Goal: Task Accomplishment & Management: Manage account settings

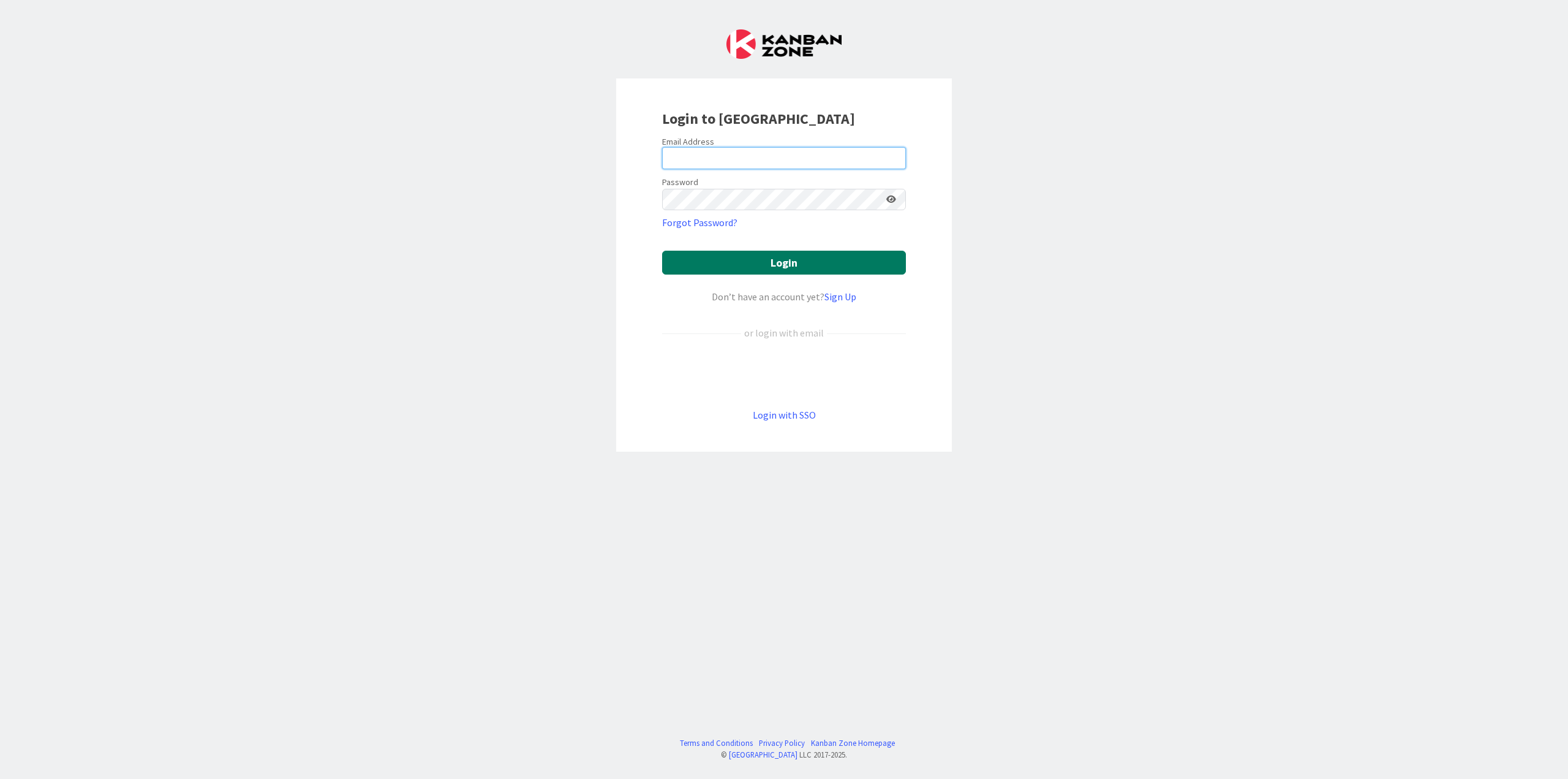
type input "[PERSON_NAME][EMAIL_ADDRESS][PERSON_NAME][DOMAIN_NAME]"
click at [787, 256] on button "Login" at bounding box center [784, 263] width 244 height 24
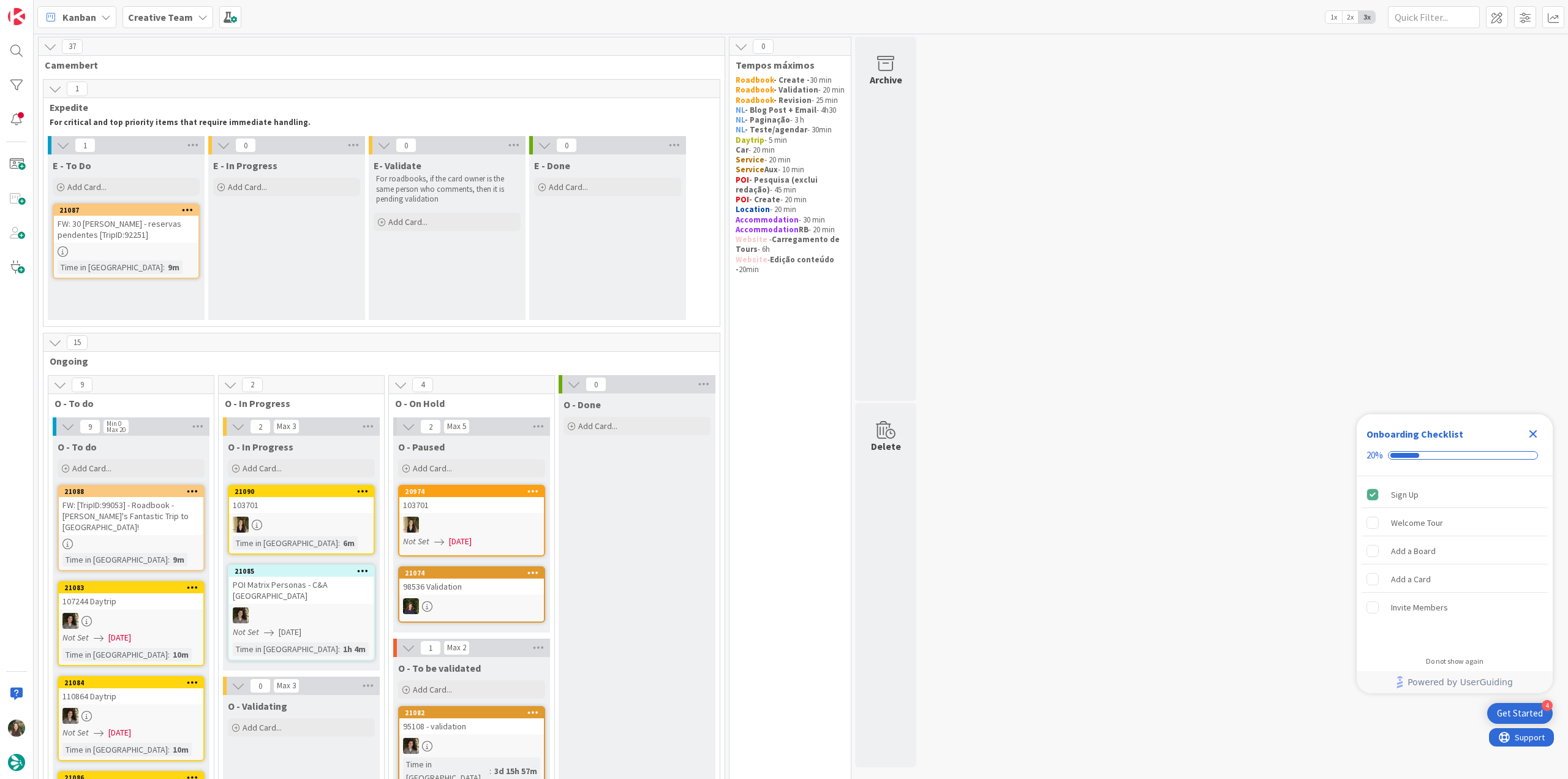
click at [940, 425] on icon "Close Checklist" at bounding box center [1533, 433] width 15 height 15
click at [154, 240] on div "FW: 30 [PERSON_NAME] - reservas pendentes [TripID:92251]" at bounding box center [126, 229] width 145 height 27
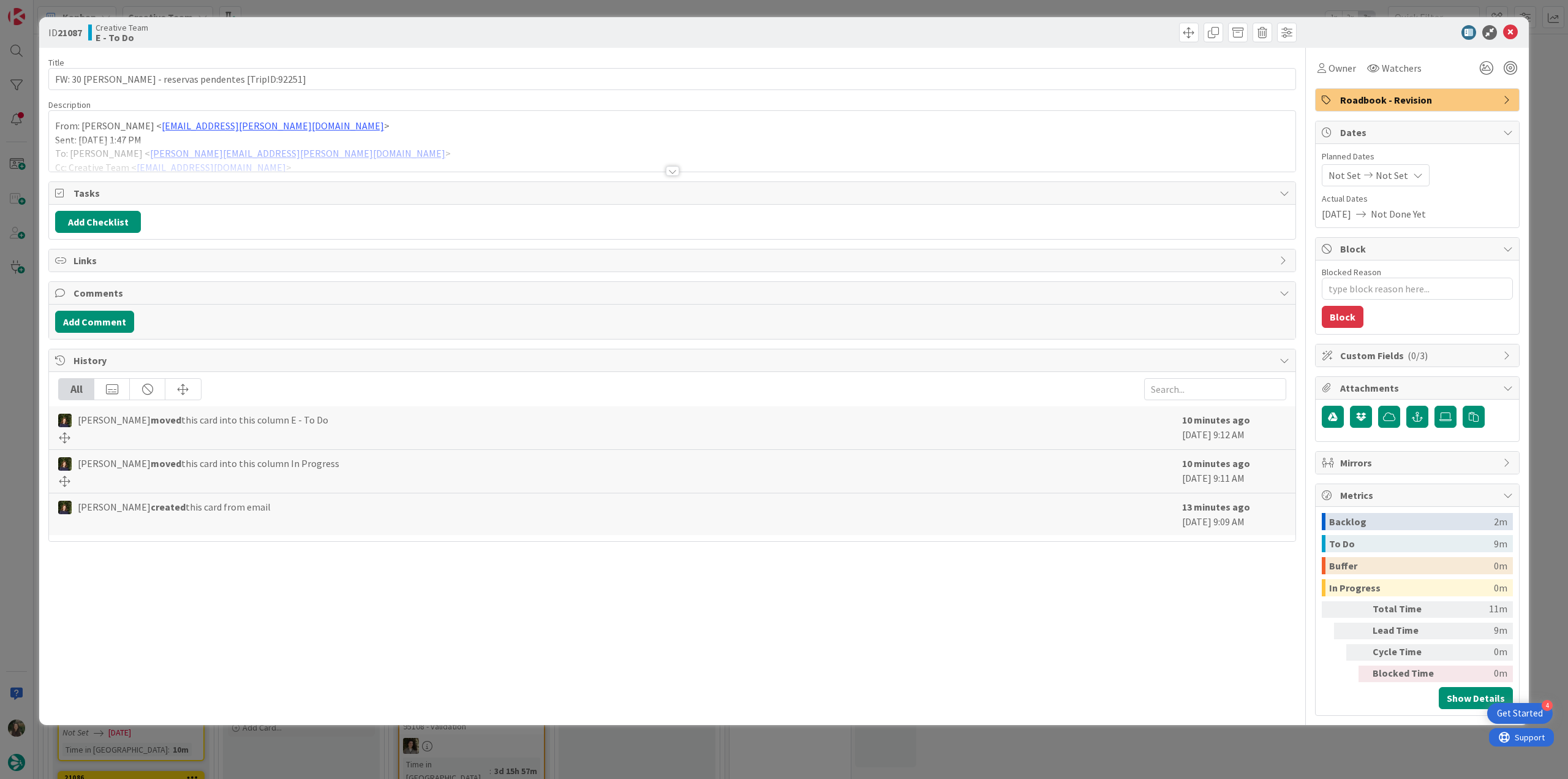
click at [403, 156] on div at bounding box center [672, 156] width 1247 height 31
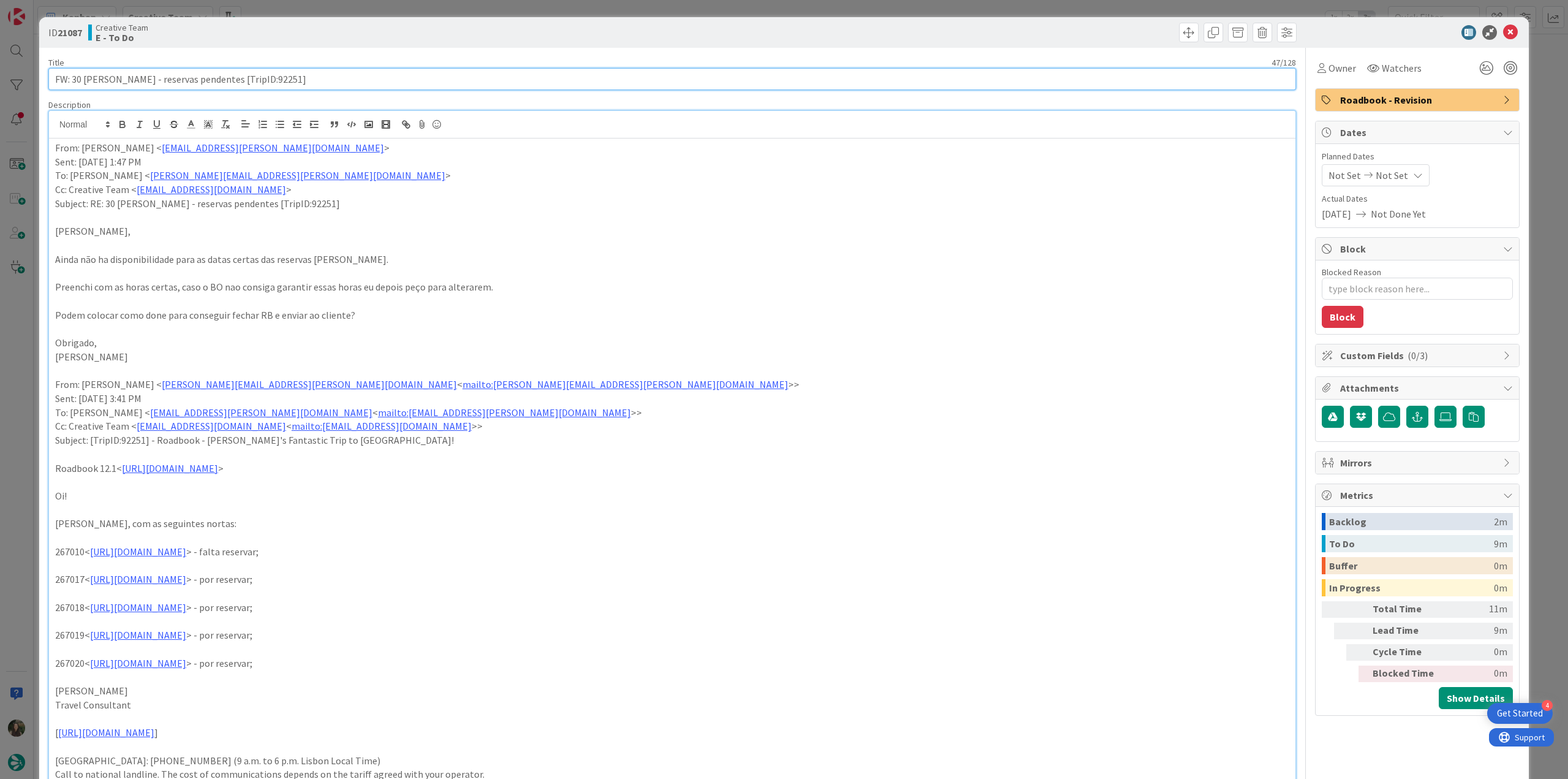
click at [231, 83] on input "FW: 30 [PERSON_NAME] - reservas pendentes [TripID:92251]" at bounding box center [672, 78] width 1248 height 22
click at [940, 70] on span "Owner" at bounding box center [1342, 68] width 28 height 15
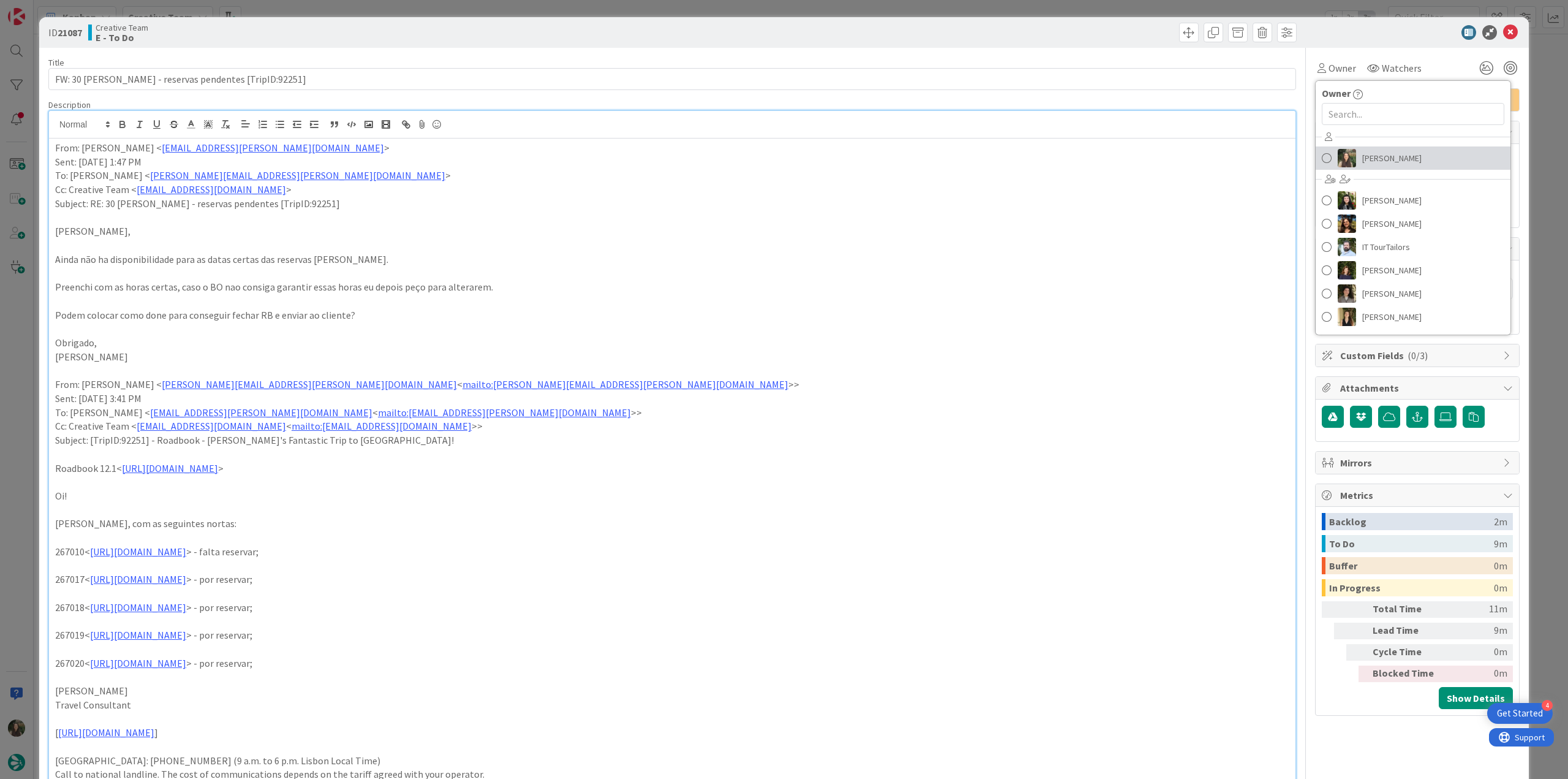
drag, startPoint x: 1371, startPoint y: 149, endPoint x: 1408, endPoint y: 149, distance: 37.0
click at [940, 149] on span "[PERSON_NAME]" at bounding box center [1392, 158] width 59 height 18
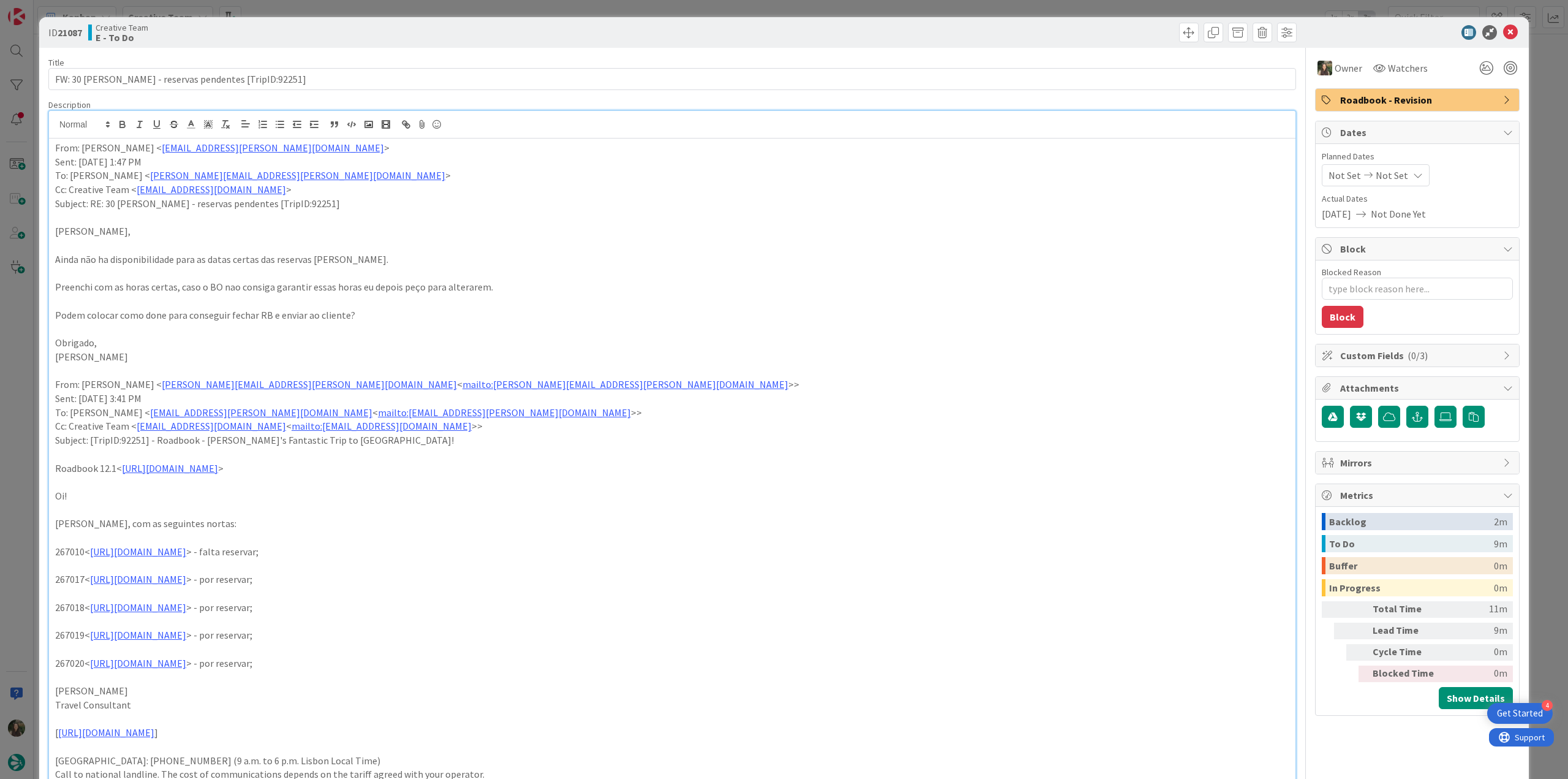
click at [940, 115] on div "ID 21087 Creative Team E - To Do Title 47 / 128 FW: 30 dias - reservas pendente…" at bounding box center [784, 389] width 1568 height 779
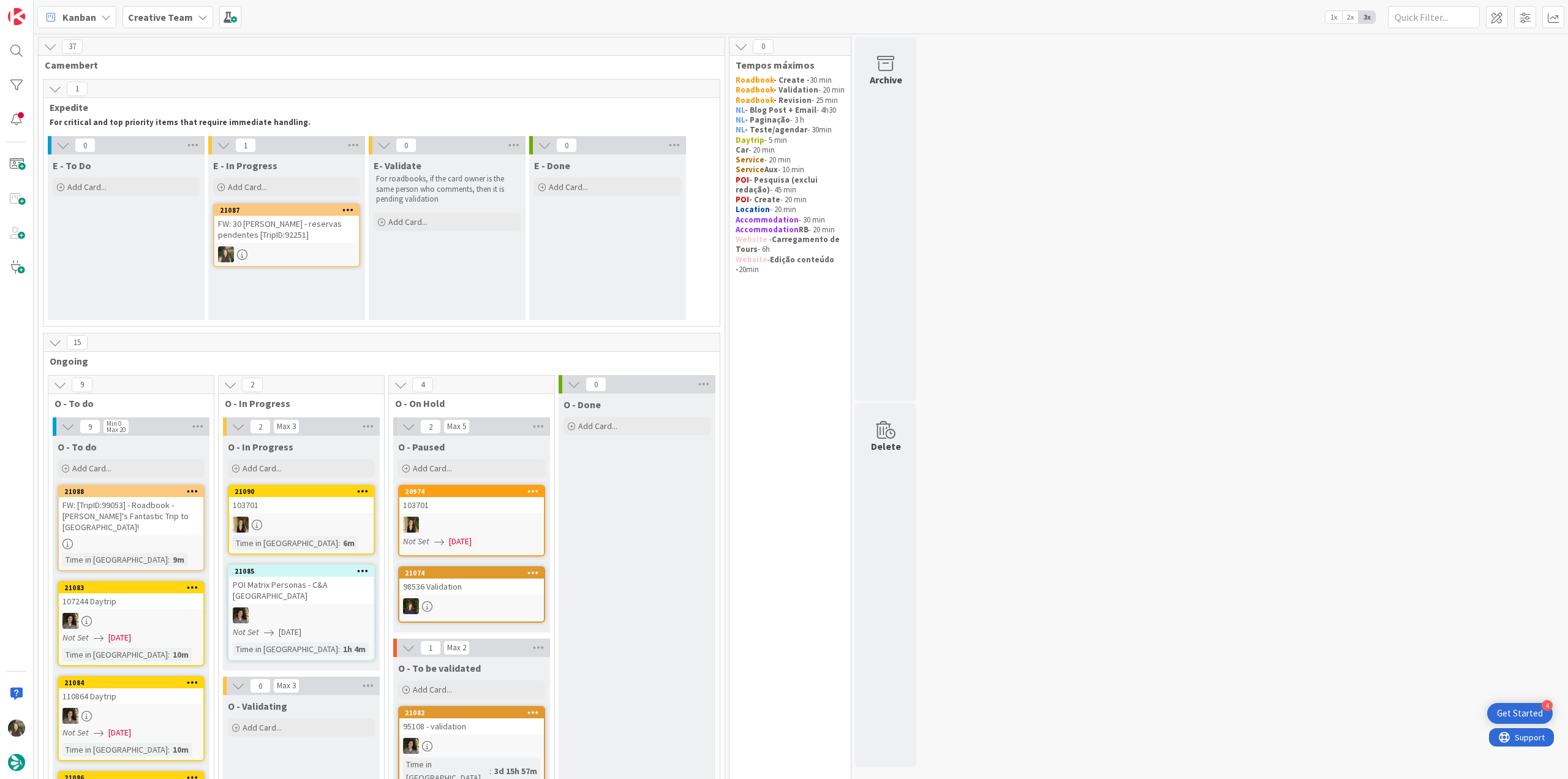
click at [335, 251] on div at bounding box center [287, 254] width 145 height 16
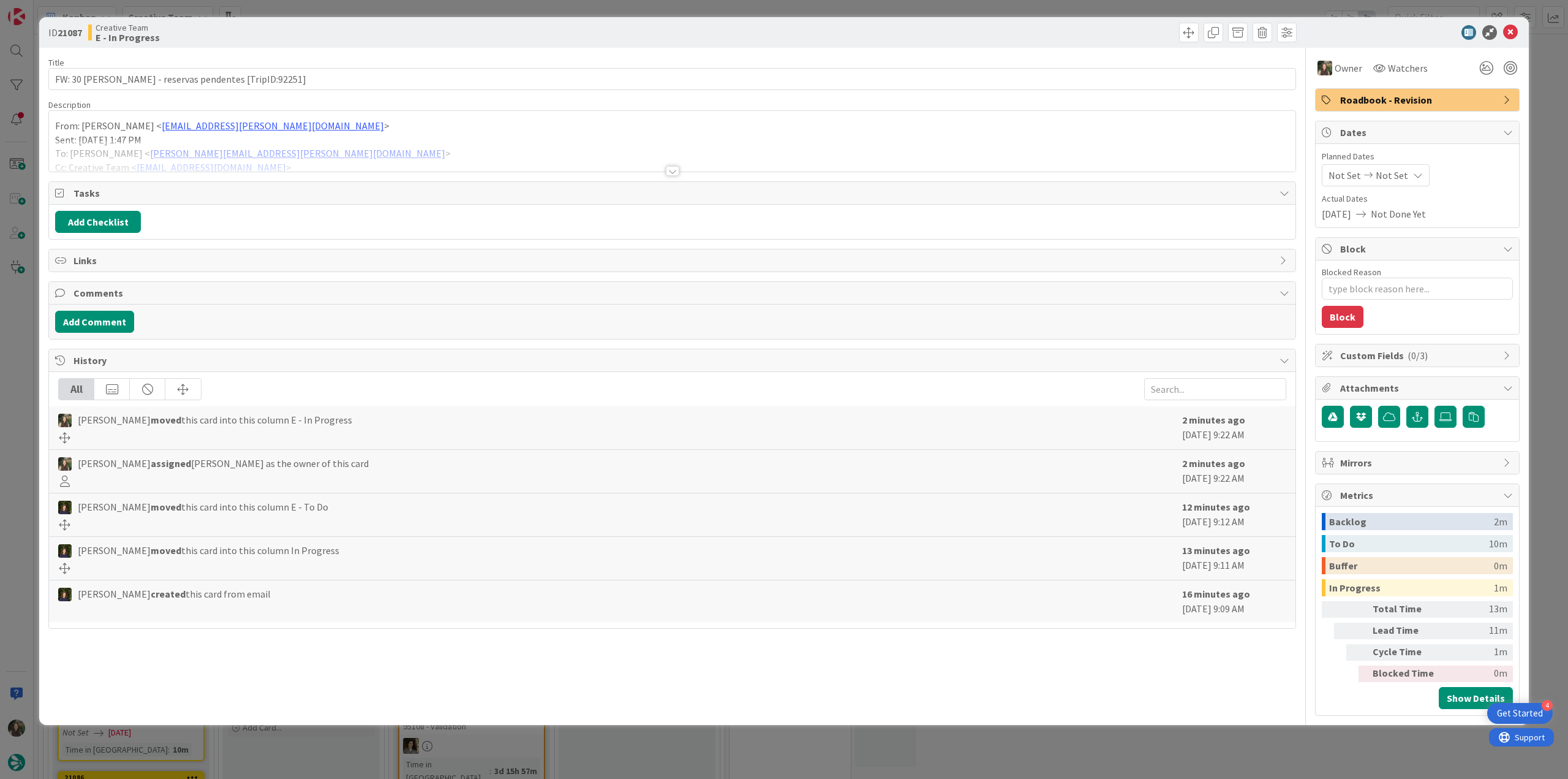
click at [413, 151] on div at bounding box center [672, 156] width 1247 height 31
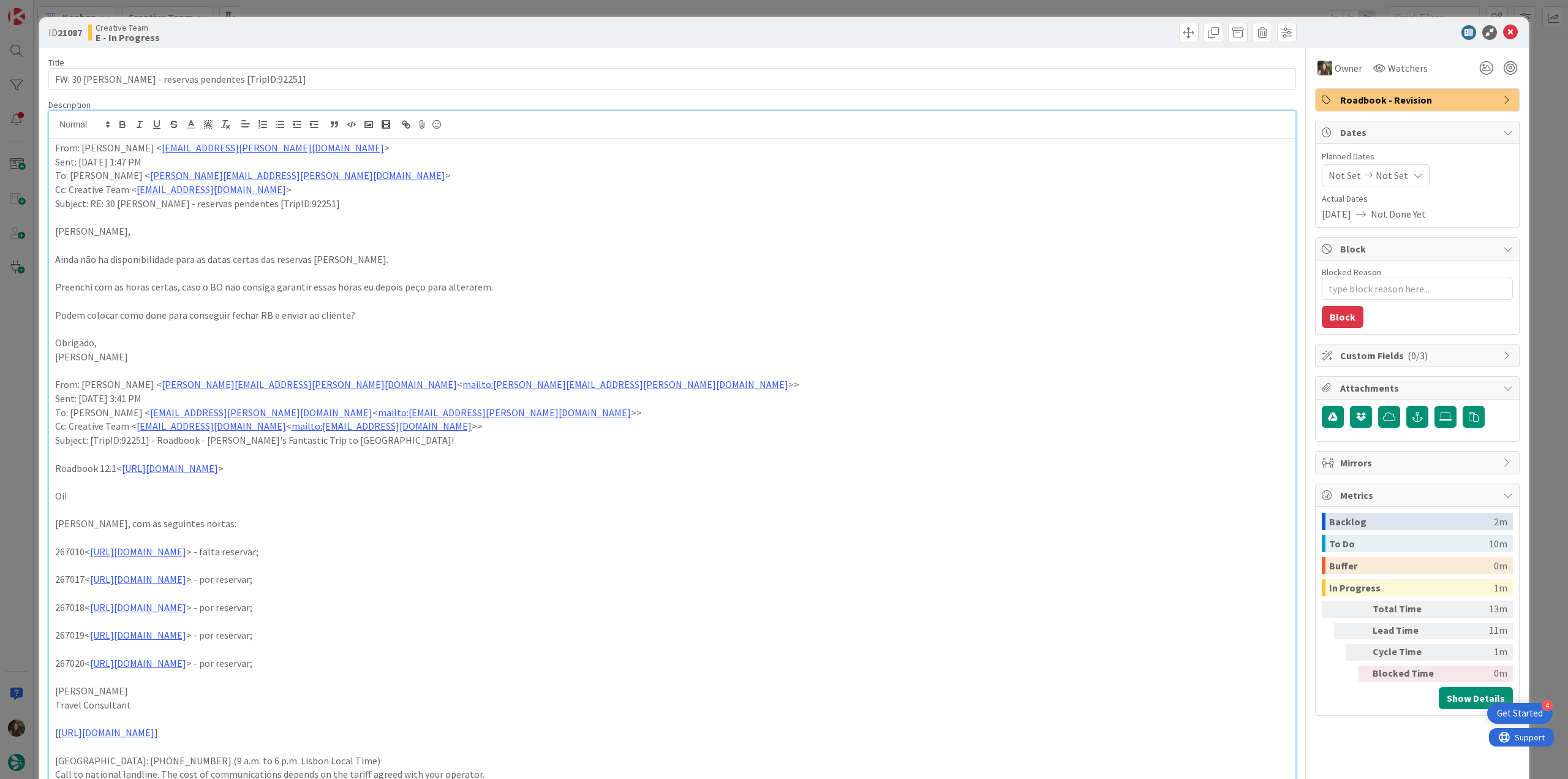
click at [25, 386] on div "ID 21087 Creative Team E - In Progress Title 47 / 128 FW: 30 dias - reservas pe…" at bounding box center [784, 389] width 1568 height 779
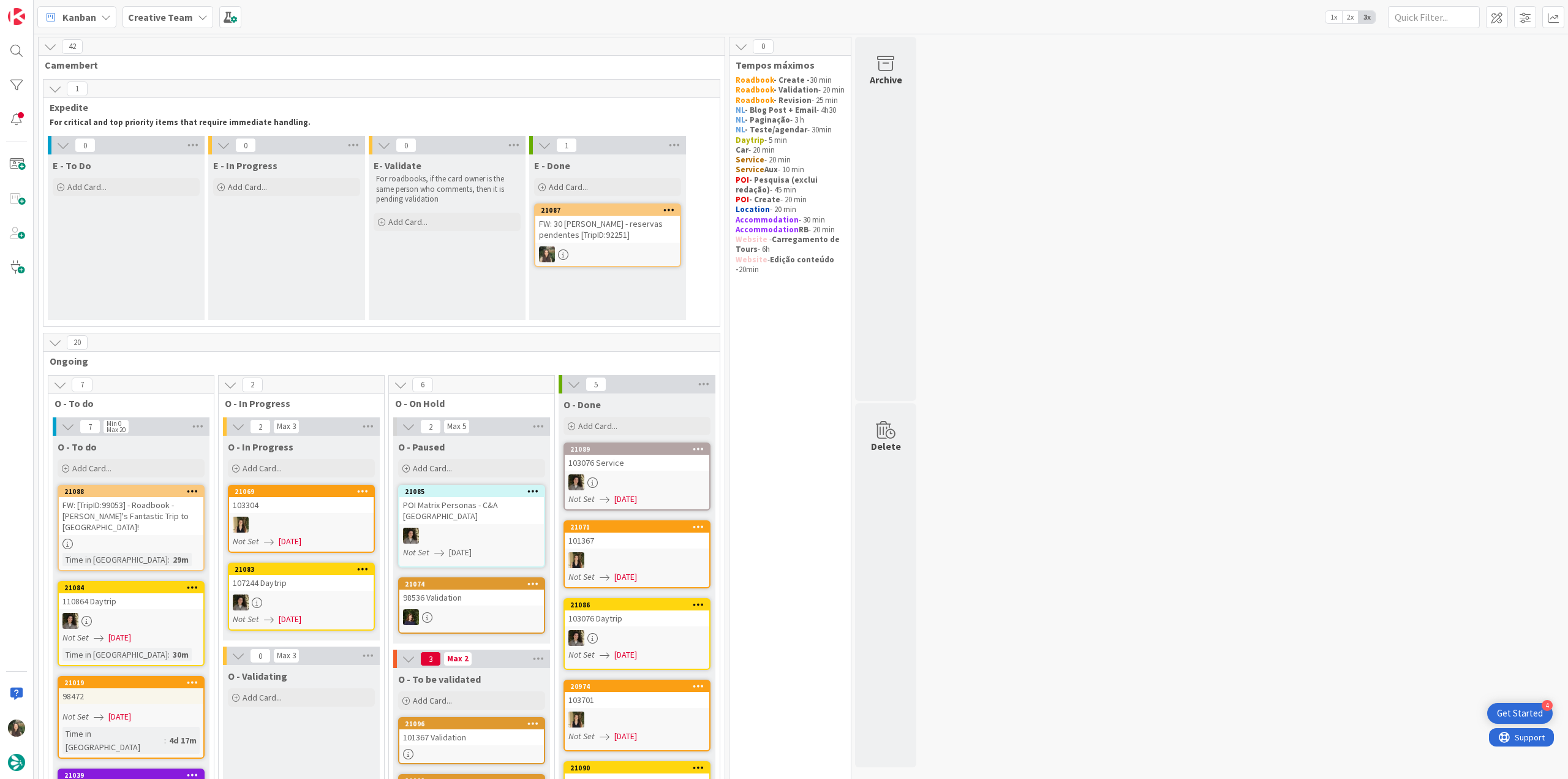
click at [619, 233] on div "FW: 30 [PERSON_NAME] - reservas pendentes [TripID:92251]" at bounding box center [607, 229] width 145 height 27
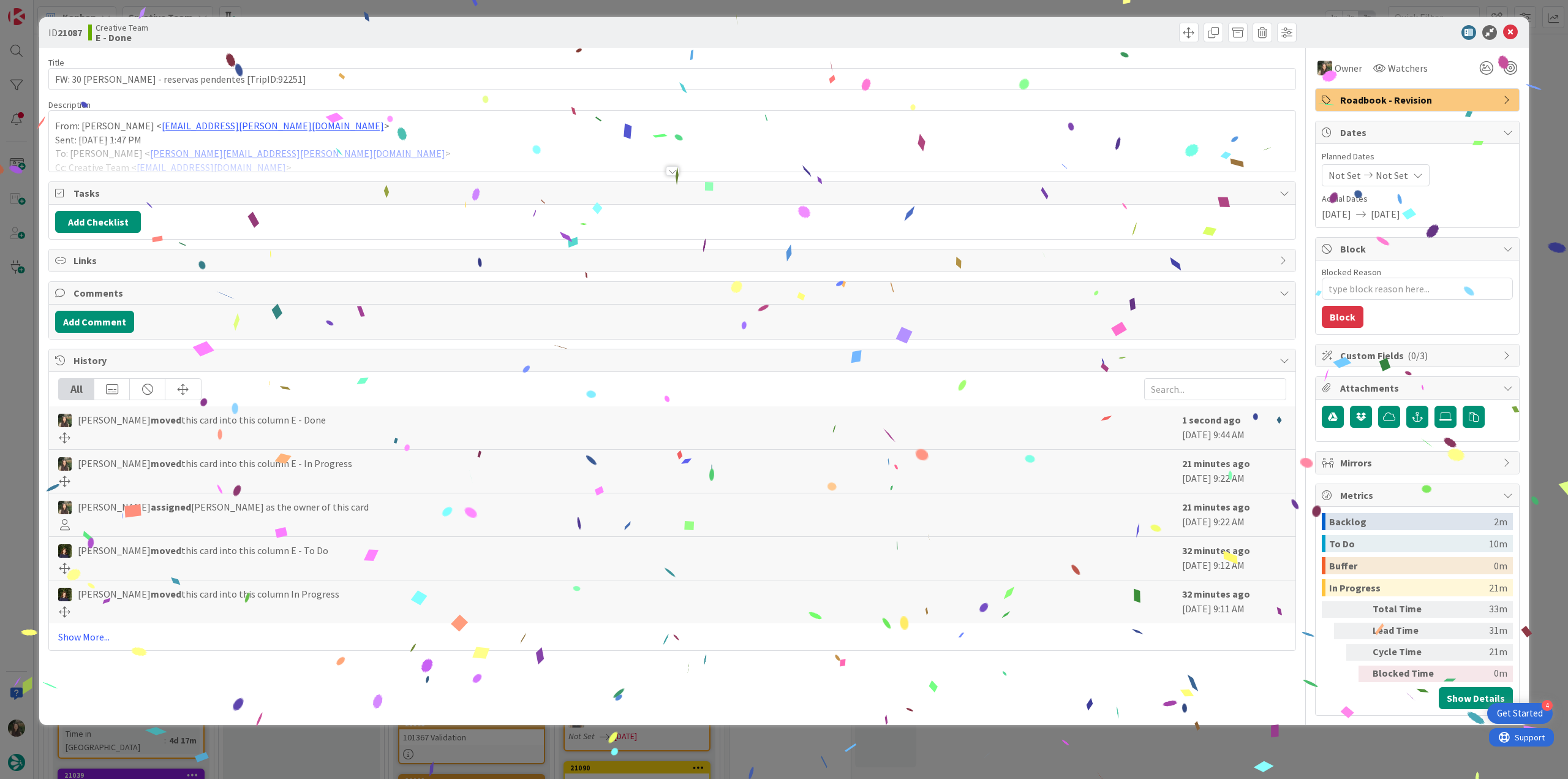
click at [940, 425] on div "ID 21087 Creative Team E - Done Title 47 / 128 FW: 30 dias - reservas pendentes…" at bounding box center [784, 389] width 1568 height 779
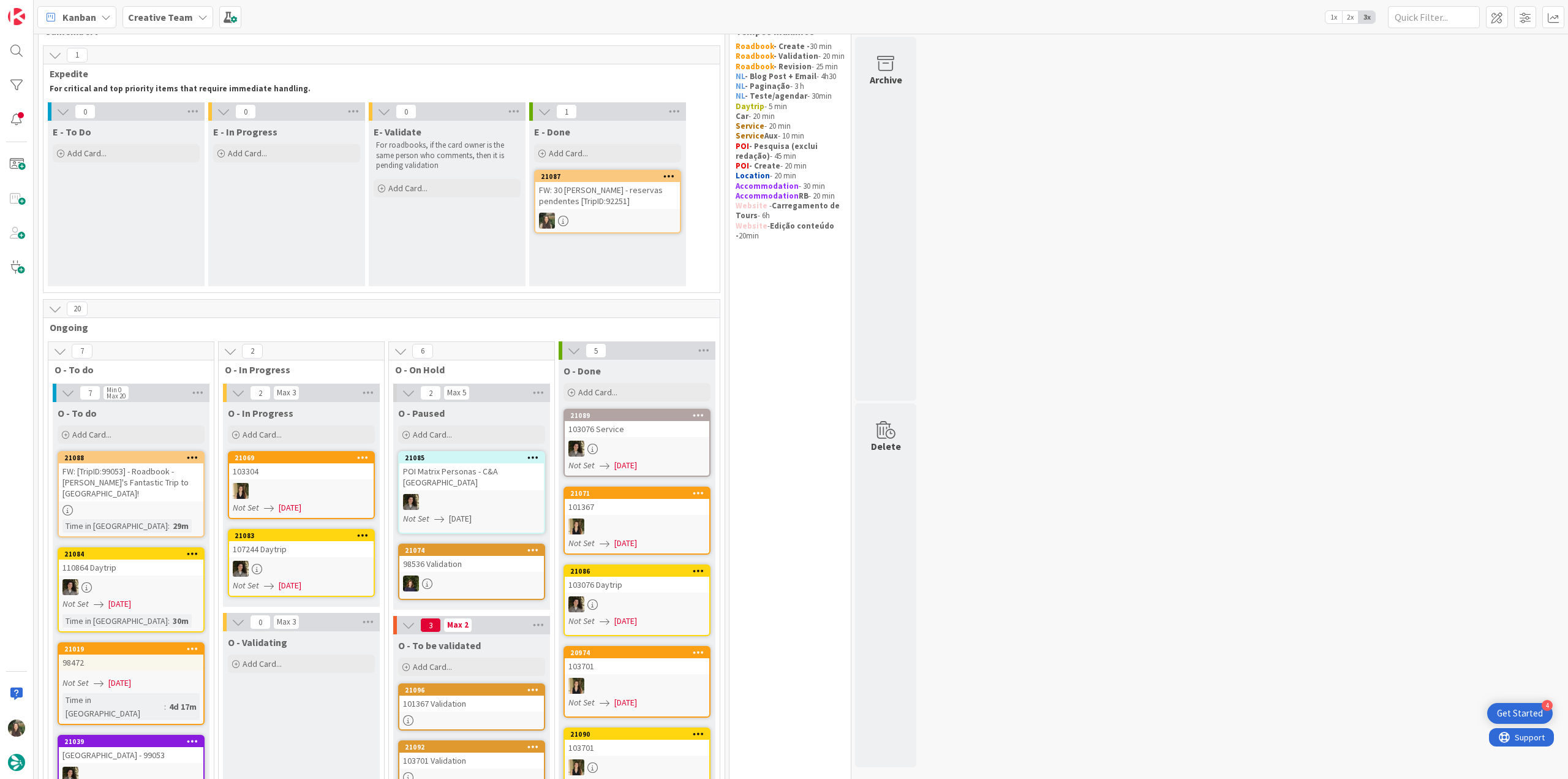
scroll to position [184, 0]
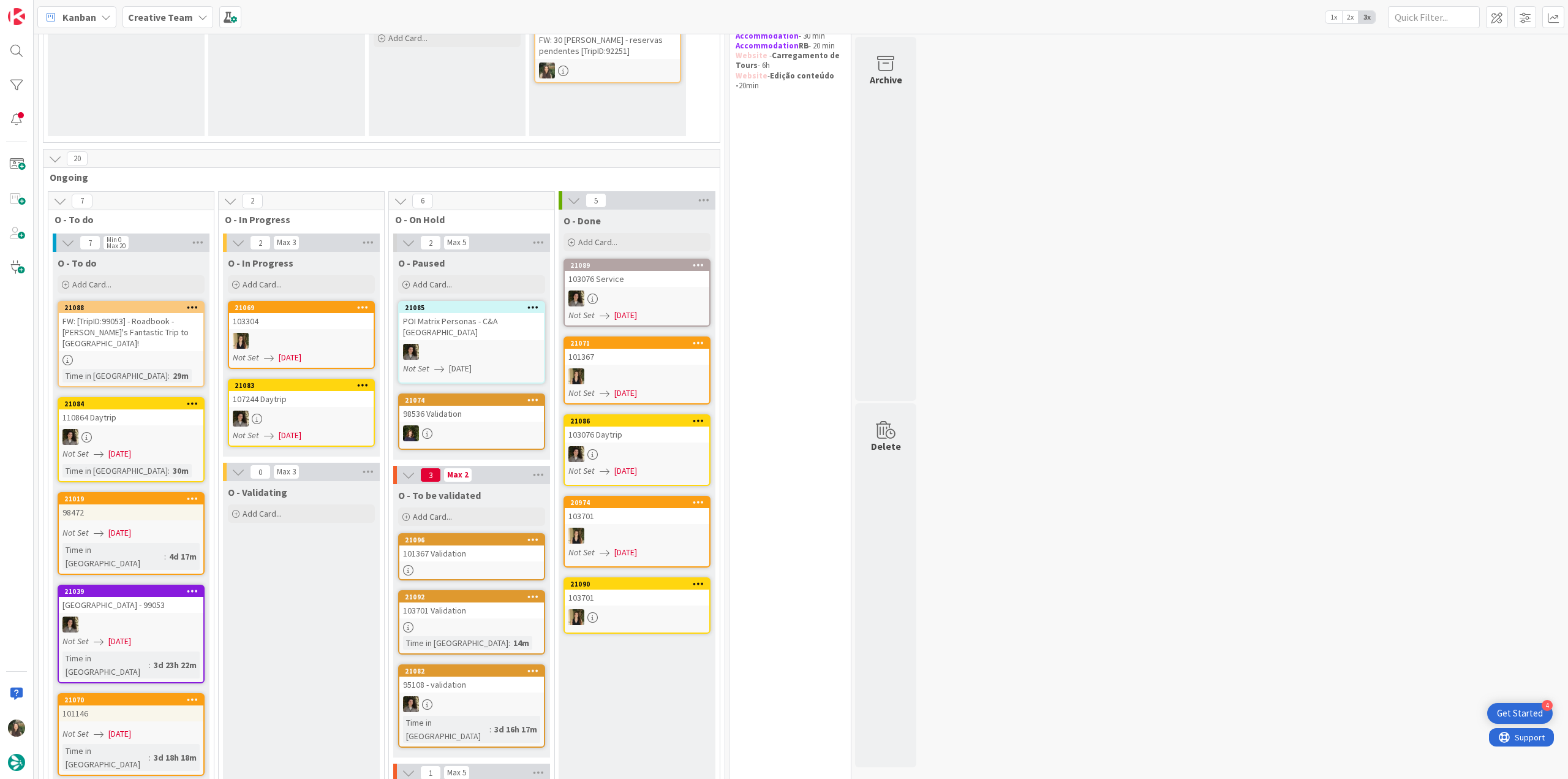
click at [147, 338] on div "FW: [TripID:99053] - Roadbook - [PERSON_NAME]'s Fantastic Trip to [GEOGRAPHIC_D…" at bounding box center [131, 332] width 145 height 38
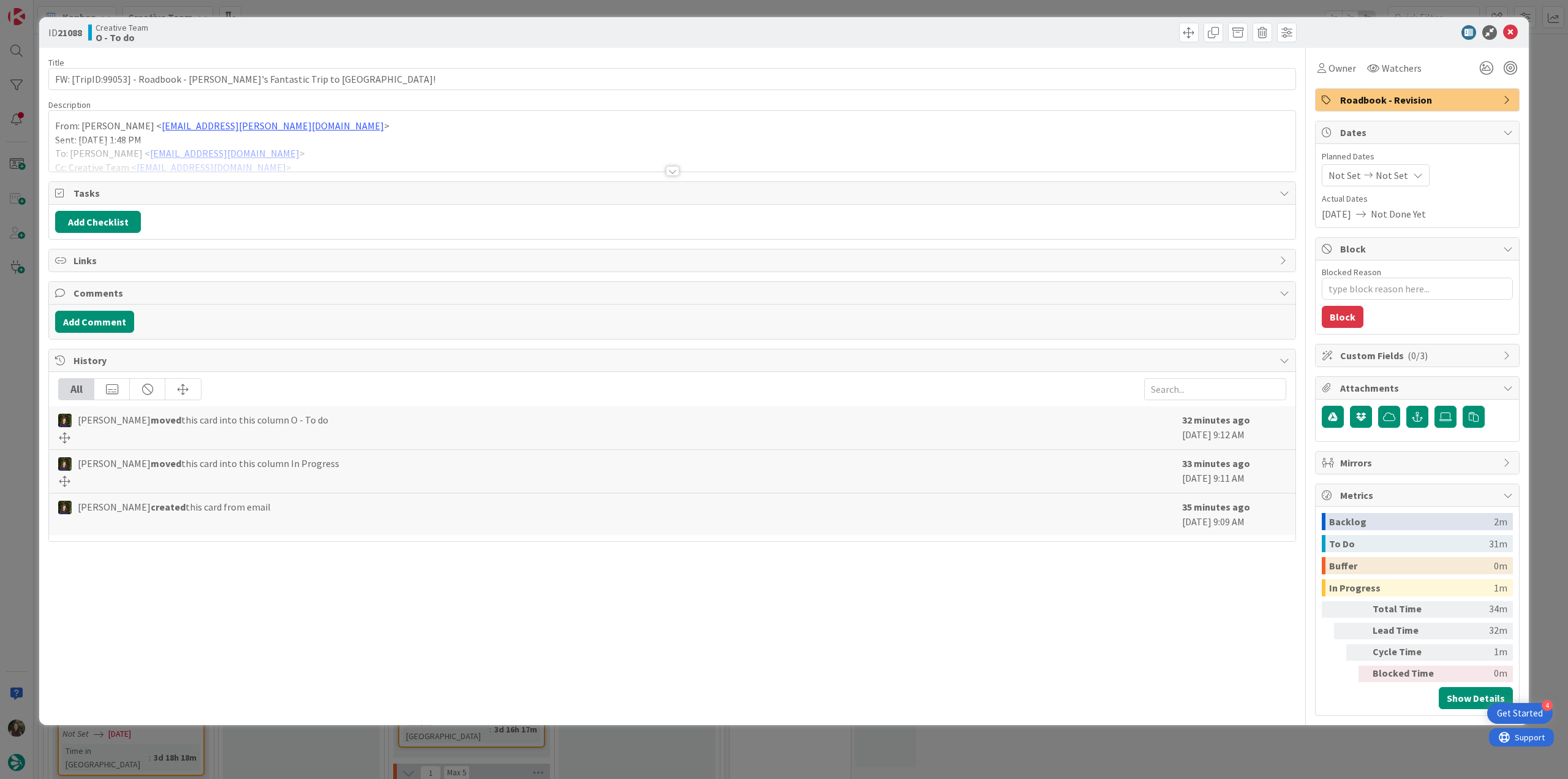
click at [434, 145] on div at bounding box center [672, 156] width 1247 height 31
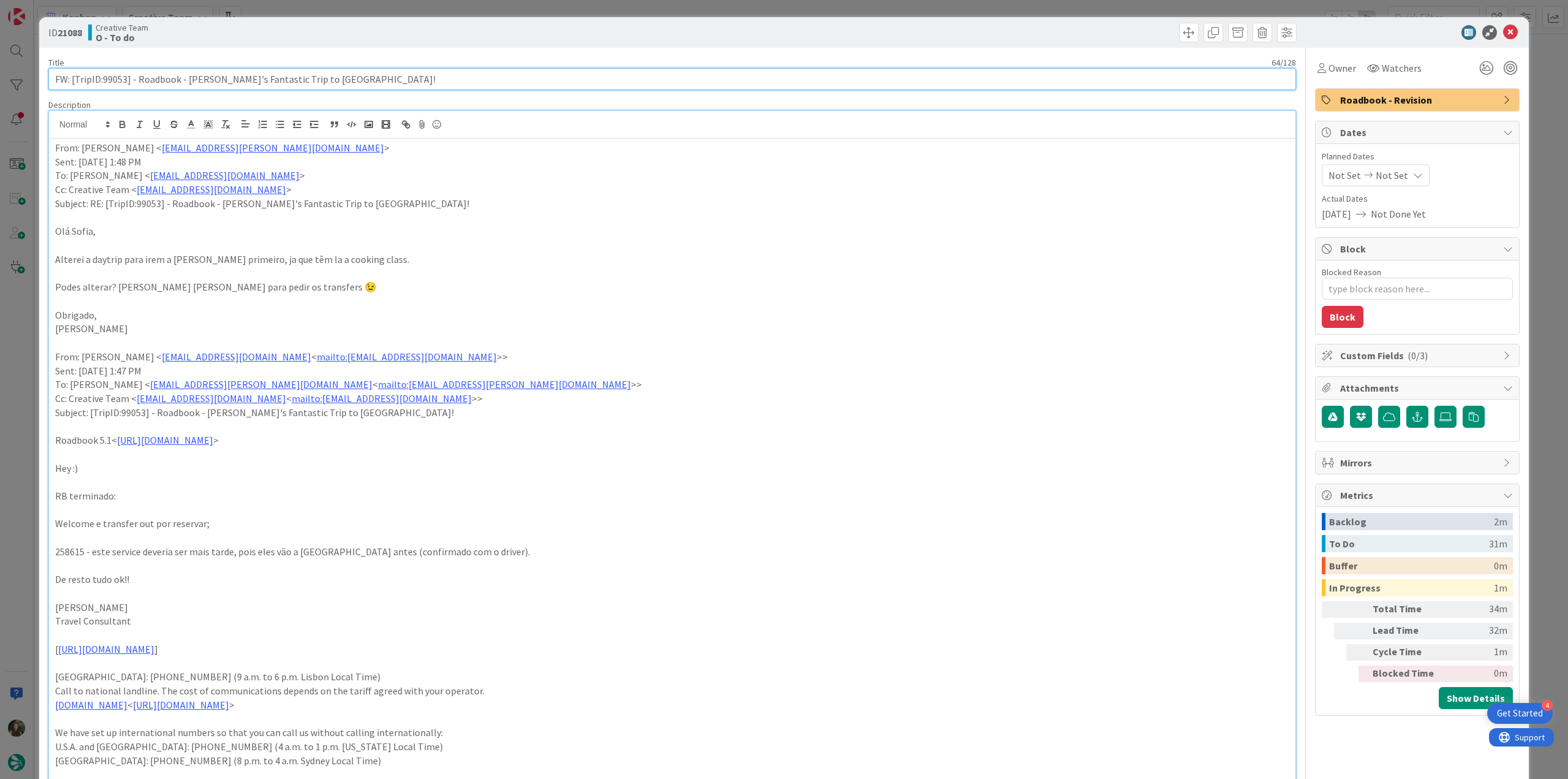
click at [113, 80] on input "FW: [TripID:99053] - Roadbook - [PERSON_NAME]'s Fantastic Trip to [GEOGRAPHIC_D…" at bounding box center [672, 78] width 1248 height 22
click at [113, 80] on input "FW: [TripID:99053] - Roadbook - Laura's Fantastic Trip to Italy!" at bounding box center [672, 78] width 1248 height 22
click at [18, 375] on div "ID 21088 Creative Team O - To do Title 64 / 128 FW: [TripID:99053] - Roadbook -…" at bounding box center [784, 389] width 1568 height 779
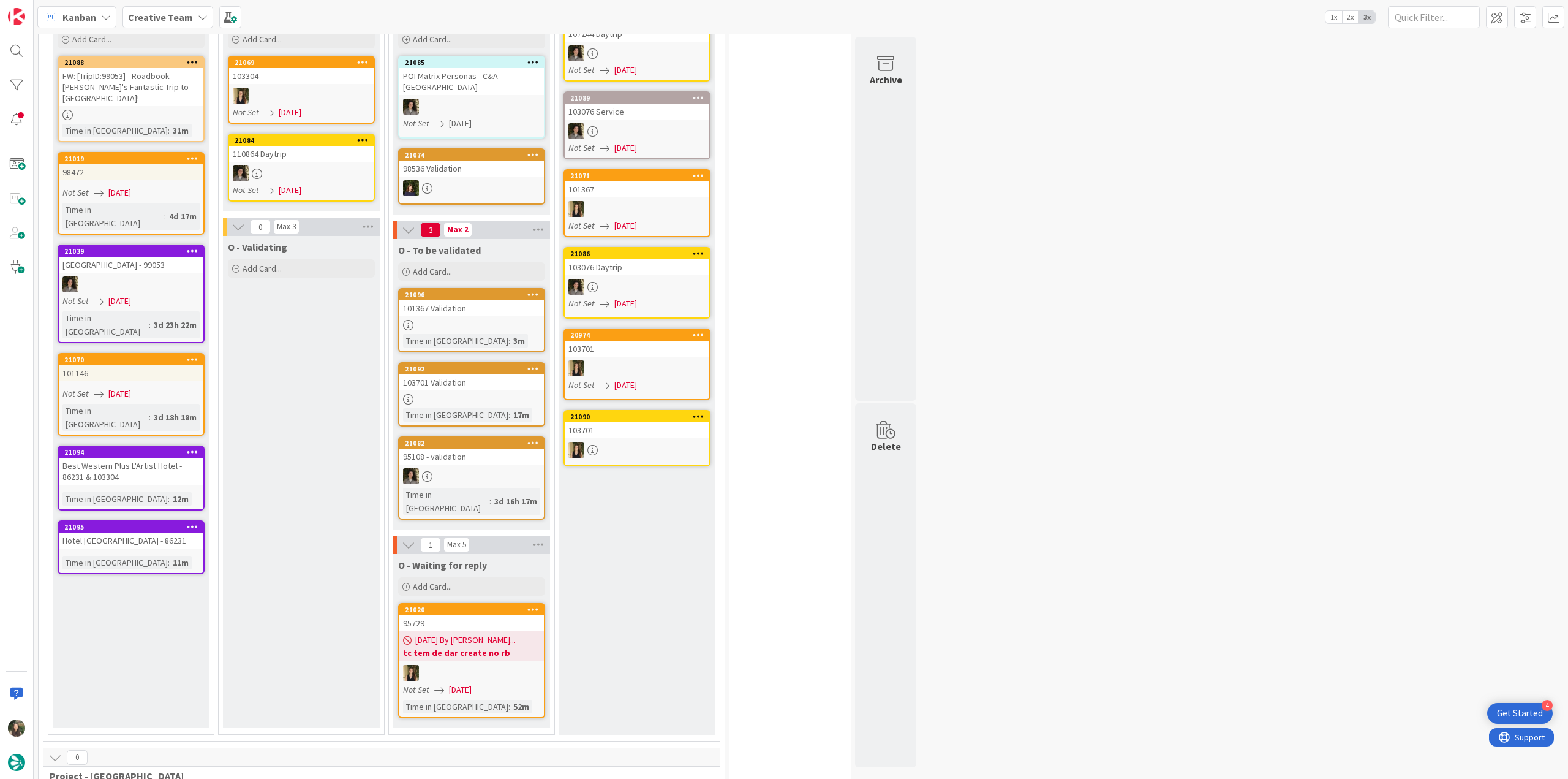
scroll to position [306, 0]
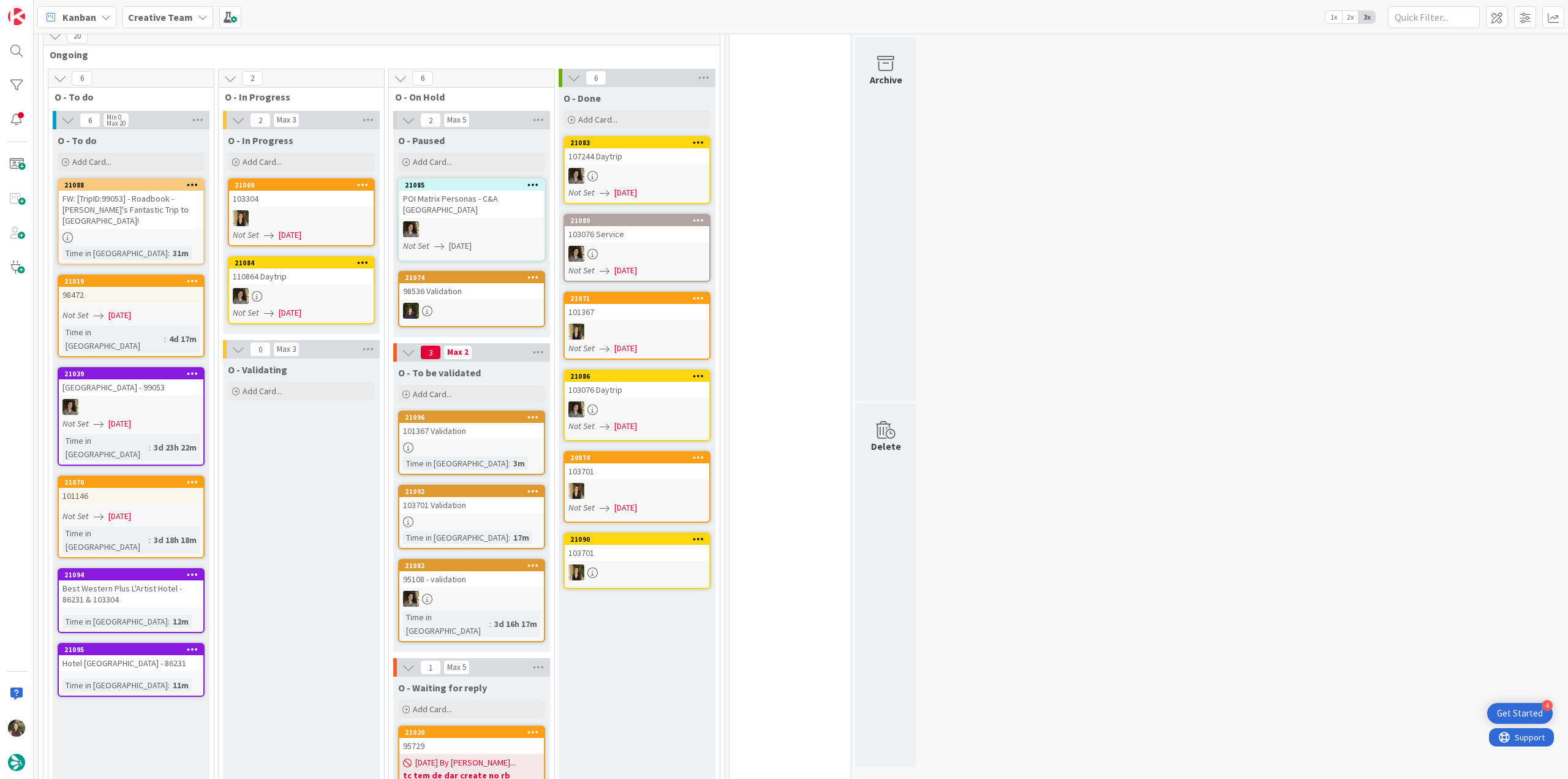
click at [165, 232] on link "21088 FW: [TripID:99053] - Roadbook - Laura's Fantastic Trip to Italy! Time in …" at bounding box center [131, 221] width 147 height 87
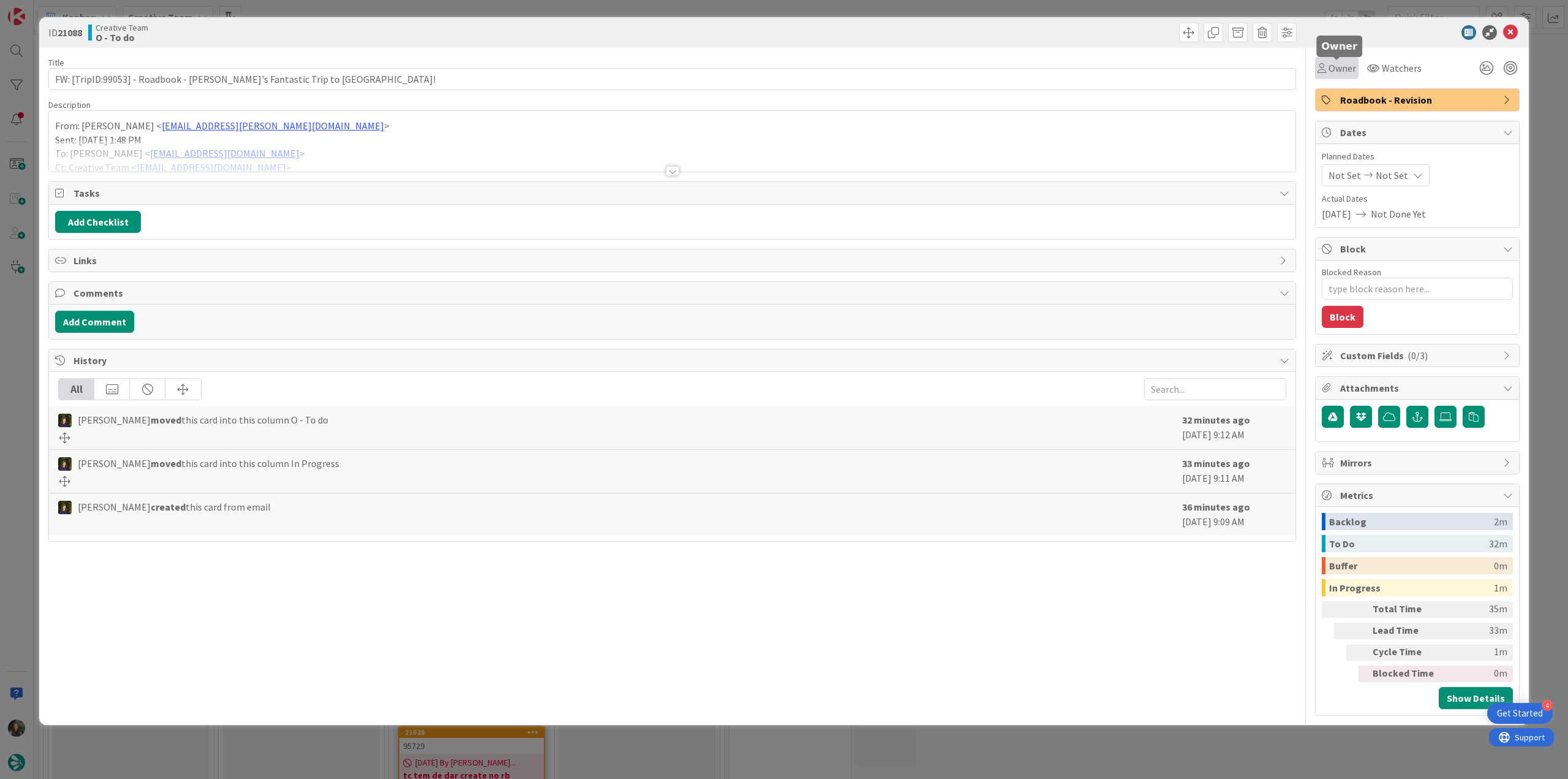
click at [940, 72] on span "Owner" at bounding box center [1342, 68] width 28 height 15
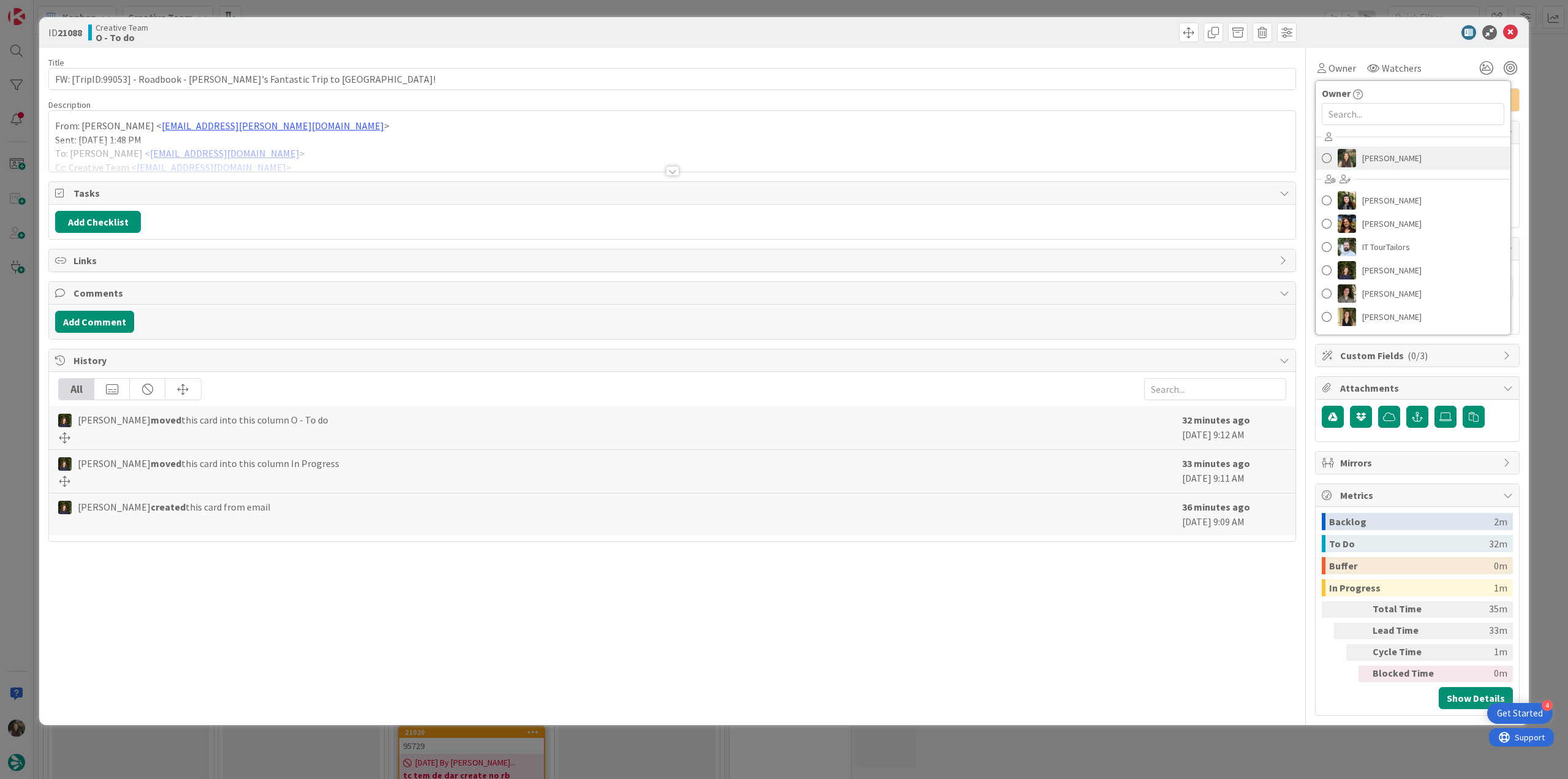
click at [940, 149] on span "[PERSON_NAME]" at bounding box center [1392, 158] width 59 height 18
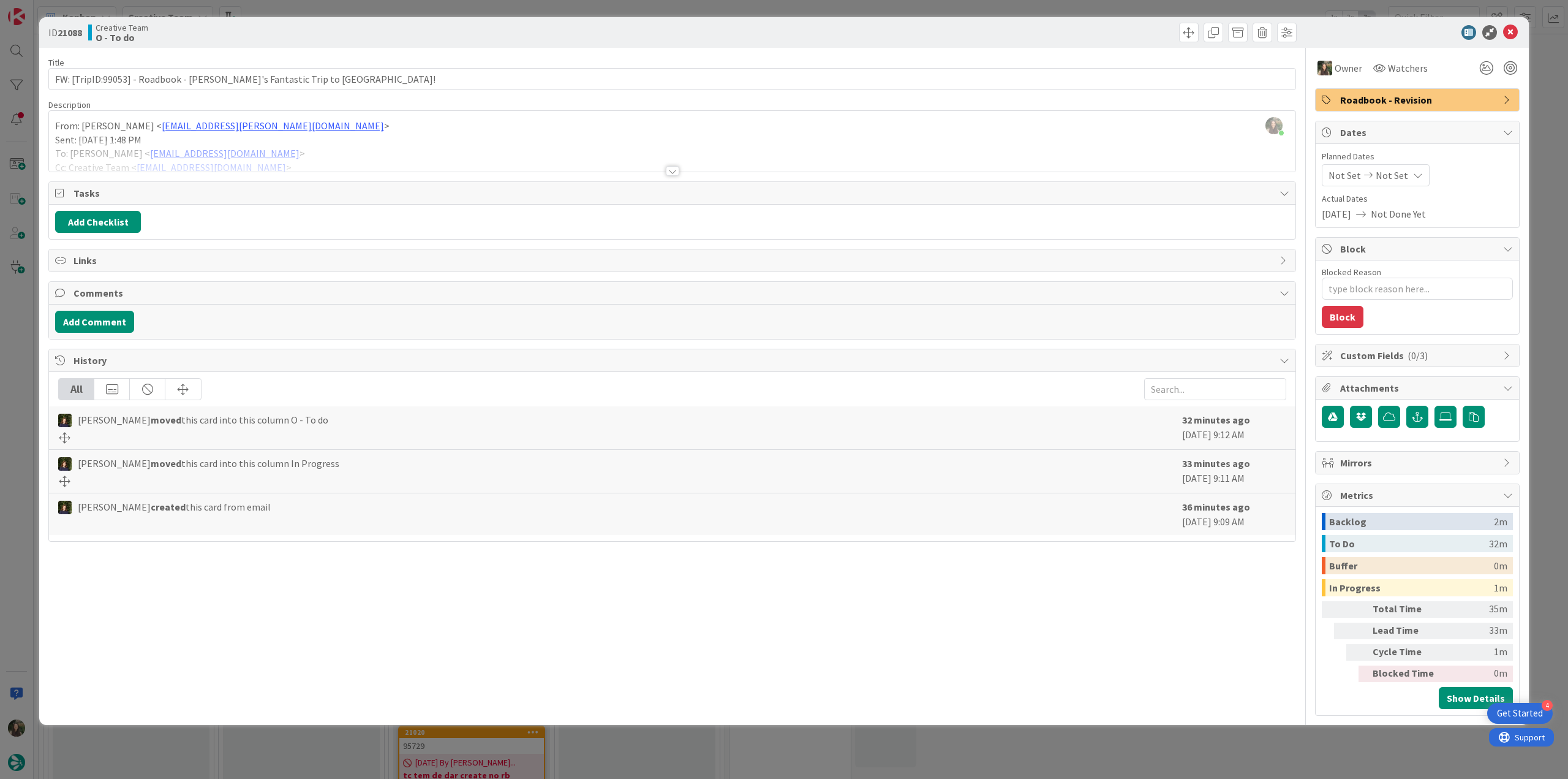
click at [940, 126] on div "ID 21088 Creative Team O - To do Title 64 / 128 FW: [TripID:99053] - Roadbook -…" at bounding box center [784, 389] width 1568 height 779
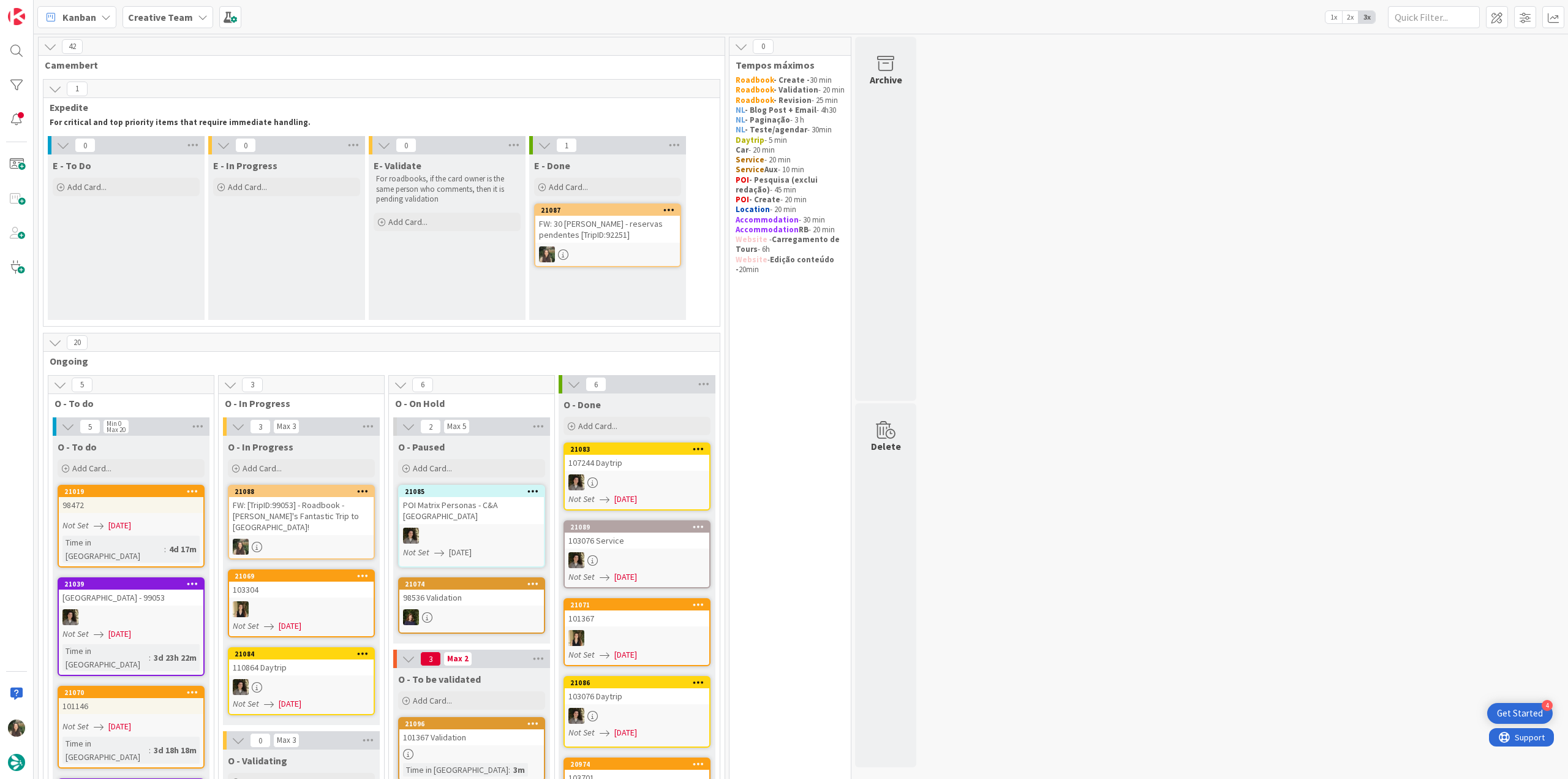
click at [597, 254] on div at bounding box center [607, 254] width 145 height 16
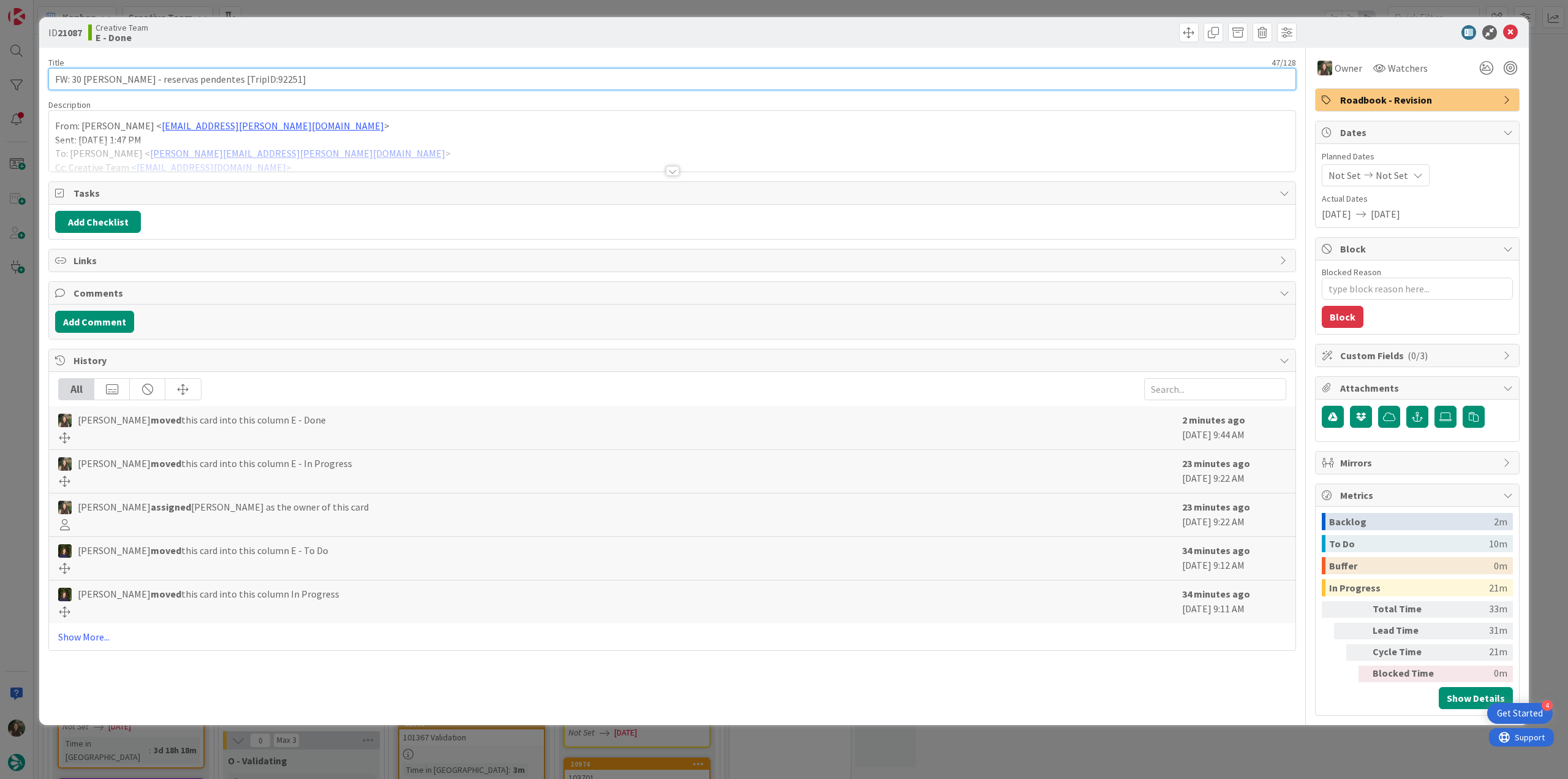
click at [224, 82] on input "FW: 30 dias - reservas pendentes [TripID:92251]" at bounding box center [672, 78] width 1248 height 22
click at [25, 425] on div "ID 21087 Creative Team E - Done Title 47 / 128 FW: 30 dias - reservas pendentes…" at bounding box center [784, 389] width 1568 height 779
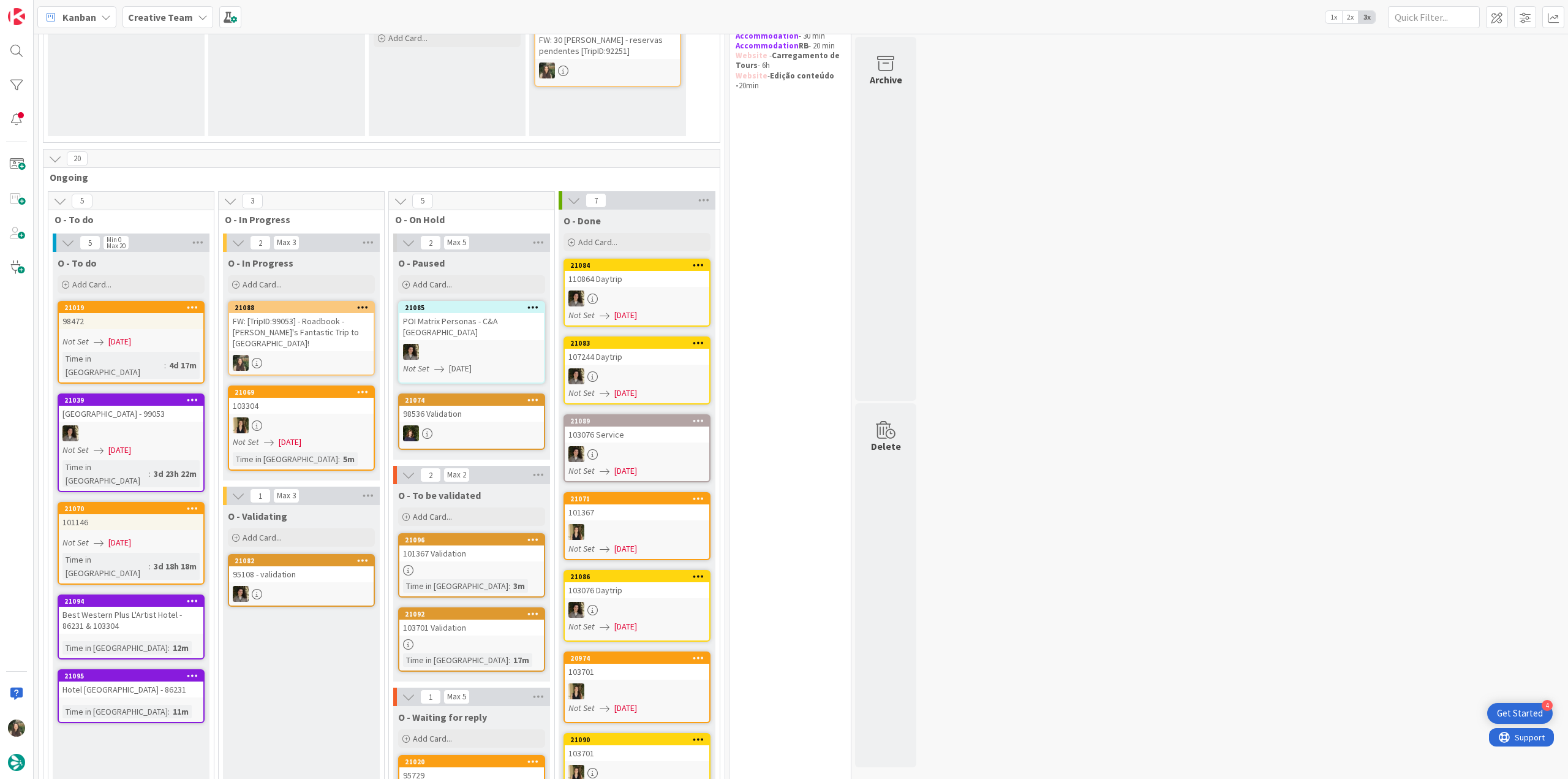
click at [311, 327] on div "FW: [TripID:99053] - Roadbook - Laura's Fantastic Trip to Italy!" at bounding box center [301, 332] width 145 height 38
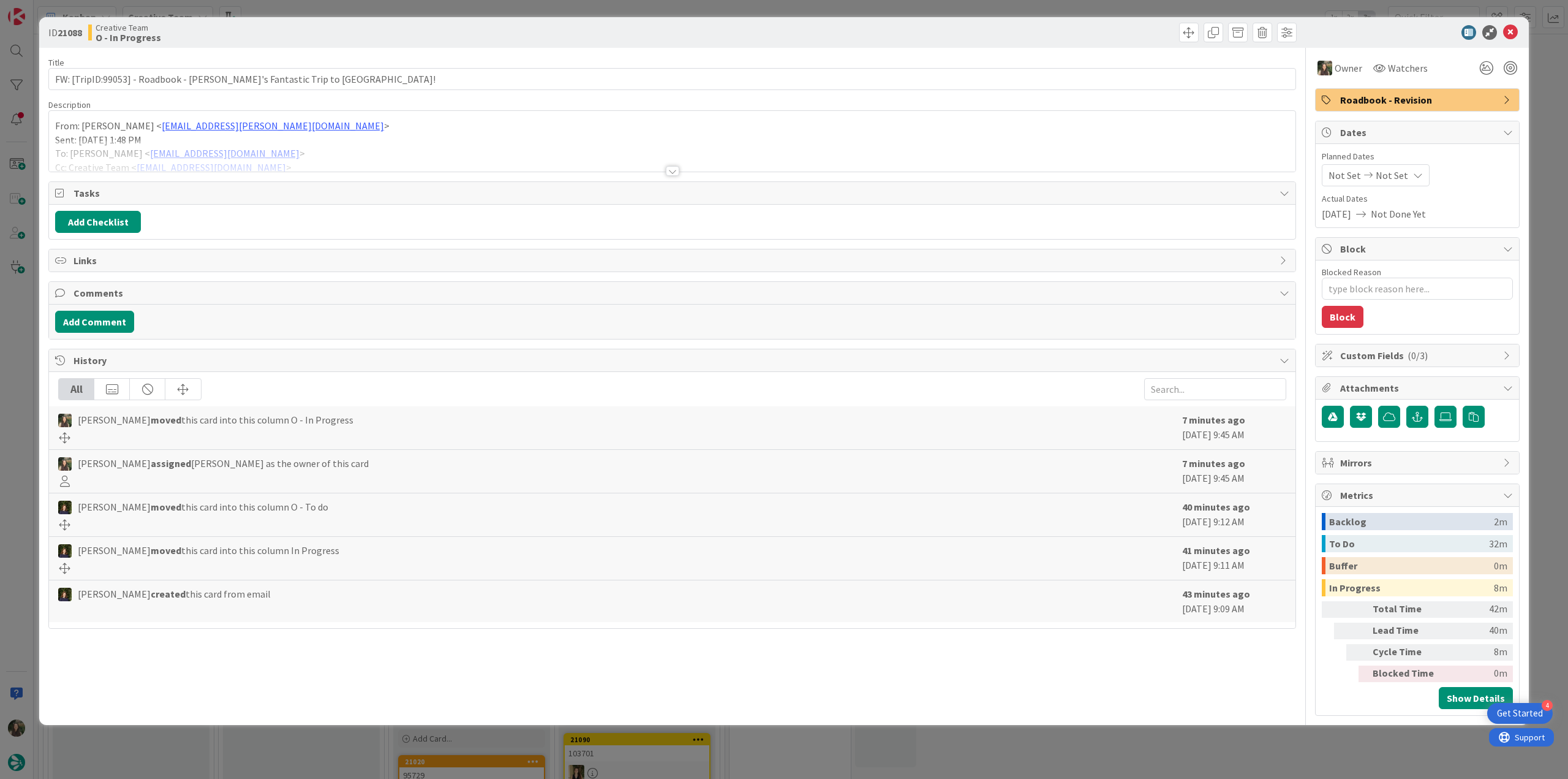
click at [337, 139] on p "Sent: Saturday, 16 August, 2025 1:48 PM" at bounding box center [672, 140] width 1234 height 14
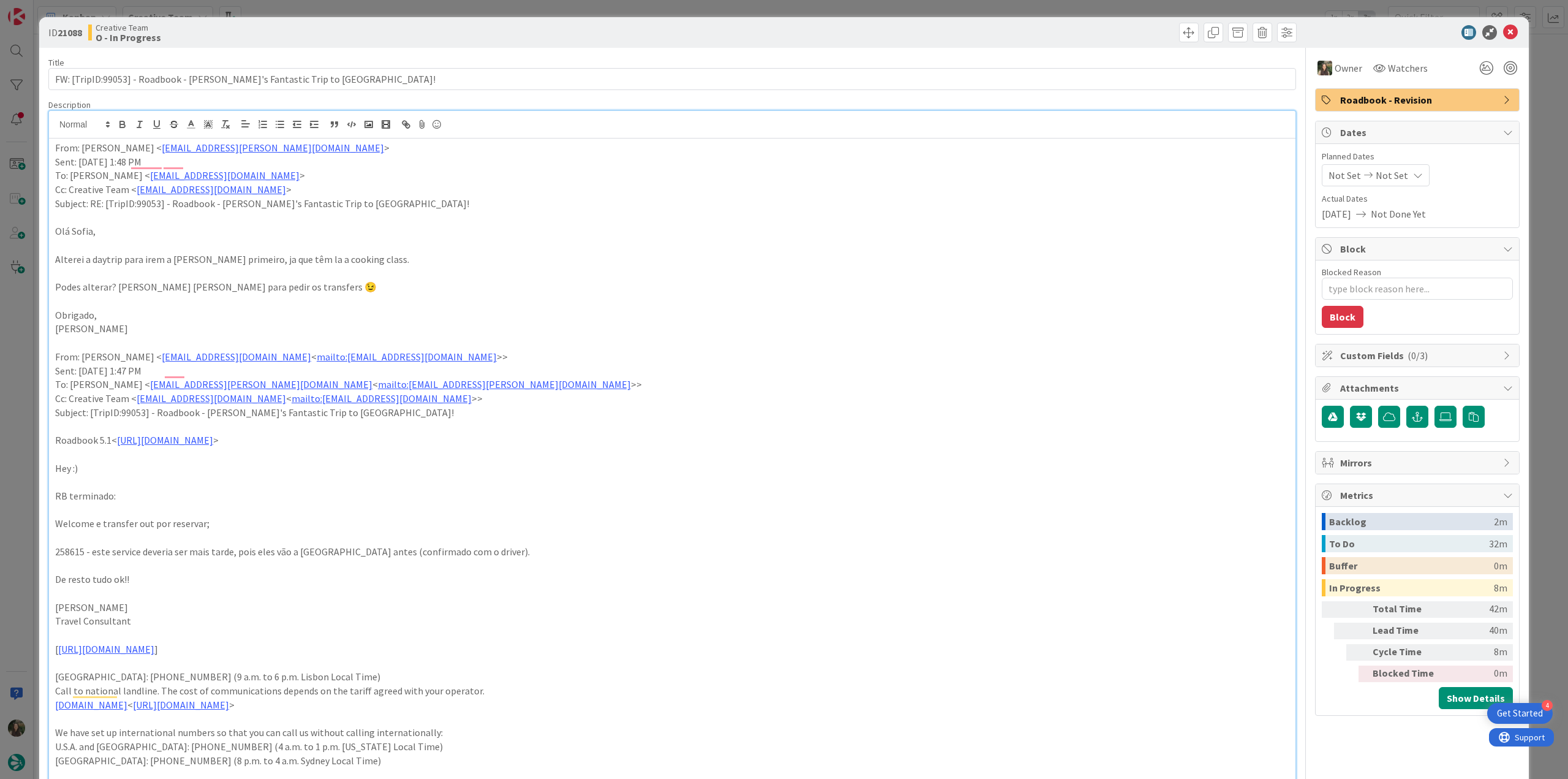
click at [34, 337] on div "ID 21088 Creative Team O - In Progress Title 64 / 128 FW: [TripID:99053] - Road…" at bounding box center [784, 389] width 1568 height 779
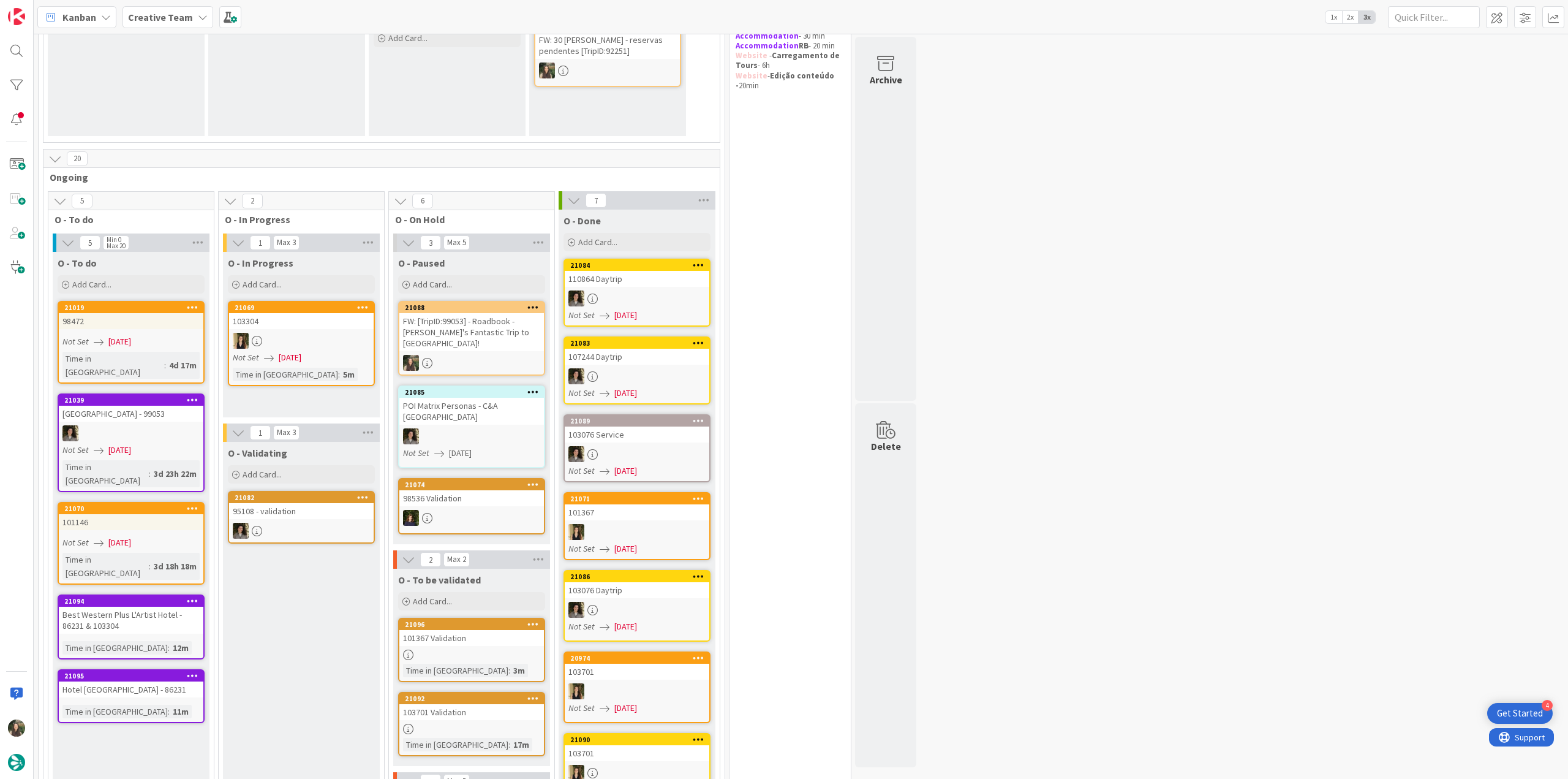
click at [469, 340] on link "21088 FW: [TripID:99053] - Roadbook - Laura's Fantastic Trip to Italy!" at bounding box center [471, 338] width 147 height 75
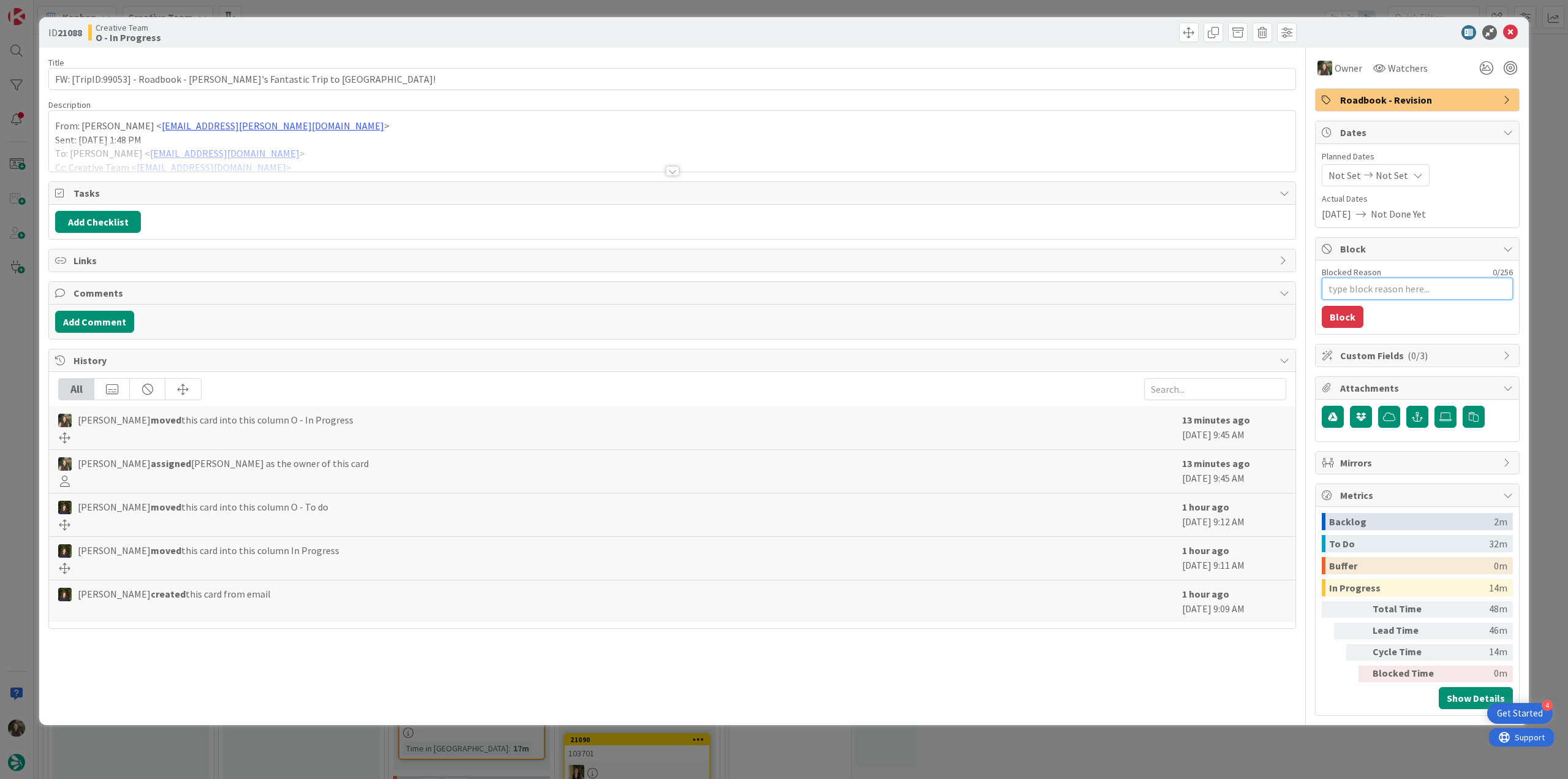
click at [940, 289] on textarea "Blocked Reason" at bounding box center [1417, 289] width 191 height 22
type textarea "x"
type textarea "f"
type textarea "x"
type textarea "fa"
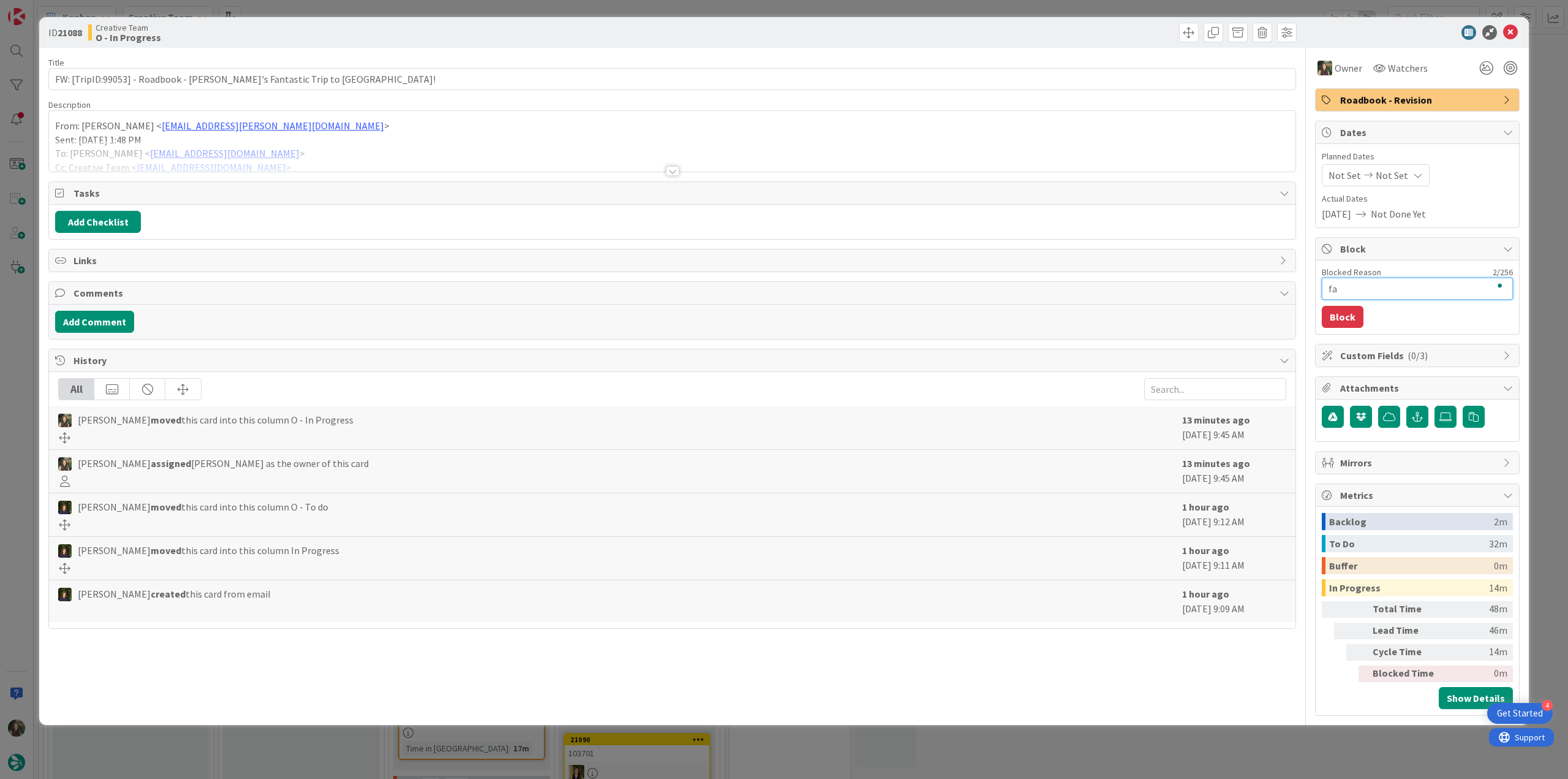
type textarea "x"
type textarea "fal"
type textarea "x"
type textarea "falt"
type textarea "x"
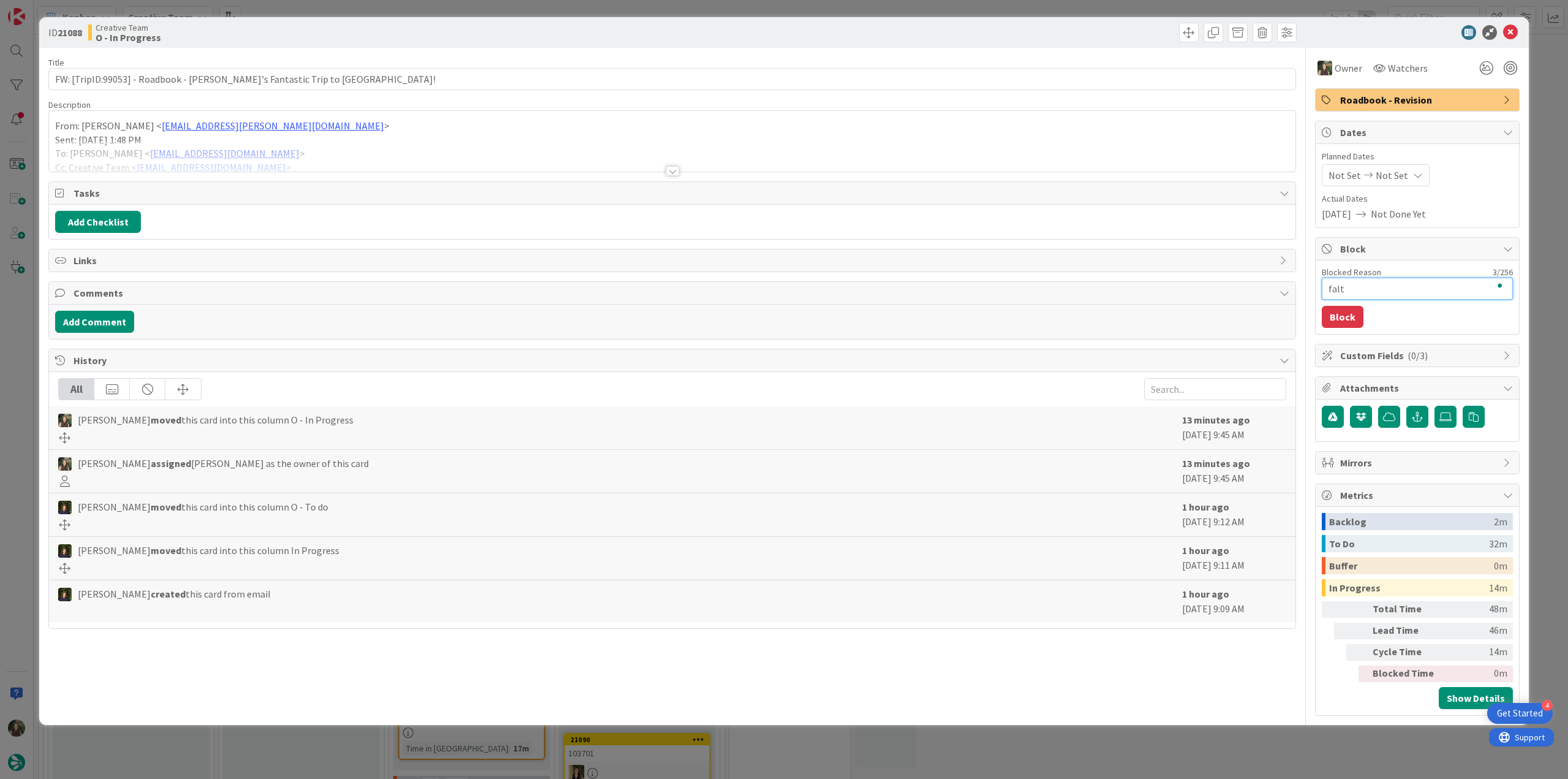
type textarea "falta"
type textarea "x"
type textarea "falta"
type textarea "x"
type textarea "falta h"
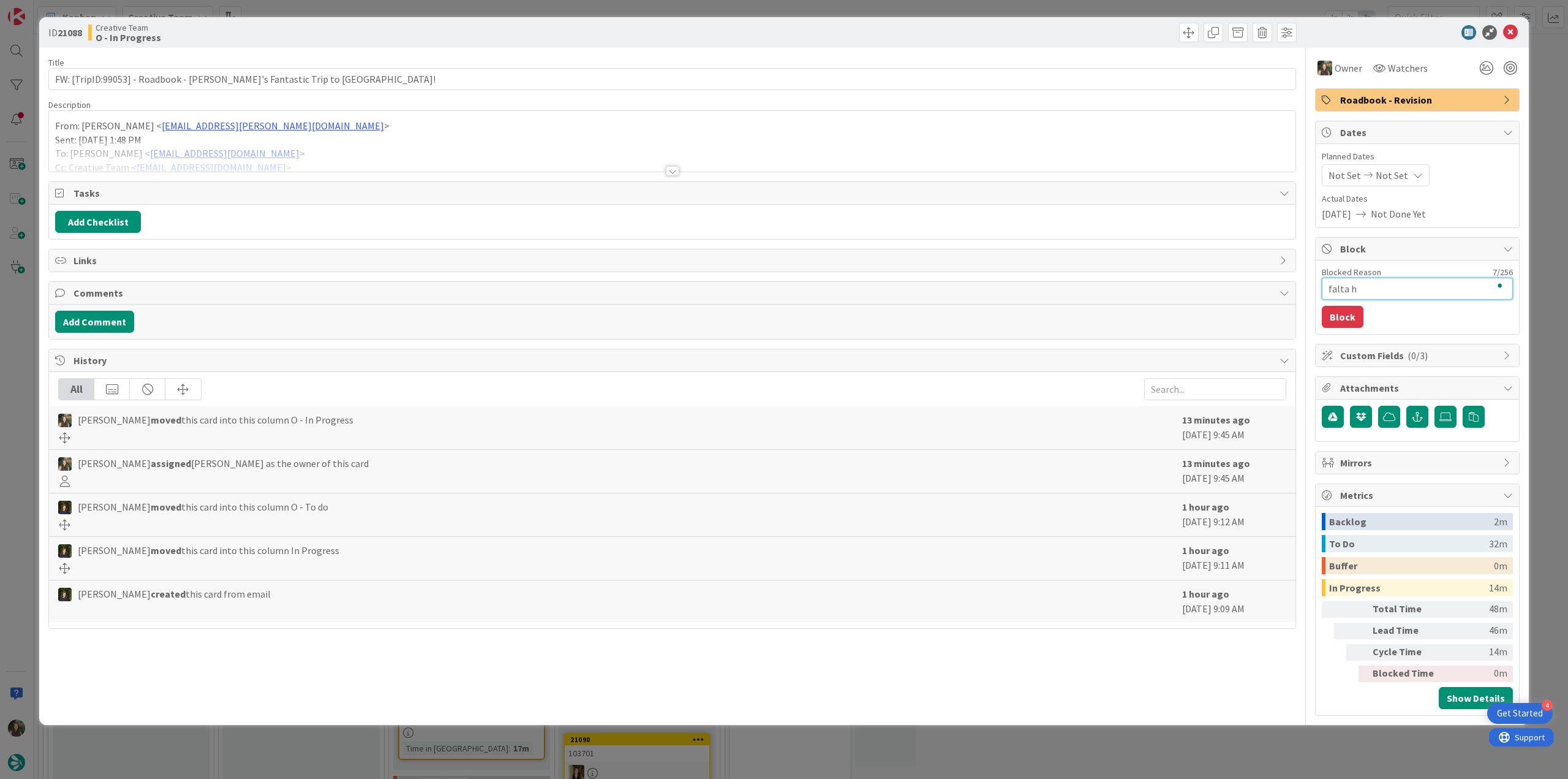
type textarea "x"
type textarea "falta ho"
type textarea "x"
type textarea "falta hot"
type textarea "x"
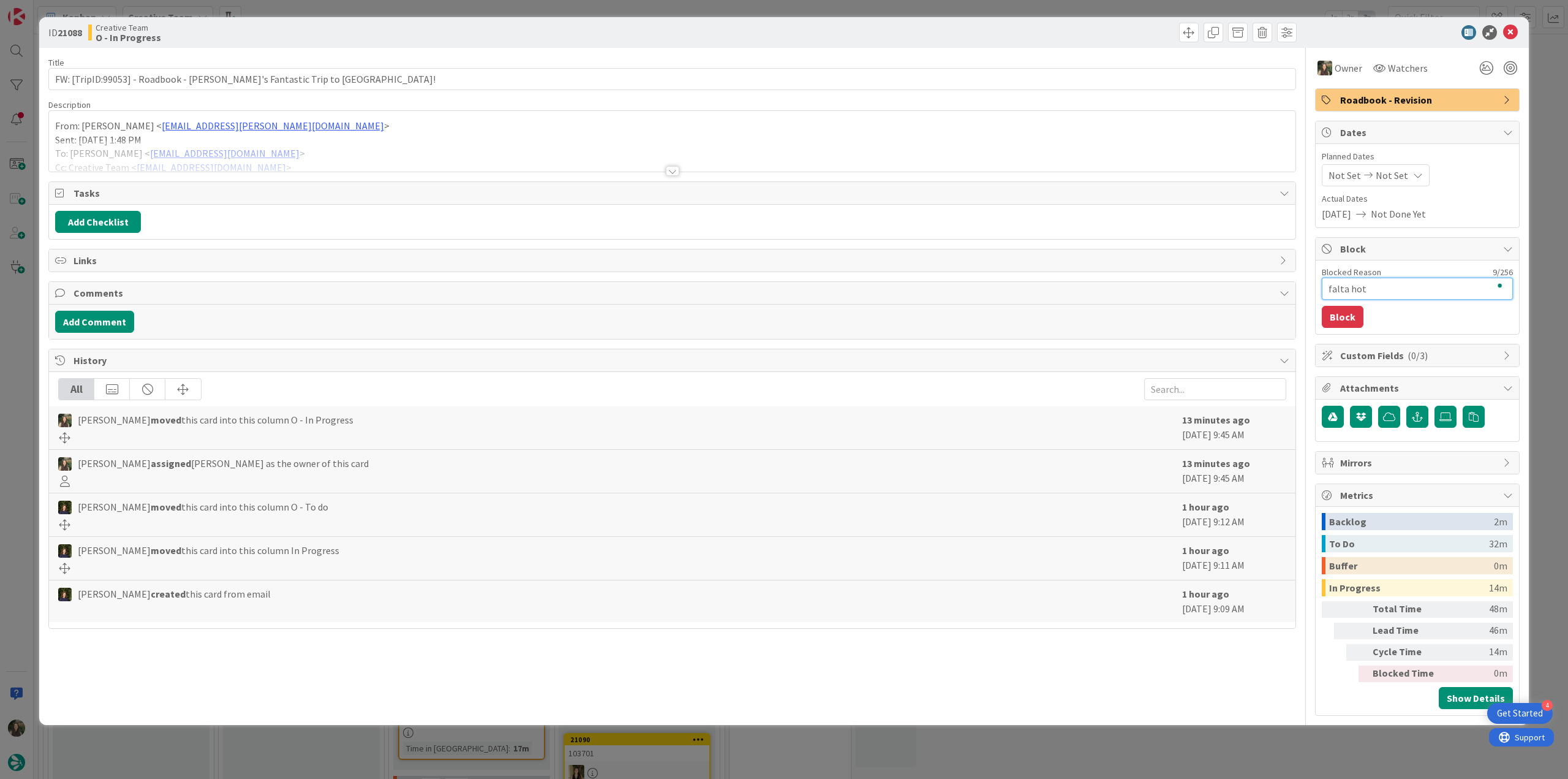
type textarea "falta hote"
type textarea "x"
type textarea "falta hotel"
type textarea "x"
type textarea "falta hotel"
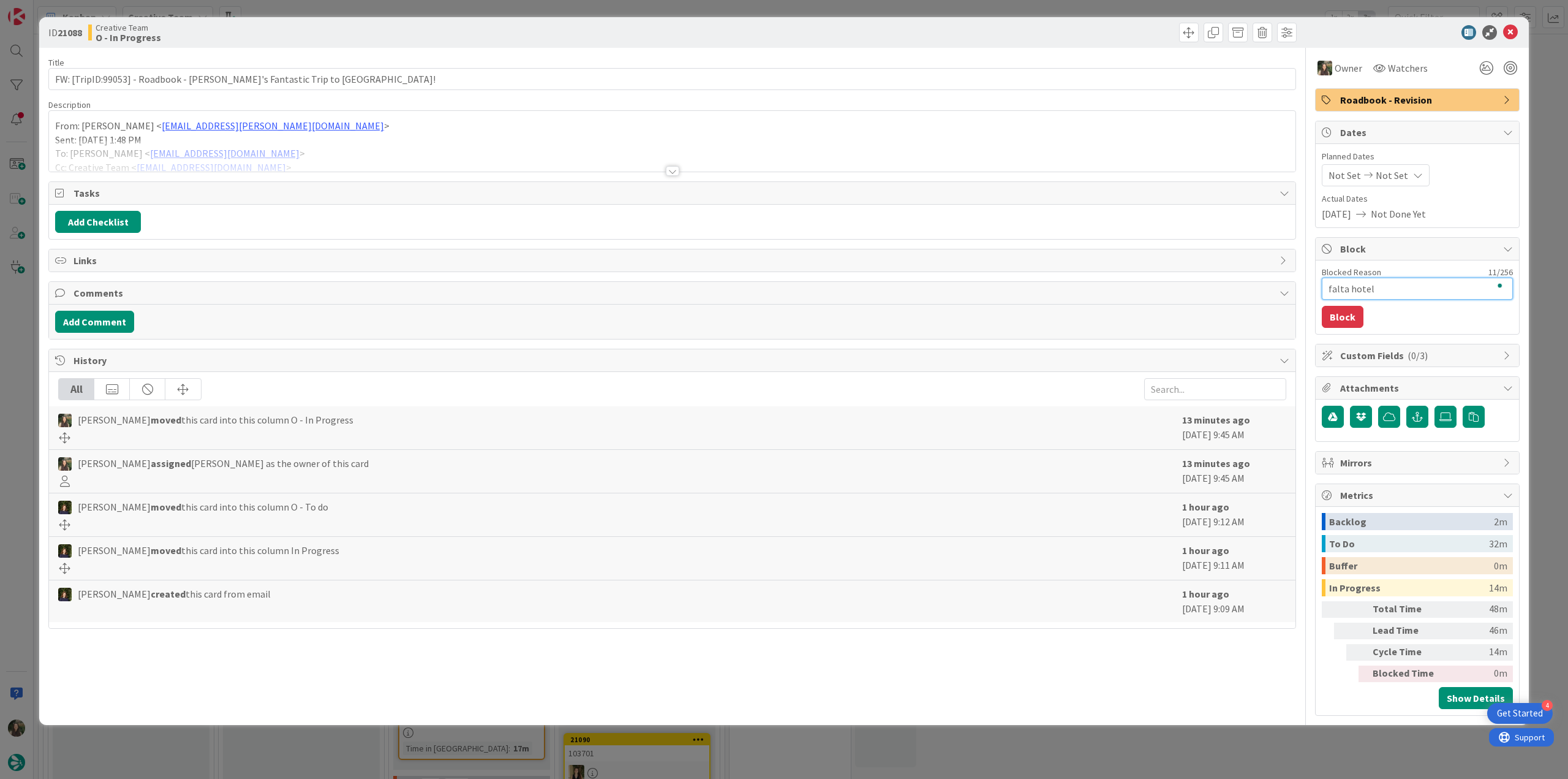
type textarea "x"
type textarea "falta hotel r"
type textarea "x"
type textarea "falta hotel rb"
click at [940, 321] on button "Block" at bounding box center [1343, 316] width 42 height 22
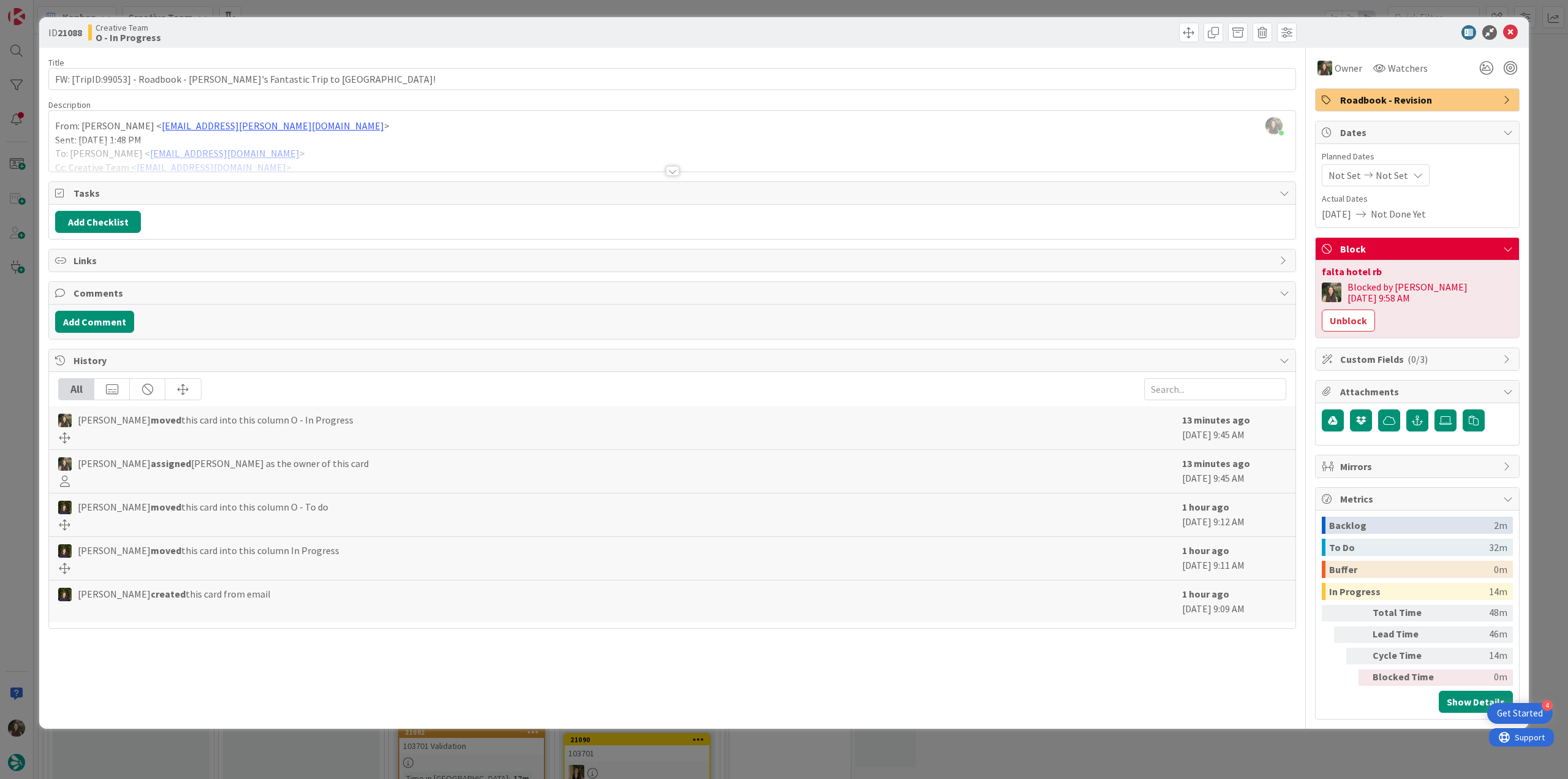
click at [940, 245] on div "ID 21088 Creative Team O - In Progress Title 64 / 128 FW: [TripID:99053] - Road…" at bounding box center [784, 389] width 1568 height 779
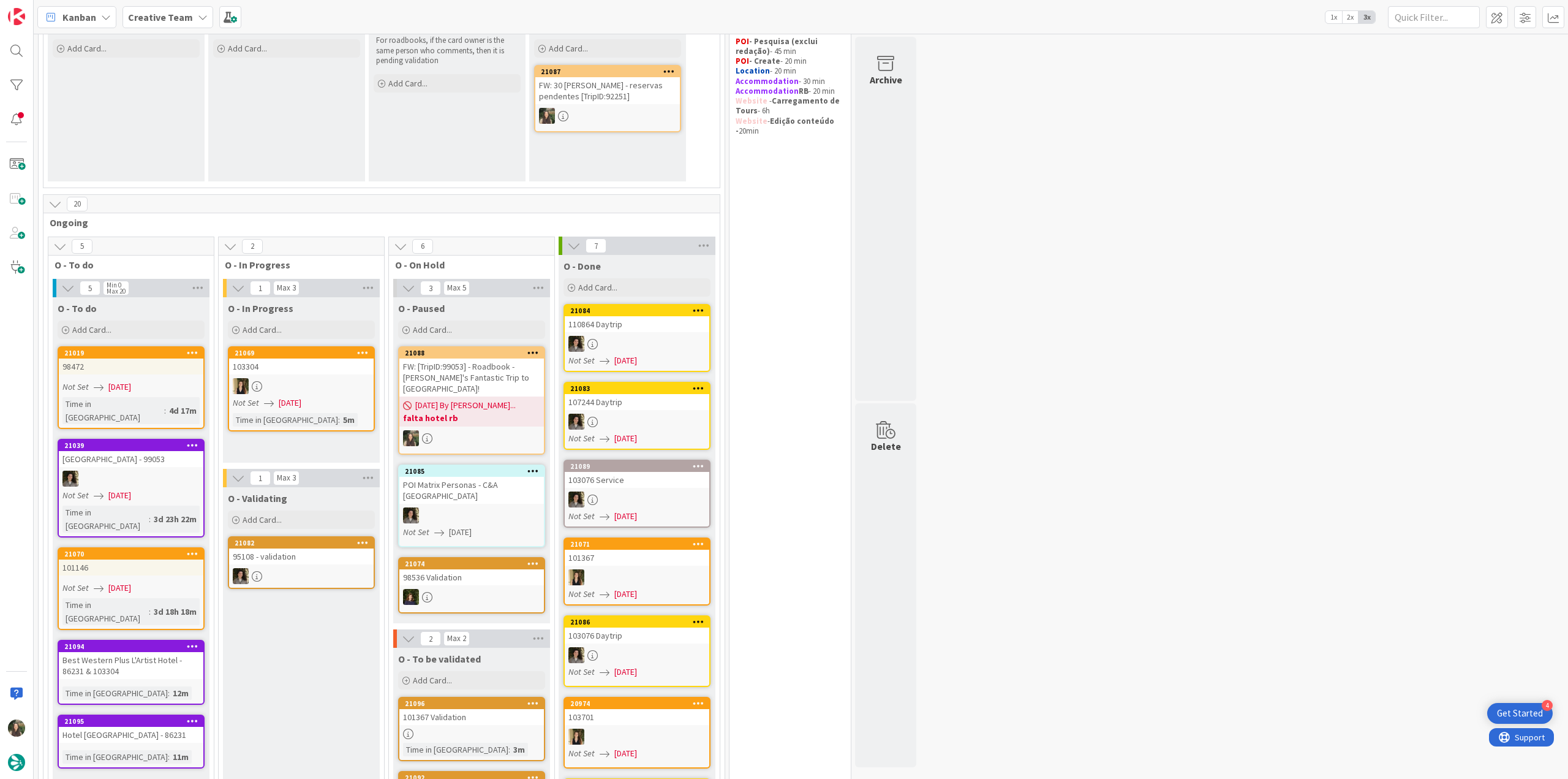
scroll to position [184, 0]
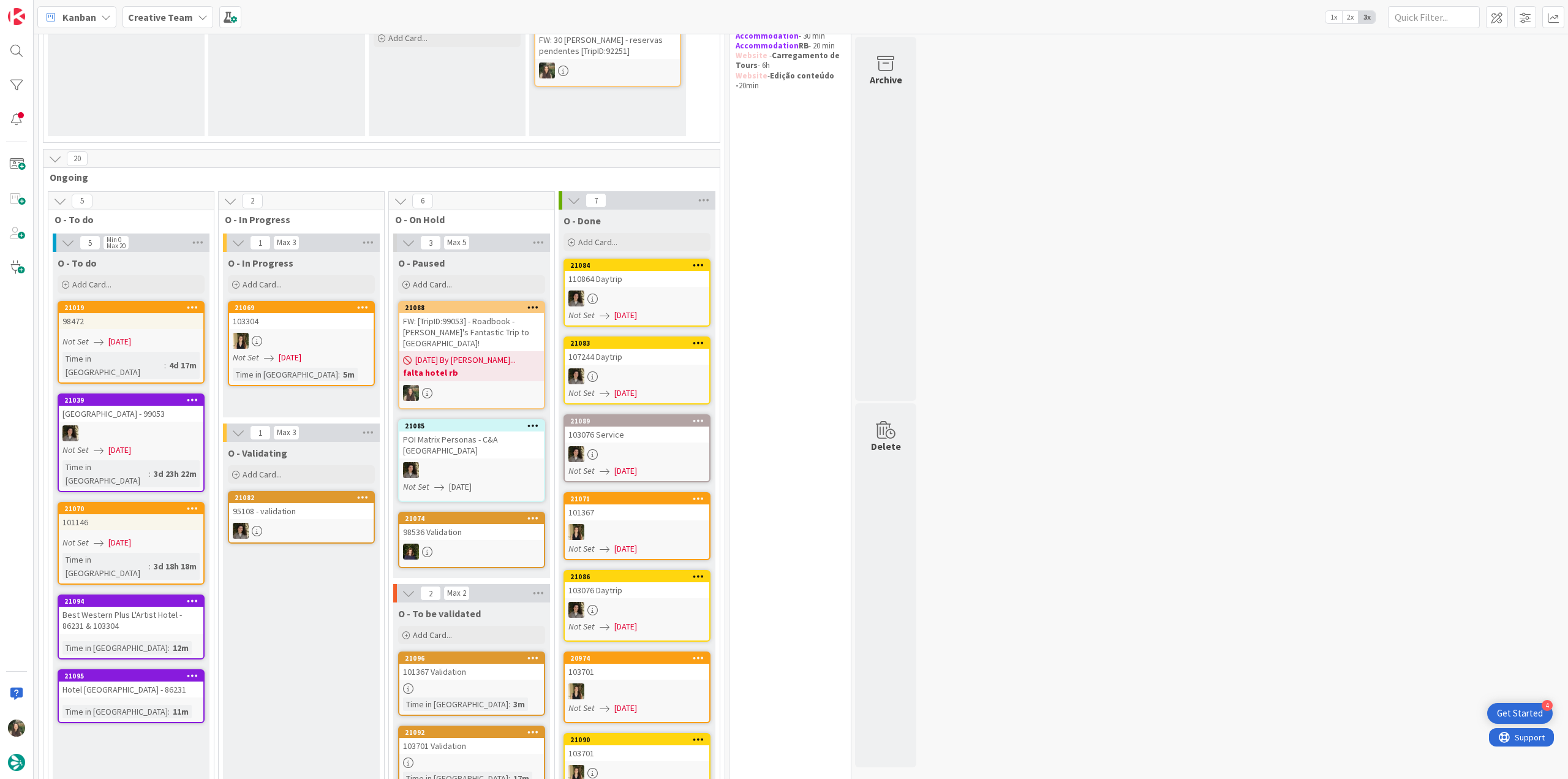
click at [151, 327] on div "98472" at bounding box center [131, 321] width 145 height 16
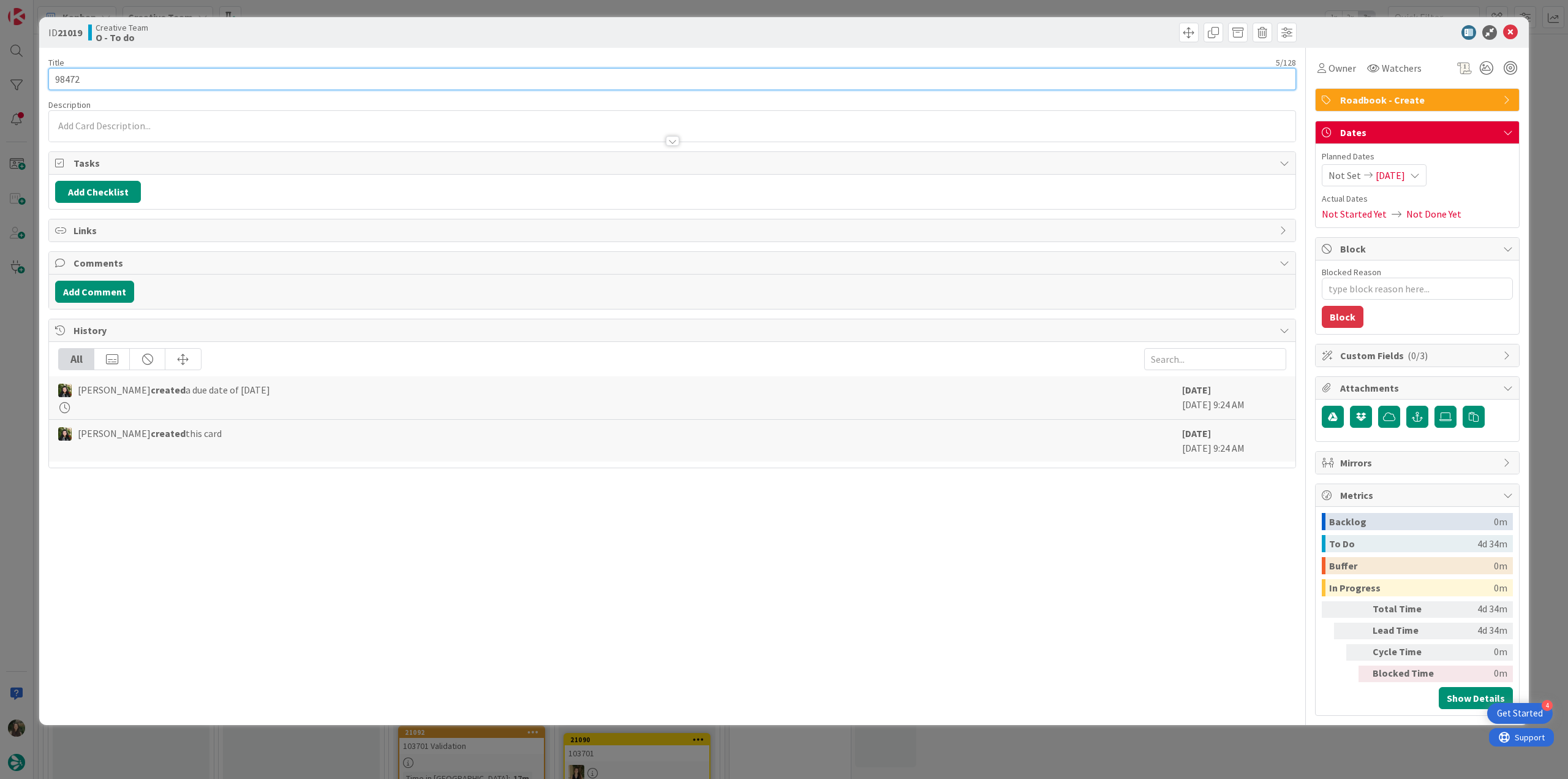
click at [73, 82] on input "98472" at bounding box center [672, 78] width 1248 height 22
click at [9, 351] on div "ID 21019 Creative Team O - To do Title 5 / 128 98472 Description Inês Gonçalves…" at bounding box center [784, 389] width 1568 height 779
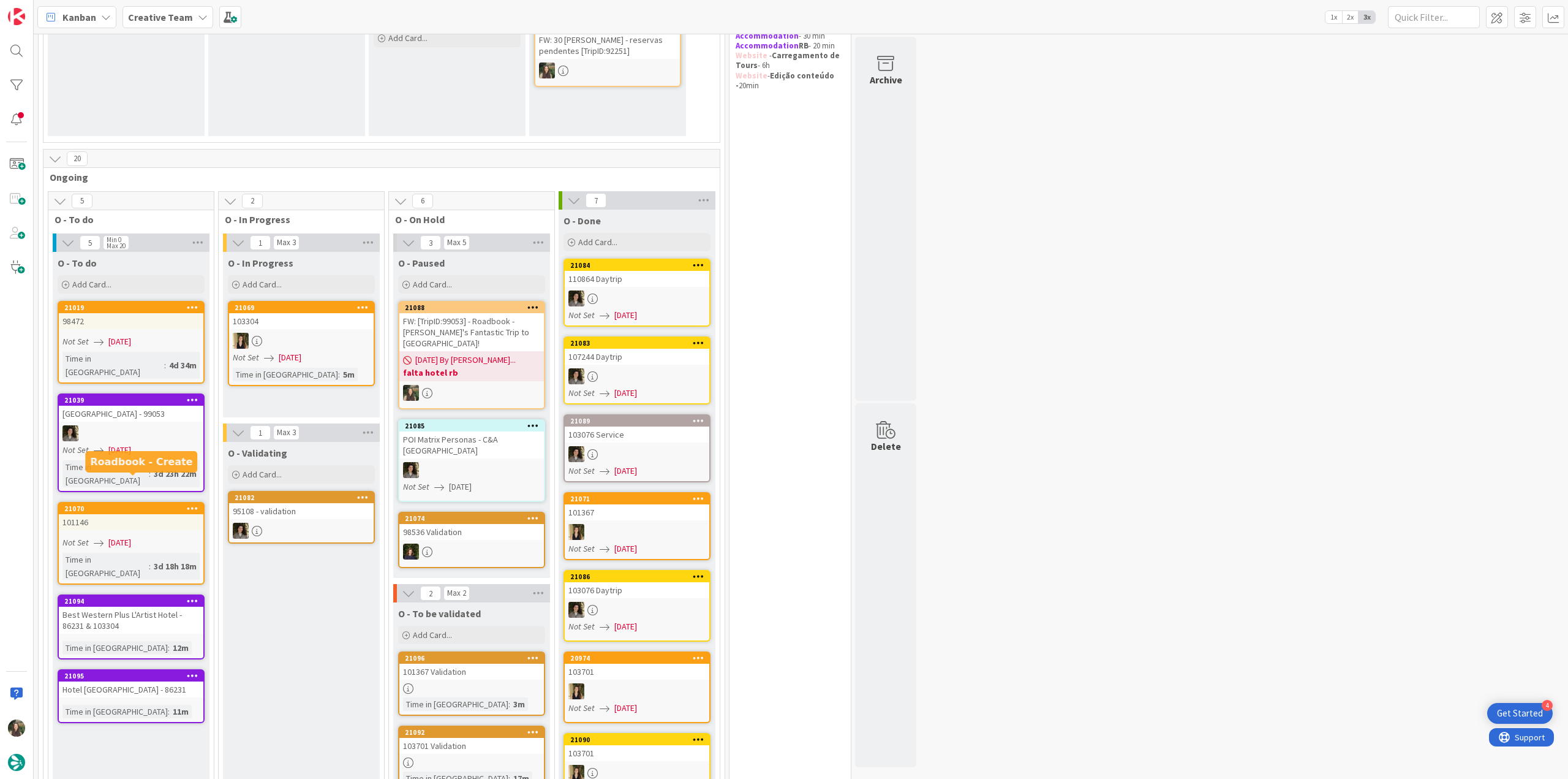
click at [152, 425] on div "101146" at bounding box center [131, 521] width 145 height 16
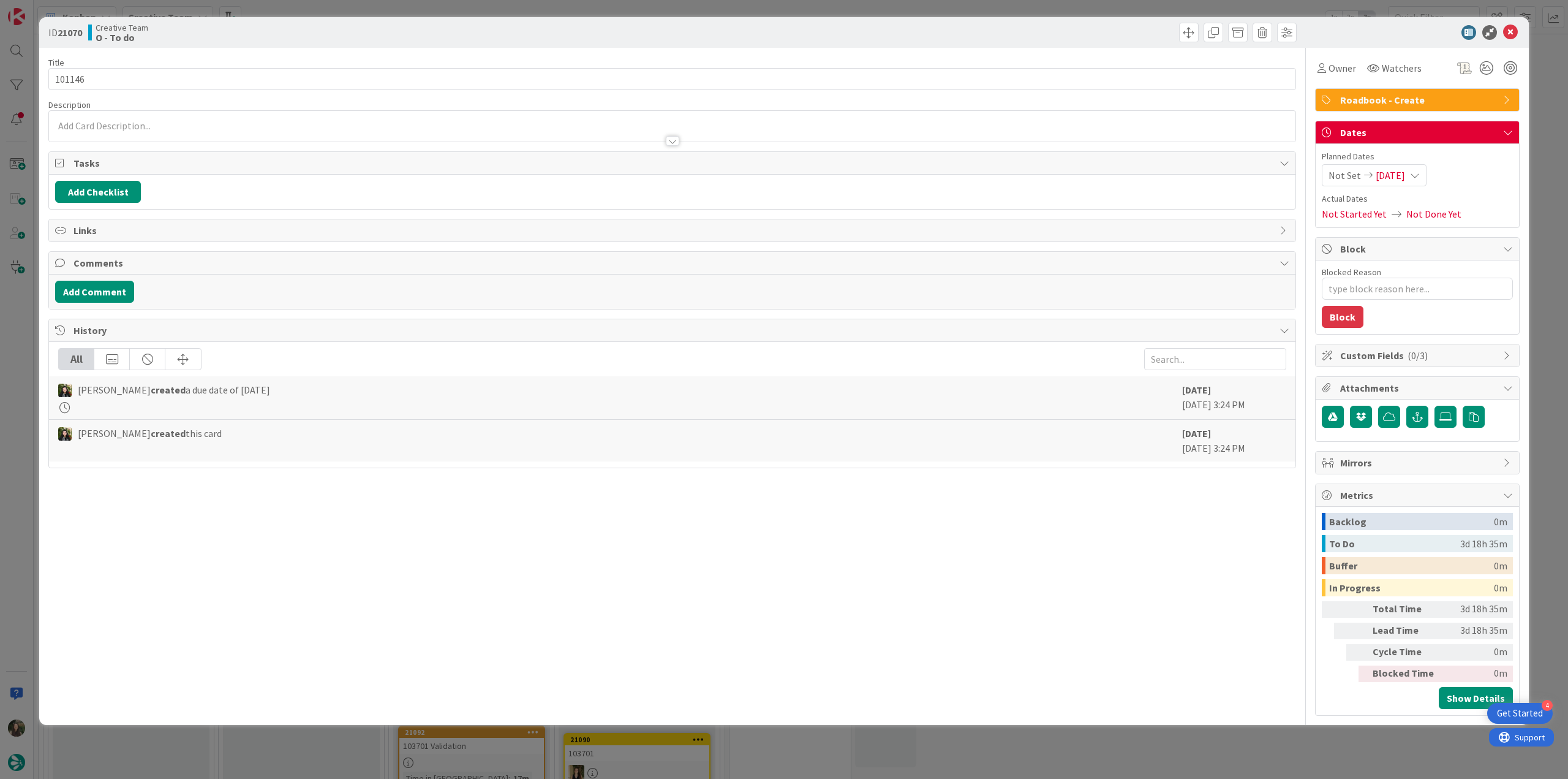
click at [13, 425] on div "ID 21070 Creative Team O - To do Title 6 / 128 101146 Description Owner Watcher…" at bounding box center [784, 389] width 1568 height 779
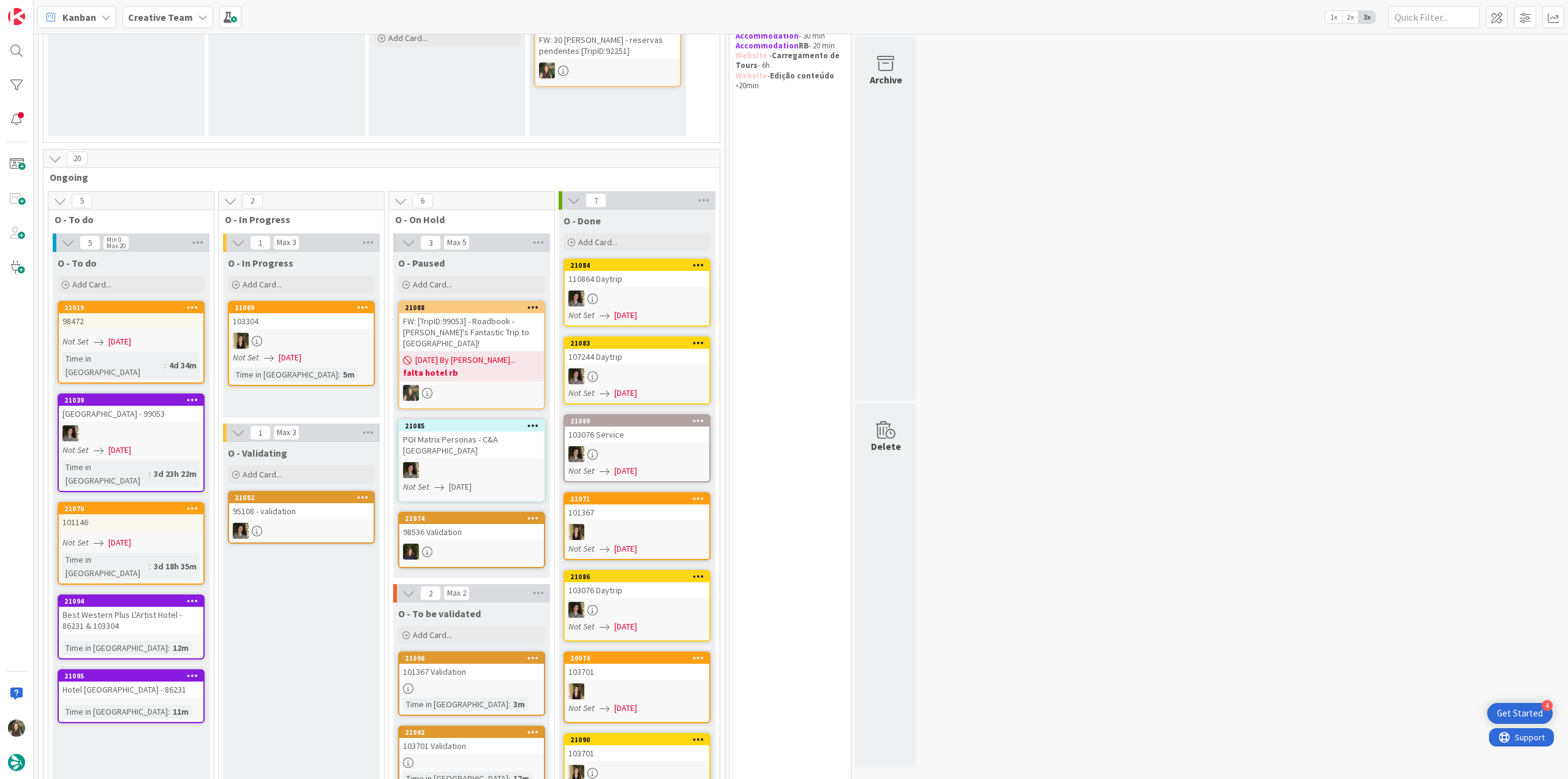
click at [185, 425] on div "101146" at bounding box center [131, 521] width 145 height 16
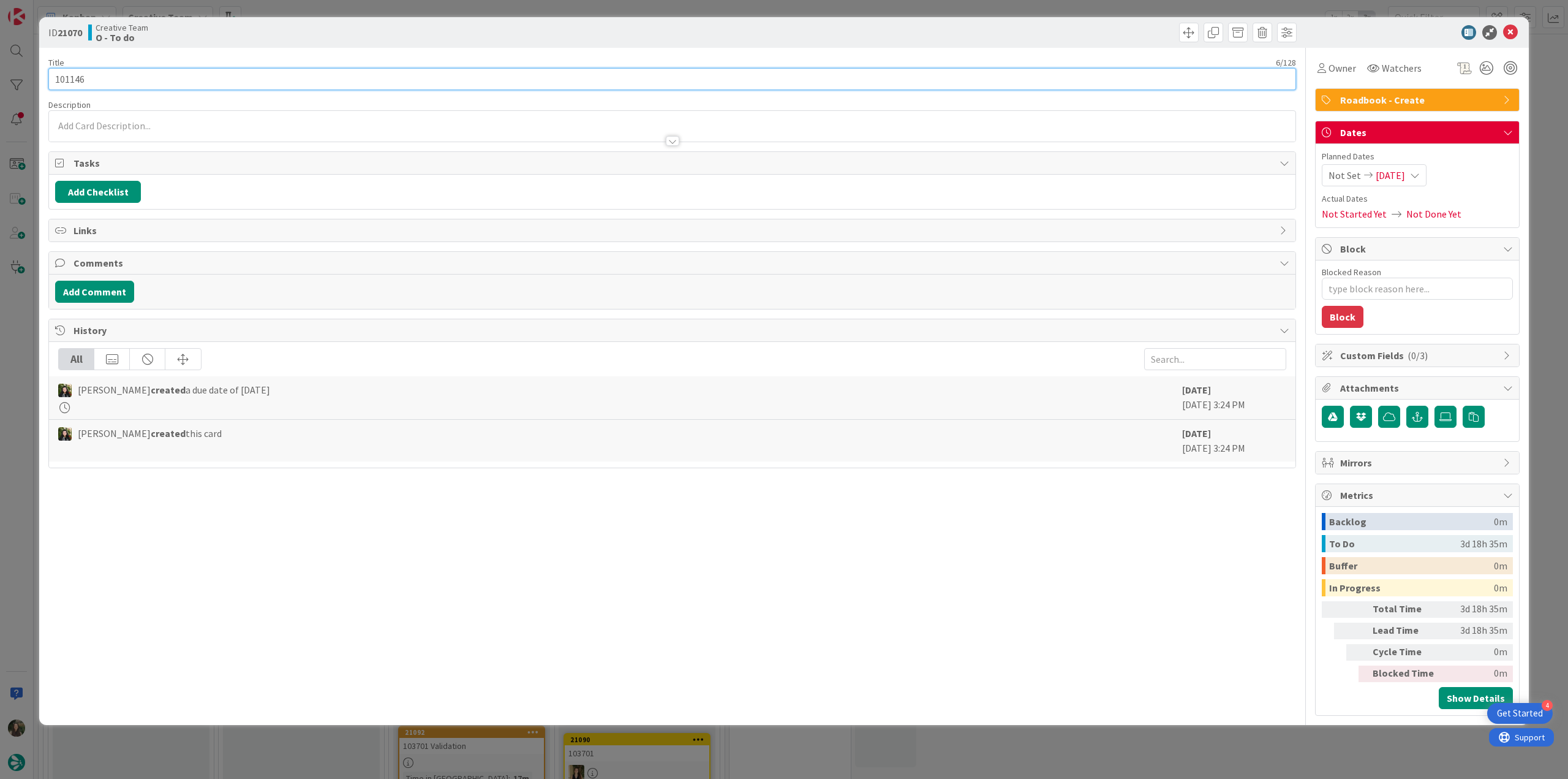
click at [77, 80] on input "101146" at bounding box center [672, 78] width 1248 height 22
click at [77, 80] on input "101146" at bounding box center [672, 78] width 1248 height 22
click at [22, 313] on div "ID 21070 Creative Team O - To do Title 6 / 128 101146 Description Inês Gonçalve…" at bounding box center [784, 389] width 1568 height 779
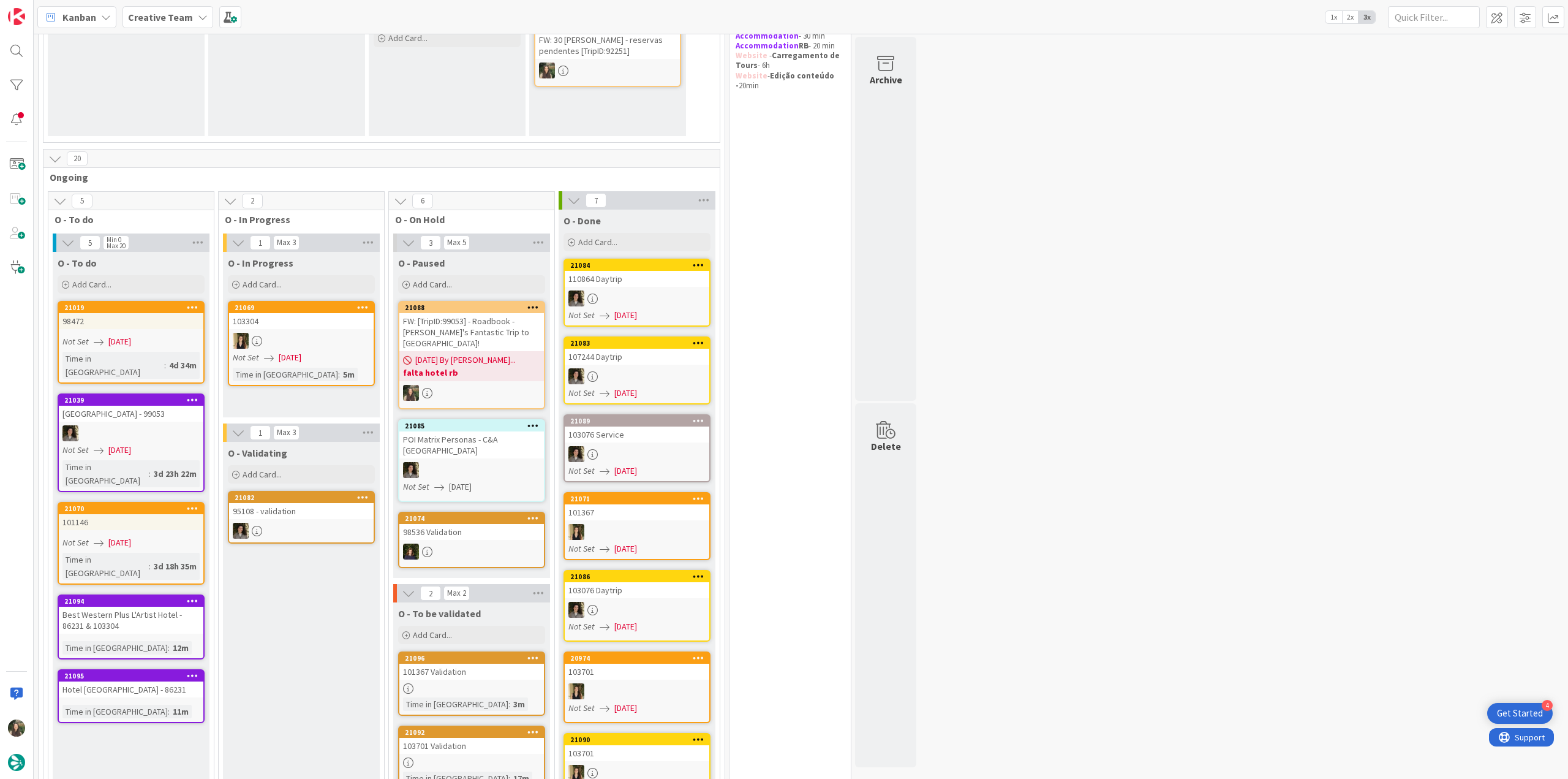
click at [174, 330] on link "21019 98472 Not Set 08/14/2025 Time in Column : 4d 34m" at bounding box center [131, 342] width 147 height 83
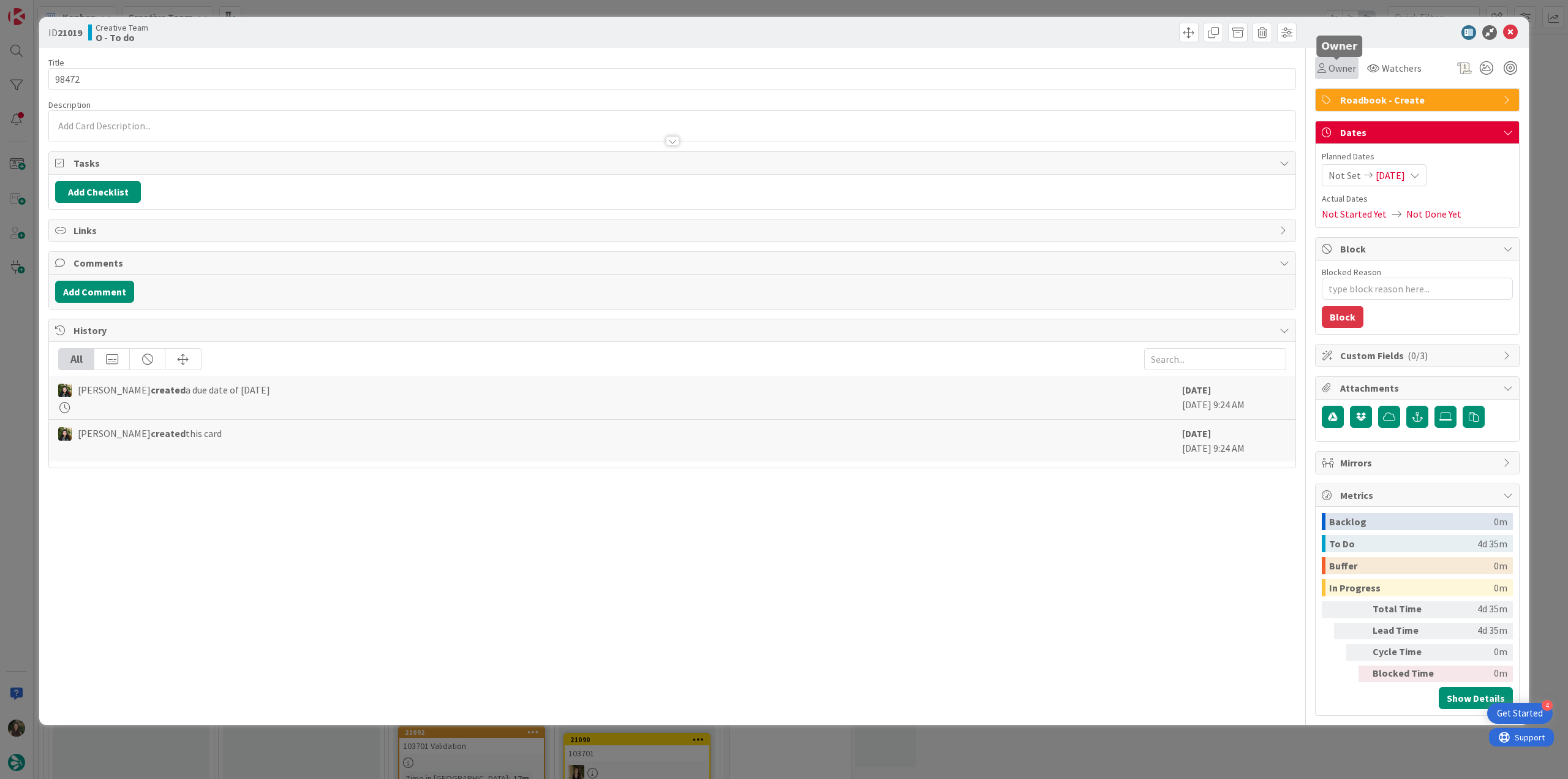
click at [940, 67] on span "Owner" at bounding box center [1342, 68] width 28 height 15
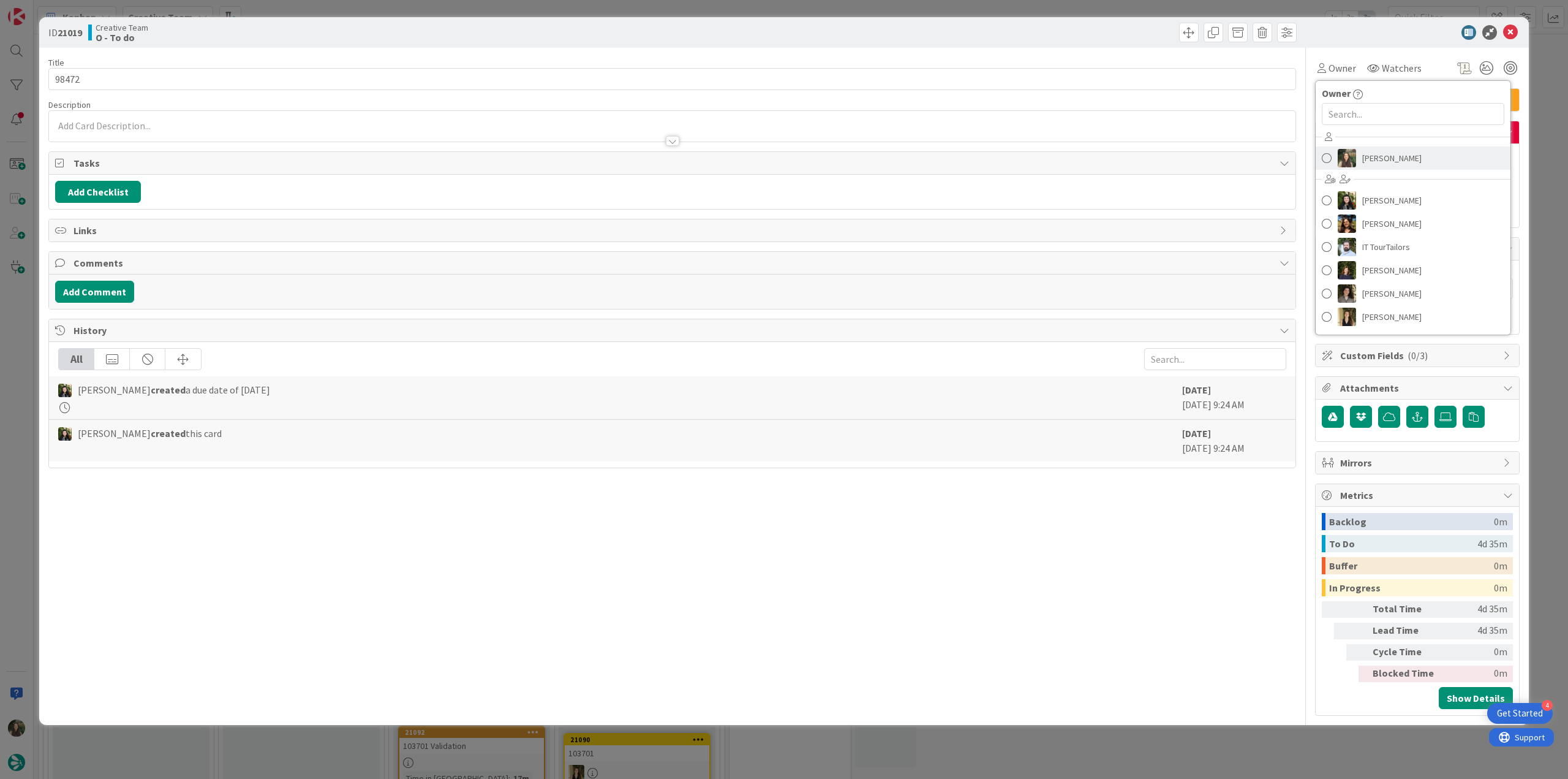
click at [940, 151] on span "Inês Gonçalves" at bounding box center [1392, 158] width 59 height 18
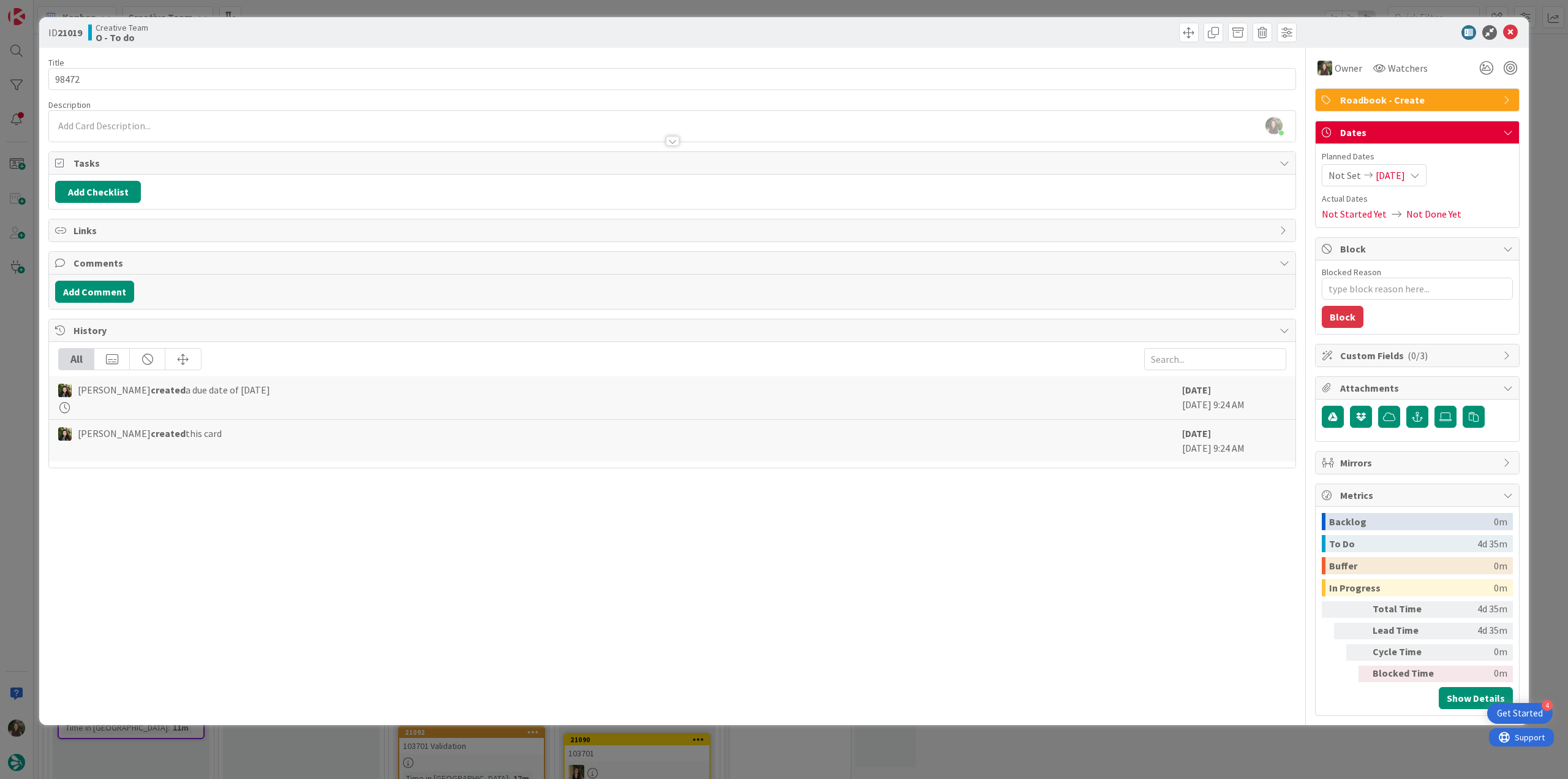
click at [940, 123] on div "ID 21019 Creative Team O - To do Title 5 / 128 98472 Description Inês Gonçalves…" at bounding box center [784, 389] width 1568 height 779
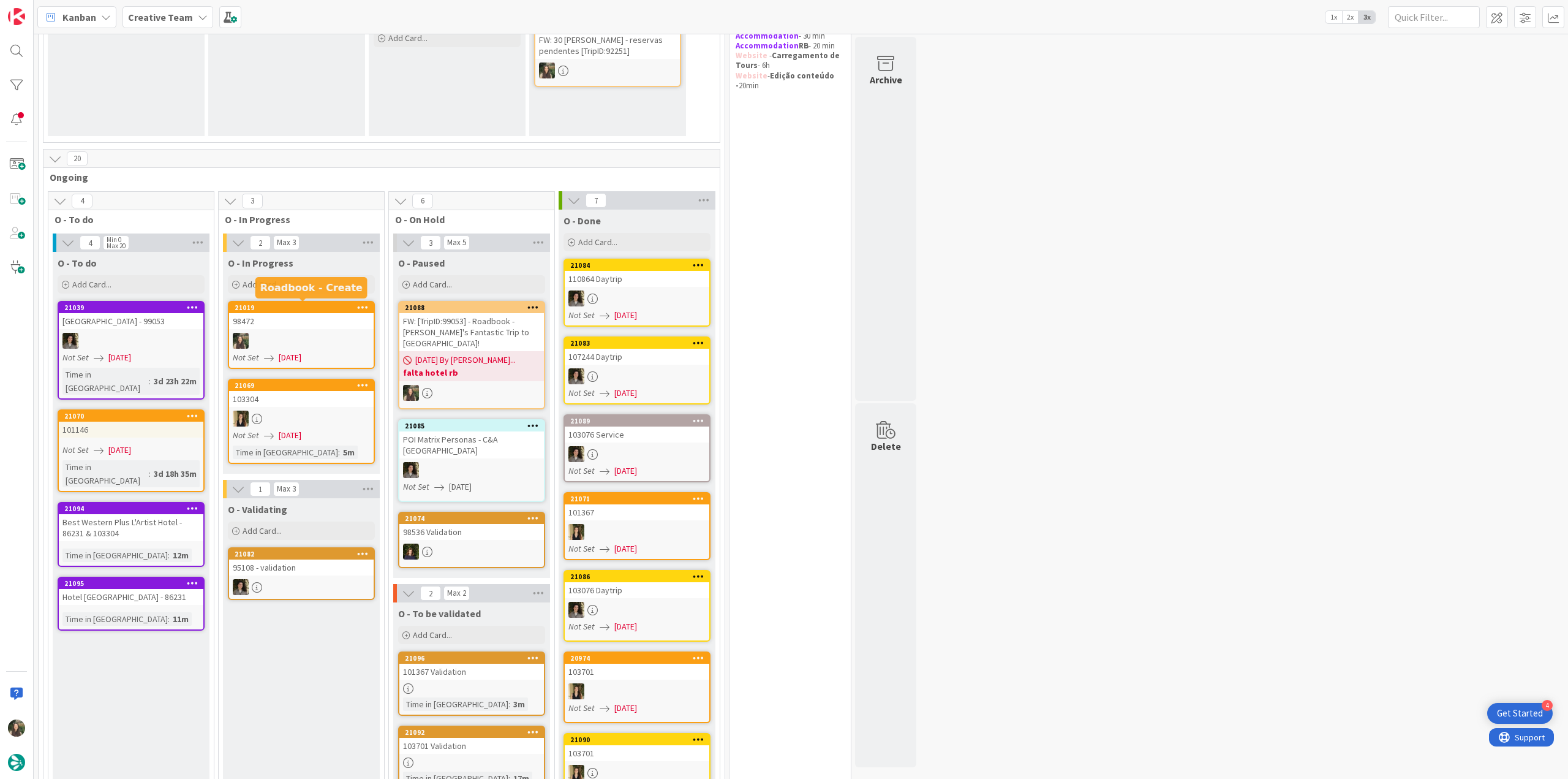
click at [318, 315] on div "98472" at bounding box center [301, 321] width 145 height 16
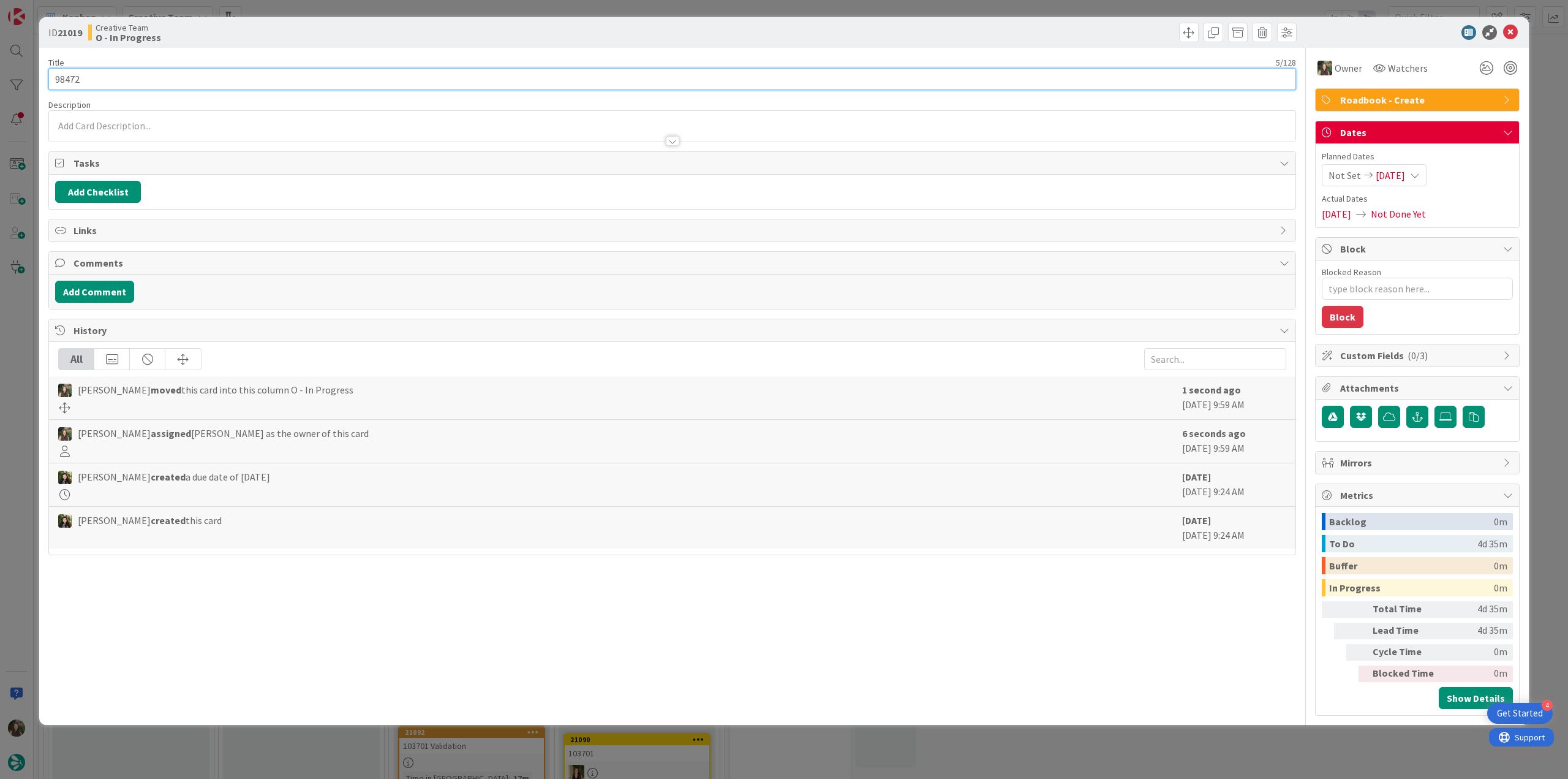
click at [73, 80] on input "98472" at bounding box center [672, 78] width 1248 height 22
click at [74, 80] on input "98472" at bounding box center [672, 78] width 1248 height 22
click at [17, 347] on div "ID 21019 Creative Team O - In Progress Title 5 / 128 98472 Description Inês Gon…" at bounding box center [784, 389] width 1568 height 779
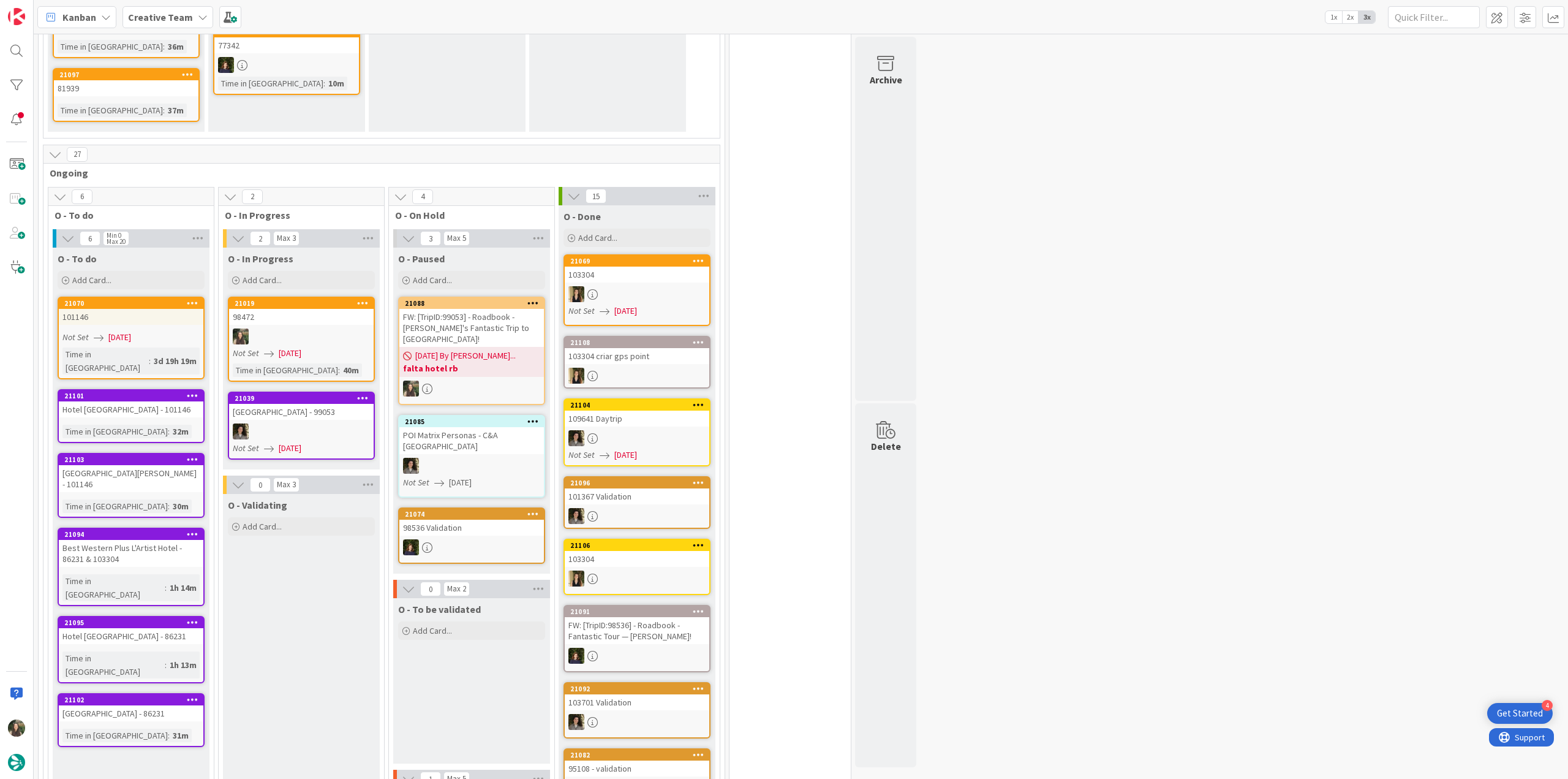
scroll to position [184, 0]
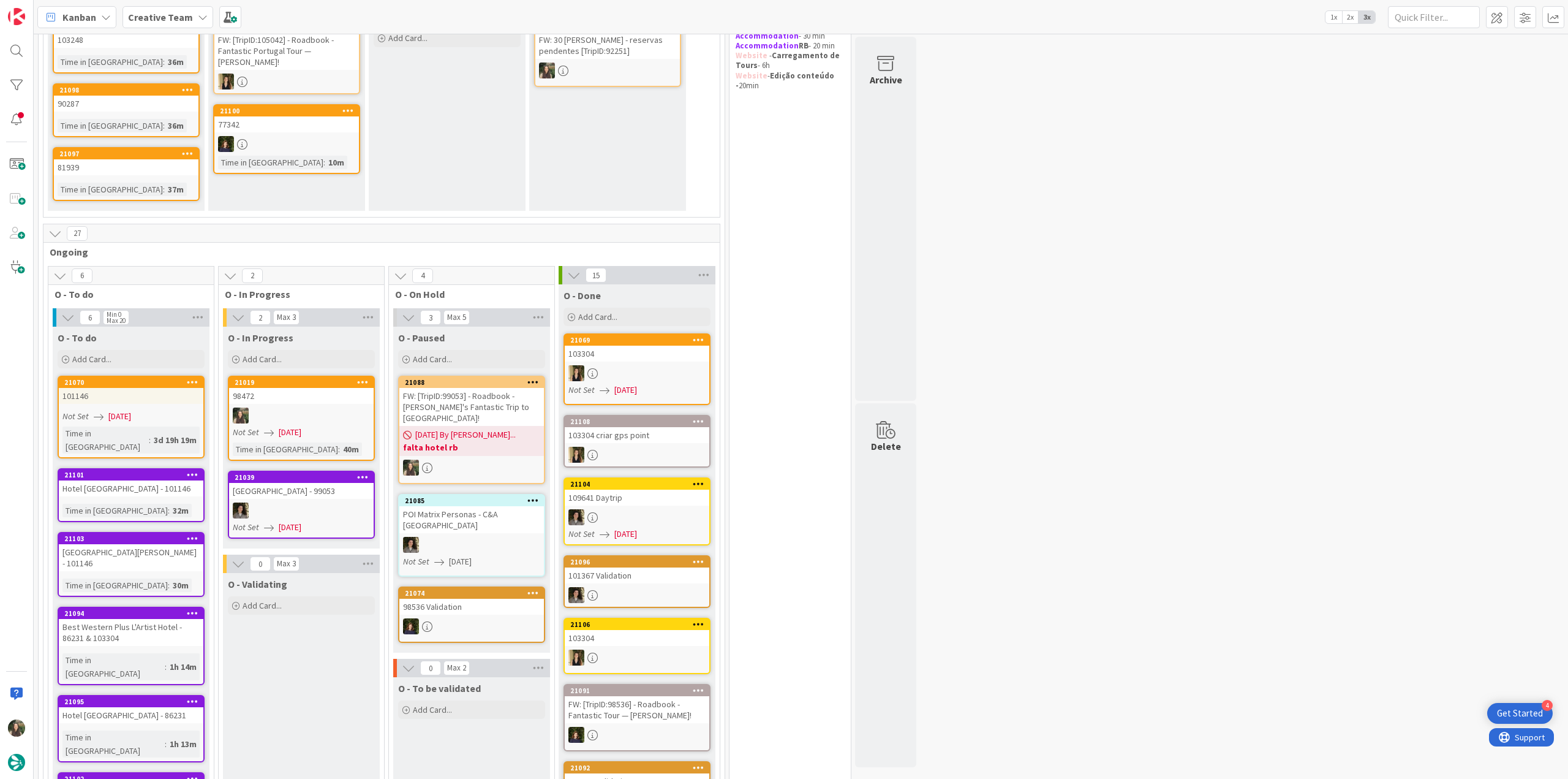
click at [330, 411] on div at bounding box center [301, 415] width 145 height 16
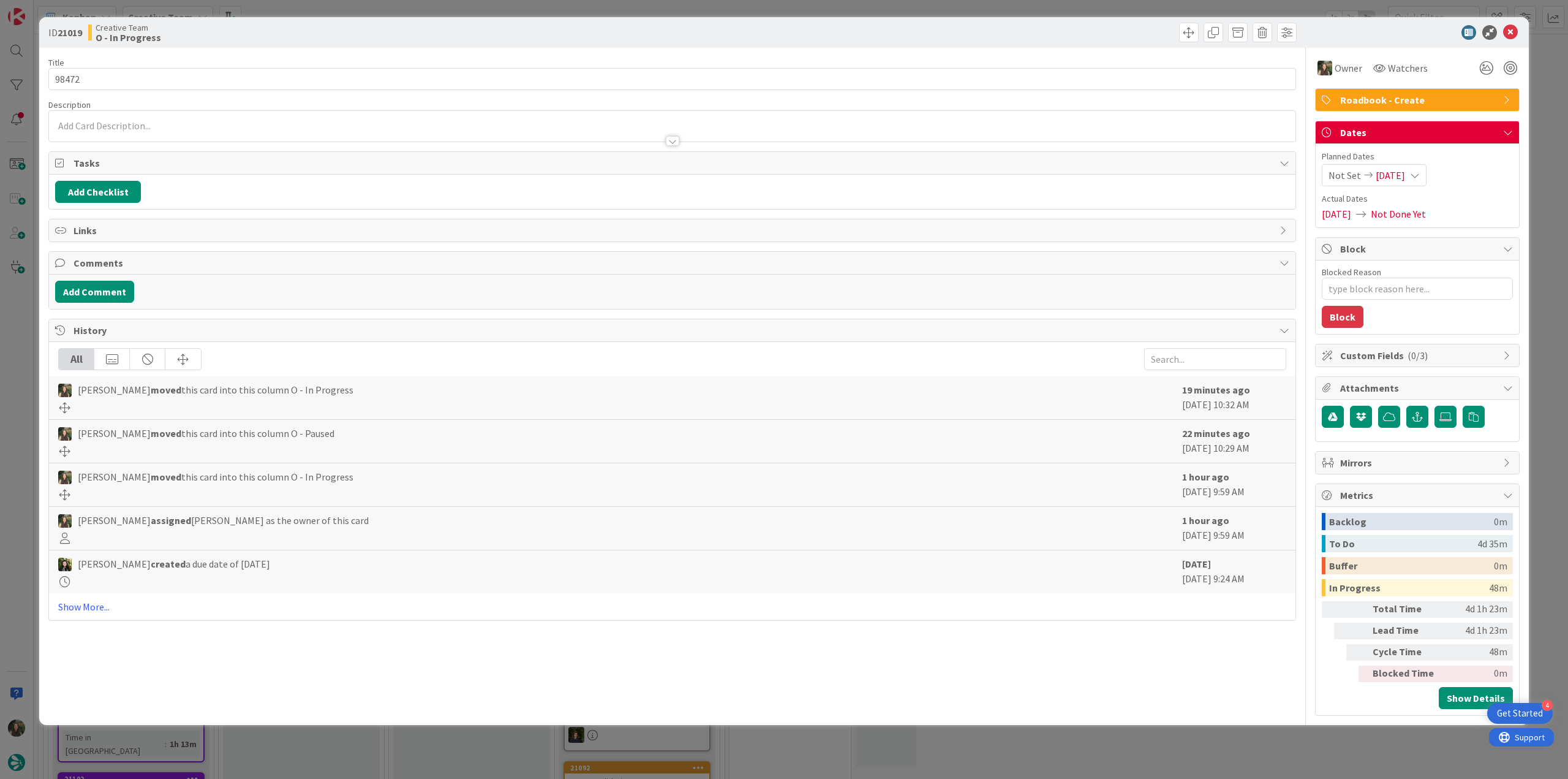
click at [940, 425] on div "ID 21019 Creative Team O - In Progress Title 5 / 128 98472 Description Owner Wa…" at bounding box center [784, 389] width 1568 height 779
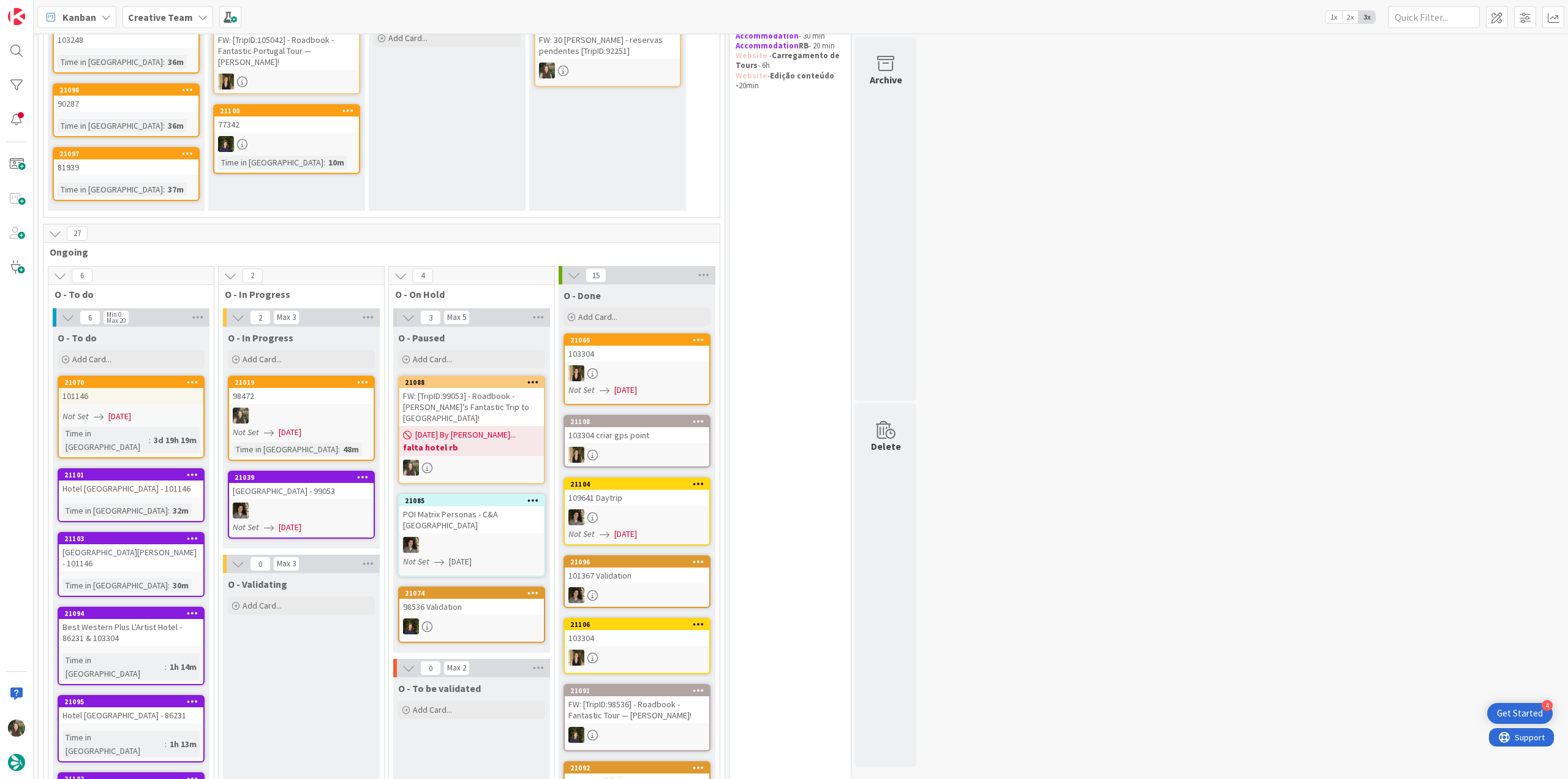
click at [313, 401] on div "98472" at bounding box center [301, 396] width 145 height 16
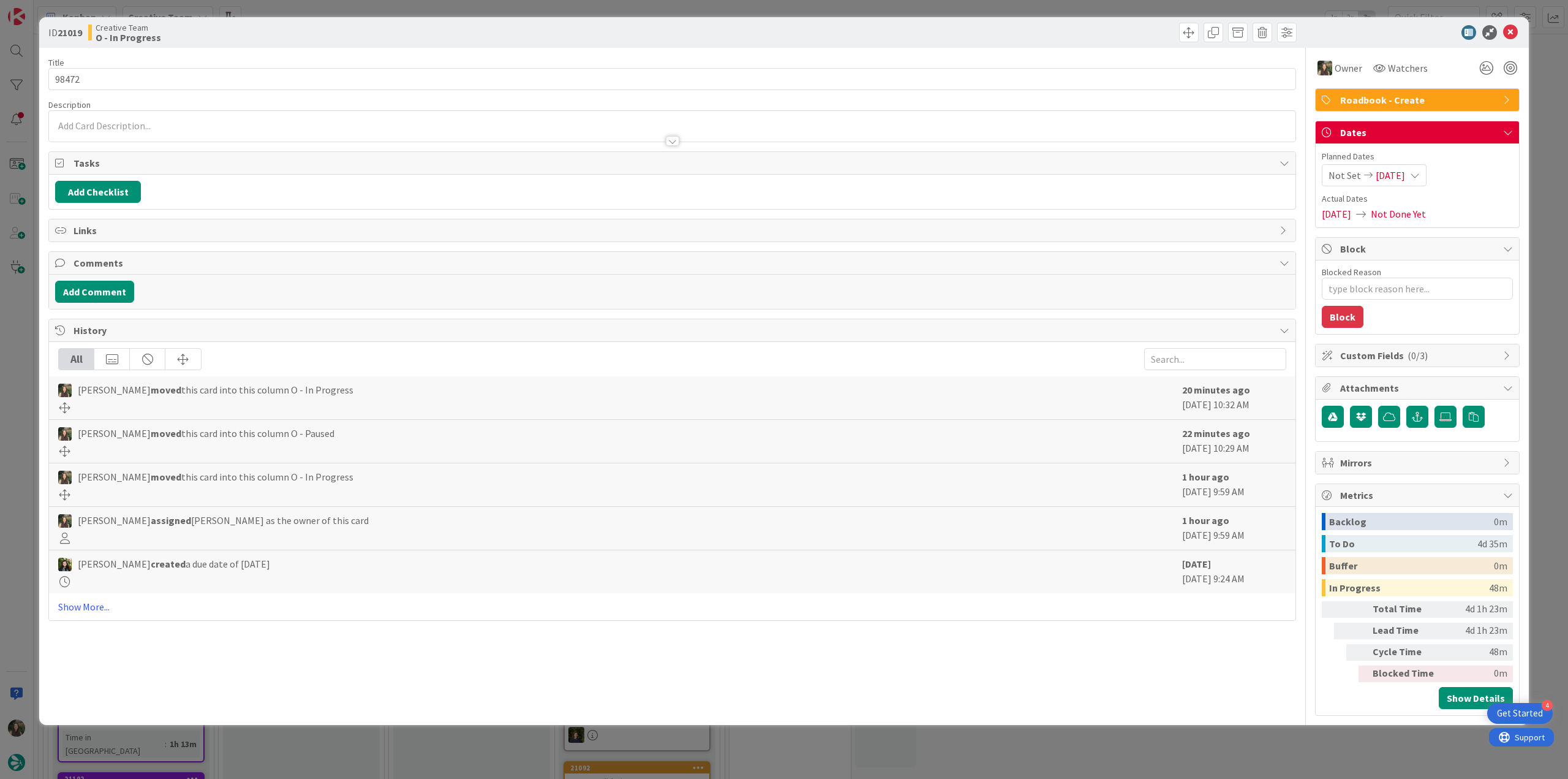
click at [940, 425] on div "ID 21019 Creative Team O - In Progress Title 5 / 128 98472 Description Owner Wa…" at bounding box center [784, 389] width 1568 height 779
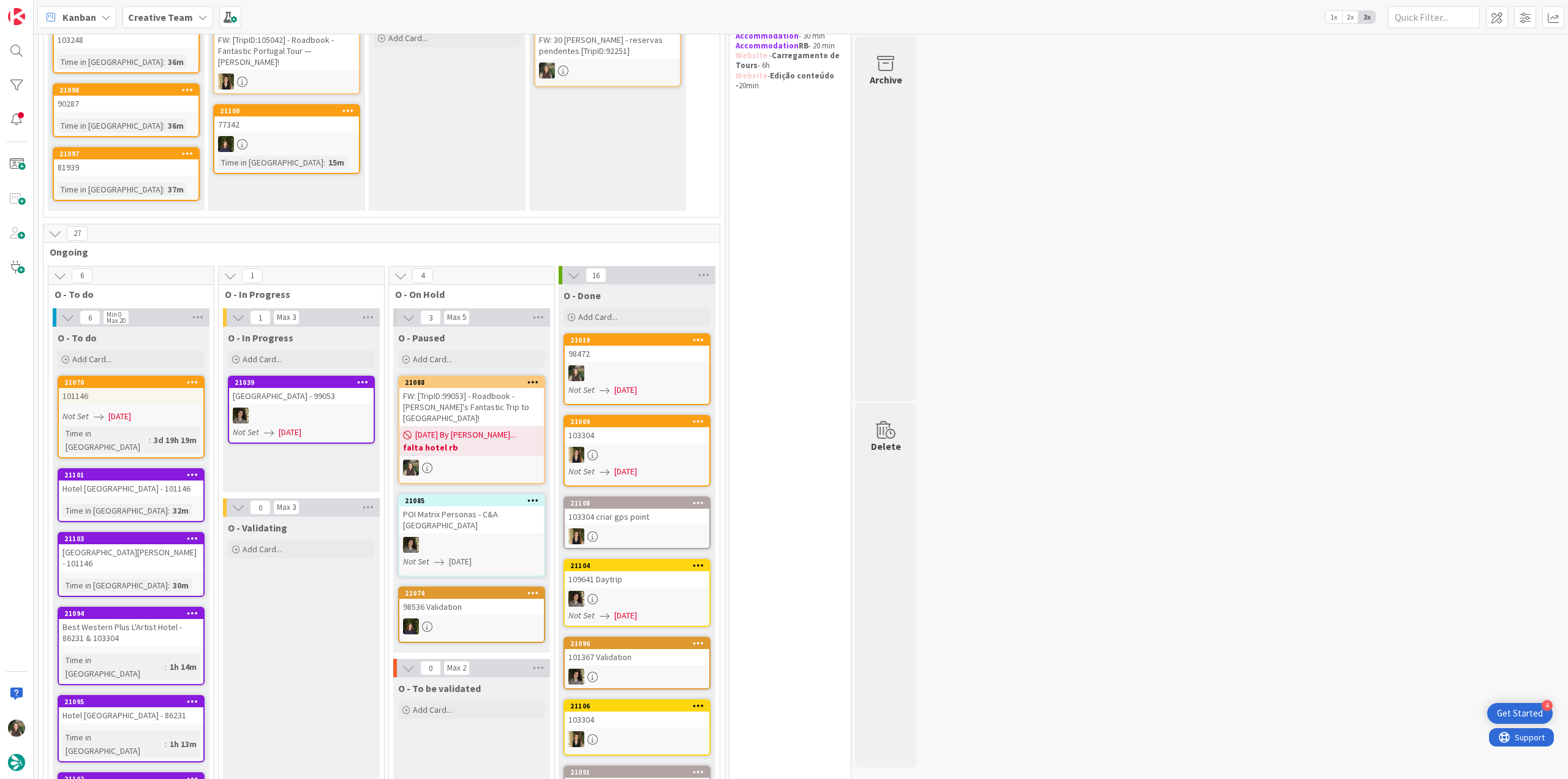
click at [647, 353] on div "98472" at bounding box center [637, 353] width 145 height 16
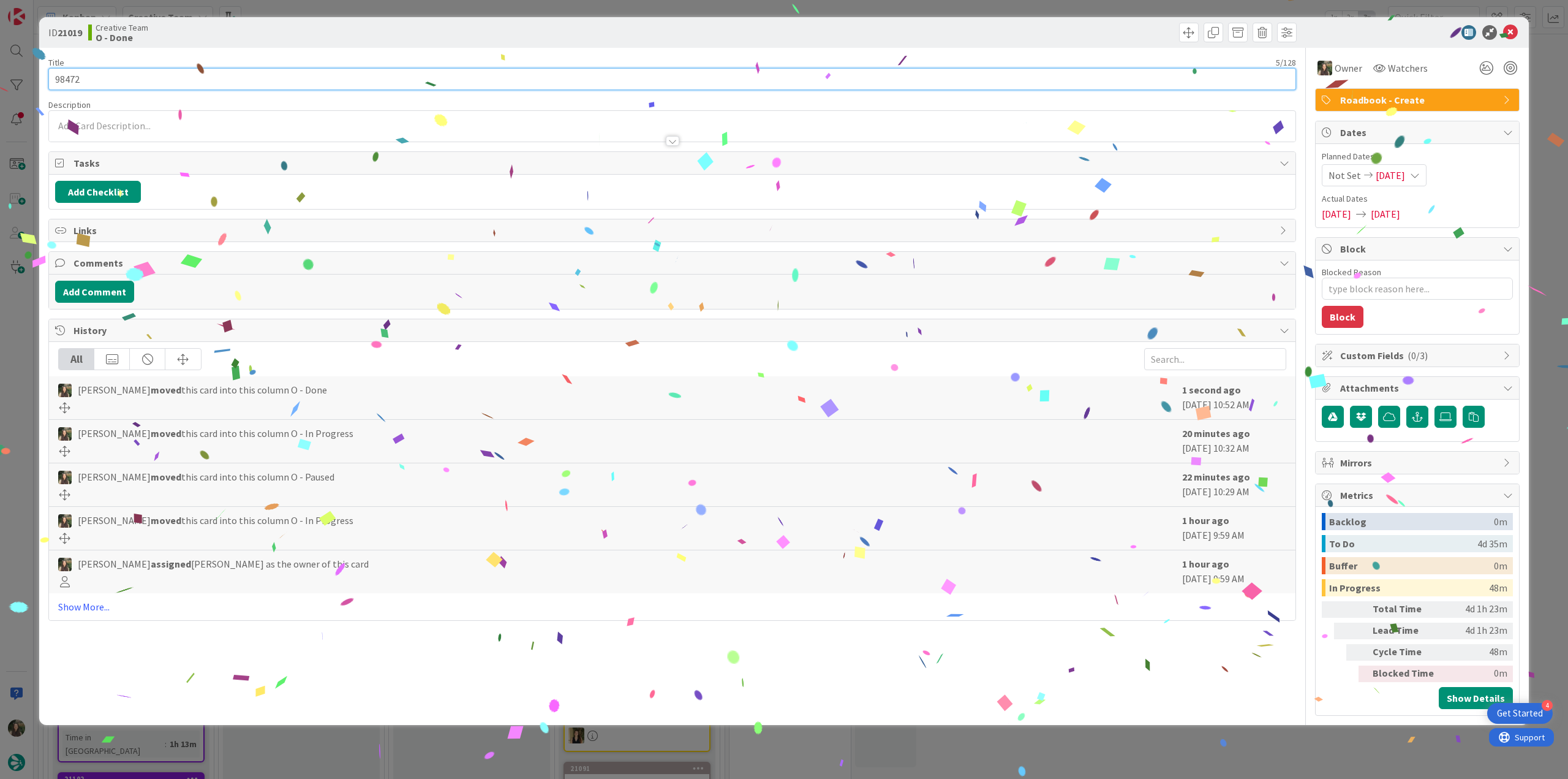
click at [68, 75] on input "98472" at bounding box center [672, 78] width 1248 height 22
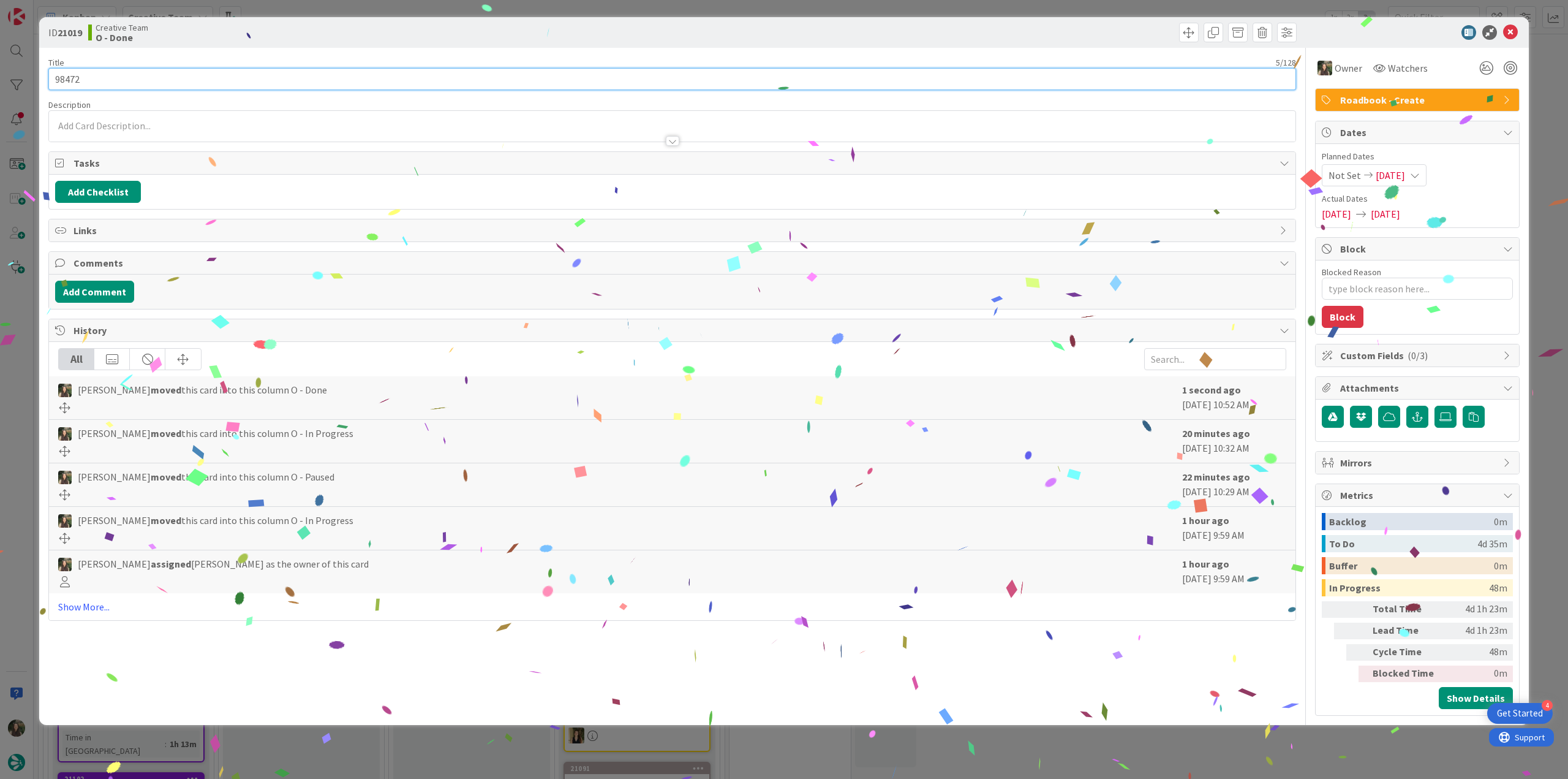
click at [68, 75] on input "98472" at bounding box center [672, 78] width 1248 height 22
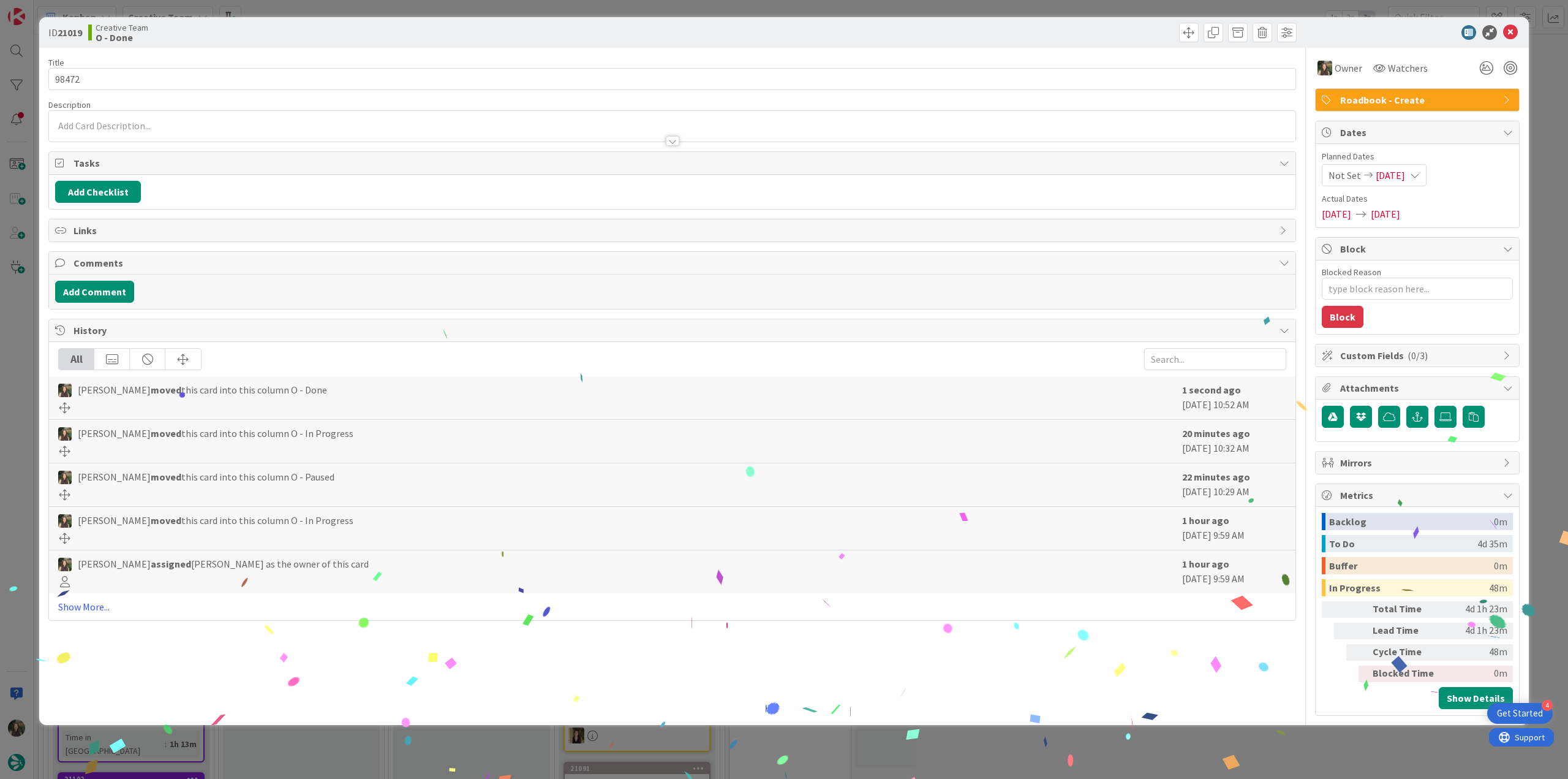
drag, startPoint x: 23, startPoint y: 320, endPoint x: 46, endPoint y: 330, distance: 25.1
click at [23, 320] on div "ID 21019 Creative Team O - Done Title 5 / 128 98472 Description Owner Watchers …" at bounding box center [784, 389] width 1568 height 779
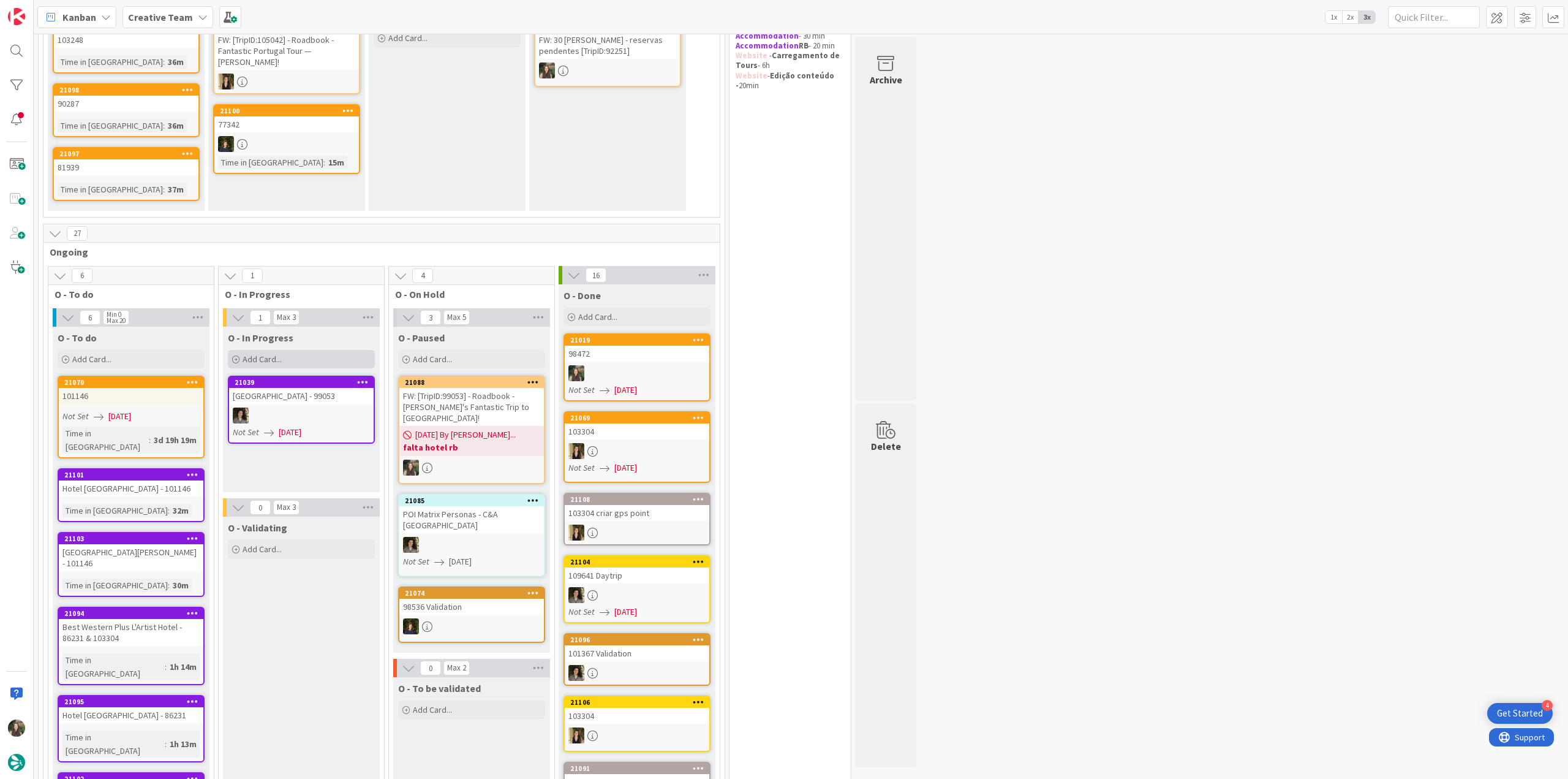
click at [269, 361] on span "Add Card..." at bounding box center [262, 359] width 39 height 11
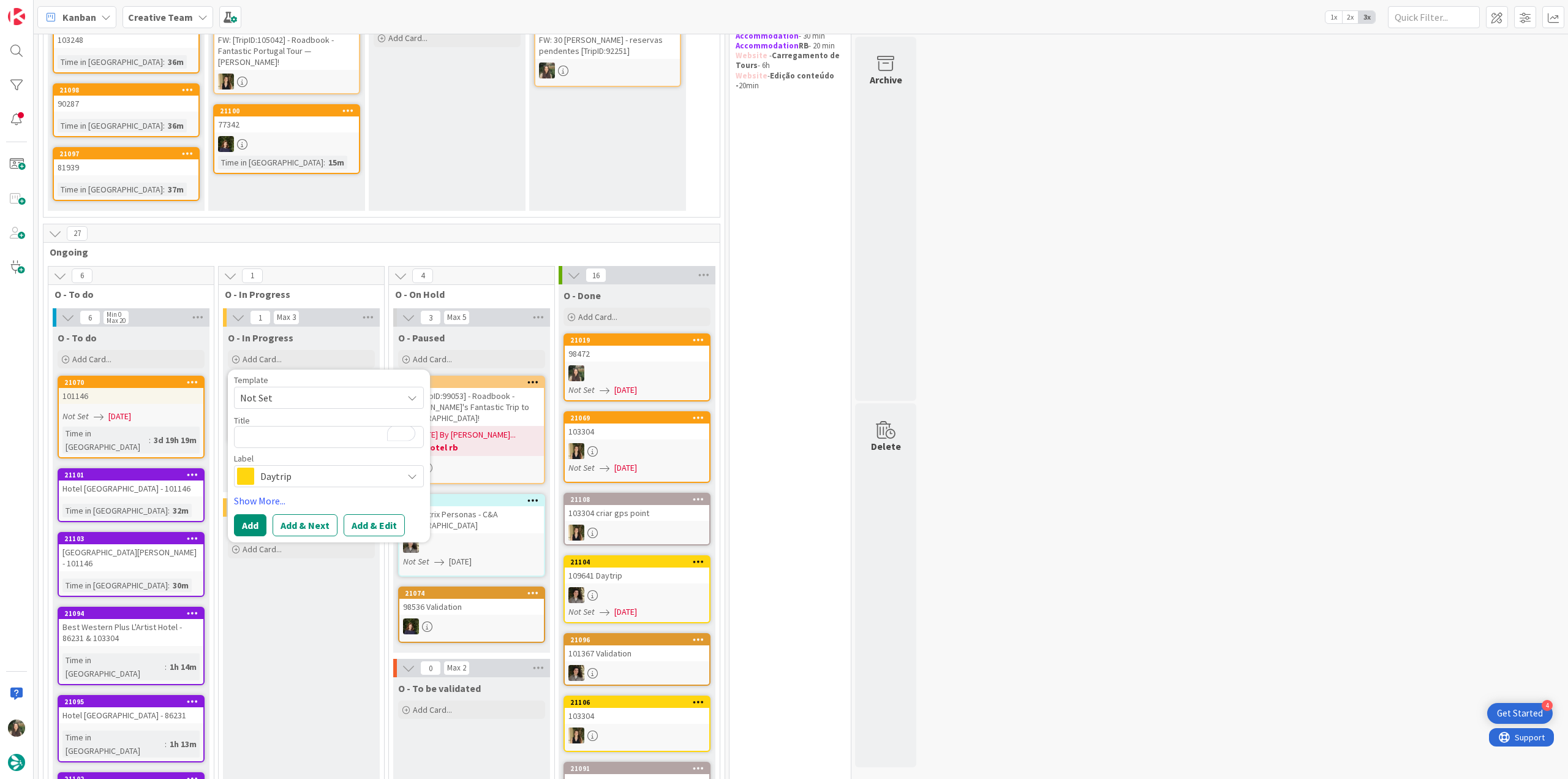
type textarea "x"
type textarea "98472"
type textarea "x"
type textarea "98472"
type textarea "x"
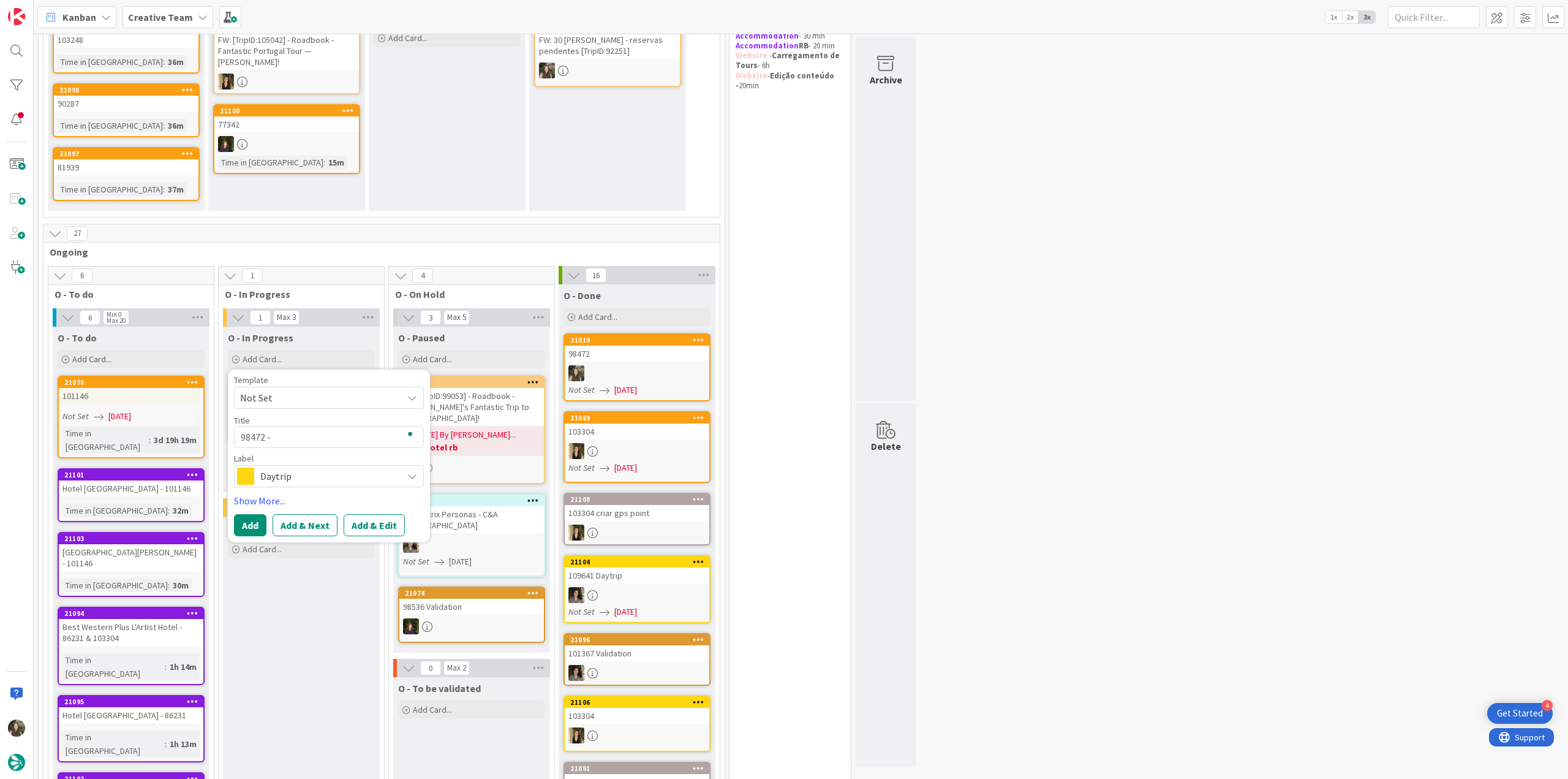
type textarea "98472 -"
type textarea "x"
type textarea "98472 - c"
type textarea "x"
type textarea "98472 - co"
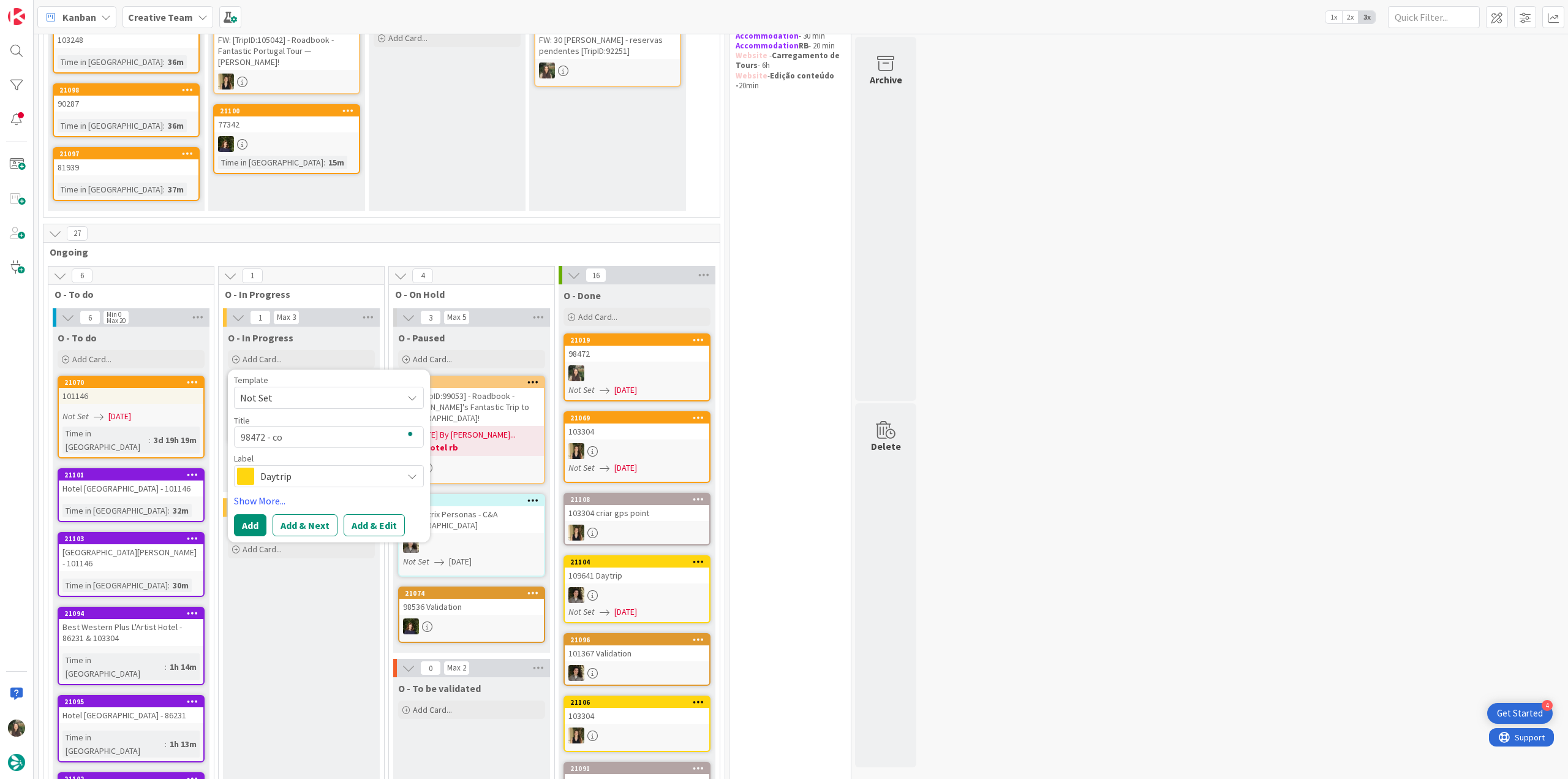
type textarea "x"
type textarea "98472 - con"
type textarea "x"
type textarea "98472 - cont"
type textarea "x"
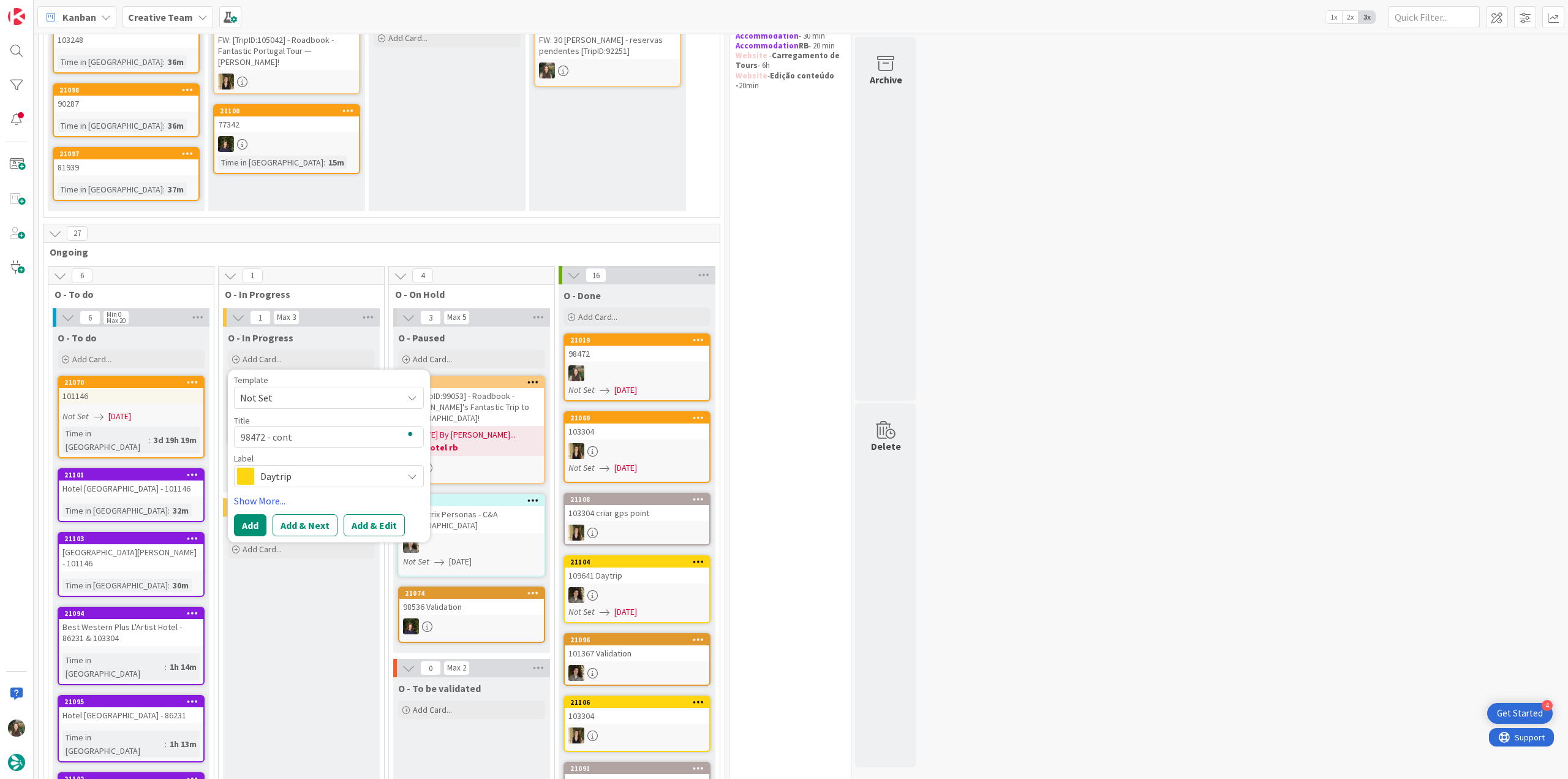
type textarea "98472 - conti"
type textarea "x"
type textarea "98472 - contin"
type textarea "x"
type textarea "98472 - continu"
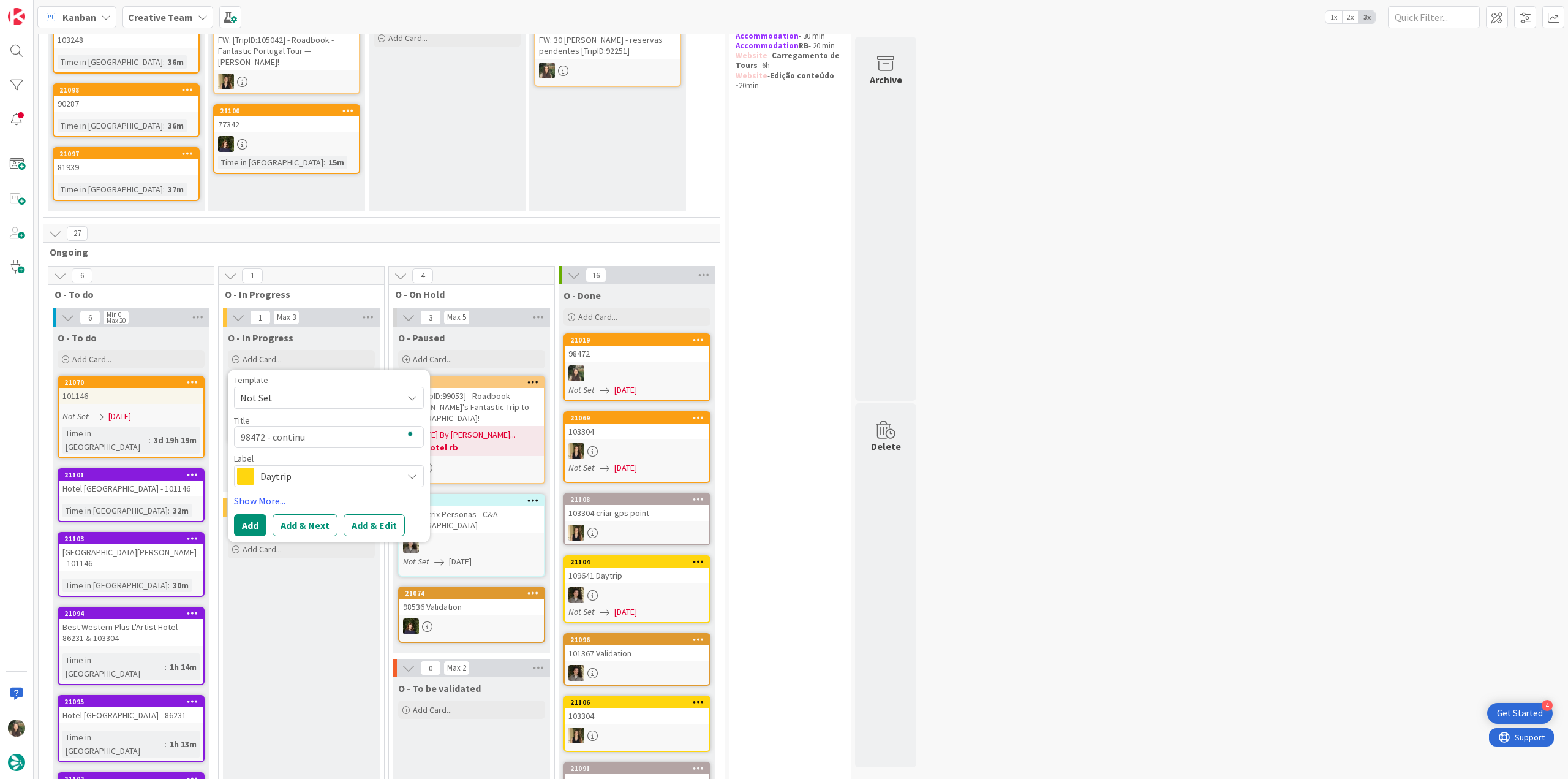
type textarea "x"
type textarea "98472 - continua"
type textarea "x"
type textarea "98472 - continuaç"
type textarea "x"
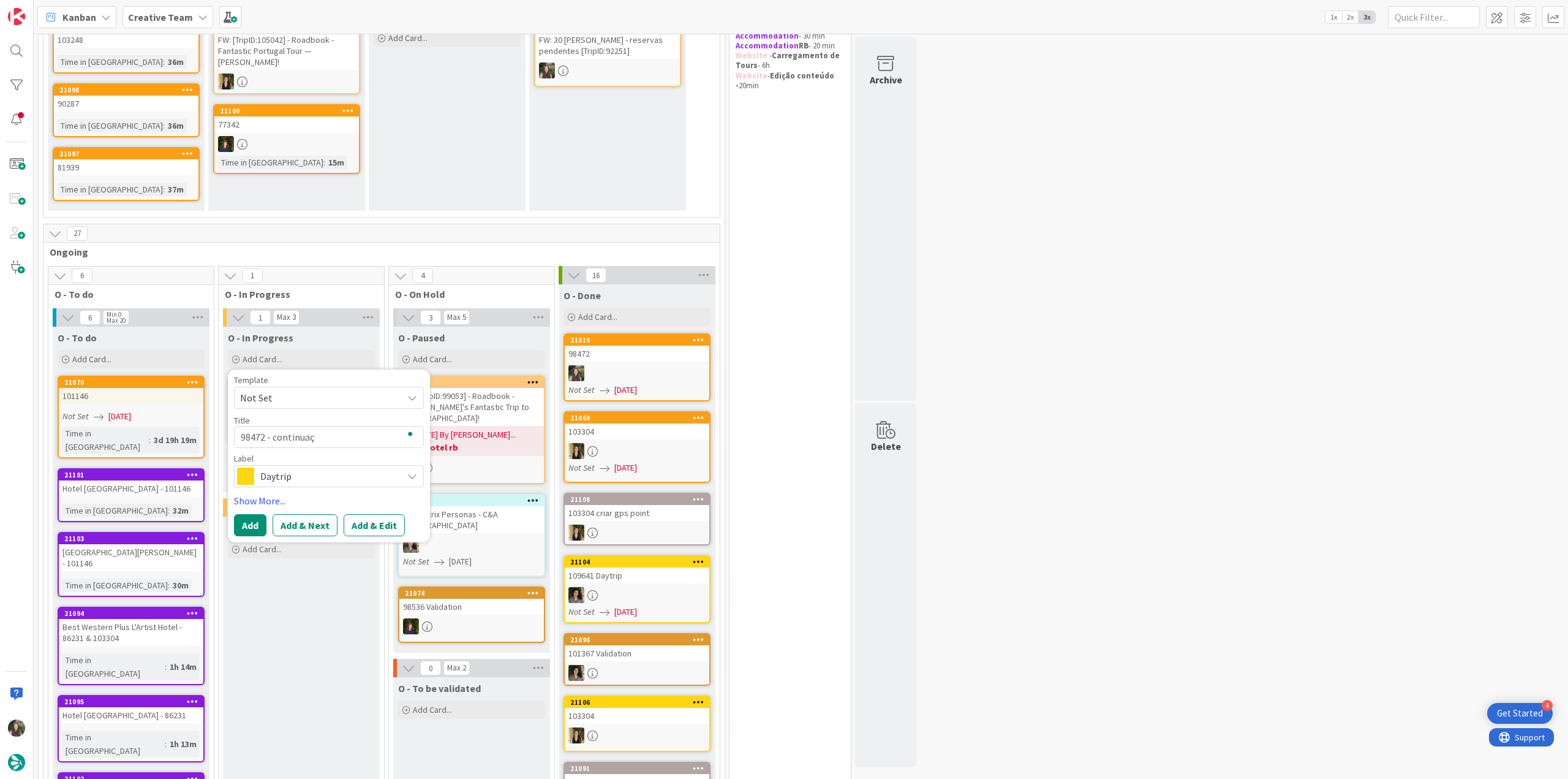
type textarea "98472 - continuaçã"
type textarea "x"
type textarea "98472 - continuação"
click at [312, 425] on span "Daytrip" at bounding box center [328, 476] width 136 height 17
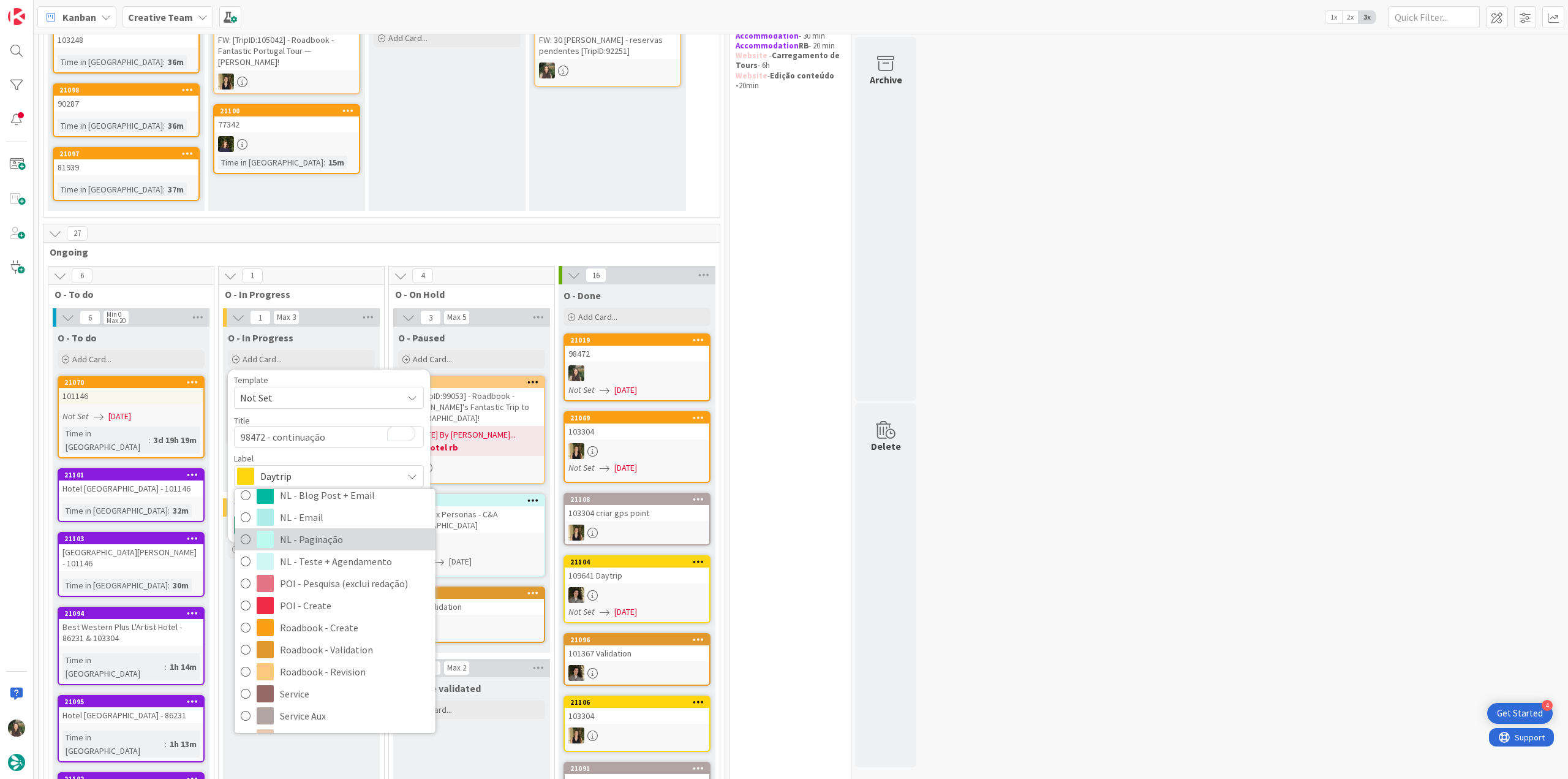
scroll to position [123, 0]
click at [355, 425] on span "Roadbook - Create" at bounding box center [355, 625] width 149 height 18
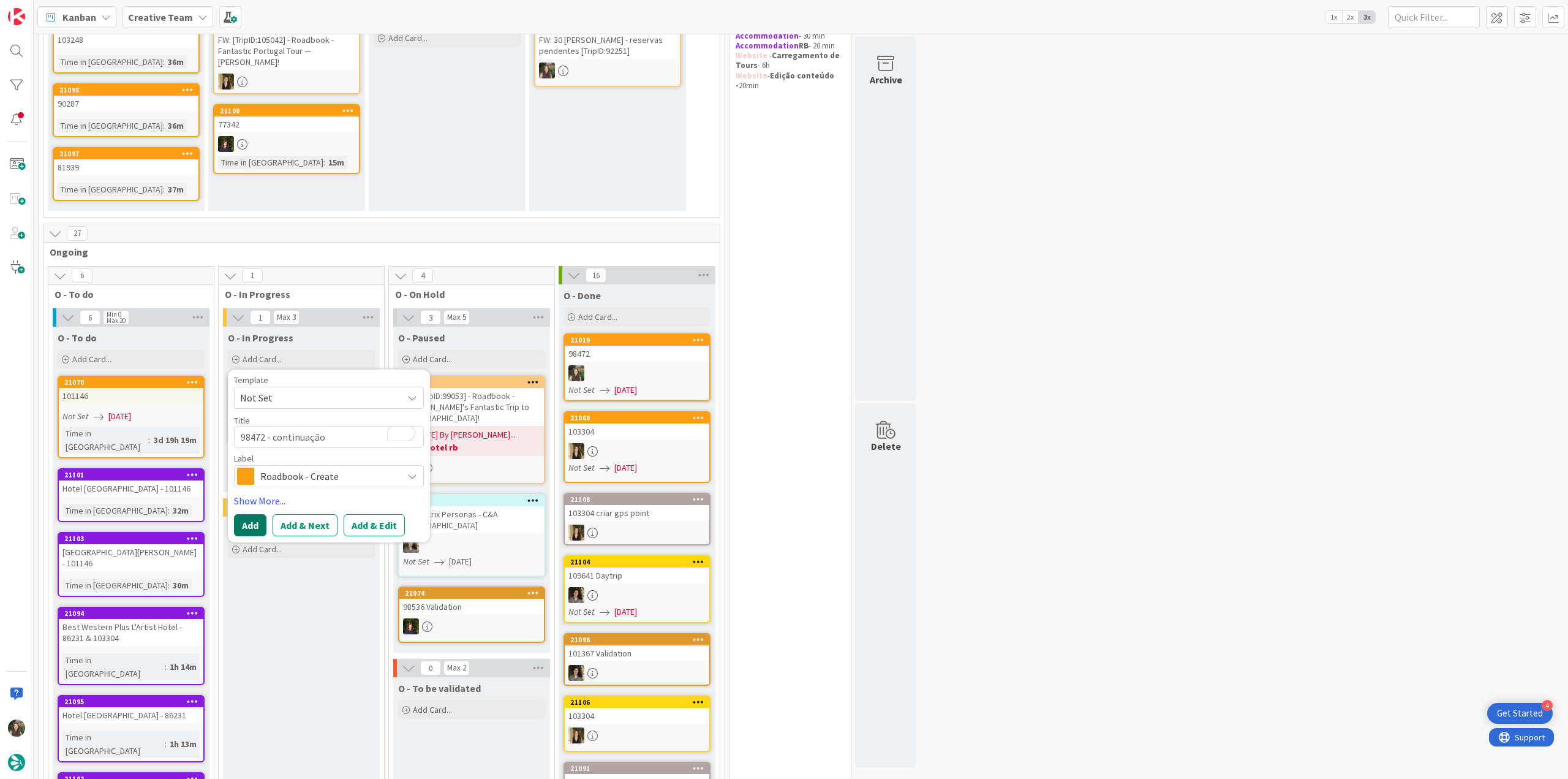
click at [251, 425] on button "Add" at bounding box center [250, 525] width 32 height 22
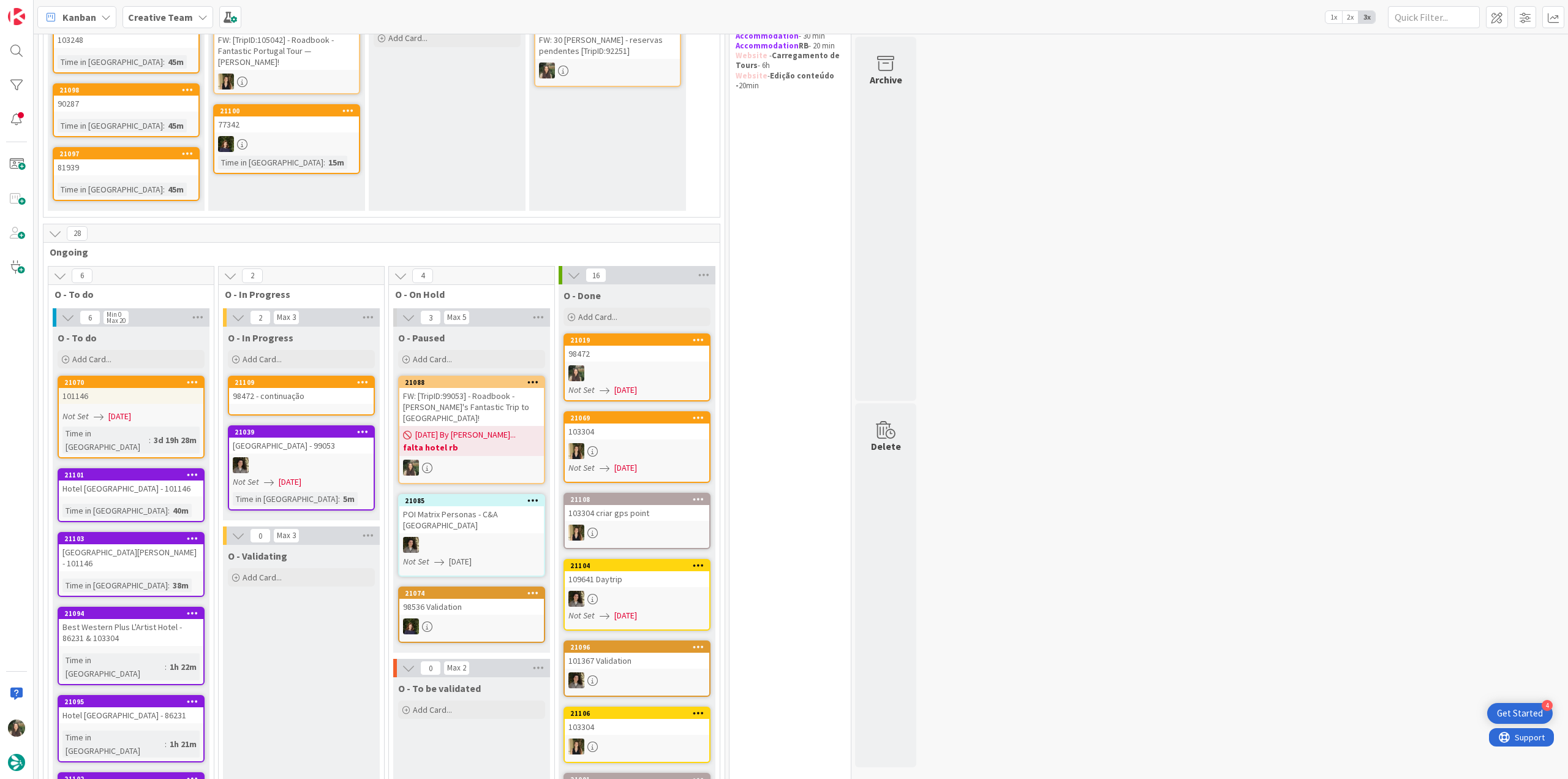
click at [309, 394] on div "98472 - continuação" at bounding box center [301, 396] width 145 height 16
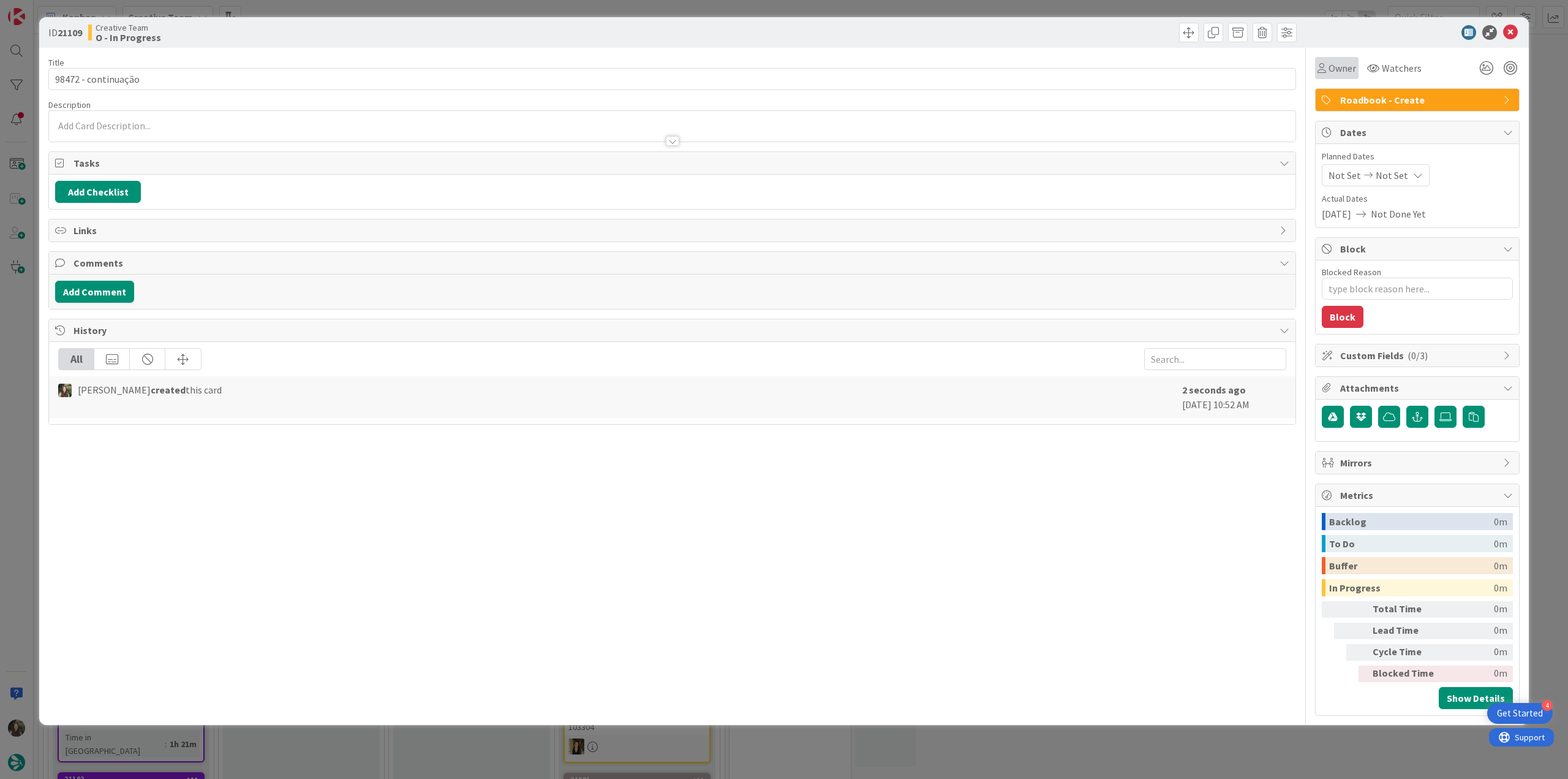
click at [940, 75] on div "Owner" at bounding box center [1337, 68] width 44 height 22
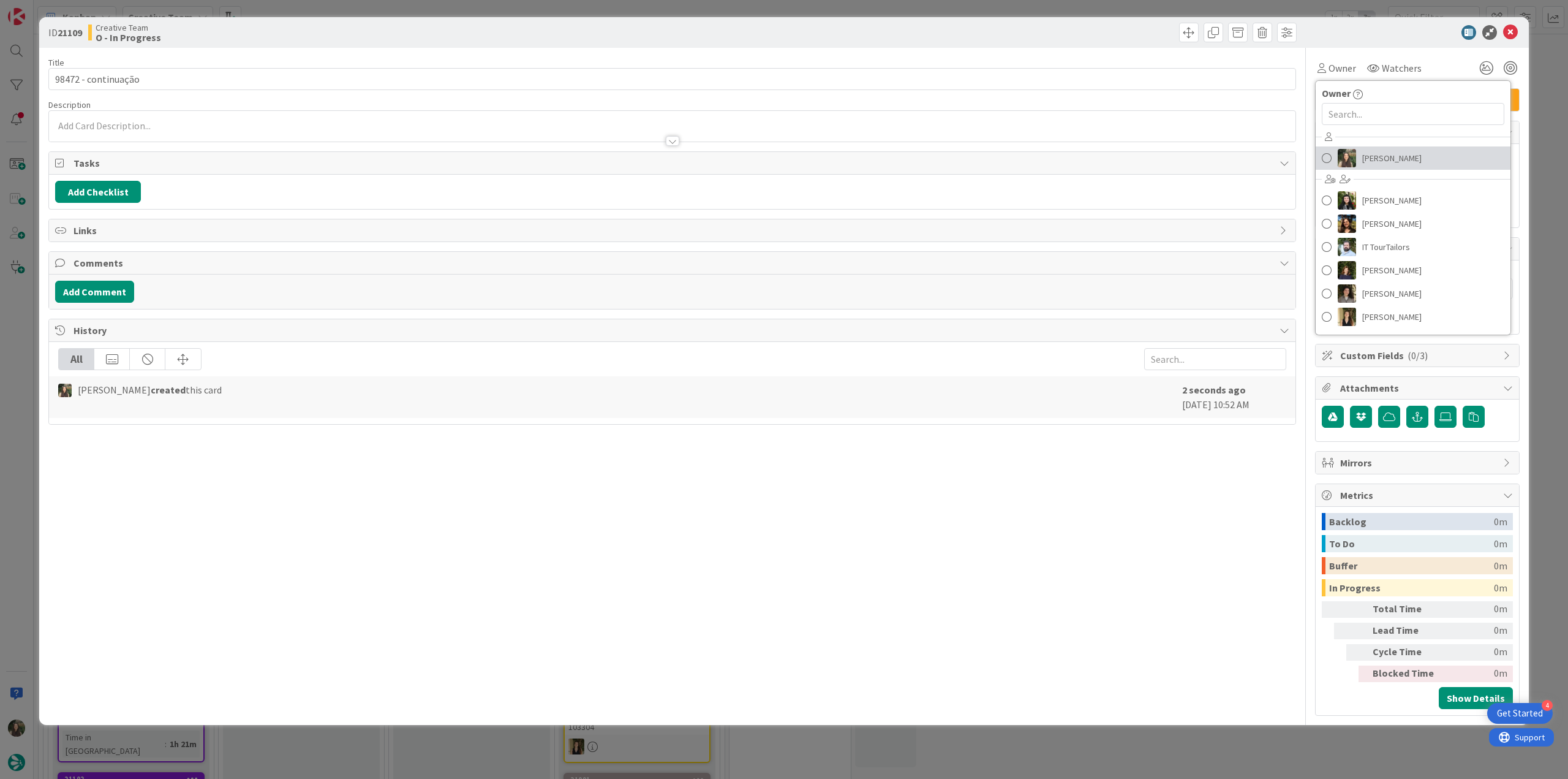
click at [940, 158] on span "Inês Gonçalves" at bounding box center [1392, 158] width 59 height 18
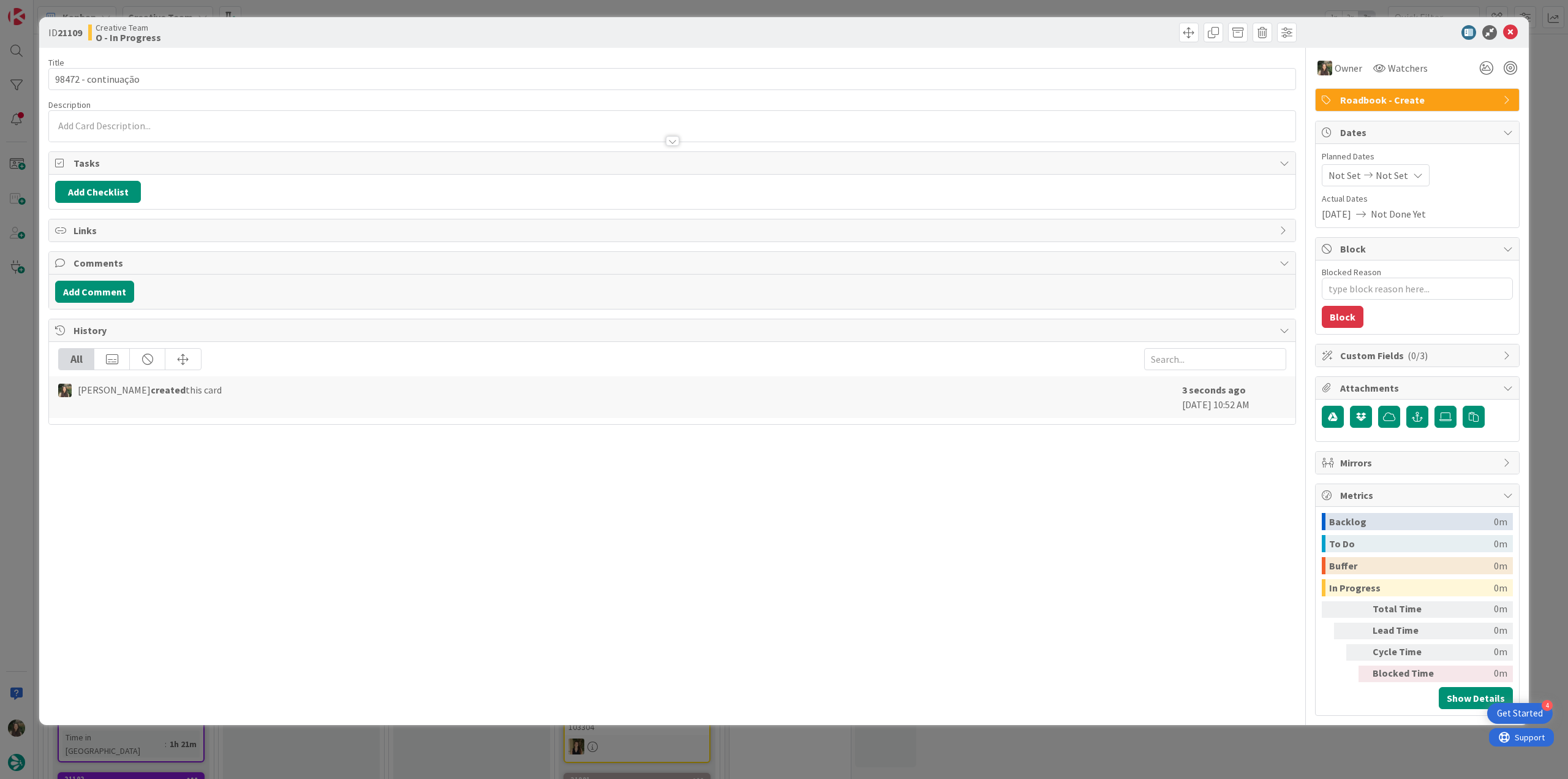
click at [940, 94] on div "ID 21109 Creative Team O - In Progress Title 19 / 128 98472 - continuação Descr…" at bounding box center [784, 389] width 1568 height 779
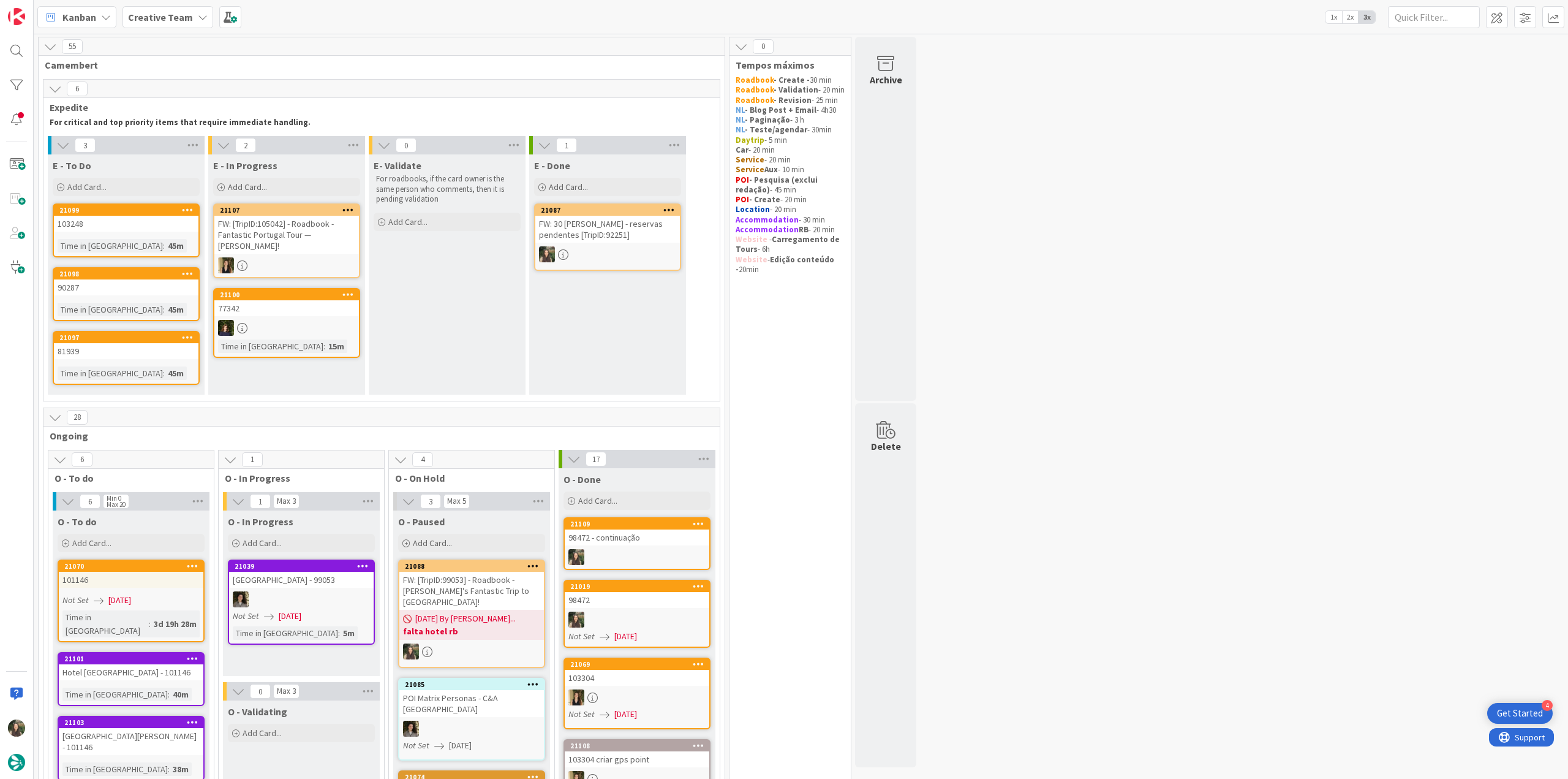
click at [174, 228] on div "103248" at bounding box center [126, 223] width 145 height 16
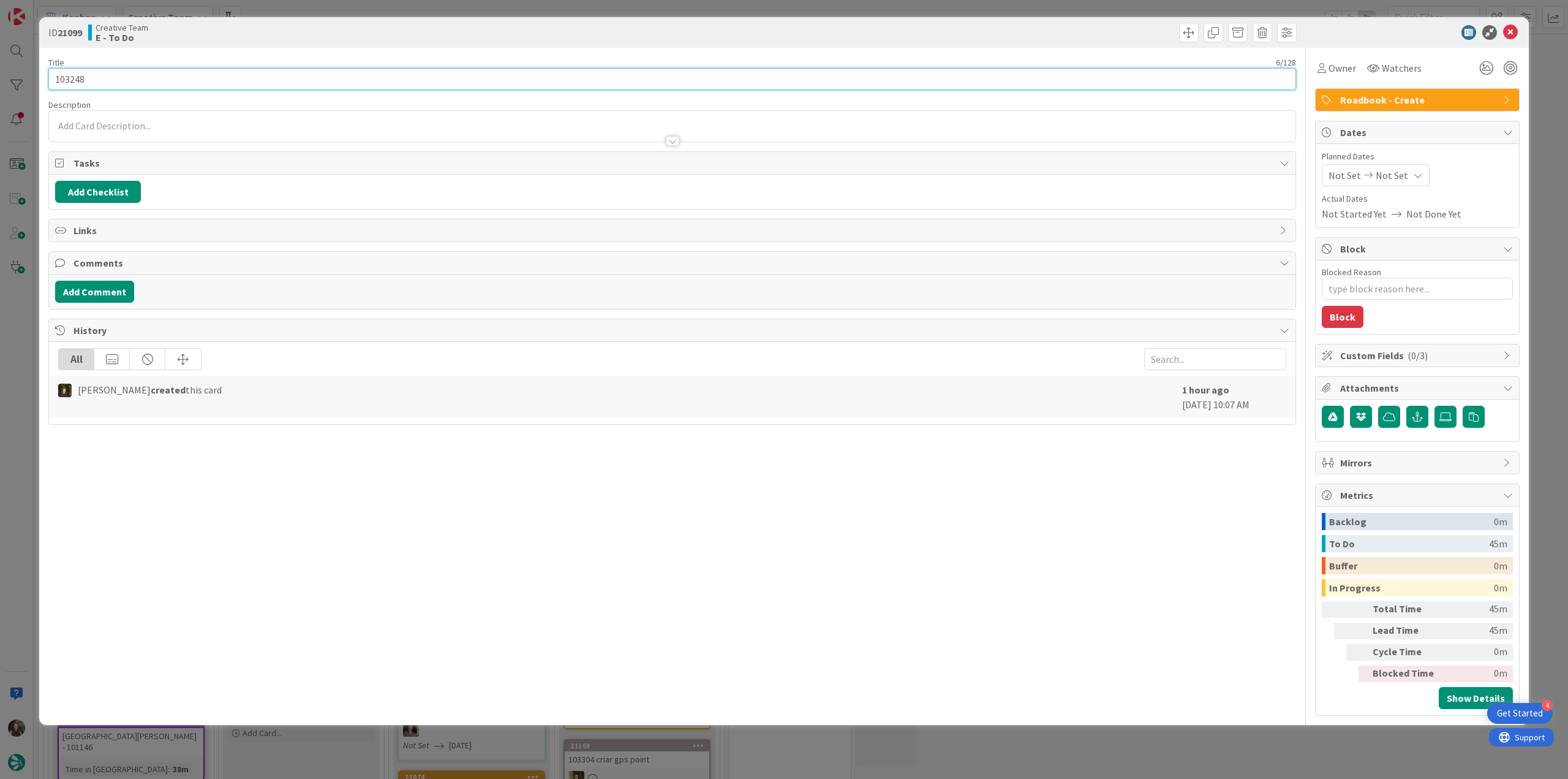
click at [75, 77] on input "103248" at bounding box center [672, 78] width 1248 height 22
click at [940, 70] on span "Owner" at bounding box center [1342, 68] width 28 height 15
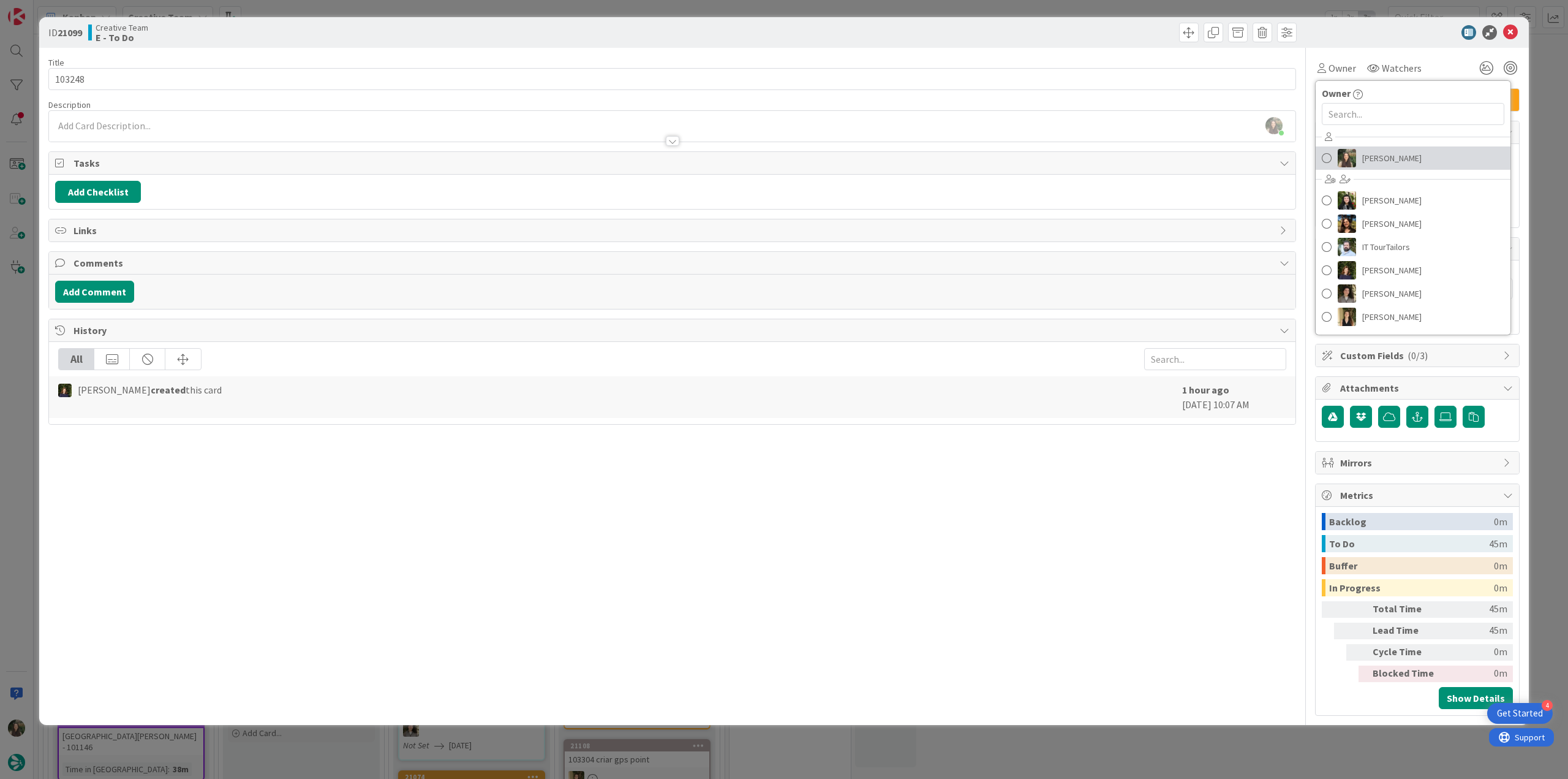
drag, startPoint x: 1384, startPoint y: 156, endPoint x: 1393, endPoint y: 155, distance: 9.1
click at [940, 156] on span "Inês Gonçalves" at bounding box center [1392, 158] width 59 height 18
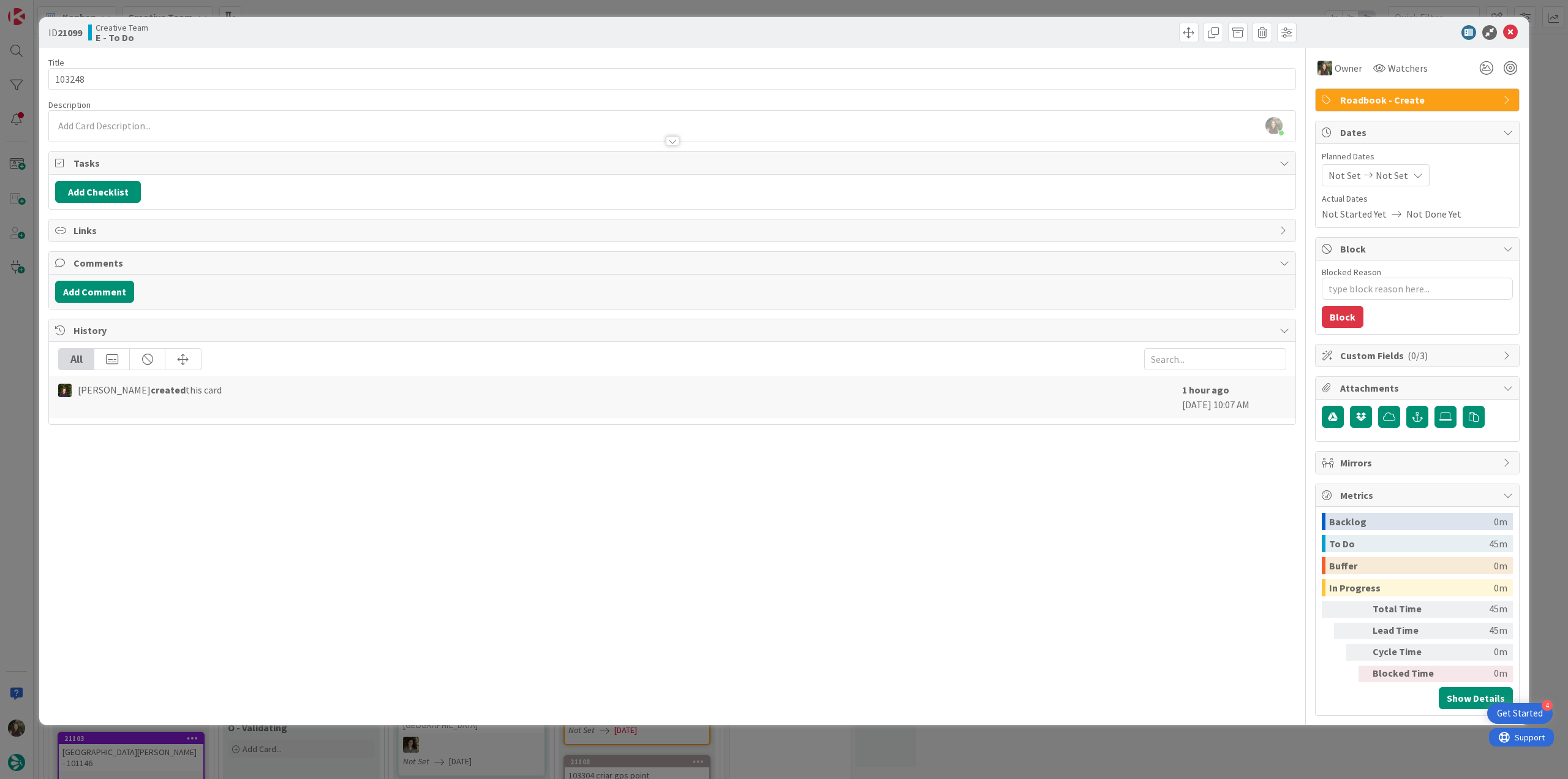
type textarea "x"
click at [940, 108] on div "ID 21099 Creative Team E - To Do Title 6 / 128 103248 Description Inês Gonçalve…" at bounding box center [784, 389] width 1568 height 779
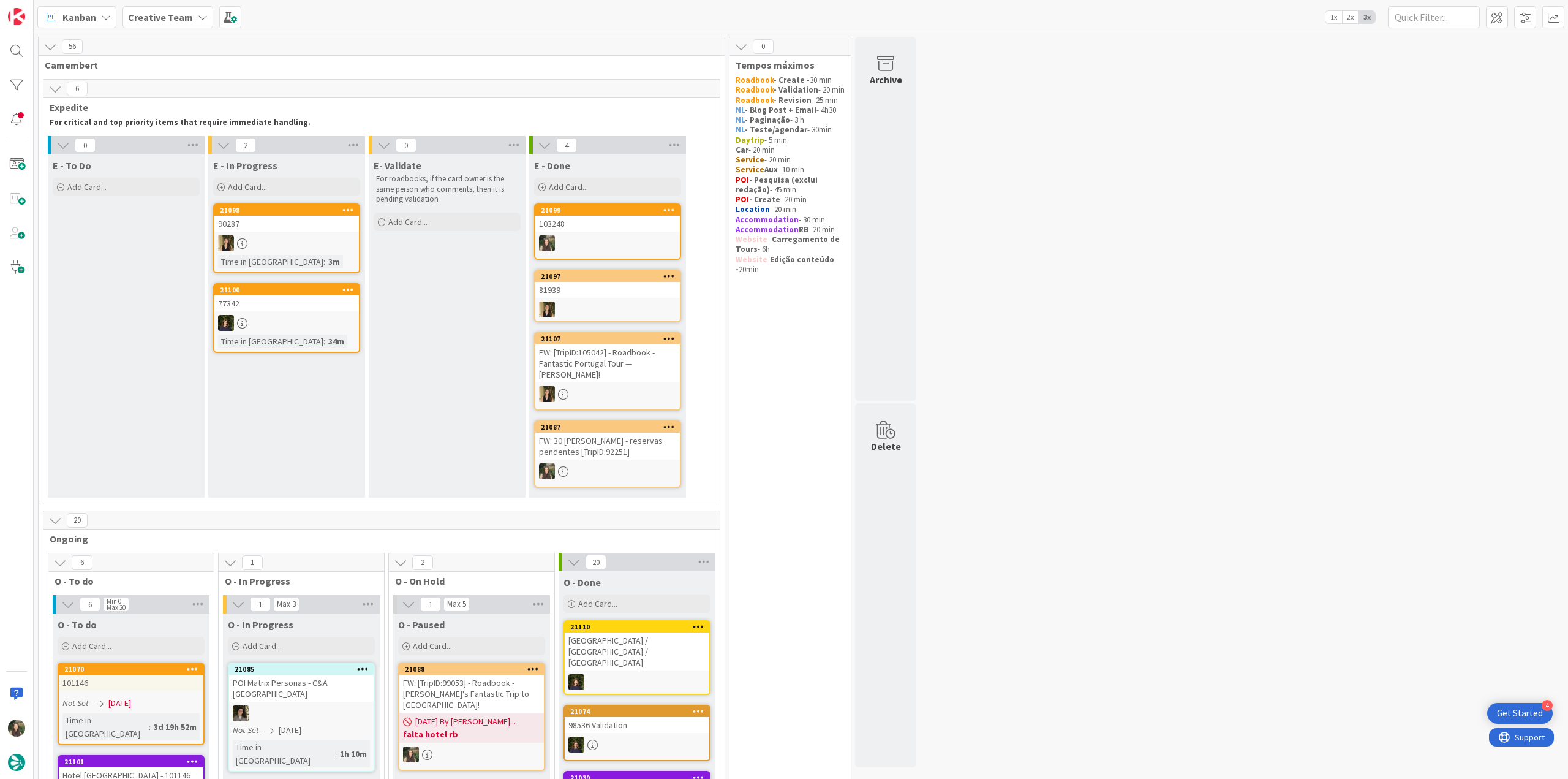
click at [616, 232] on link "21099 103248" at bounding box center [607, 231] width 147 height 56
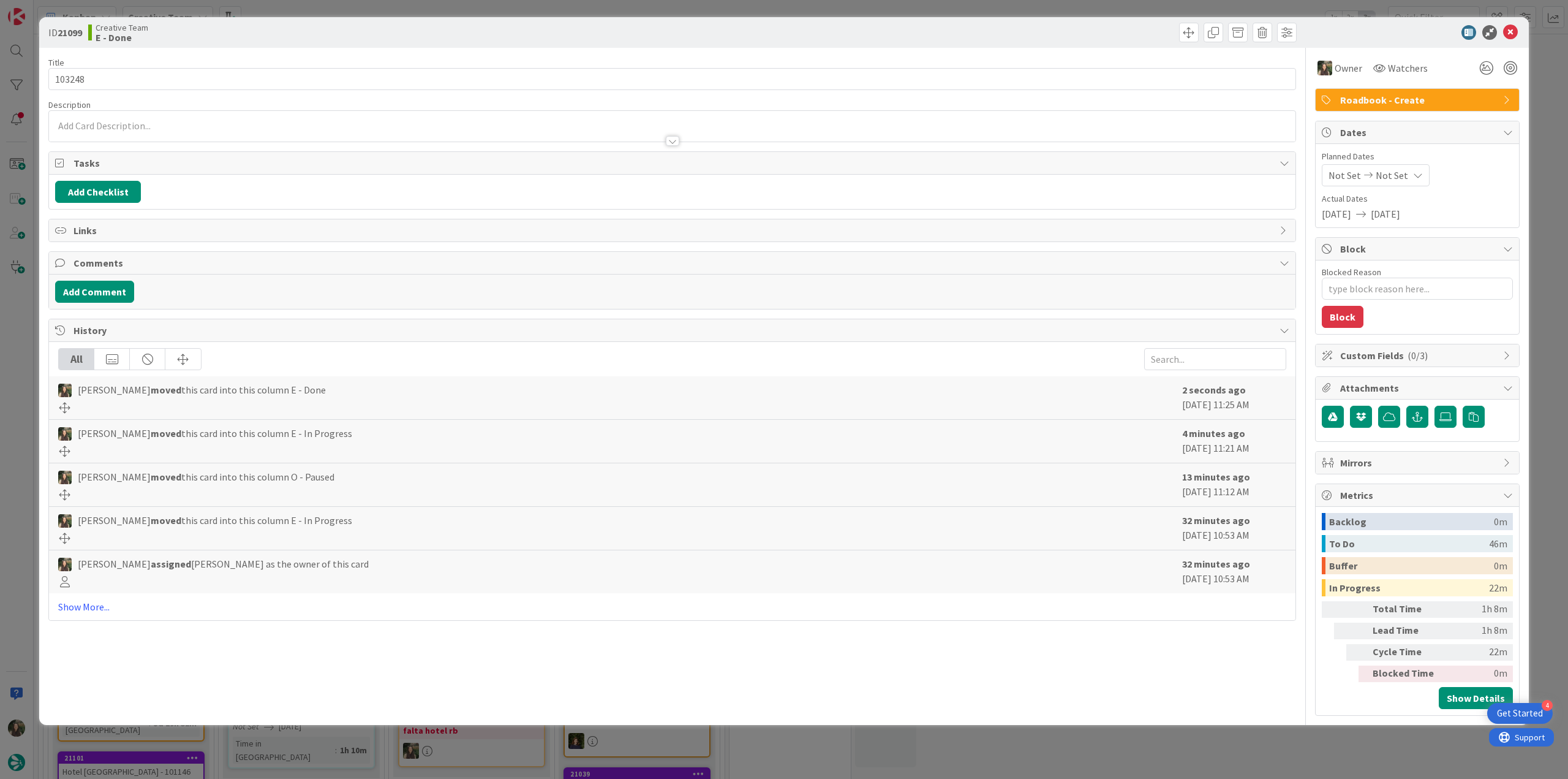
click at [1115, 747] on div "ID 21099 Creative Team E - Done Title 6 / 128 103248 Description Owner Watchers…" at bounding box center [784, 389] width 1568 height 779
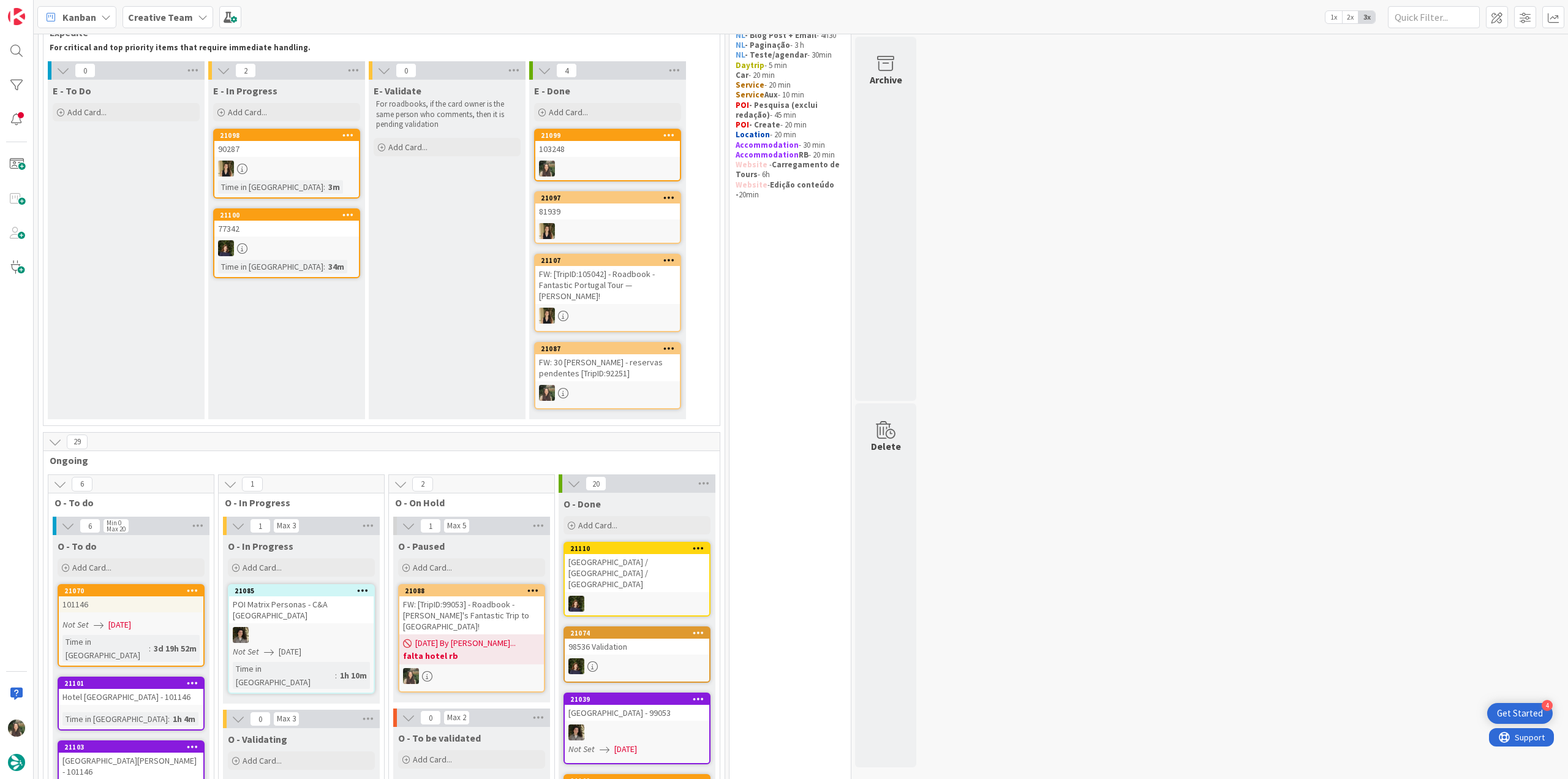
scroll to position [184, 0]
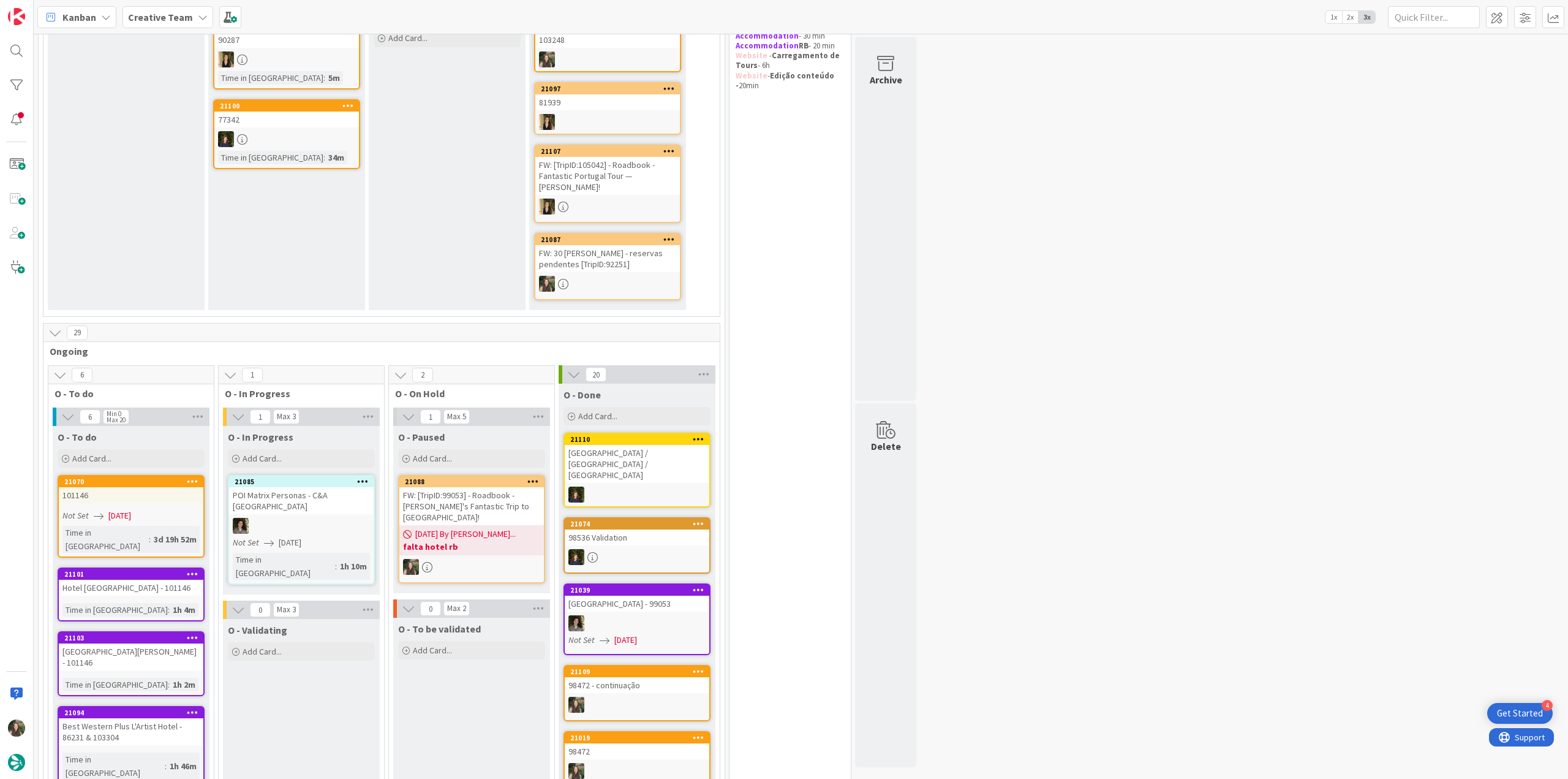
click at [468, 540] on b "falta hotel rb" at bounding box center [471, 546] width 137 height 12
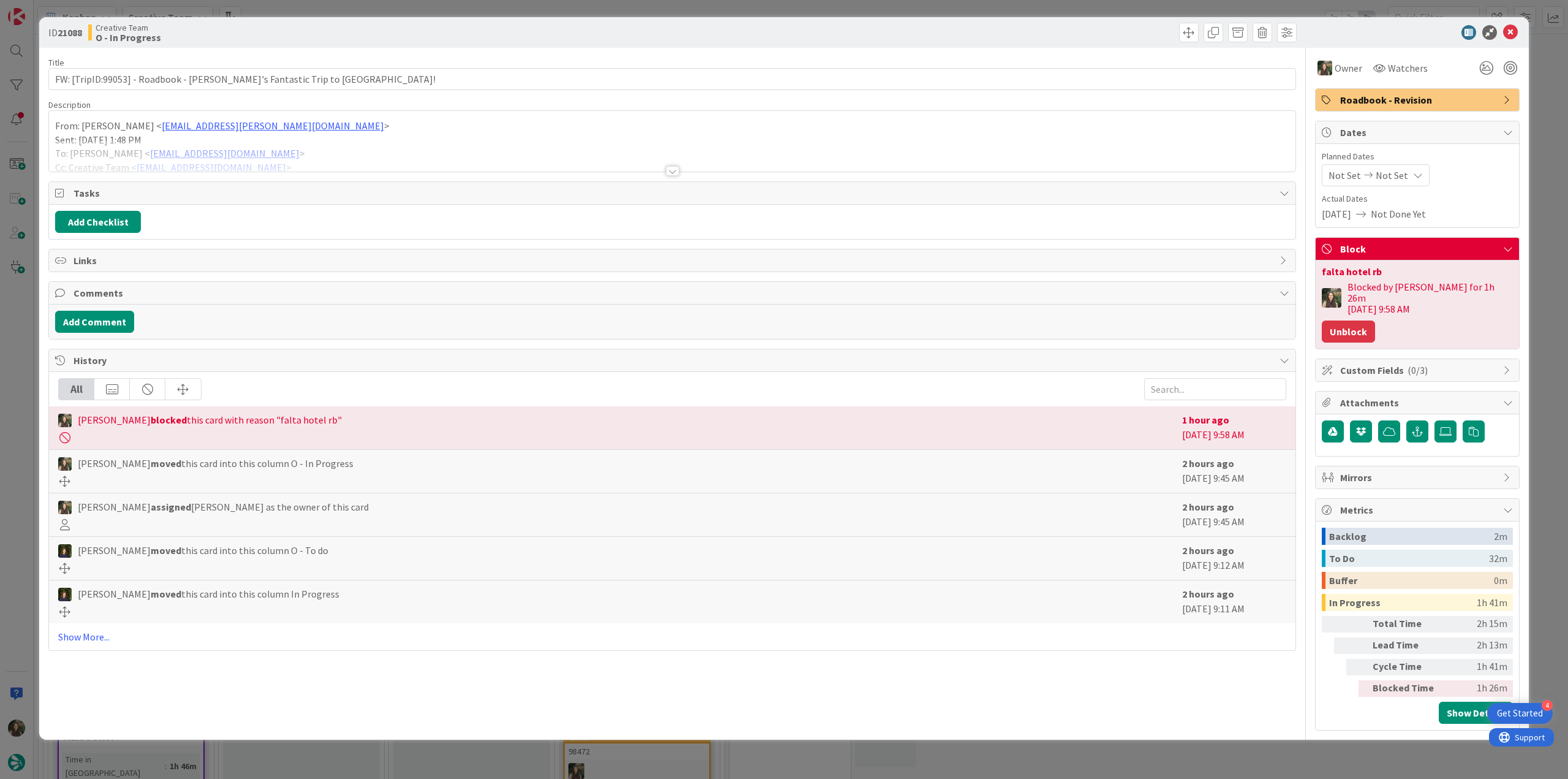
click at [1366, 320] on button "Unblock" at bounding box center [1349, 331] width 53 height 22
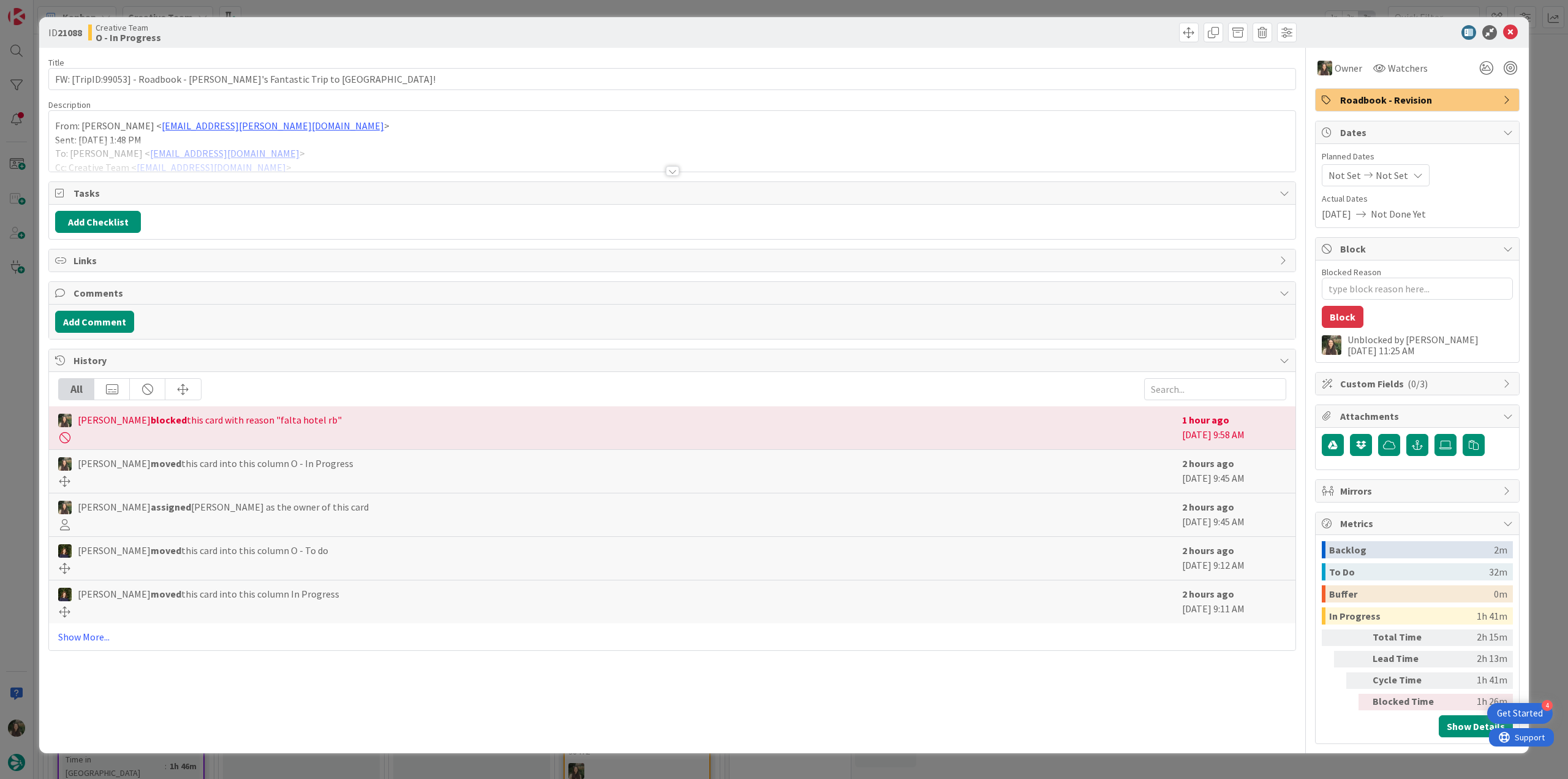
click at [1539, 268] on div "ID 21088 Creative Team O - In Progress Title 64 / 128 FW: [TripID:99053] - Road…" at bounding box center [784, 389] width 1568 height 779
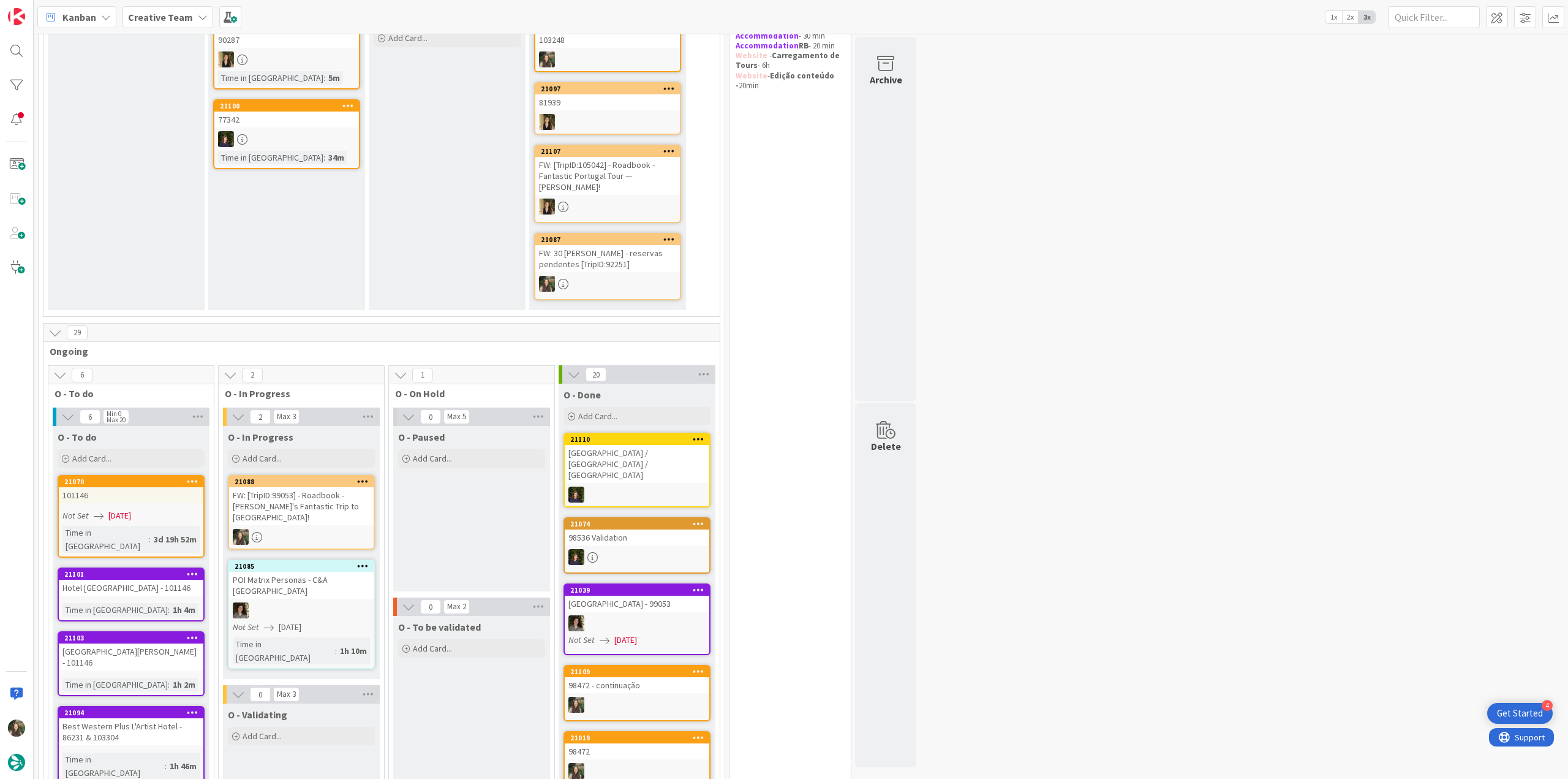
drag, startPoint x: 482, startPoint y: 504, endPoint x: 322, endPoint y: 496, distance: 160.2
click at [322, 496] on div "FW: [TripID:99053] - Roadbook - [PERSON_NAME]'s Fantastic Trip to [GEOGRAPHIC_D…" at bounding box center [301, 506] width 145 height 38
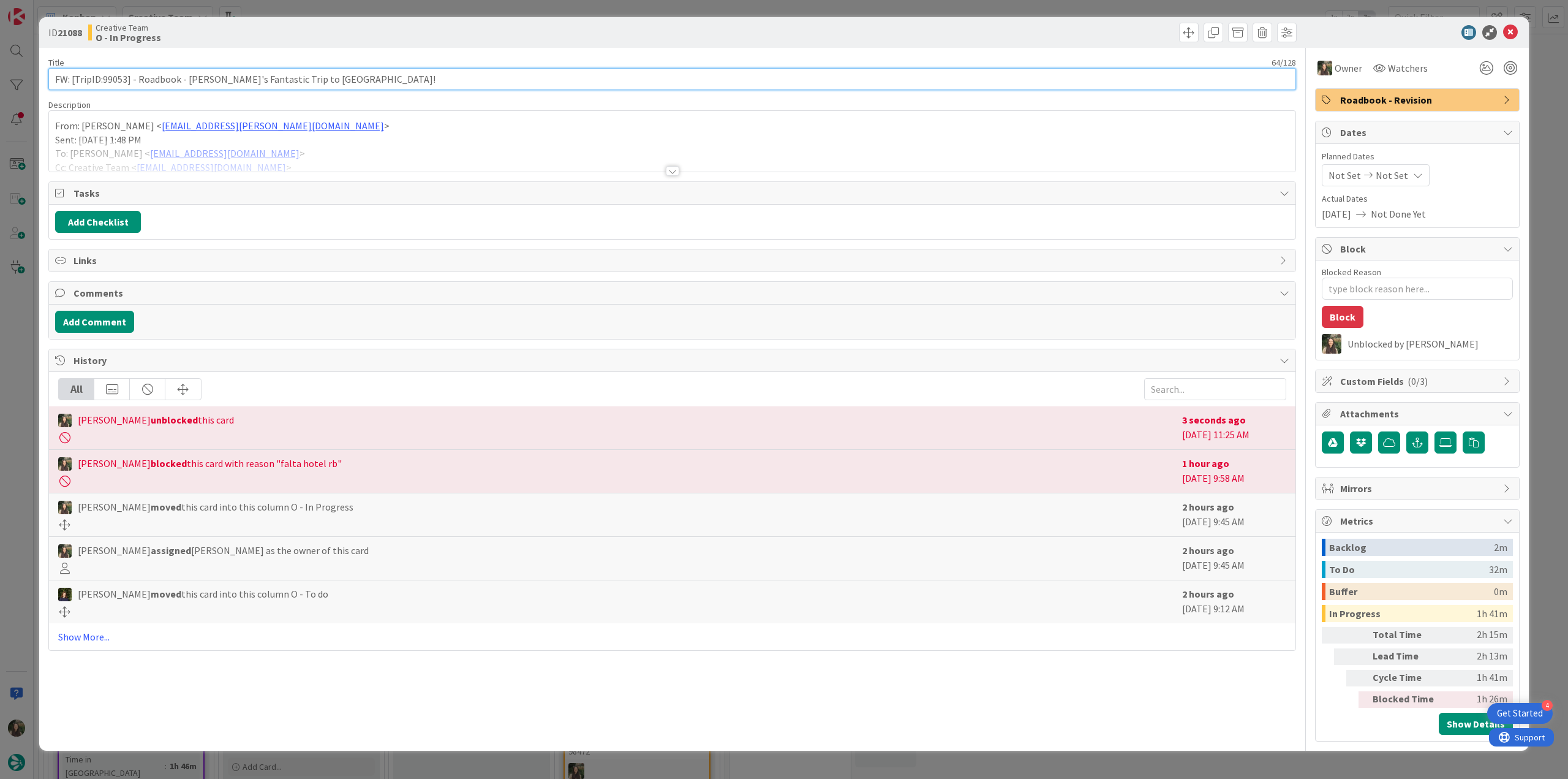
click at [111, 80] on input "FW: [TripID:99053] - Roadbook - [PERSON_NAME]'s Fantastic Trip to [GEOGRAPHIC_D…" at bounding box center [672, 78] width 1248 height 22
click at [343, 138] on div "From: Gonçalo Oliveira < goncalo.oliveira@tourtailors.com > Sent: Saturday, 16 …" at bounding box center [672, 144] width 1247 height 55
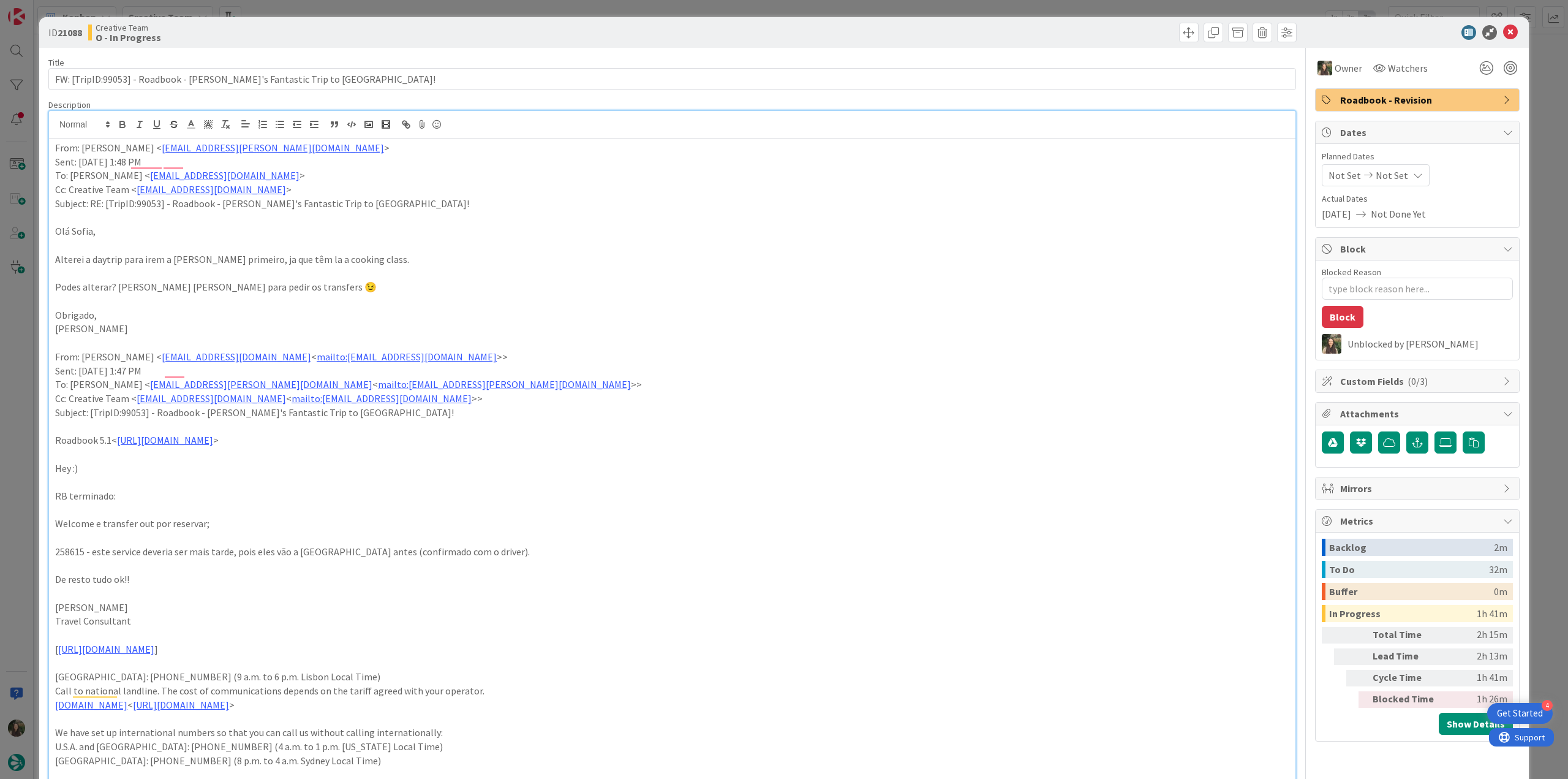
click at [33, 399] on div "ID 21088 Creative Team O - In Progress Title 64 / 128 FW: [TripID:99053] - Road…" at bounding box center [784, 389] width 1568 height 779
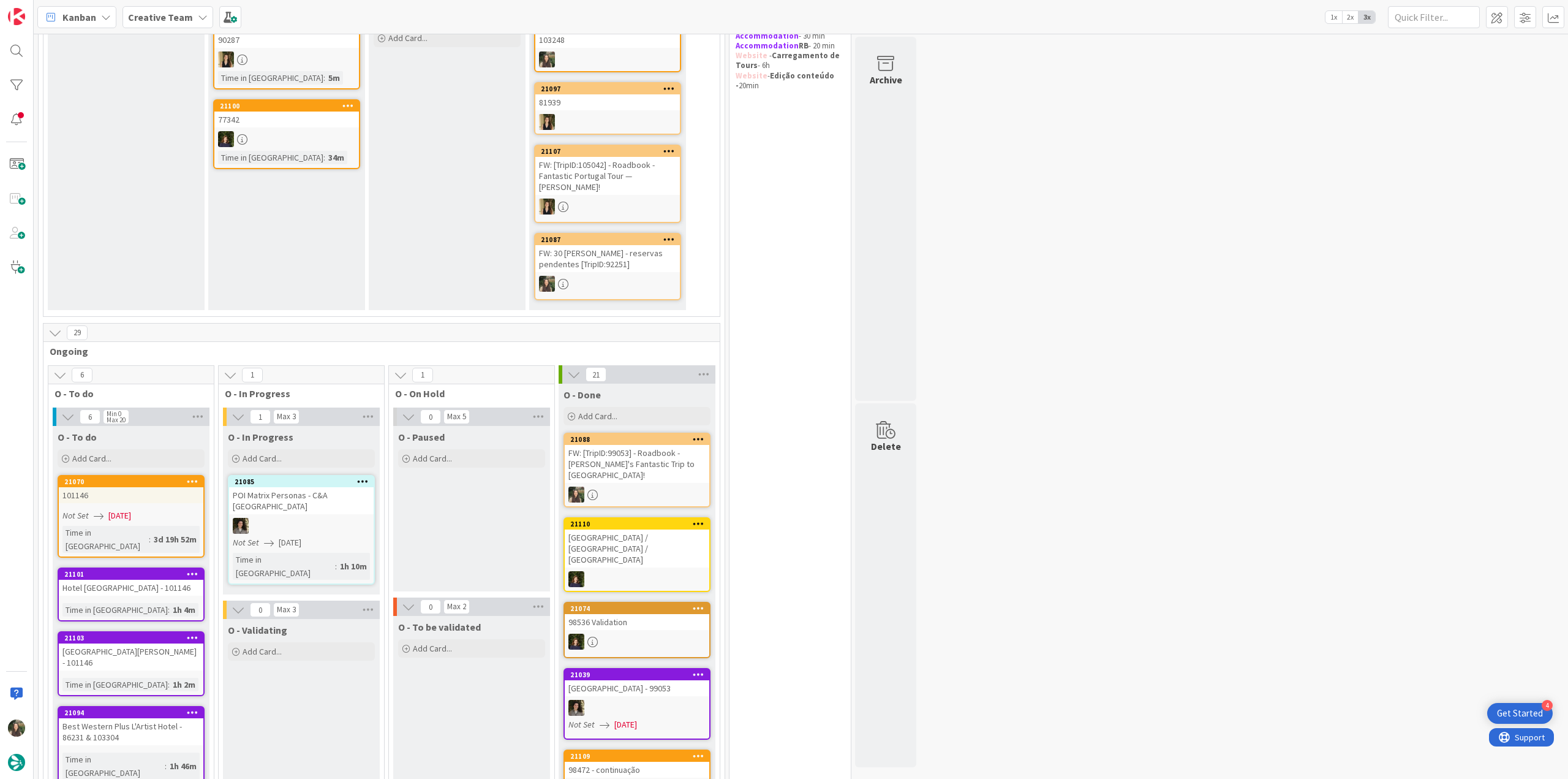
click at [653, 458] on div "FW: [TripID:99053] - Roadbook - [PERSON_NAME]'s Fantastic Trip to [GEOGRAPHIC_D…" at bounding box center [637, 464] width 145 height 38
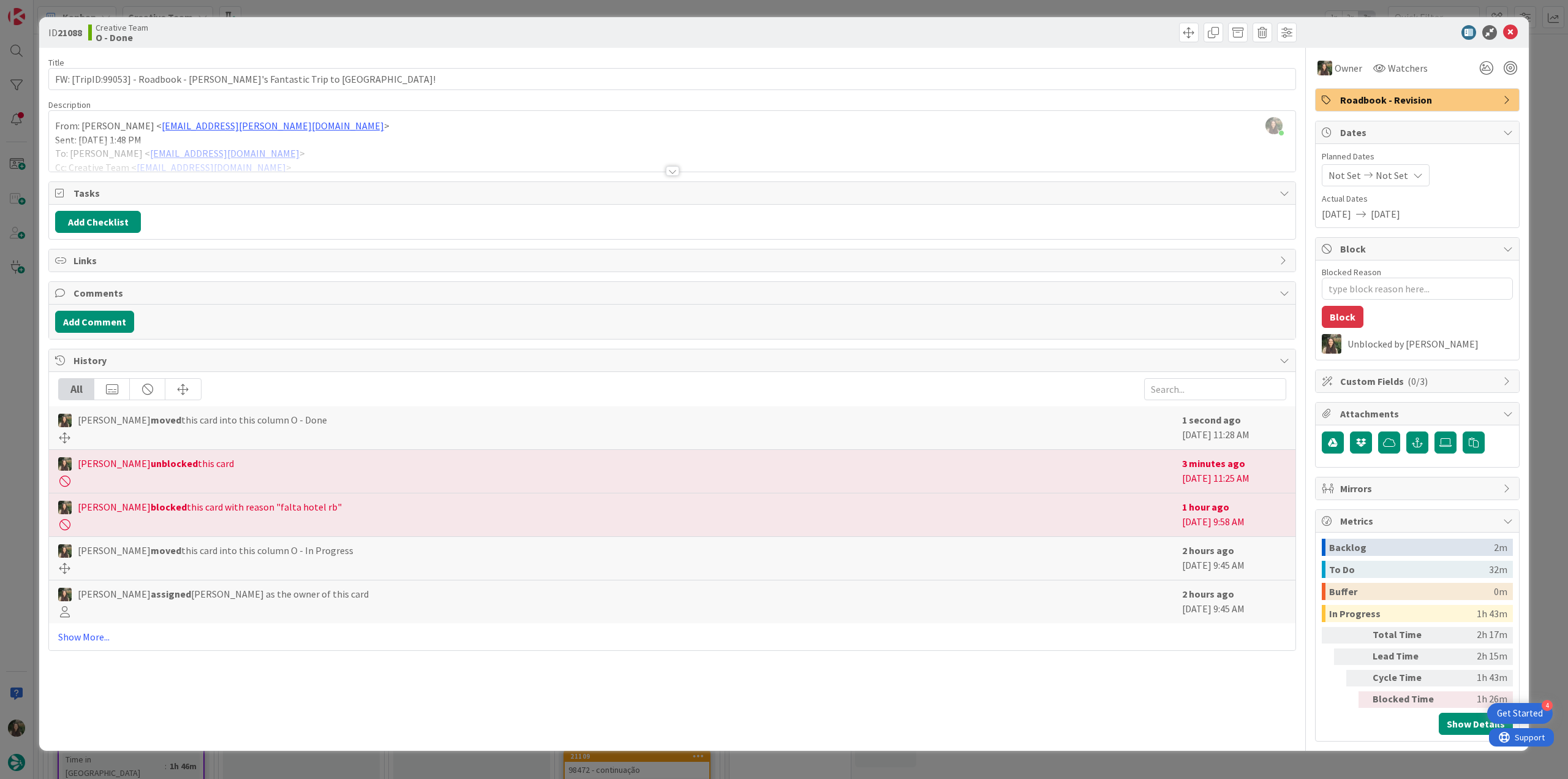
click at [1304, 758] on div "ID 21088 Creative Team O - Done Title 64 / 128 FW: [TripID:99053] - Roadbook - …" at bounding box center [784, 389] width 1568 height 779
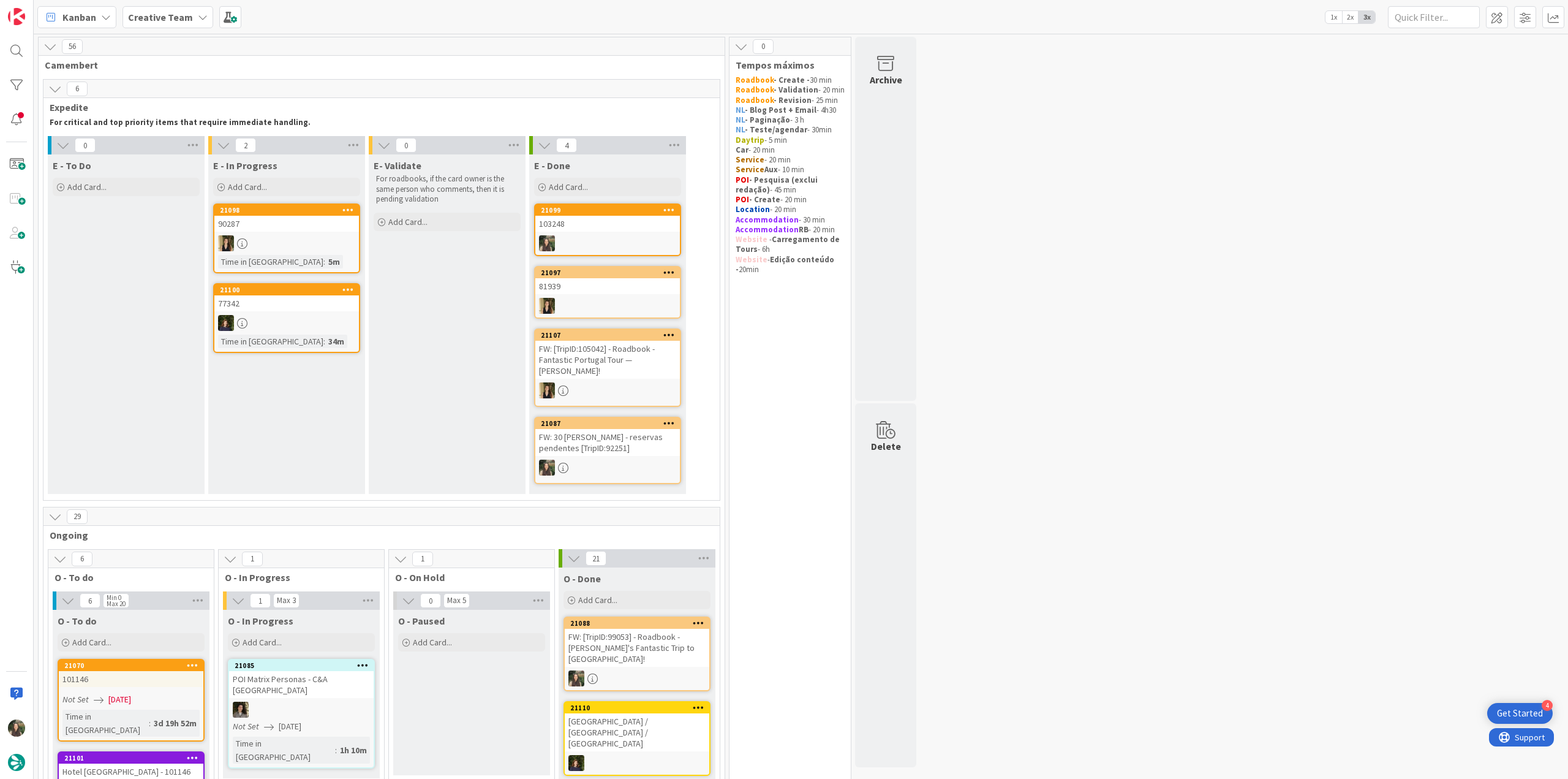
scroll to position [368, 0]
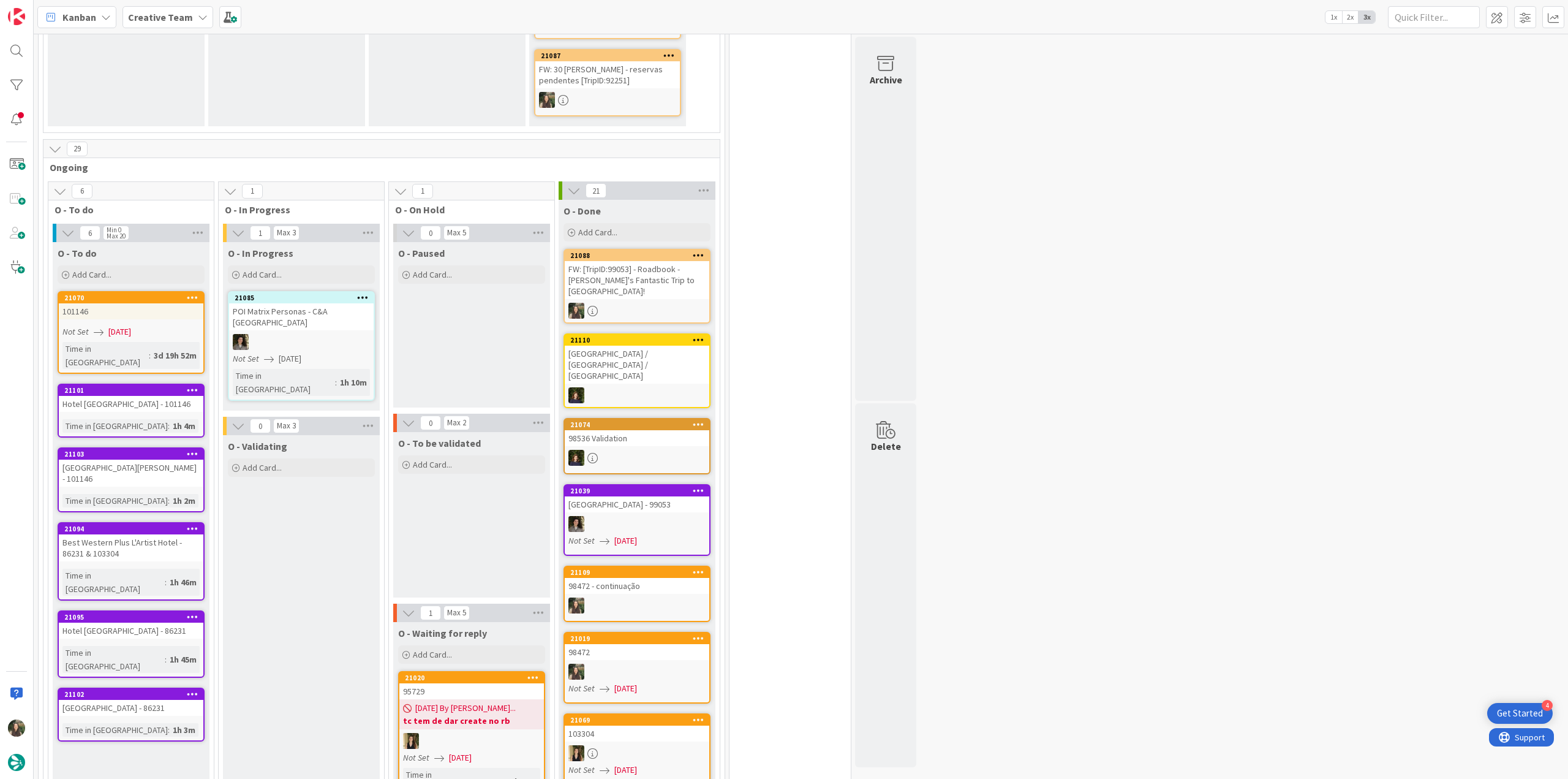
click at [181, 396] on div "Hotel [GEOGRAPHIC_DATA] - 101146" at bounding box center [131, 404] width 145 height 16
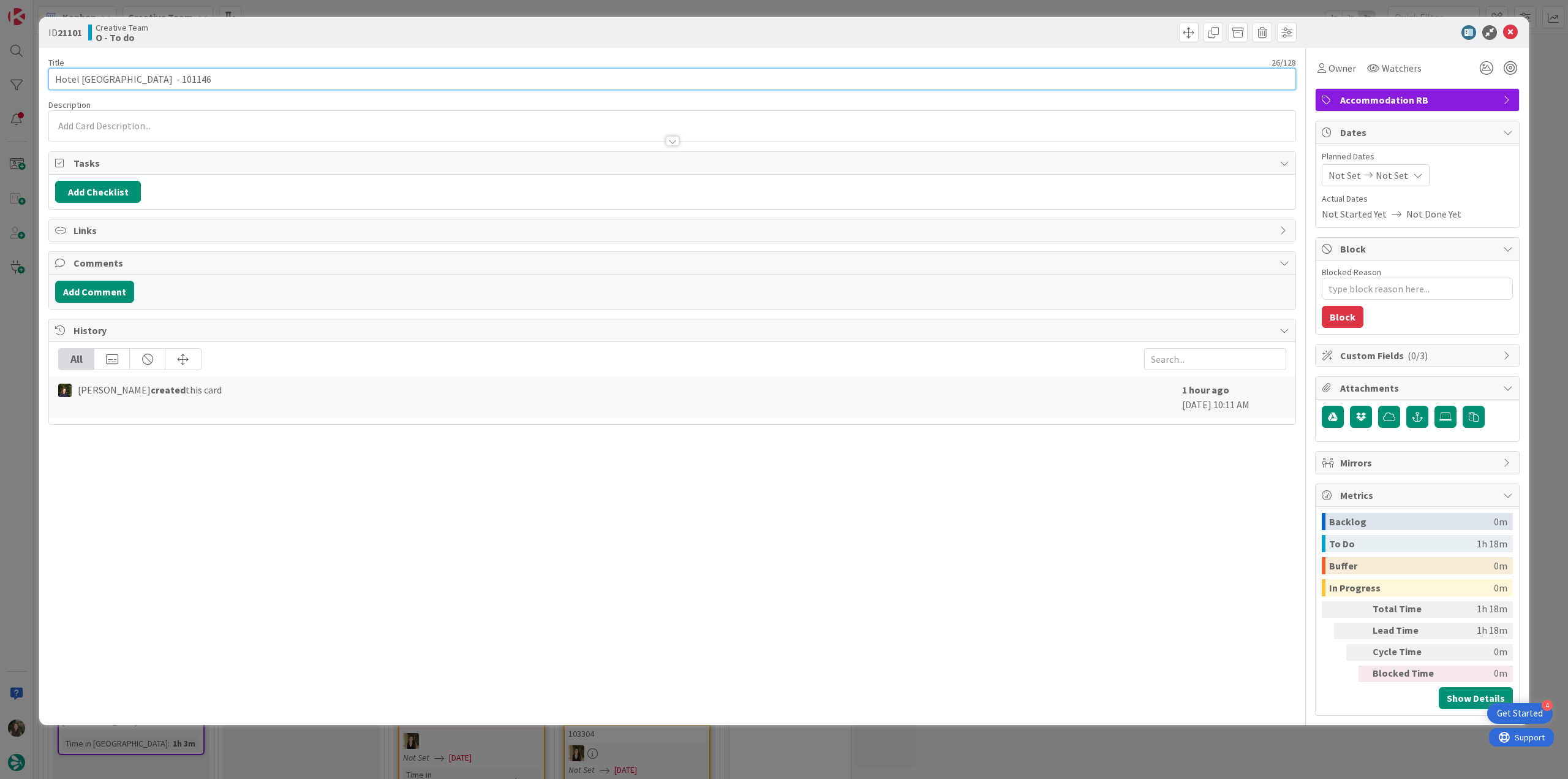
drag, startPoint x: 120, startPoint y: 74, endPoint x: 74, endPoint y: 77, distance: 46.1
click at [74, 77] on input "Hotel [GEOGRAPHIC_DATA] - 101146" at bounding box center [672, 78] width 1248 height 22
click at [59, 78] on input "Hotel [GEOGRAPHIC_DATA] - 101146" at bounding box center [672, 78] width 1248 height 22
drag, startPoint x: 54, startPoint y: 77, endPoint x: 125, endPoint y: 79, distance: 71.0
click at [125, 79] on input "Hotel [GEOGRAPHIC_DATA] - 101146" at bounding box center [672, 78] width 1248 height 22
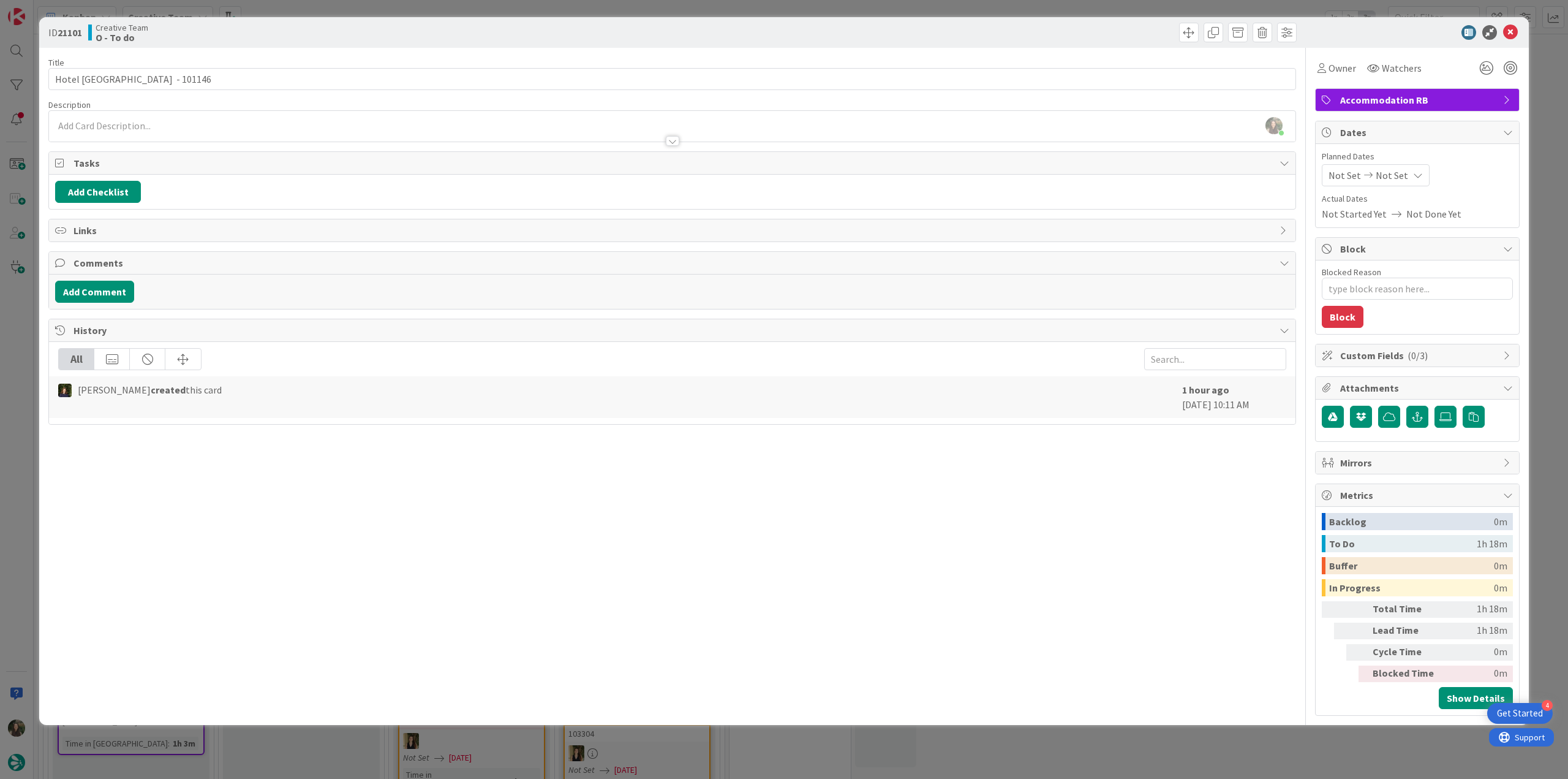
click at [21, 287] on div "ID 21101 Creative Team O - To do Title 26 / 128 Hotel Porto Roca - 101146 Descr…" at bounding box center [784, 389] width 1568 height 779
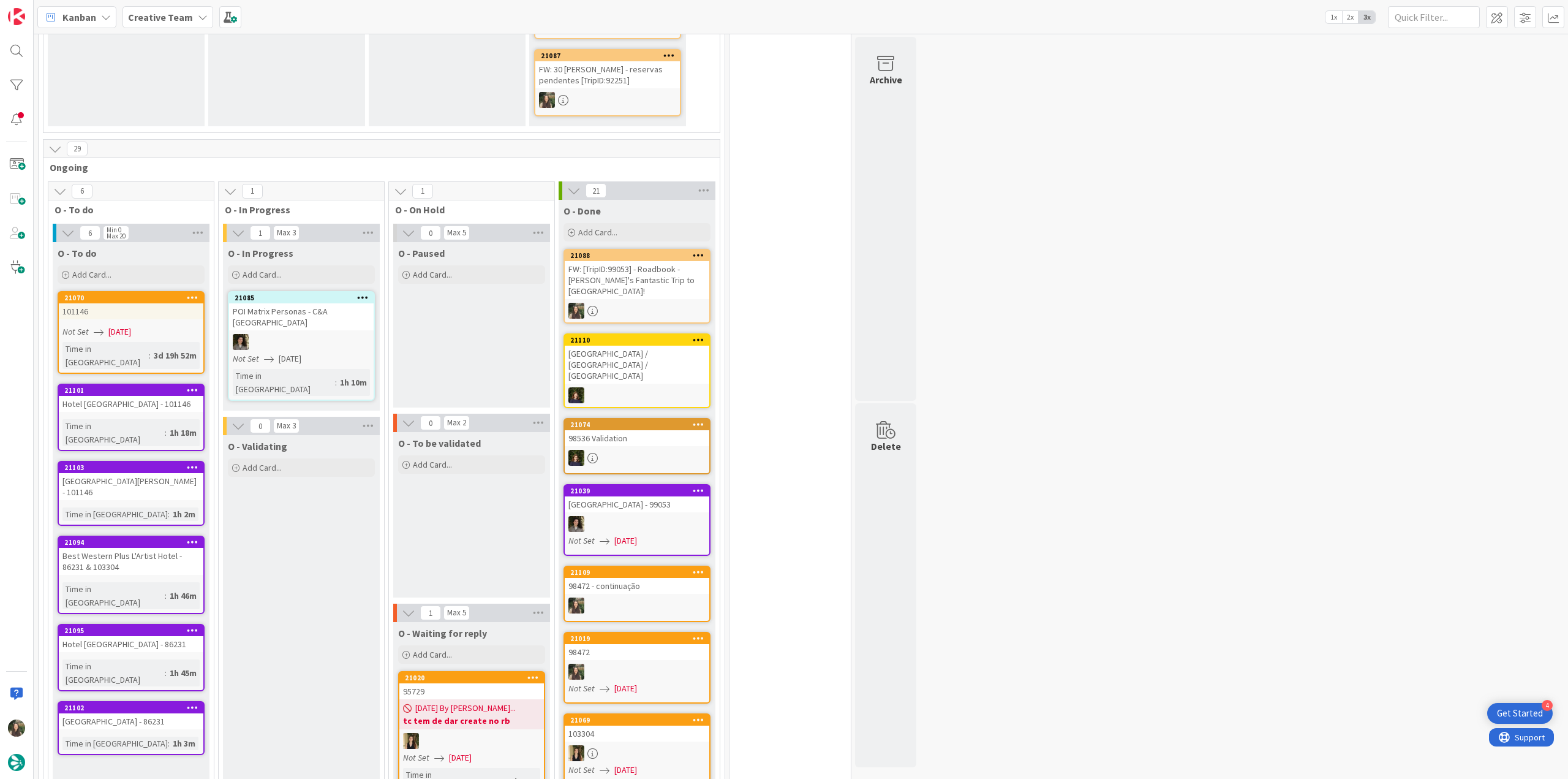
click at [137, 396] on div "Hotel [GEOGRAPHIC_DATA] - 101146" at bounding box center [131, 404] width 145 height 16
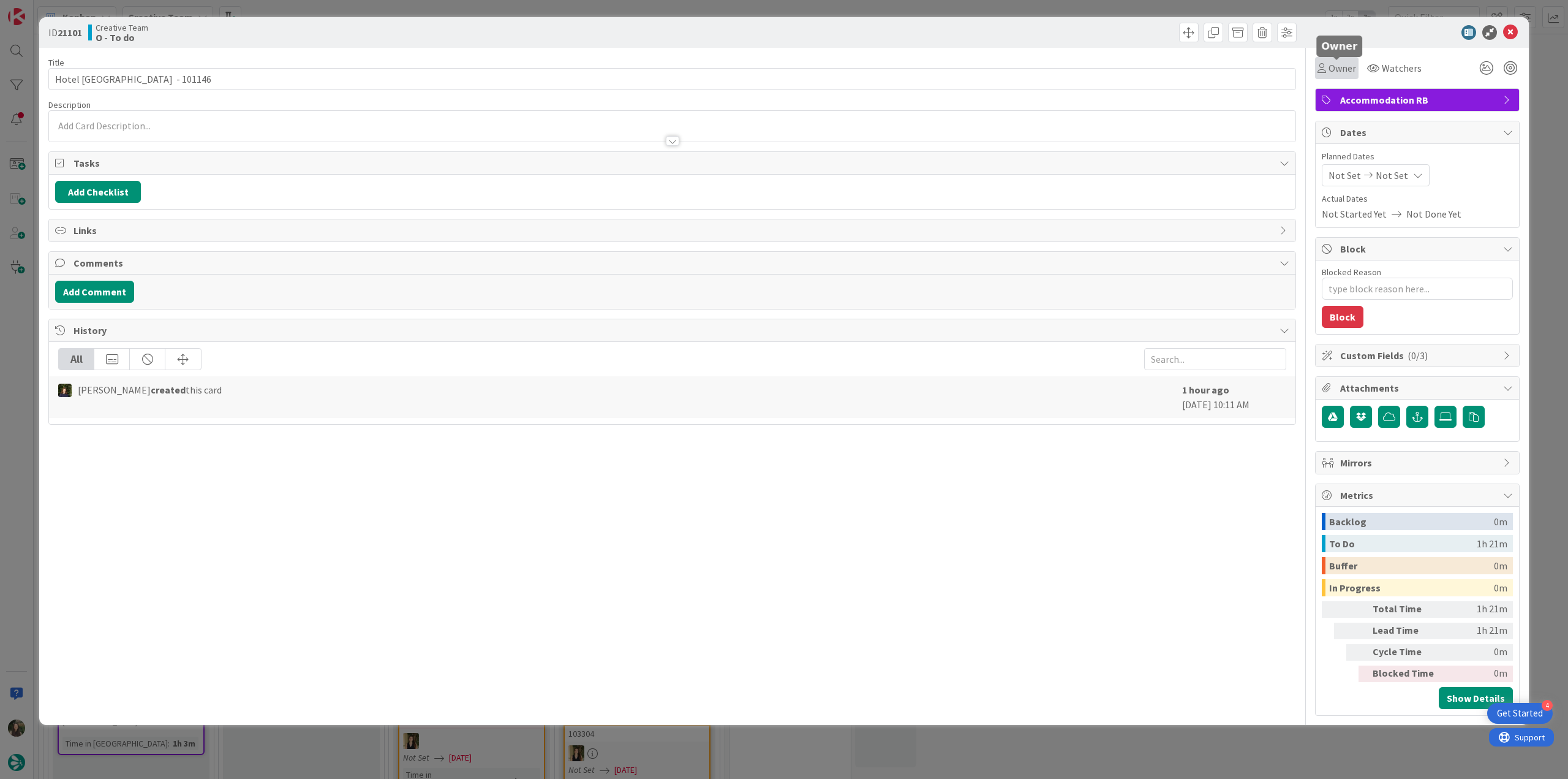
click at [1337, 73] on span "Owner" at bounding box center [1342, 68] width 28 height 15
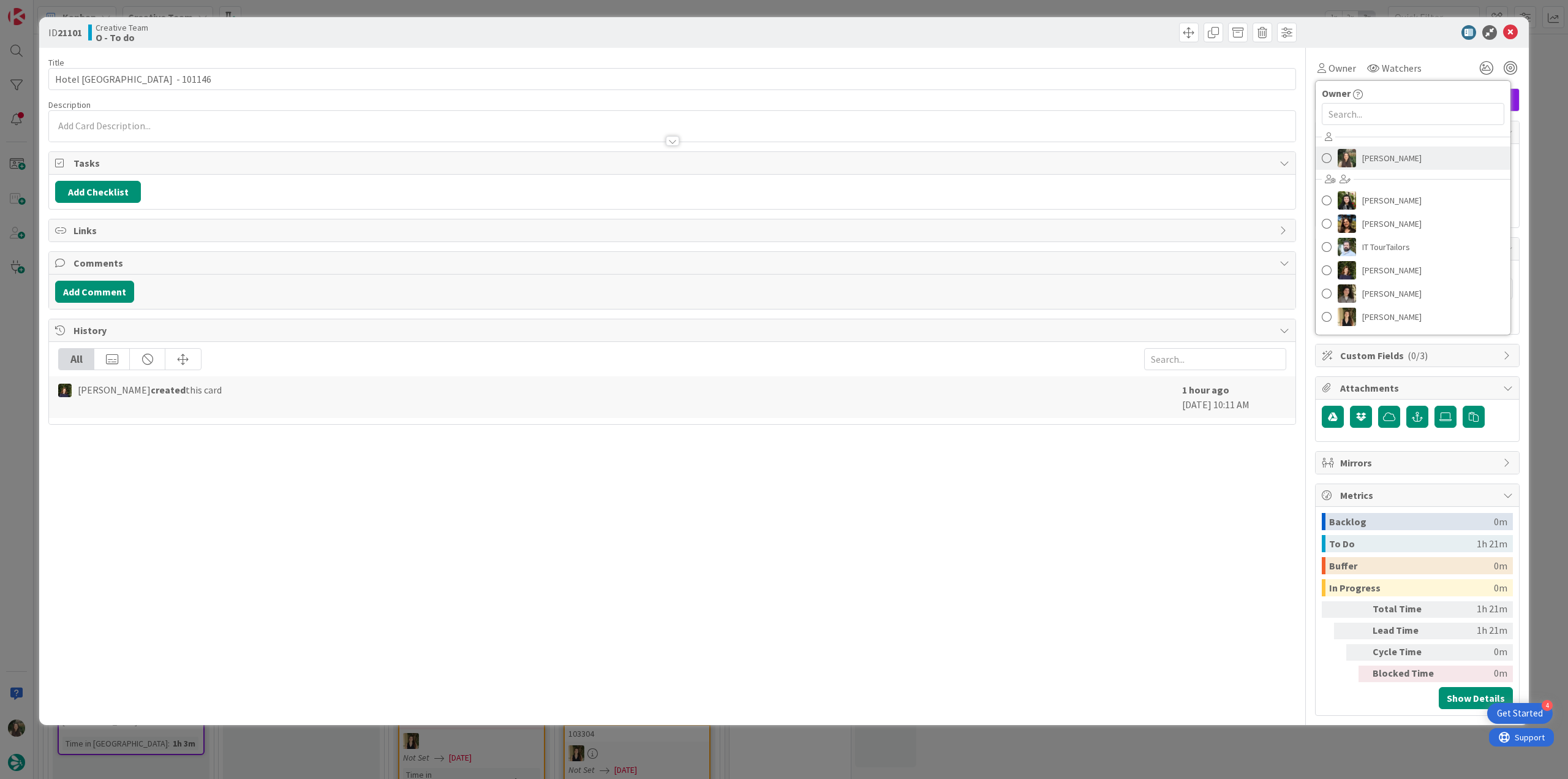
click at [1352, 159] on img at bounding box center [1347, 158] width 18 height 18
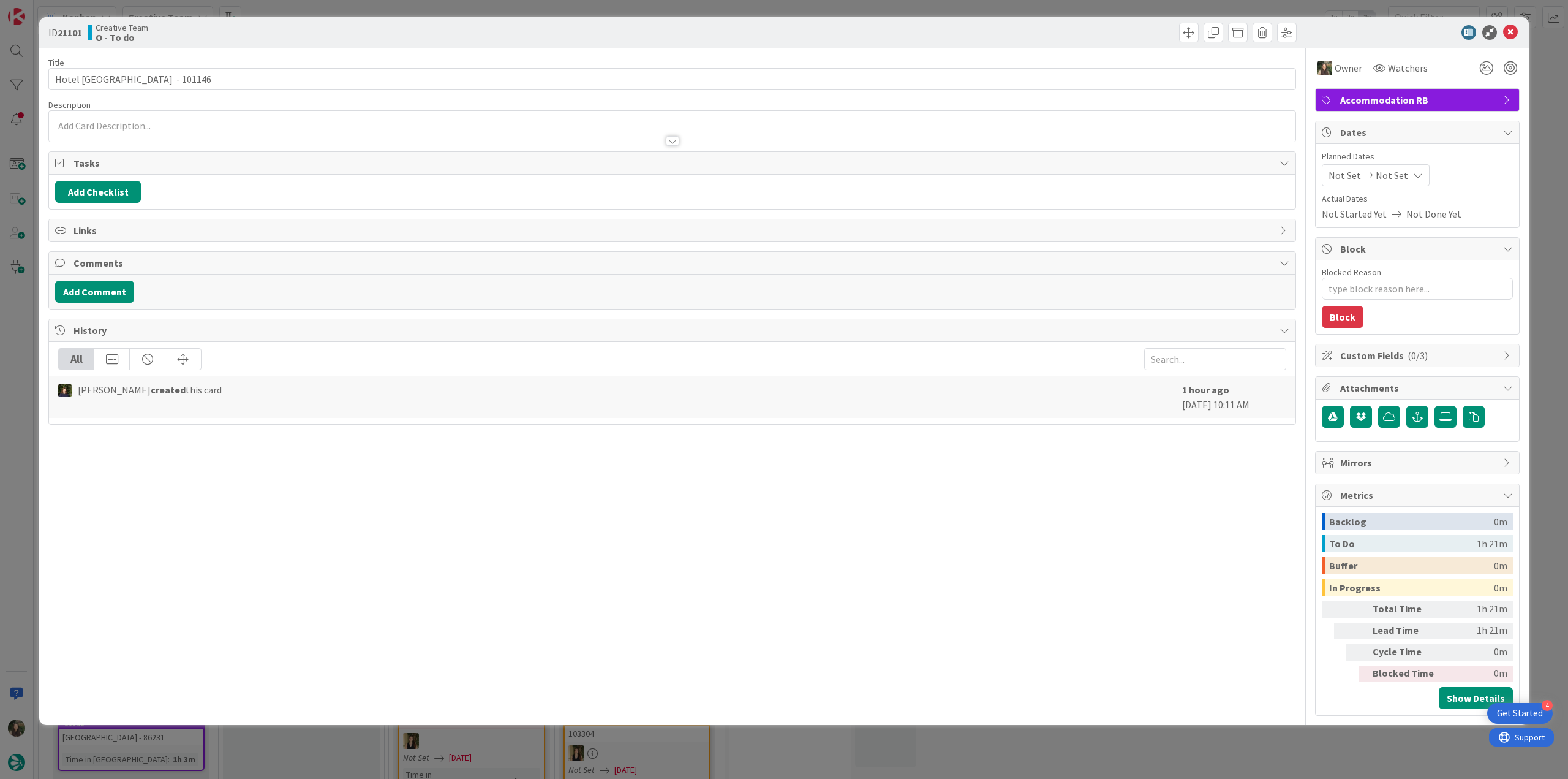
click at [1540, 116] on div "ID 21101 Creative Team O - To do Title 26 / 128 Hotel Porto Roca - 101146 Descr…" at bounding box center [784, 389] width 1568 height 779
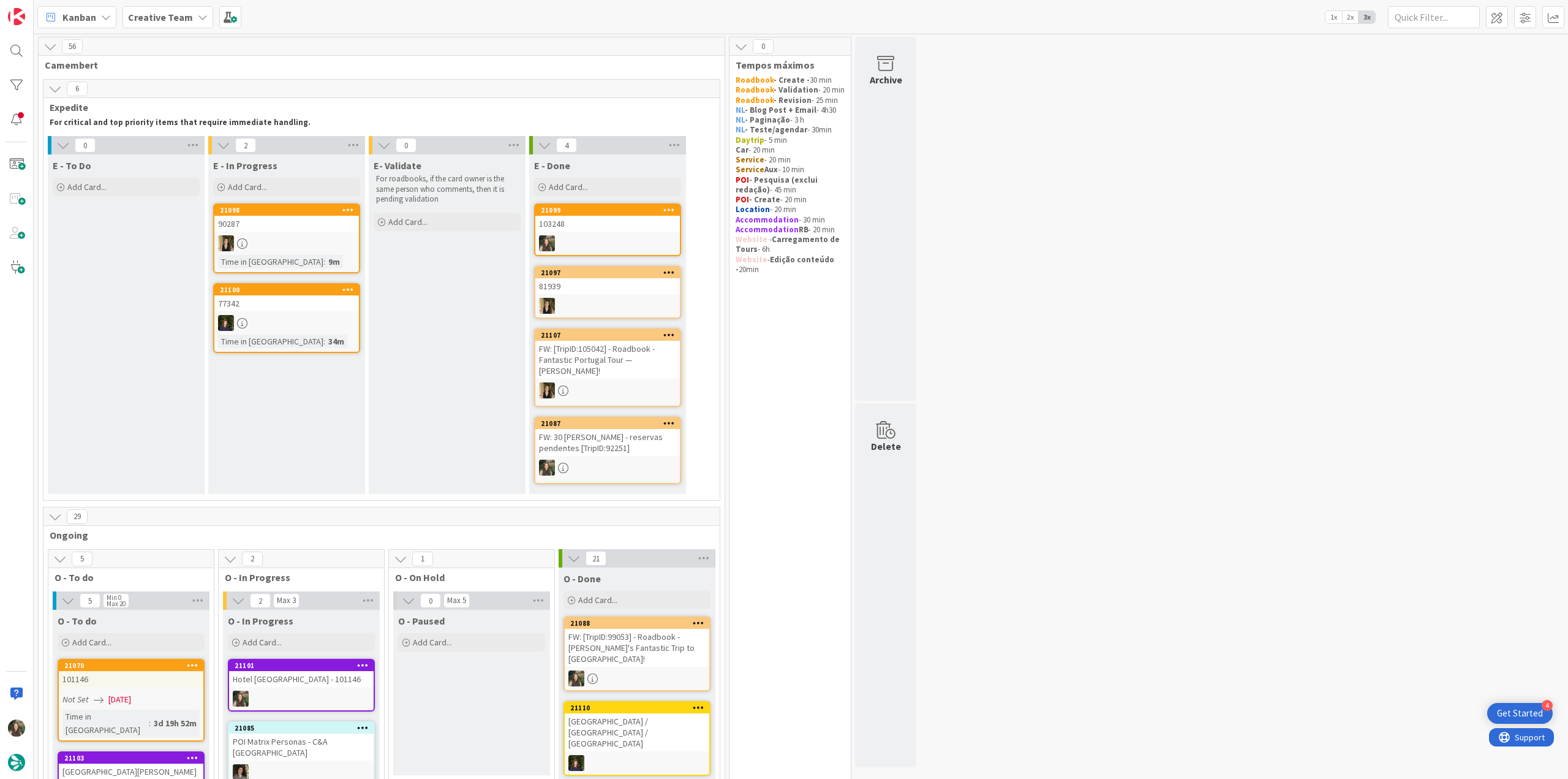
scroll to position [368, 0]
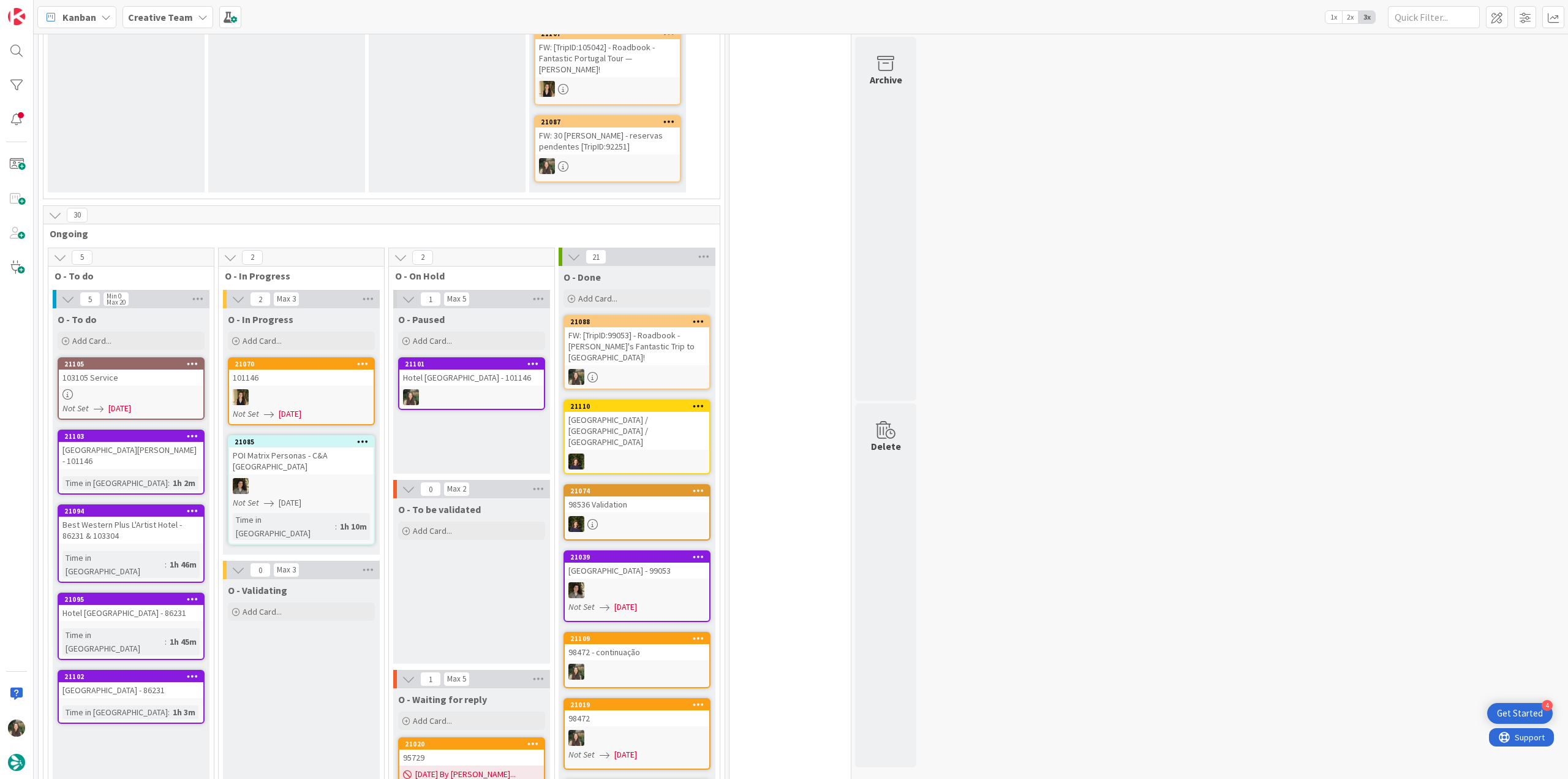
click at [468, 383] on div "Hotel [GEOGRAPHIC_DATA] - 101146" at bounding box center [471, 377] width 145 height 16
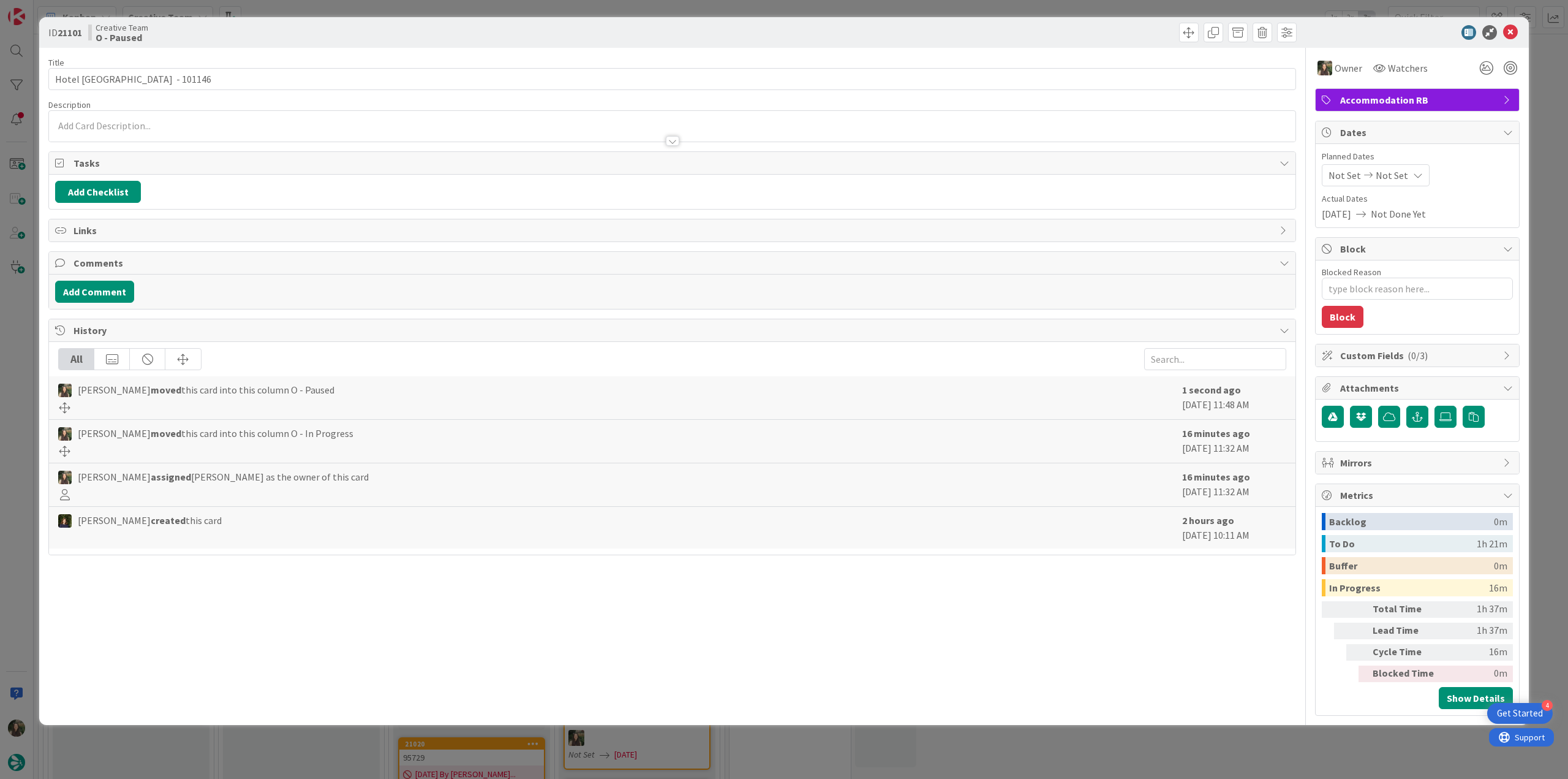
type textarea "x"
drag, startPoint x: 123, startPoint y: 78, endPoint x: 47, endPoint y: 84, distance: 76.2
click at [46, 82] on div "ID 21101 Creative Team O - Paused Title 26 / 128 Hotel Porto Roca - 101146 Desc…" at bounding box center [784, 371] width 1490 height 707
click at [18, 387] on div "ID 21101 Creative Team O - Paused Title 26 / 128 Hotel Porto Roca - 101146 Desc…" at bounding box center [784, 389] width 1568 height 779
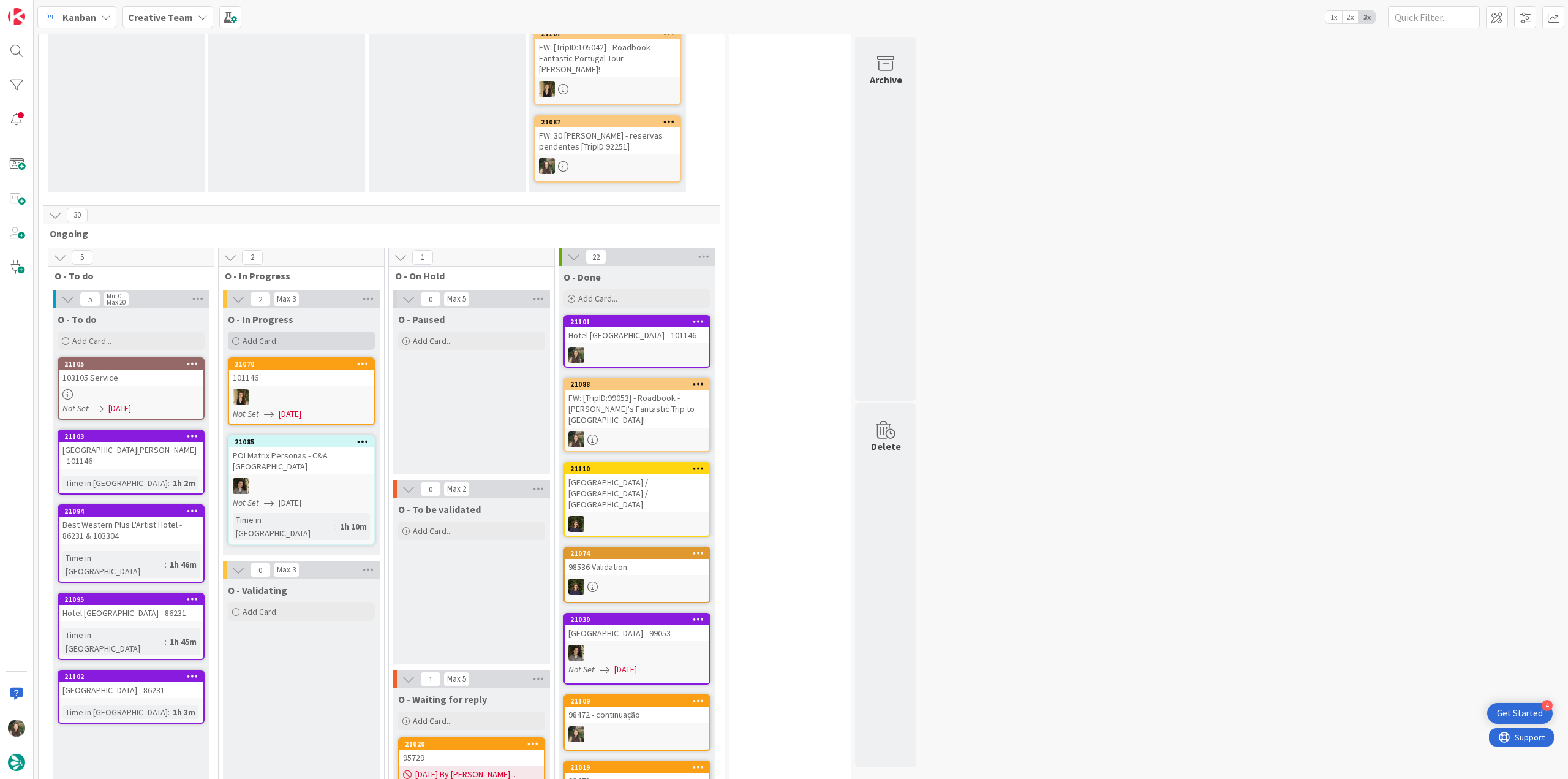
click at [289, 341] on div "Add Card..." at bounding box center [301, 340] width 147 height 18
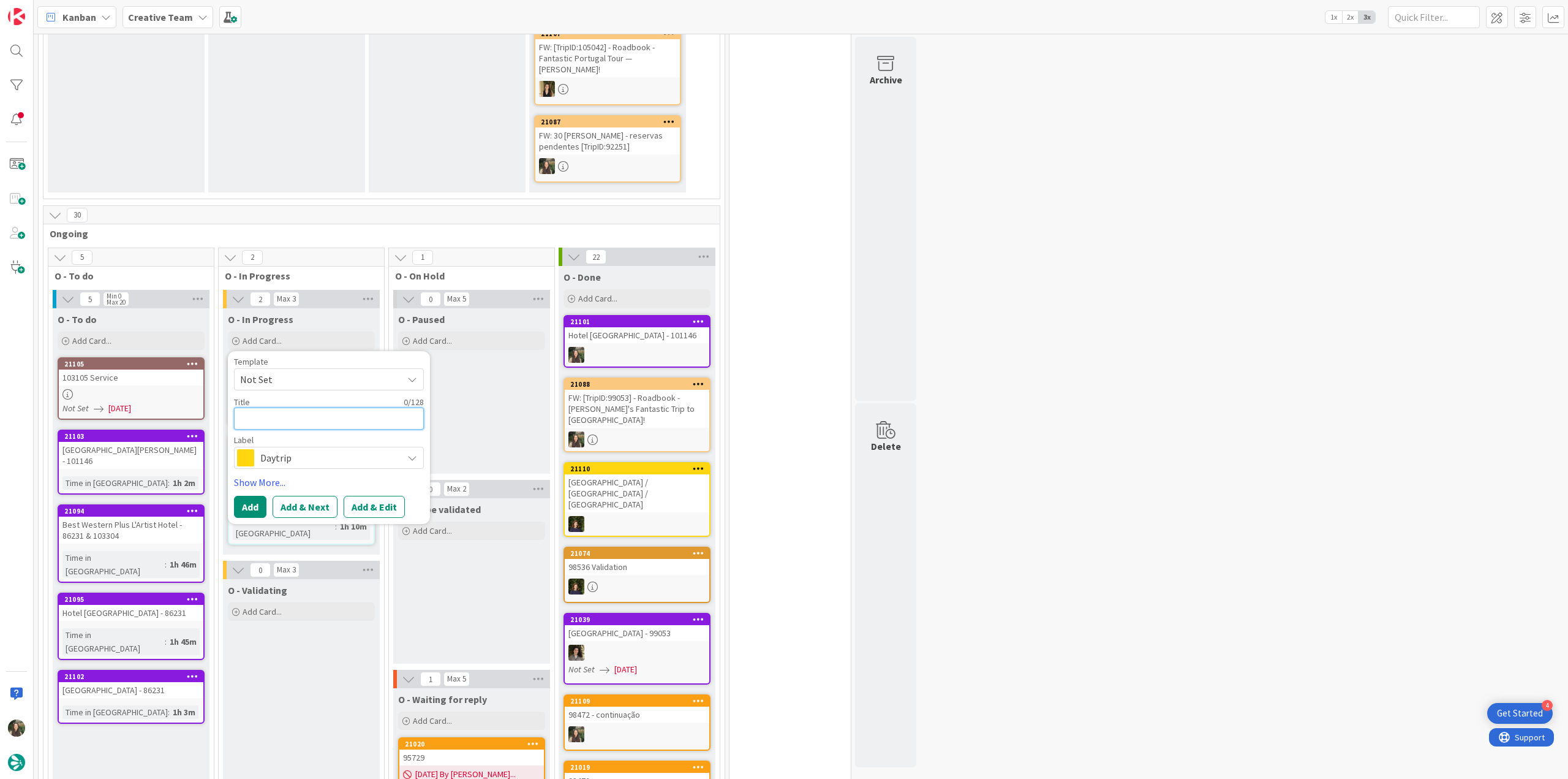
paste textarea "Hotel Porto Roca"
type textarea "Hotel Porto Roca"
type textarea "x"
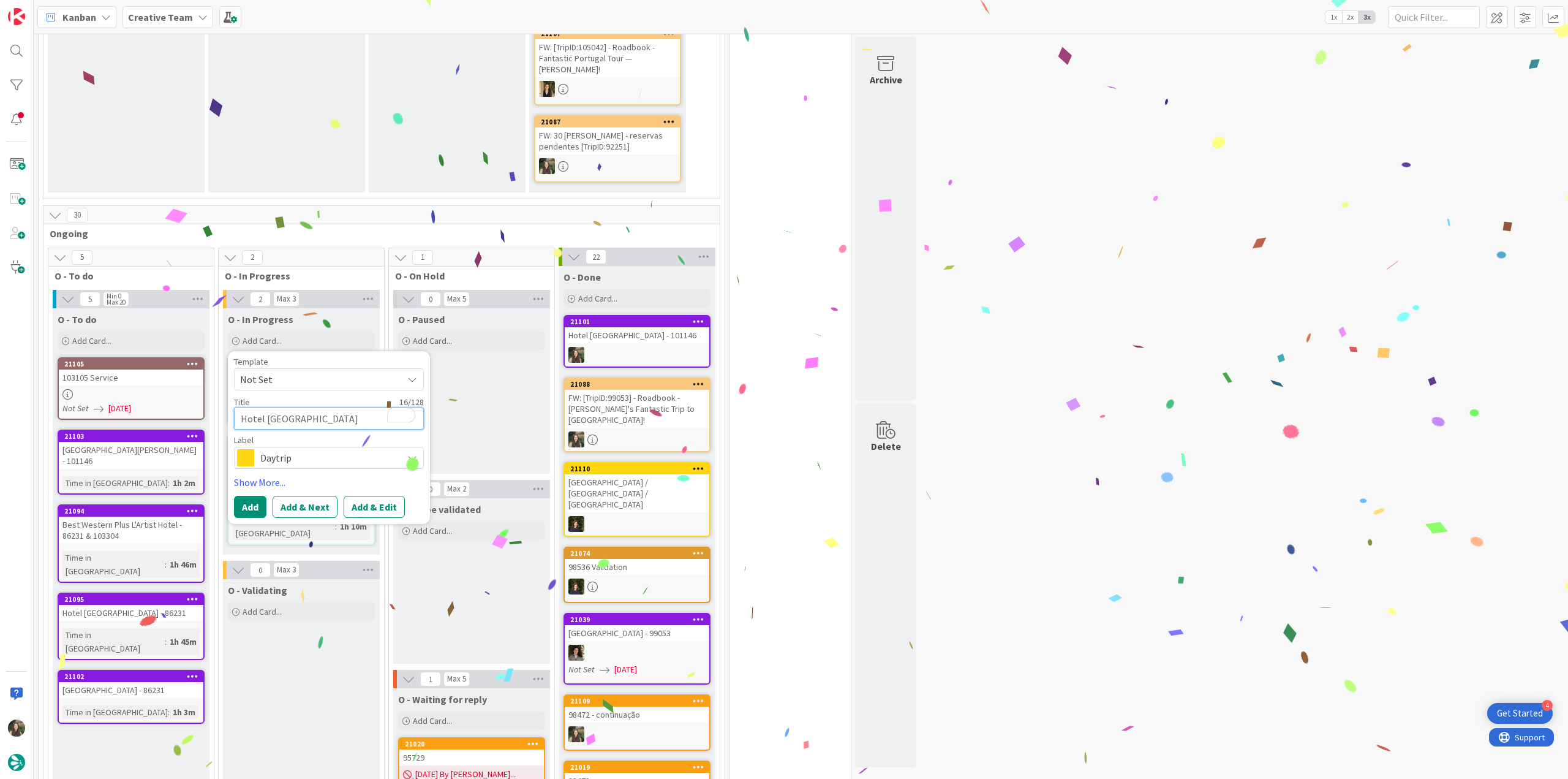
type textarea "Hotel Porto Roca"
type textarea "x"
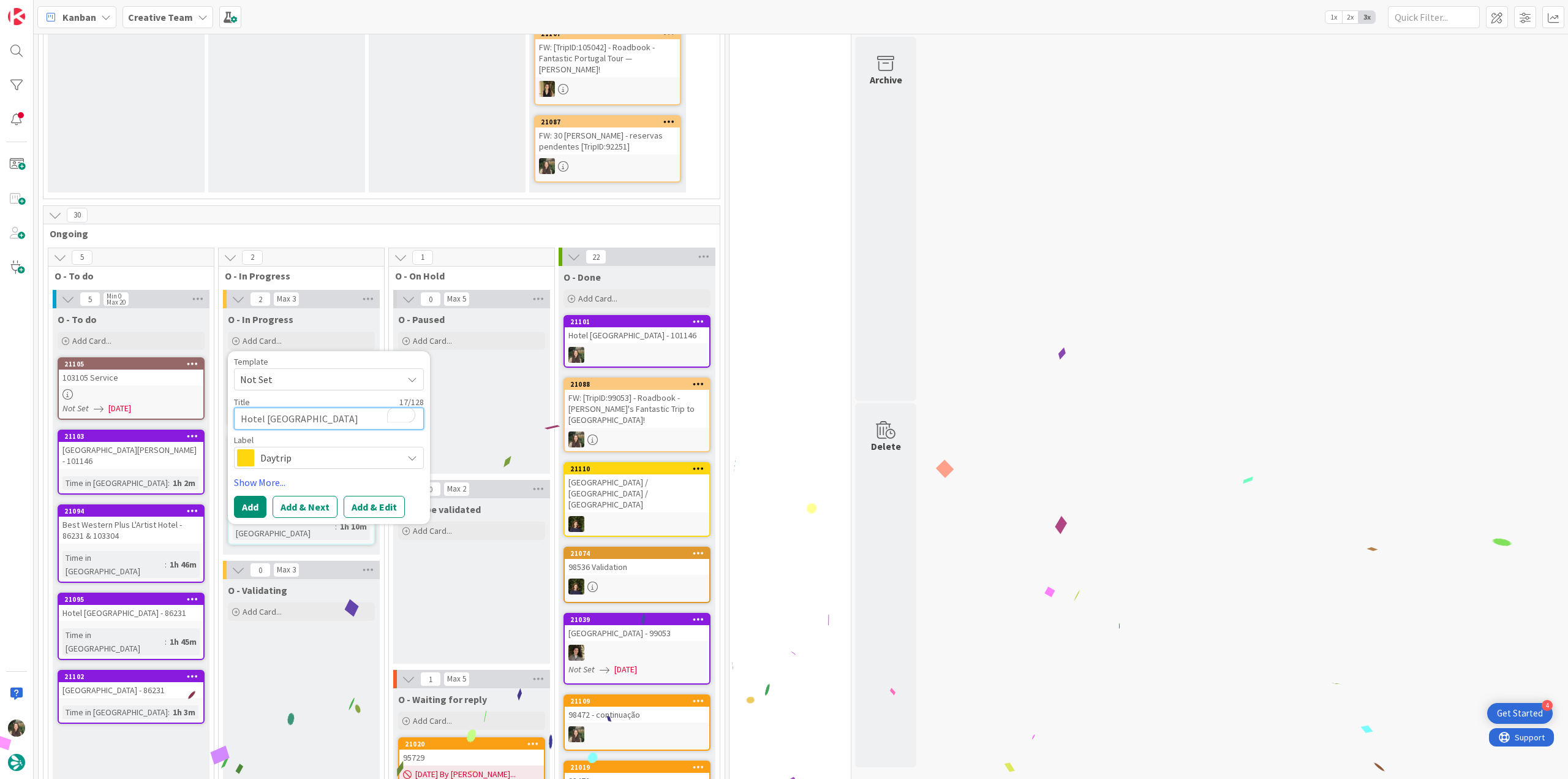
scroll to position [368, 0]
type textarea "Hotel Porto Roca P"
type textarea "x"
type textarea "Hotel Porto Roca PO"
type textarea "x"
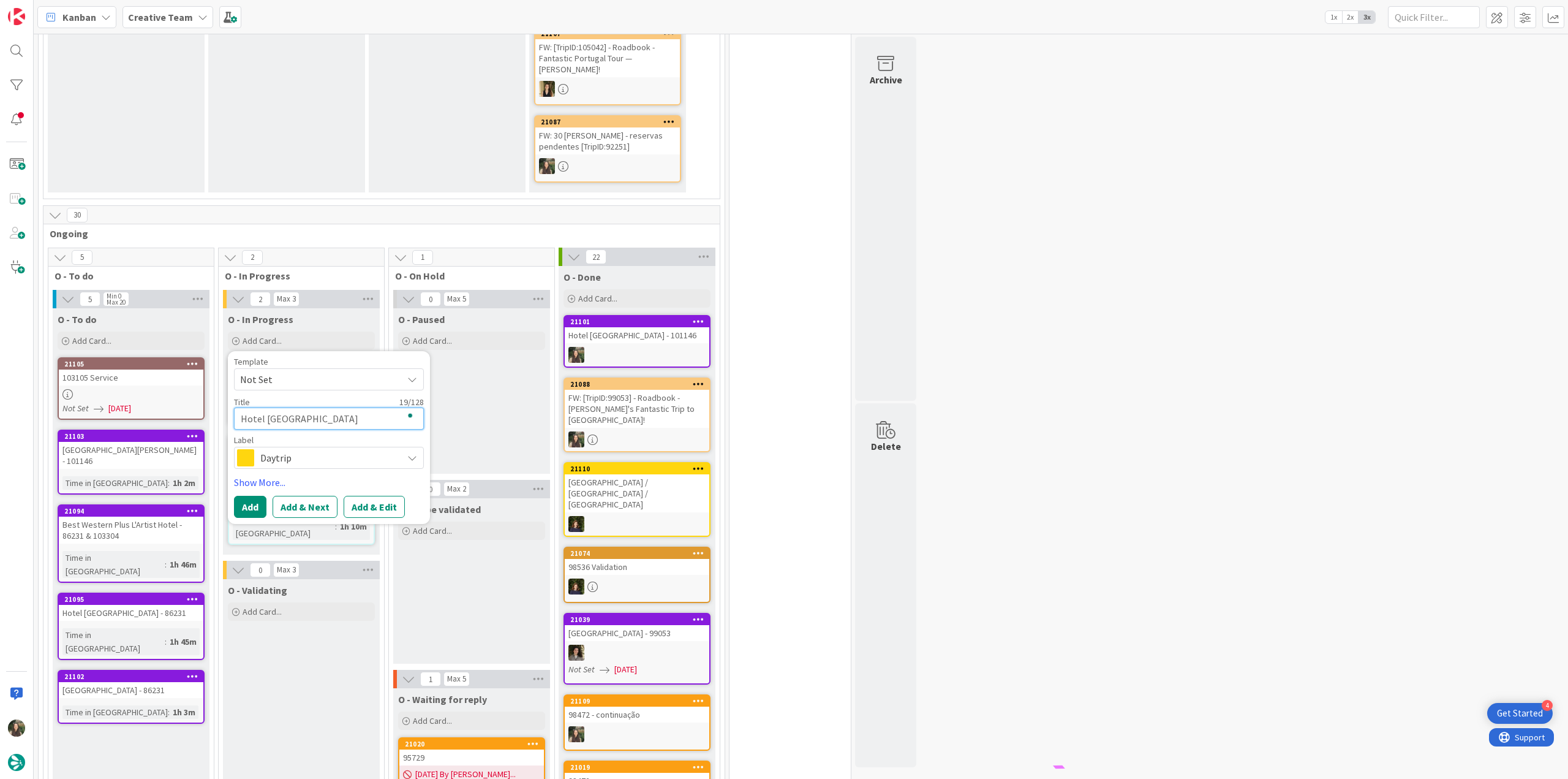
type textarea "Hotel Porto Roca POI"
type textarea "x"
type textarea "Hotel Porto Roca POI"
type textarea "x"
type textarea "Hotel [GEOGRAPHIC_DATA] POI P"
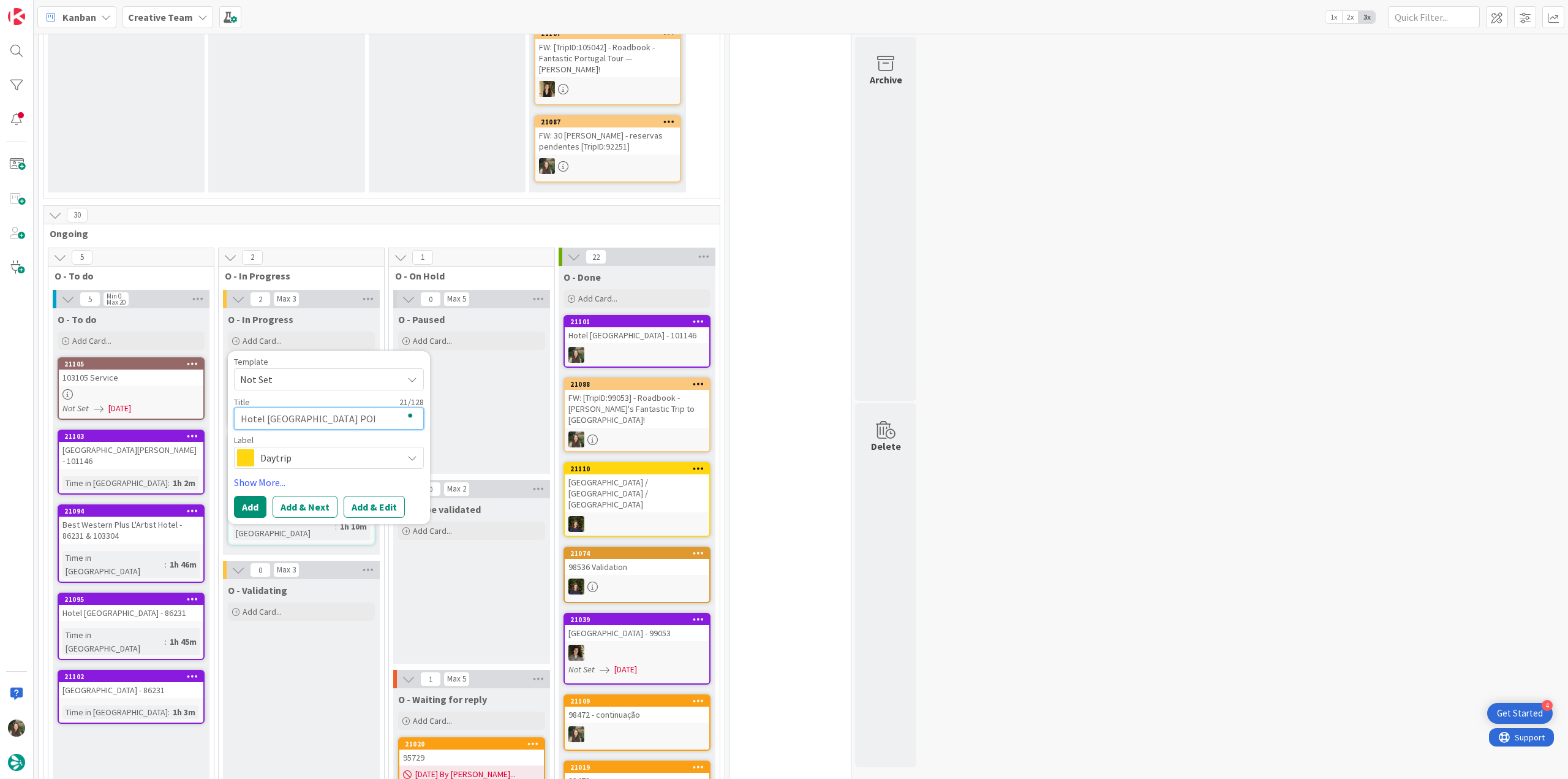
type textarea "x"
type textarea "Hotel [GEOGRAPHIC_DATA] POI P"
click at [340, 458] on span "Daytrip" at bounding box center [328, 458] width 136 height 17
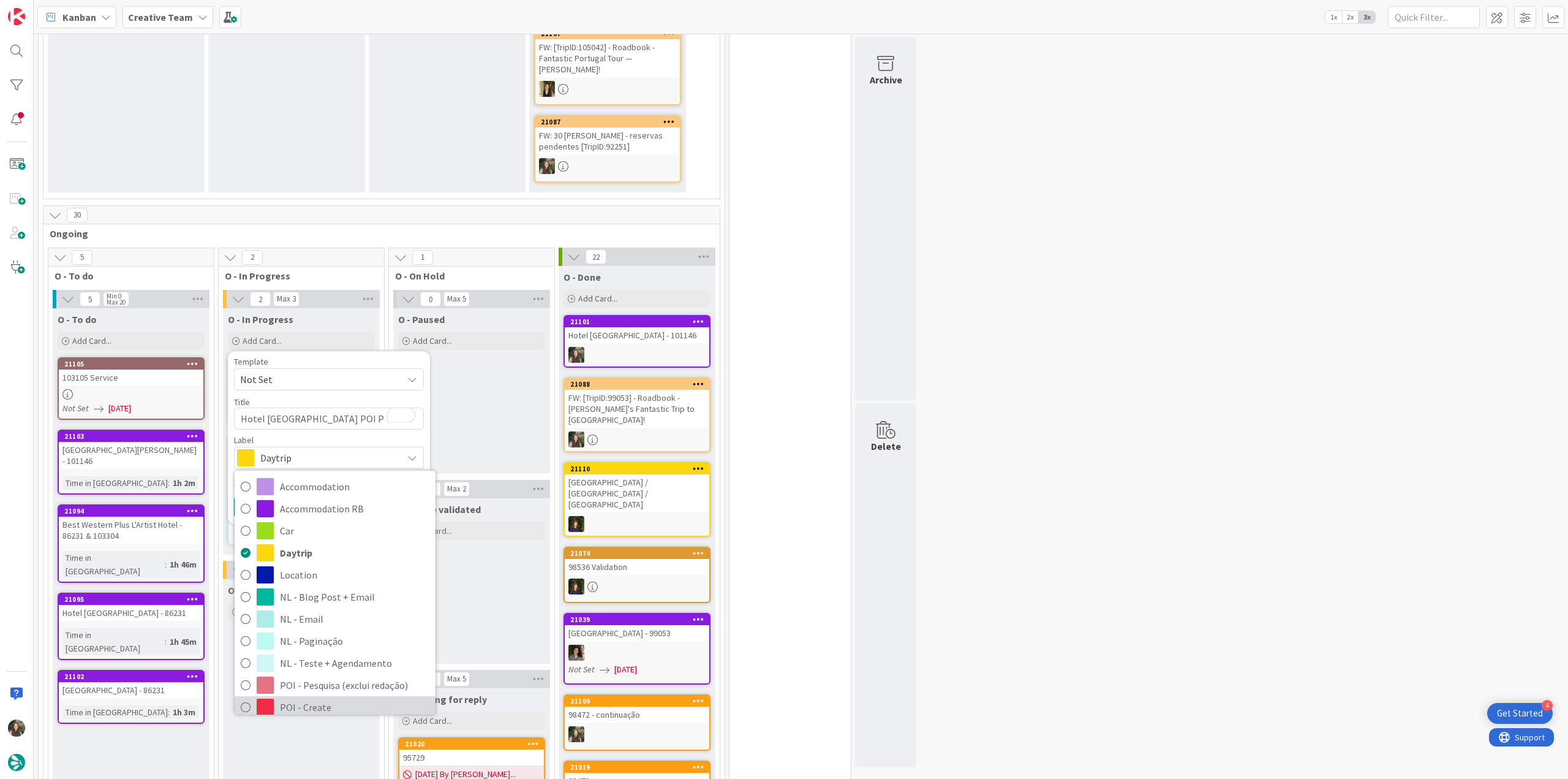
click at [348, 698] on span "POI - Create" at bounding box center [355, 707] width 149 height 18
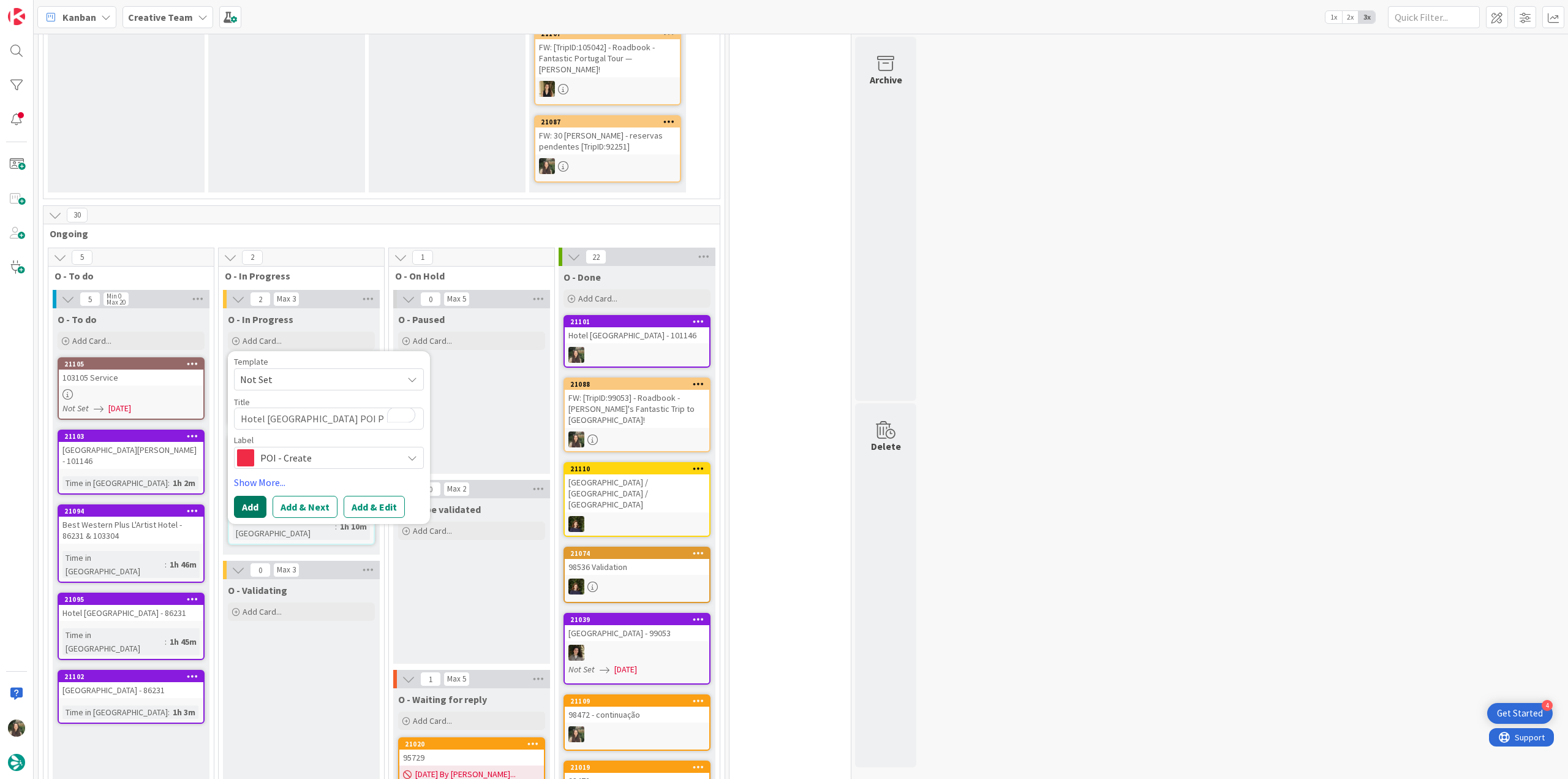
click at [253, 499] on button "Add" at bounding box center [250, 506] width 32 height 22
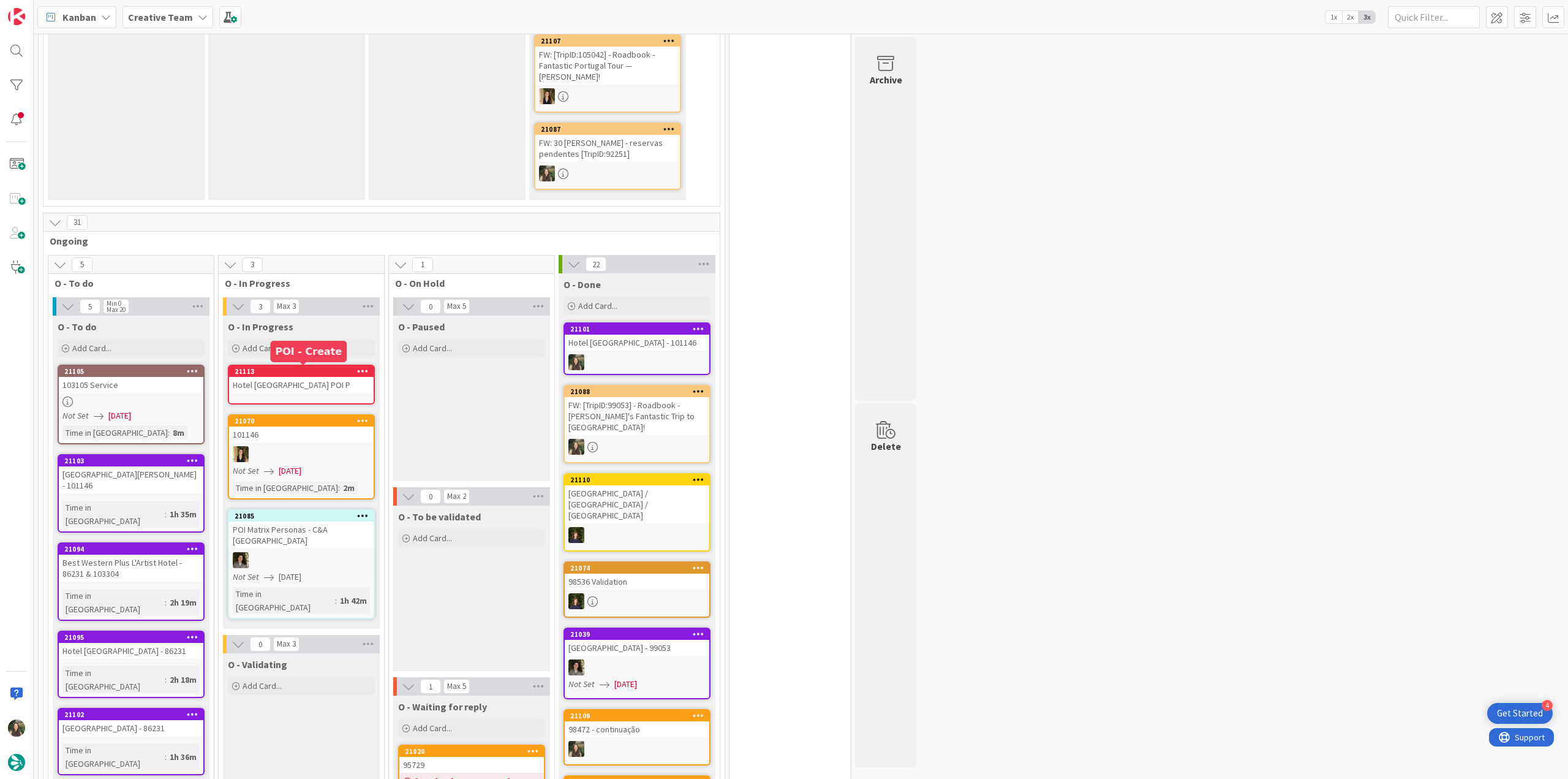
click at [292, 374] on div "21113" at bounding box center [304, 371] width 139 height 9
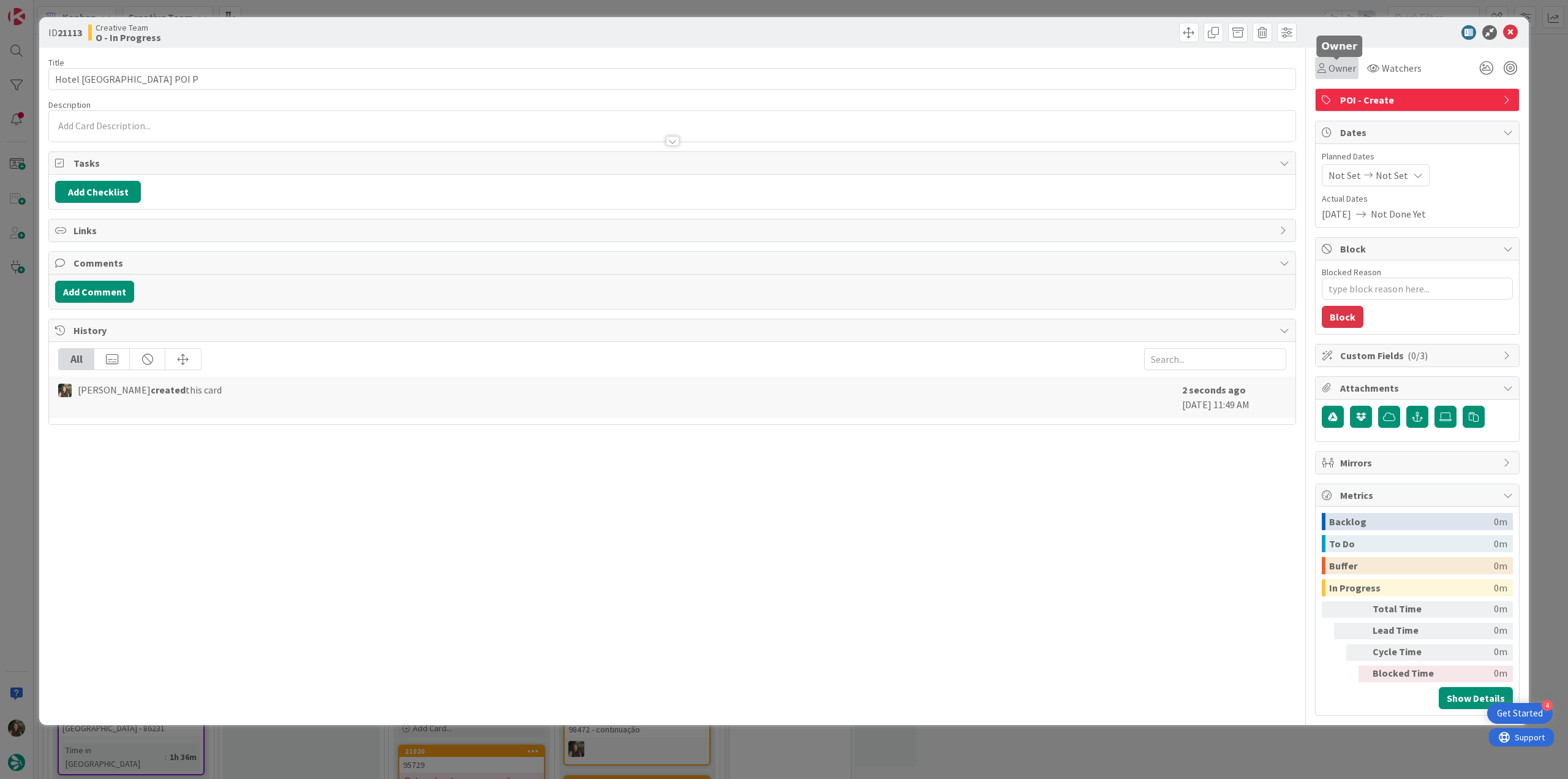
click at [1322, 75] on div "Owner" at bounding box center [1337, 68] width 39 height 15
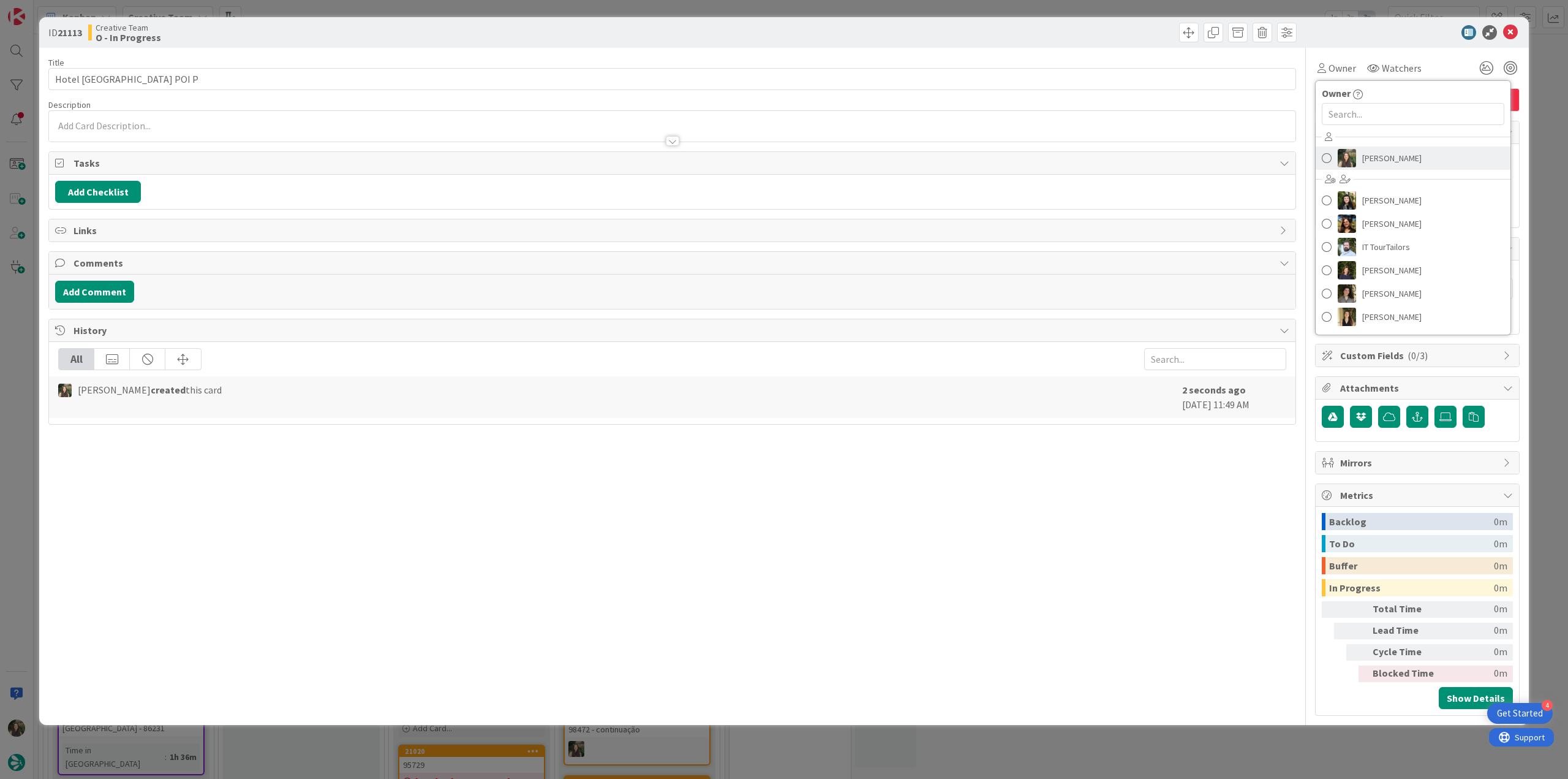
click at [1346, 153] on img at bounding box center [1347, 158] width 18 height 18
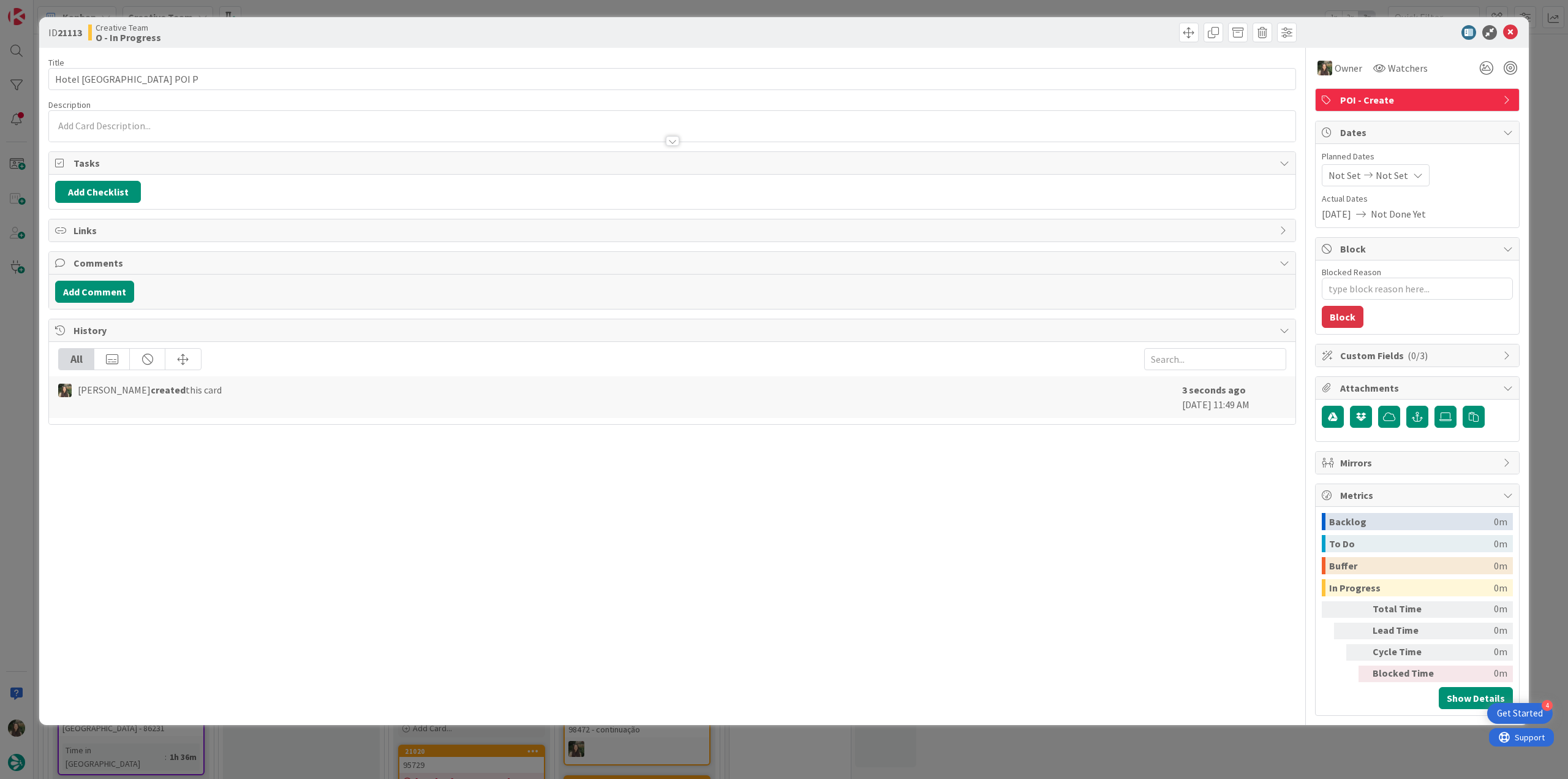
type textarea "x"
drag, startPoint x: 1546, startPoint y: 92, endPoint x: 1499, endPoint y: 152, distance: 76.2
click at [1546, 92] on div "ID 21113 Creative Team O - In Progress Title 22 / 128 Hotel Porto Roca POI P De…" at bounding box center [784, 389] width 1568 height 779
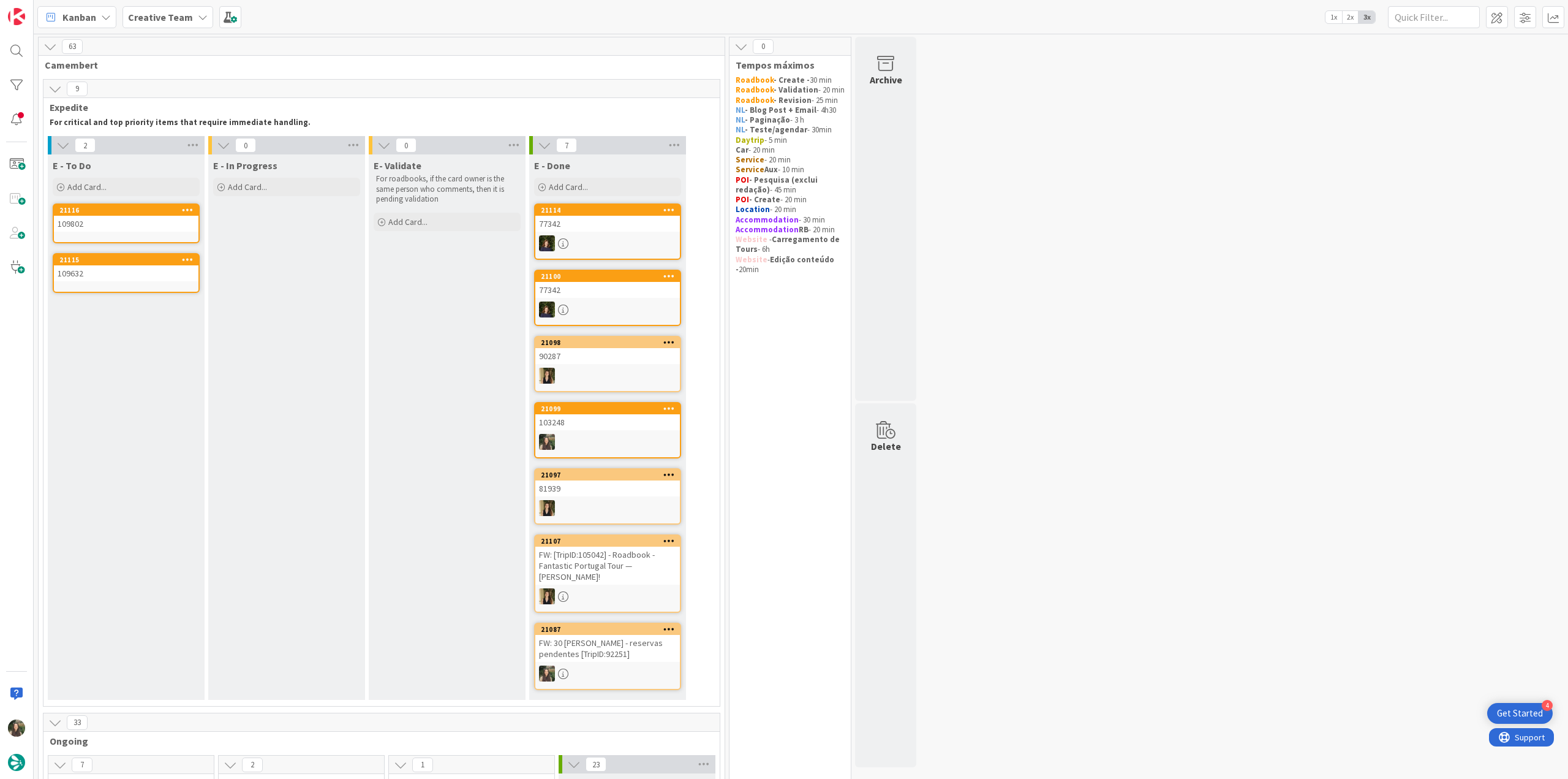
click at [85, 218] on div "109802" at bounding box center [126, 223] width 145 height 16
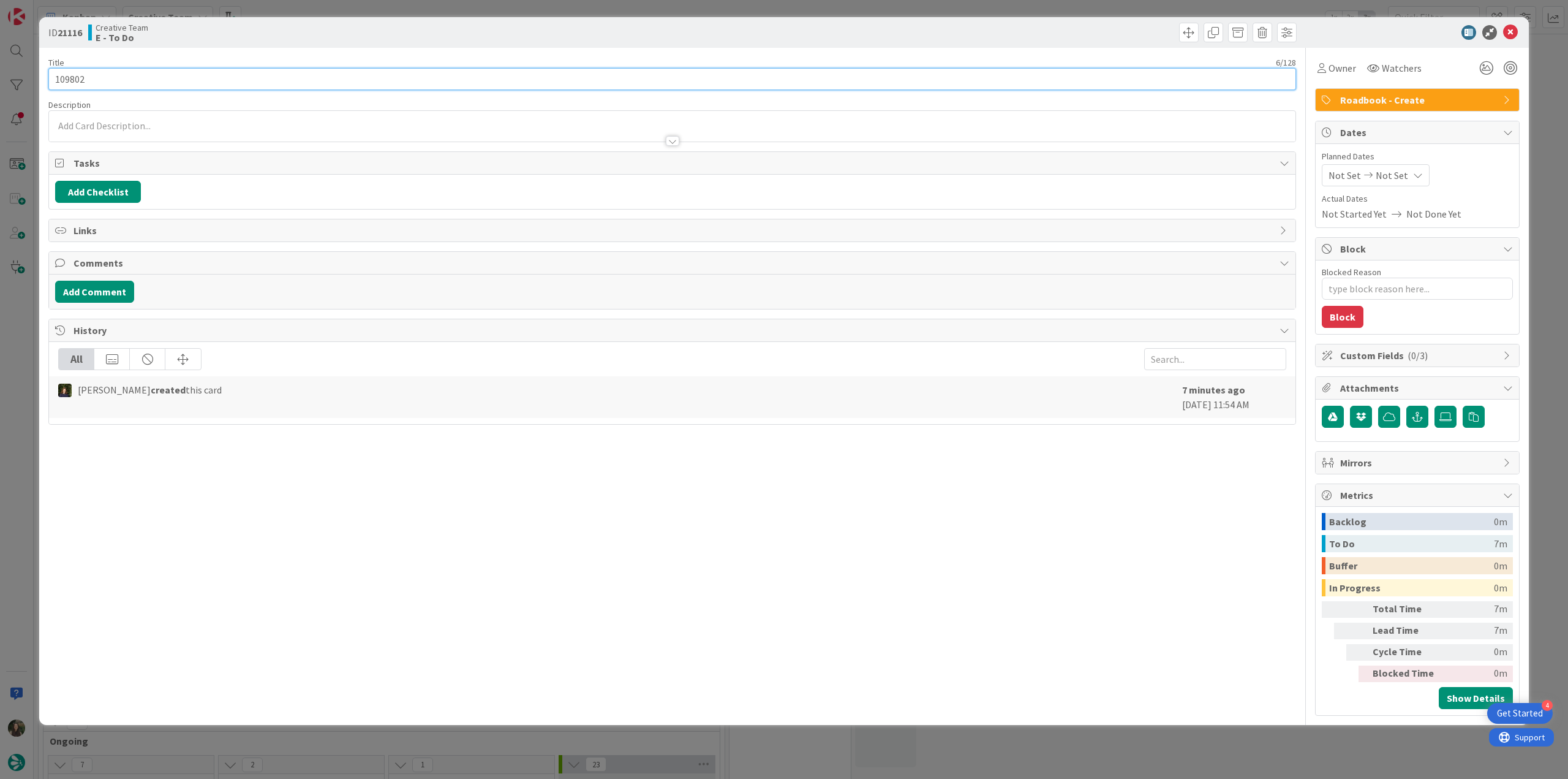
click at [72, 80] on input "109802" at bounding box center [672, 78] width 1248 height 22
click at [22, 346] on div "ID 21116 Creative Team E - In Progress Title 6 / 128 109802 Description Inês Go…" at bounding box center [784, 389] width 1568 height 779
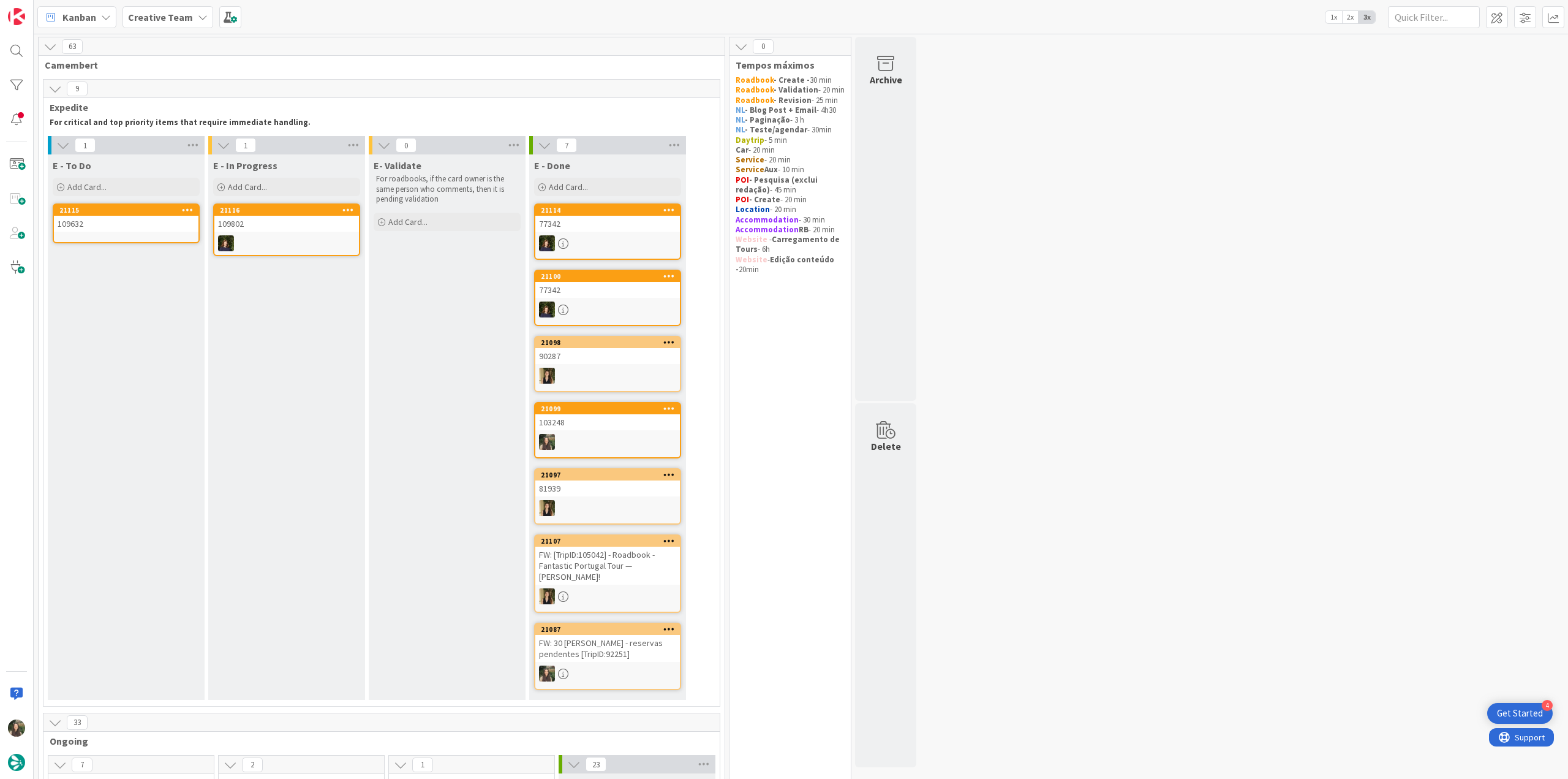
click at [133, 232] on link "21115 109632" at bounding box center [126, 223] width 147 height 40
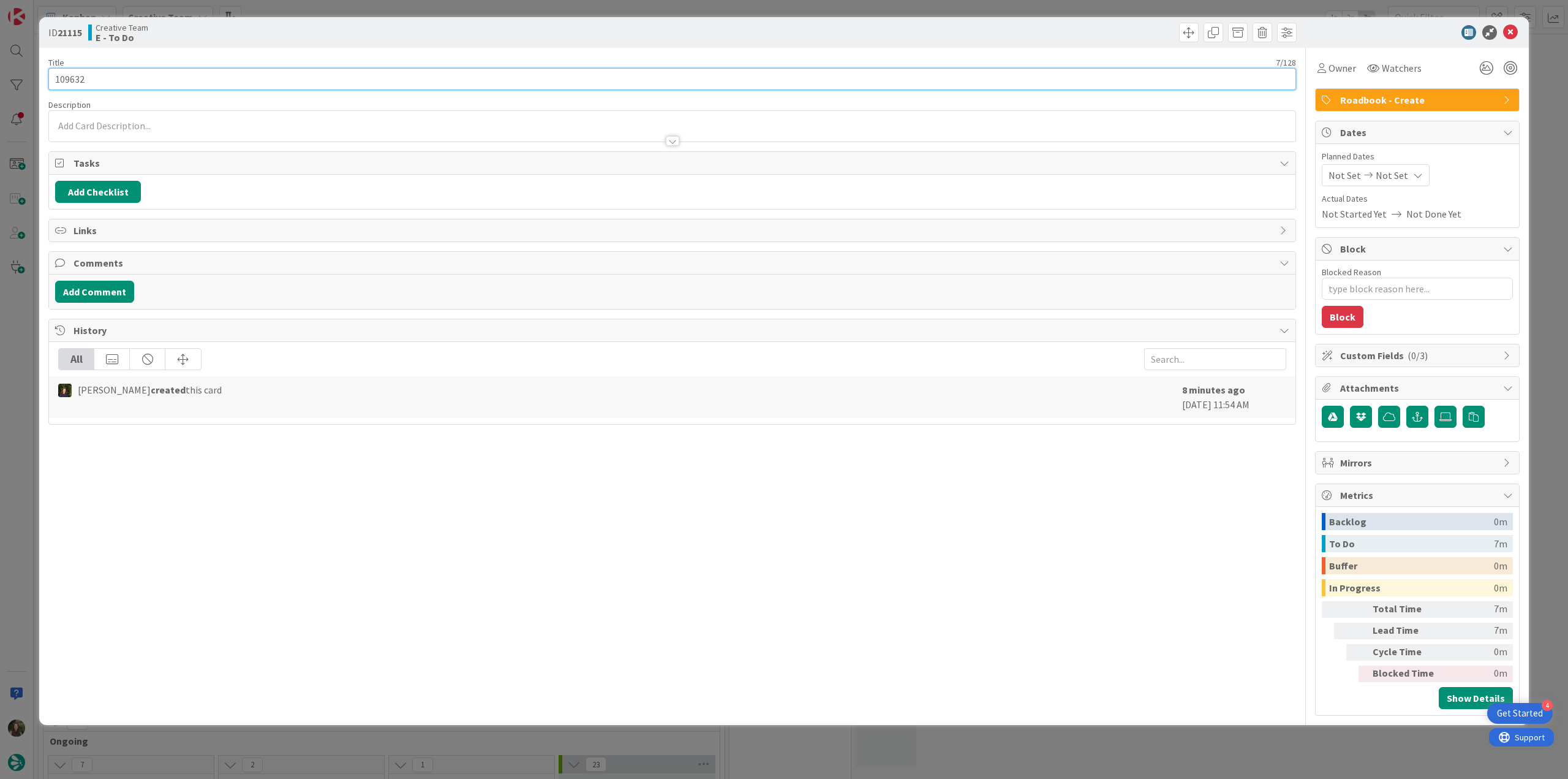
click at [68, 77] on input "109632" at bounding box center [672, 78] width 1248 height 22
click at [68, 77] on input "109632" at bounding box center [672, 78] width 1248 height 22
click at [25, 342] on div "ID 21115 Creative Team E - To Do Title 7 / 128 109632 Description Inês Gonçalve…" at bounding box center [784, 389] width 1568 height 779
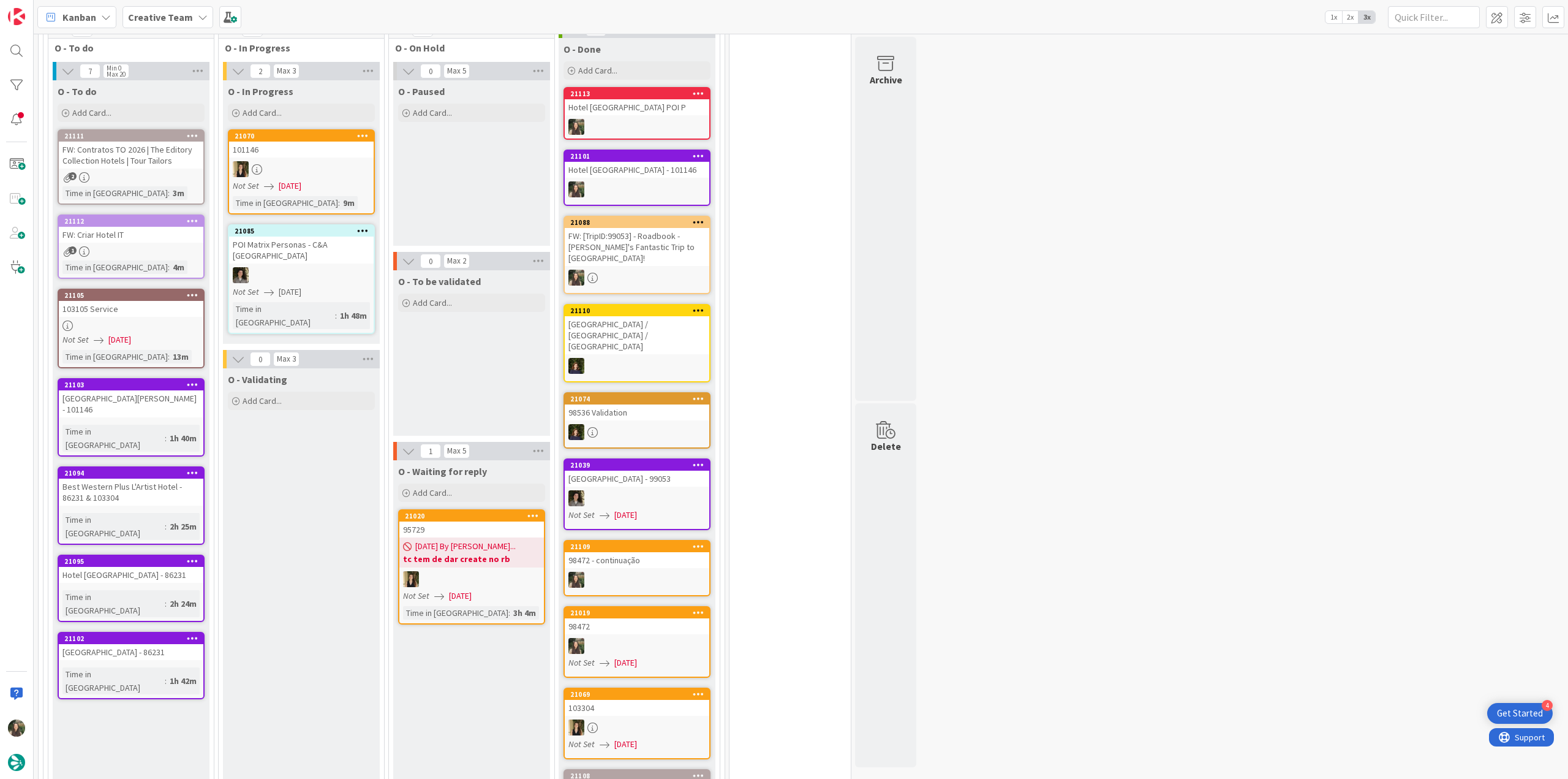
scroll to position [474, 0]
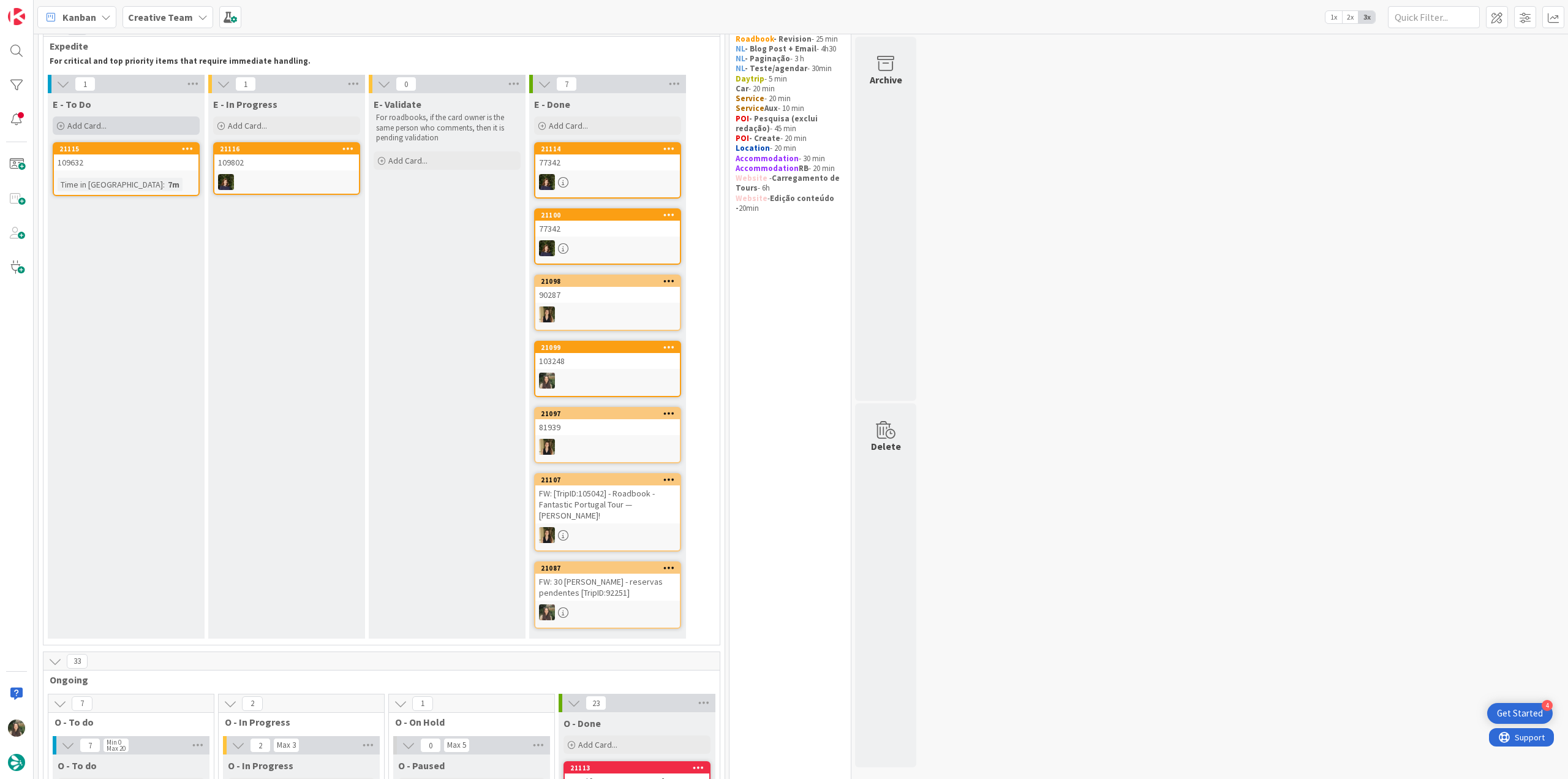
click at [113, 122] on div "Add Card..." at bounding box center [126, 125] width 147 height 18
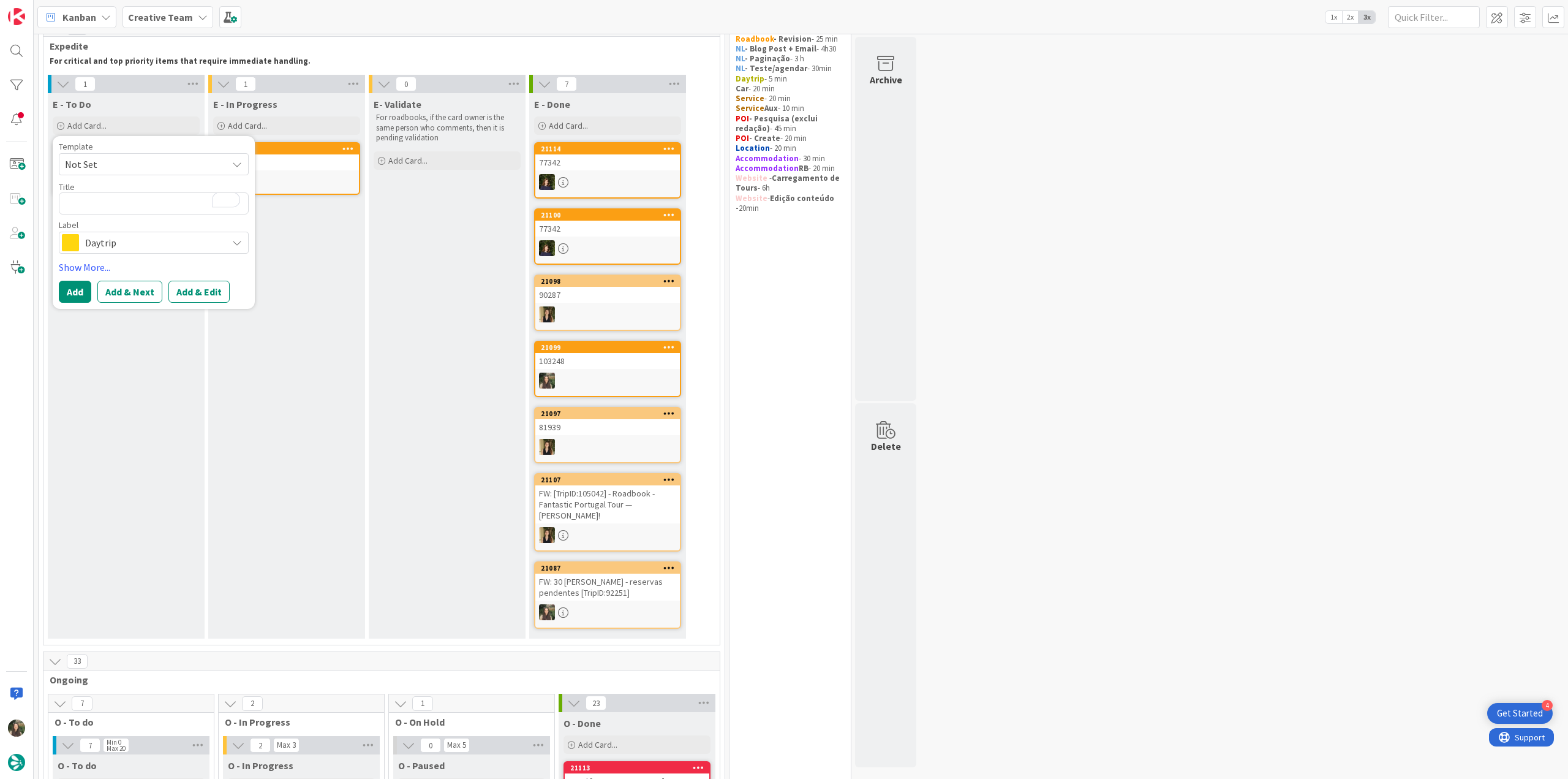
type textarea "x"
type textarea "Palácio de Tavira"
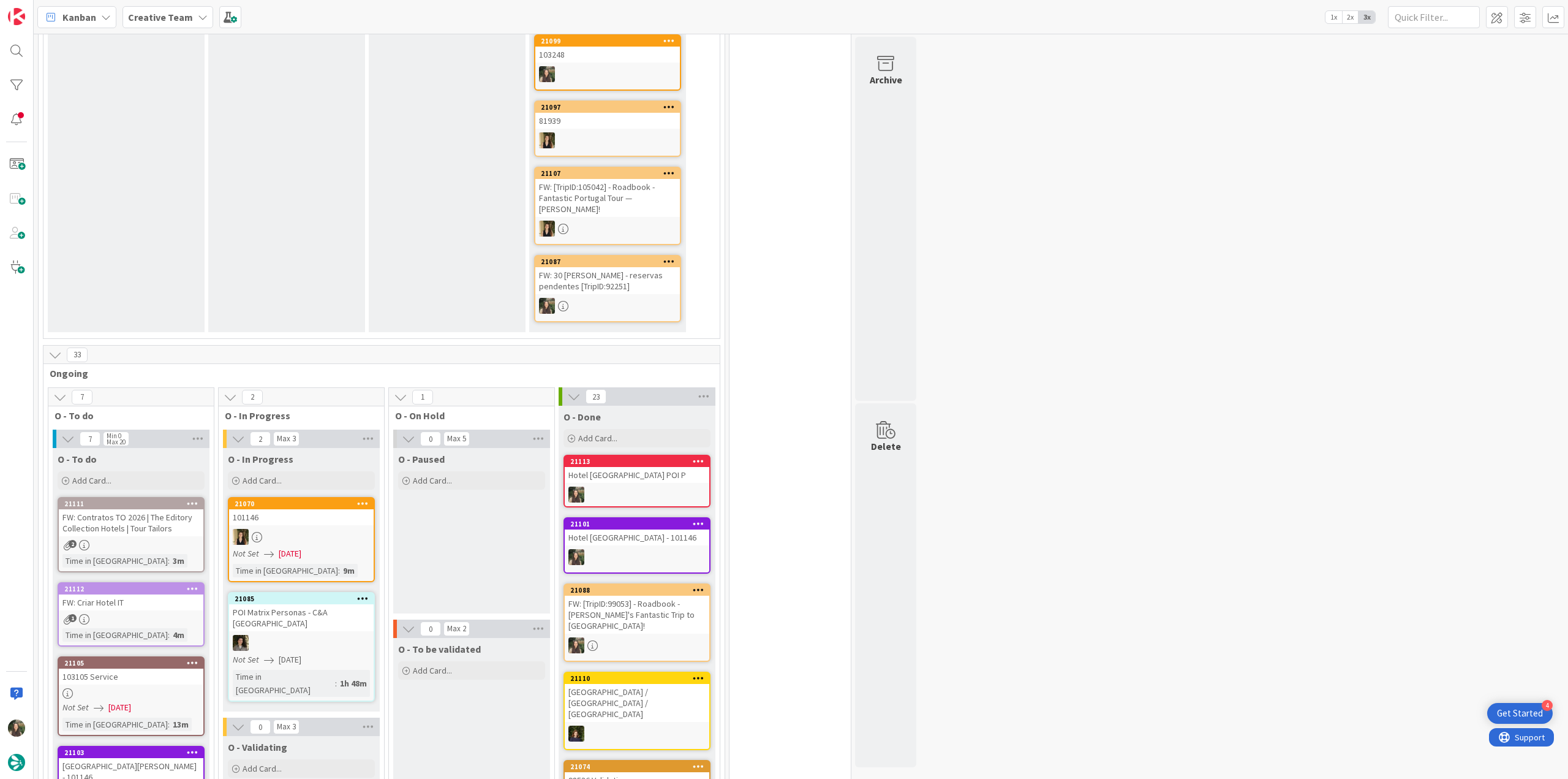
scroll to position [0, 0]
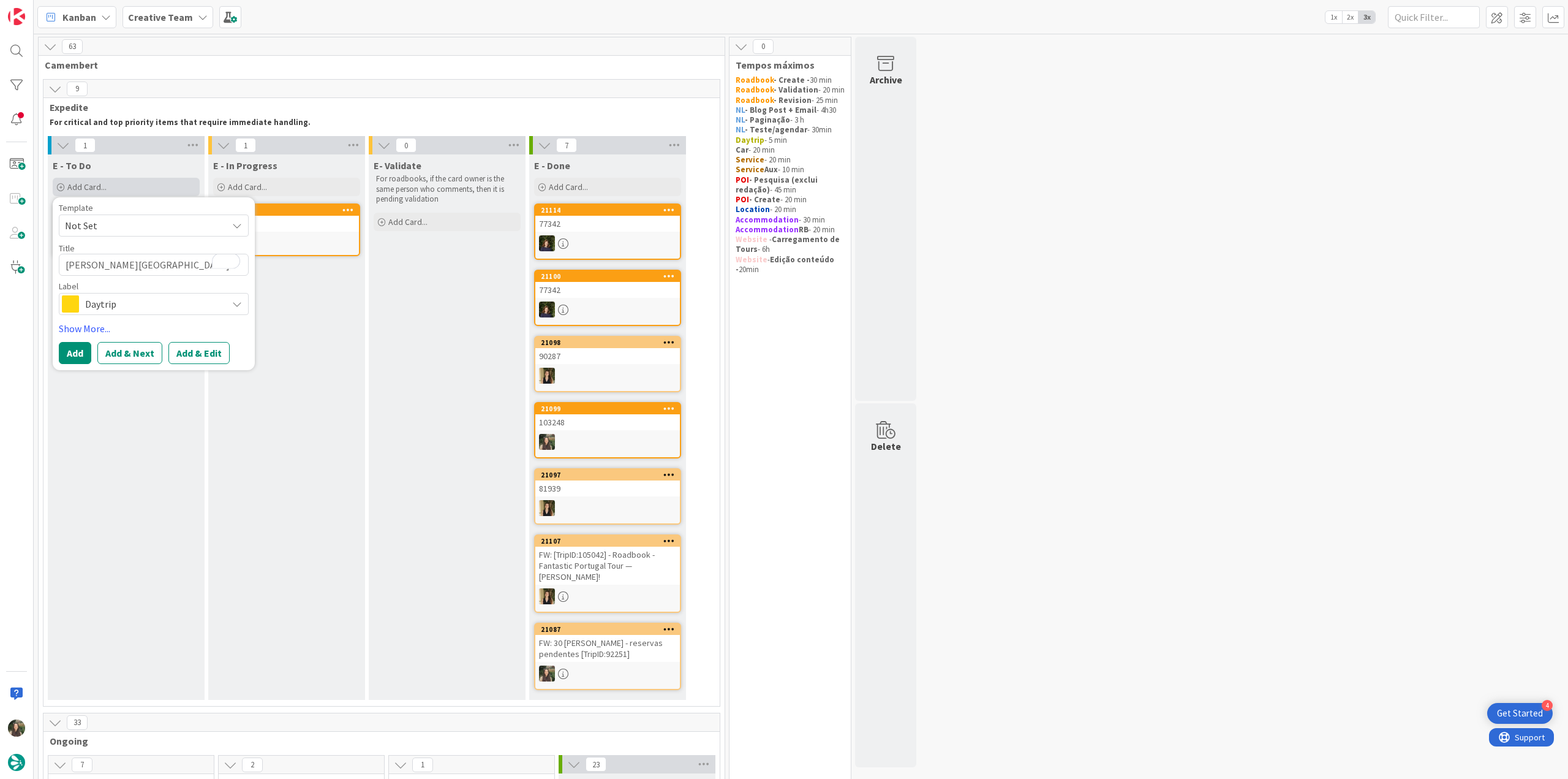
type textarea "x"
type textarea "Palácio de Tavira"
type textarea "x"
type textarea "Palácio de Tavira -"
type textarea "x"
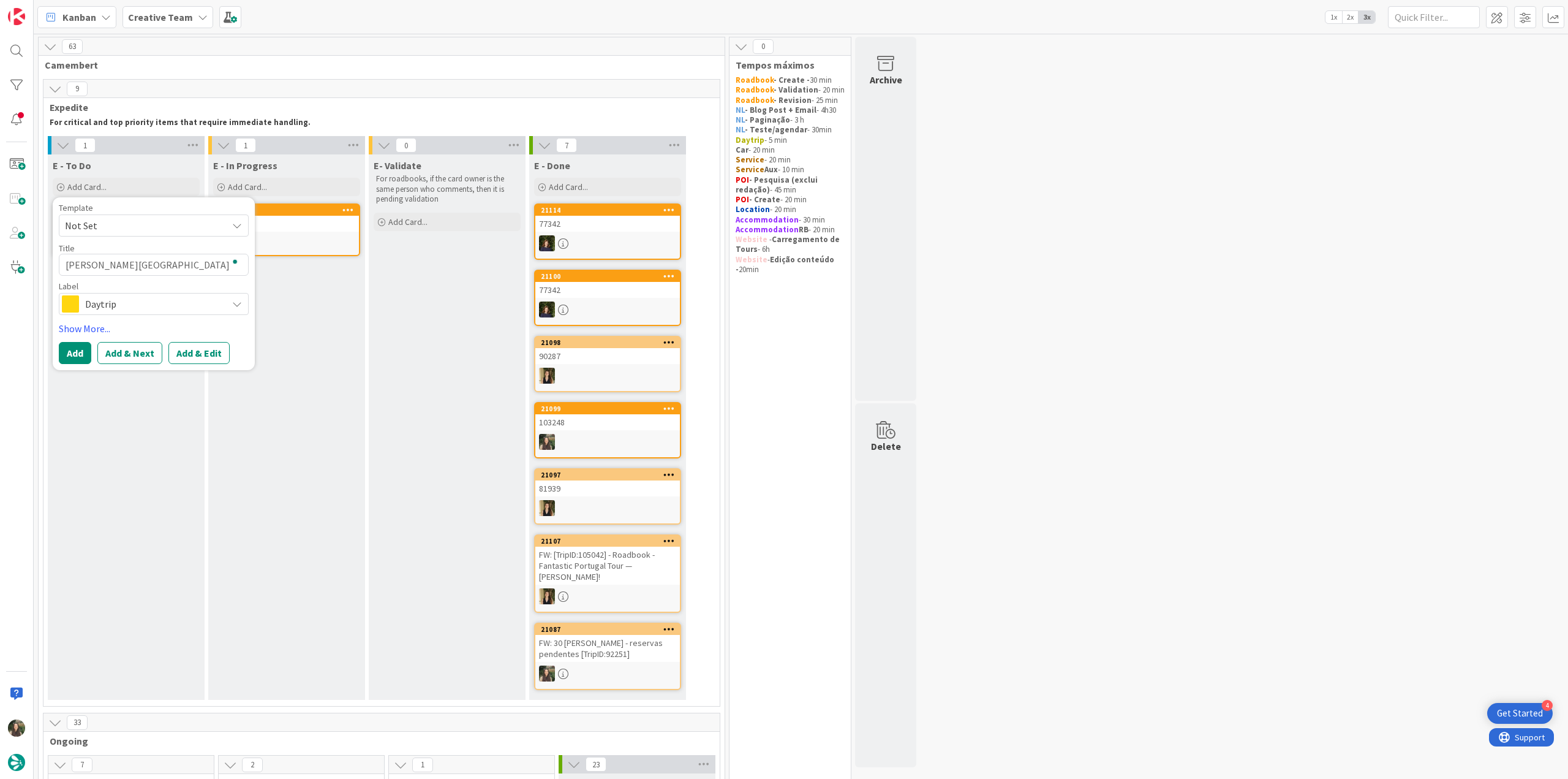
type textarea "Palácio de Tavira -"
paste textarea "109632"
type textarea "x"
type textarea "[PERSON_NAME][GEOGRAPHIC_DATA][PERSON_NAME] - 109632"
click at [139, 305] on span "Daytrip" at bounding box center [153, 304] width 136 height 17
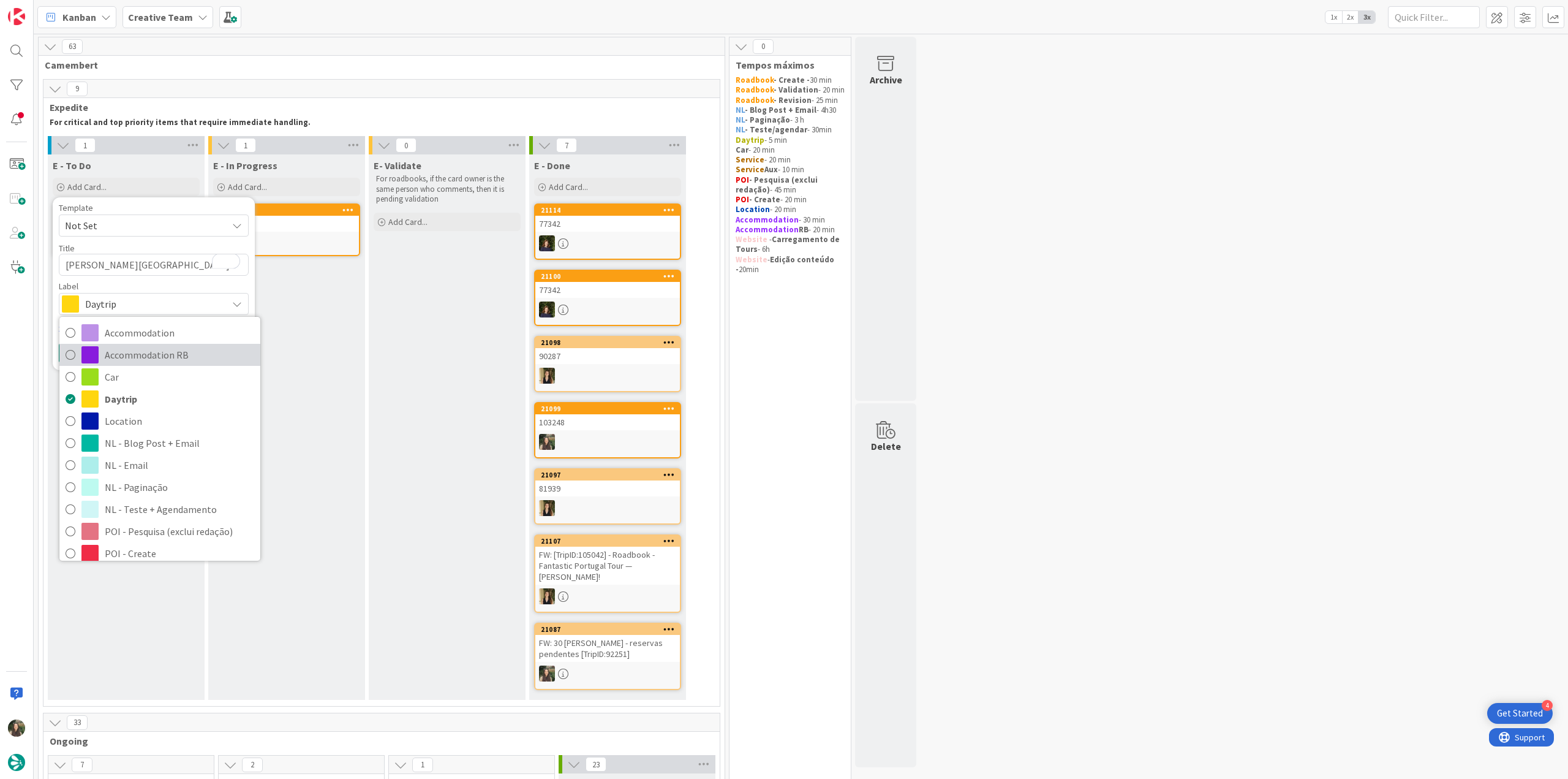
click at [170, 356] on span "Accommodation RB" at bounding box center [180, 354] width 149 height 18
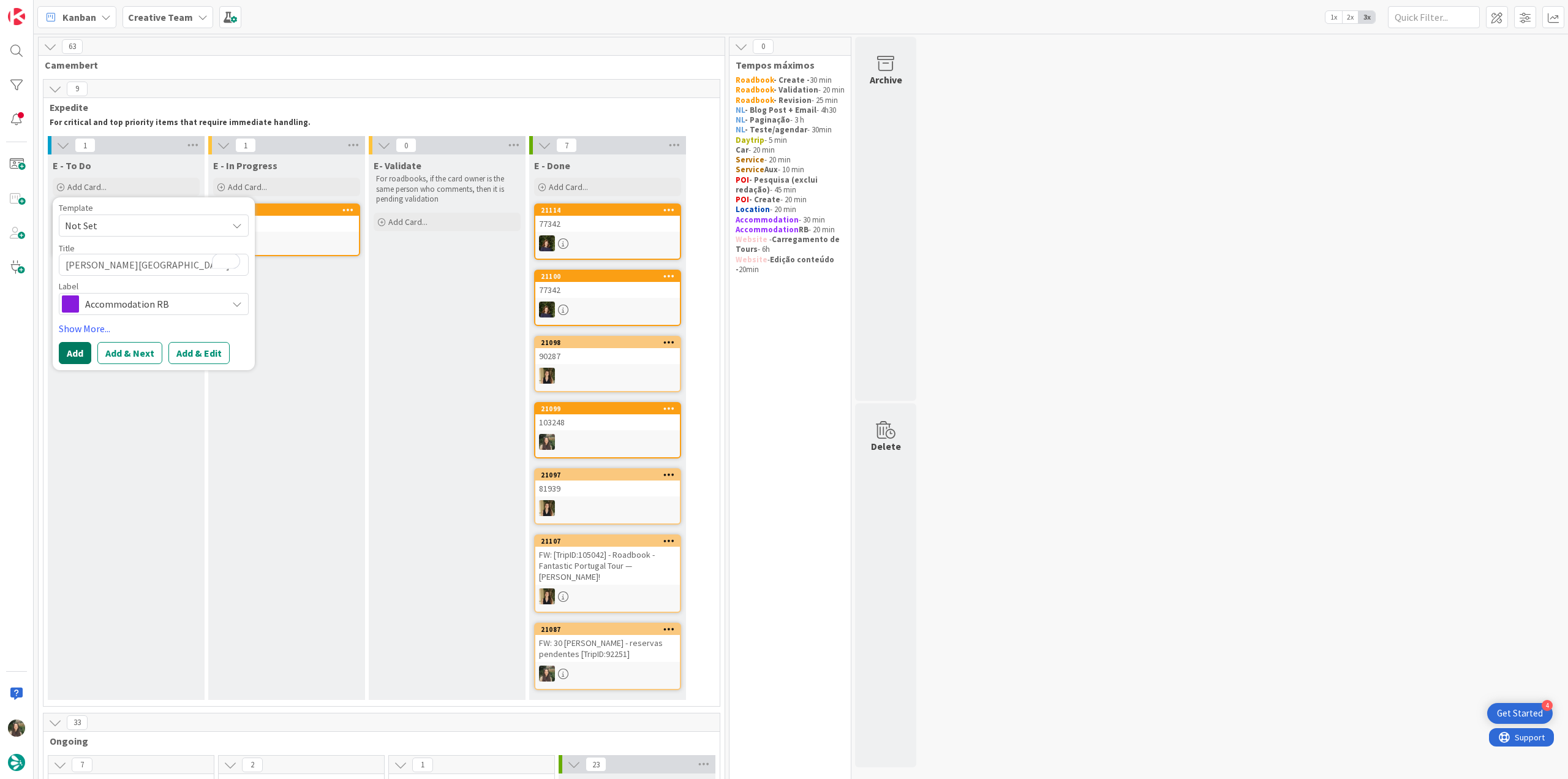
click at [75, 358] on button "Add" at bounding box center [75, 352] width 32 height 22
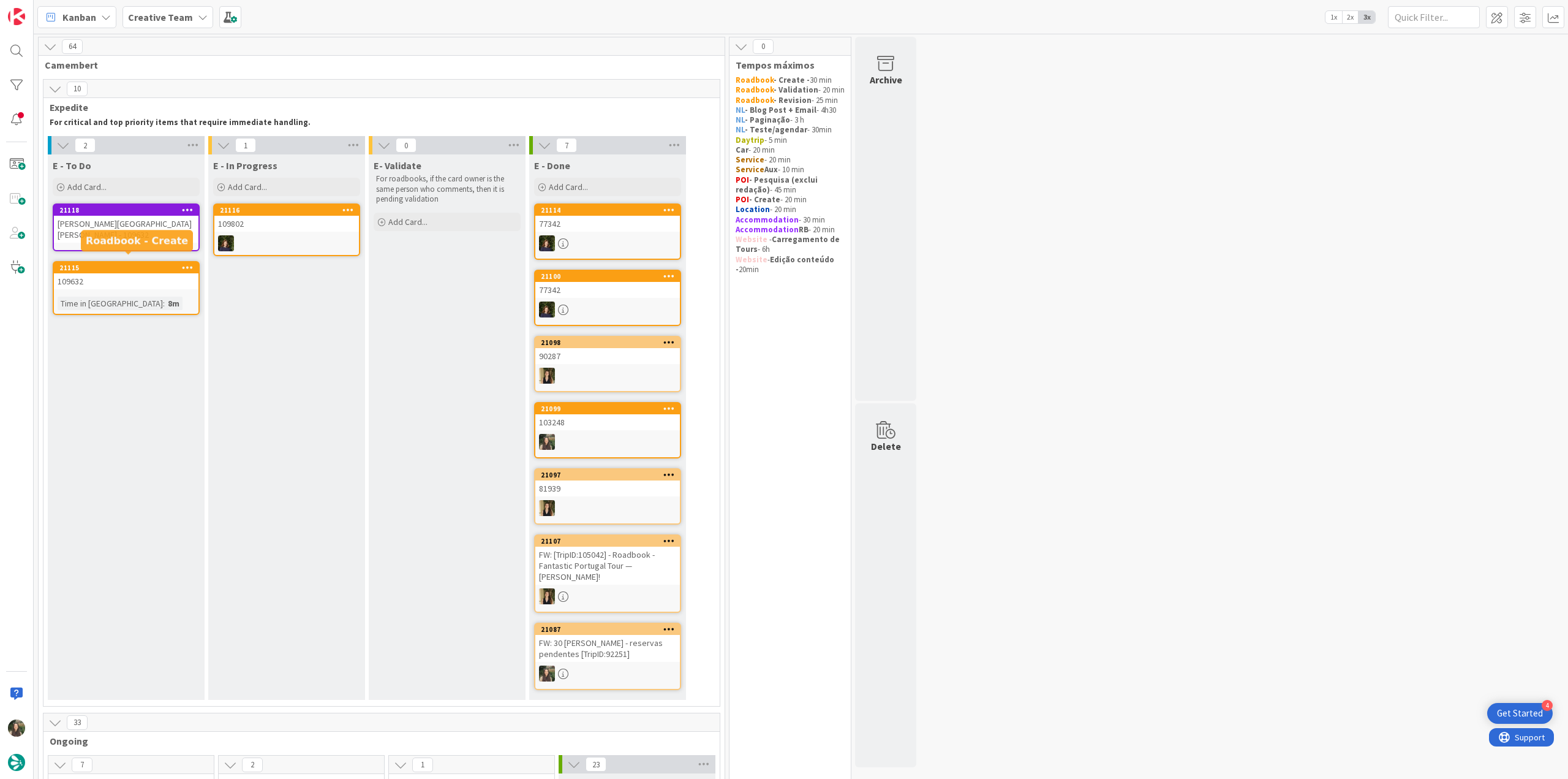
click at [148, 230] on div "[PERSON_NAME][GEOGRAPHIC_DATA][PERSON_NAME] - 109632" at bounding box center [126, 229] width 145 height 27
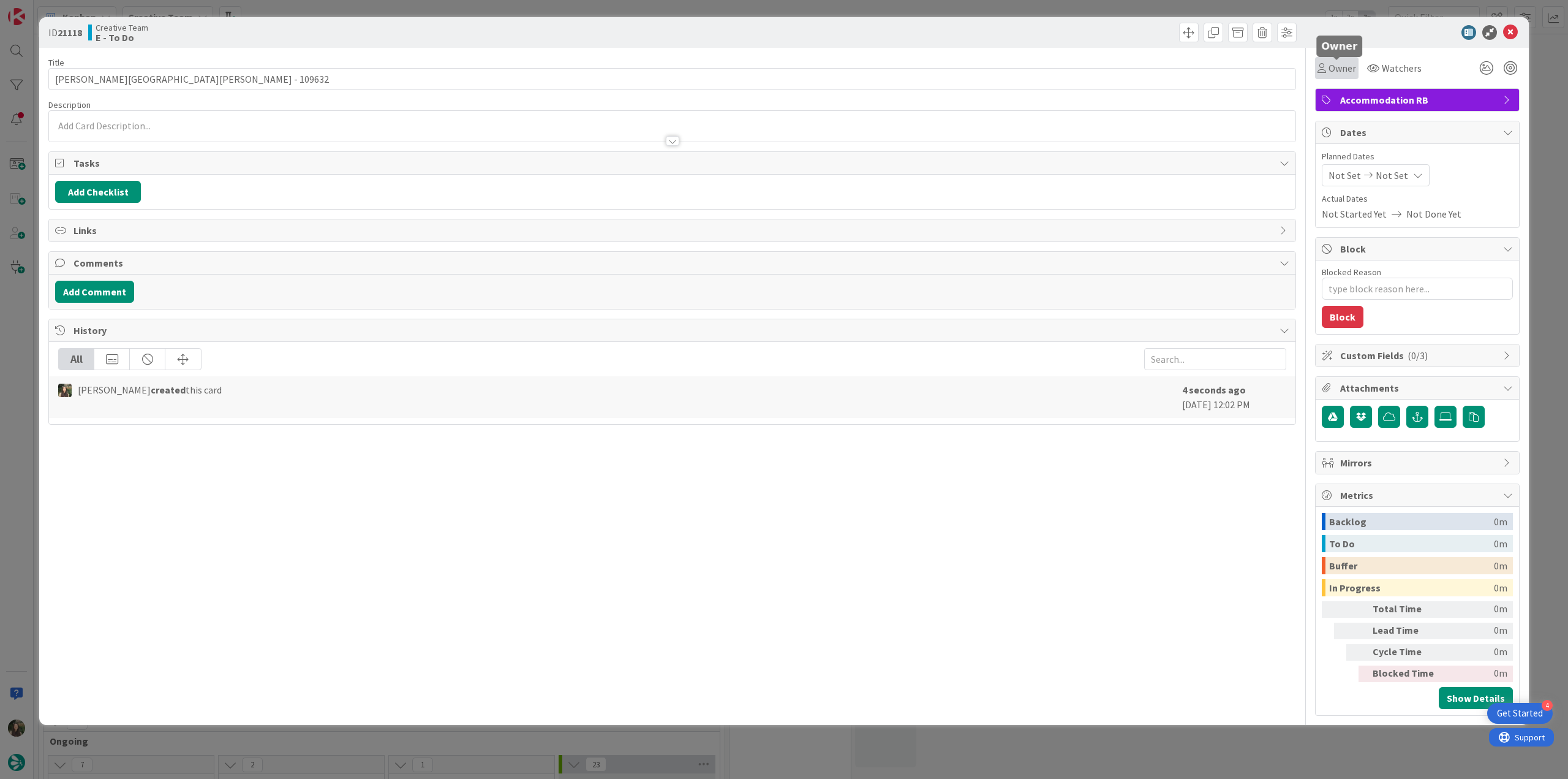
click at [1337, 73] on span "Owner" at bounding box center [1342, 68] width 28 height 15
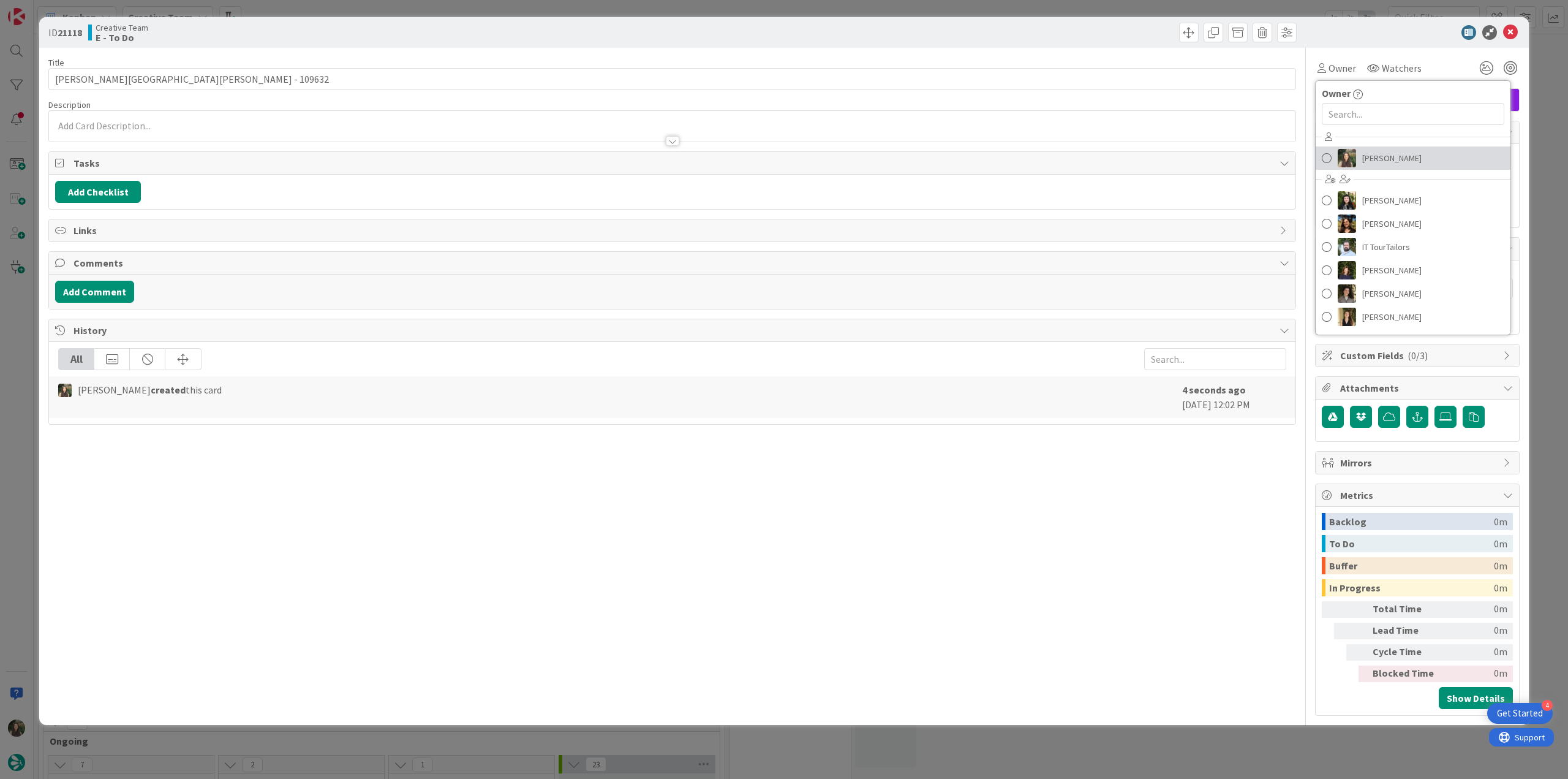
drag, startPoint x: 1377, startPoint y: 159, endPoint x: 1509, endPoint y: 147, distance: 132.5
click at [1377, 159] on span "[PERSON_NAME]" at bounding box center [1392, 158] width 59 height 18
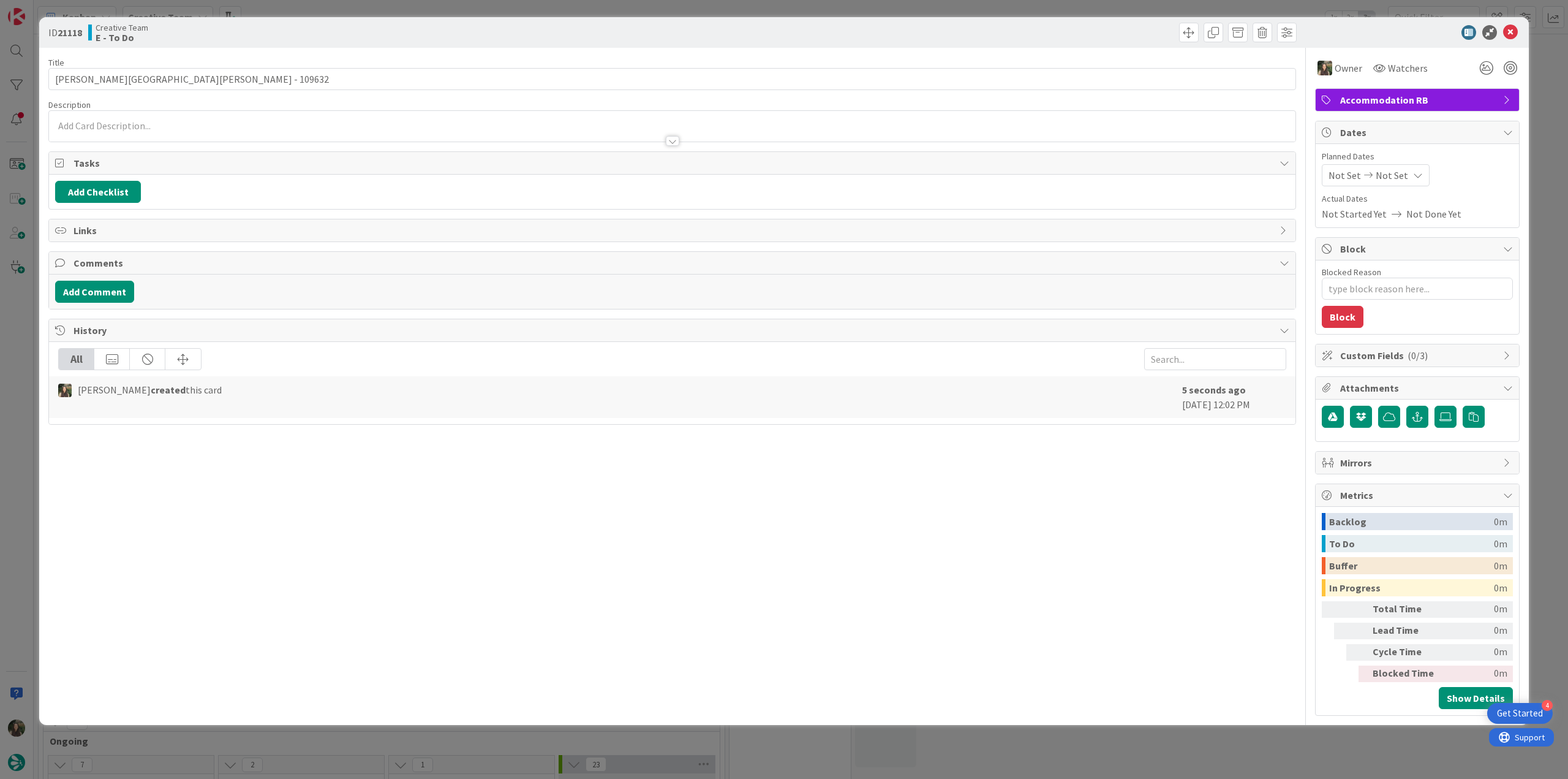
click at [1557, 109] on div "ID 21118 Creative Team E - To Do Title 26 / 128 Palácio de Tavira - 109632 Desc…" at bounding box center [784, 389] width 1568 height 779
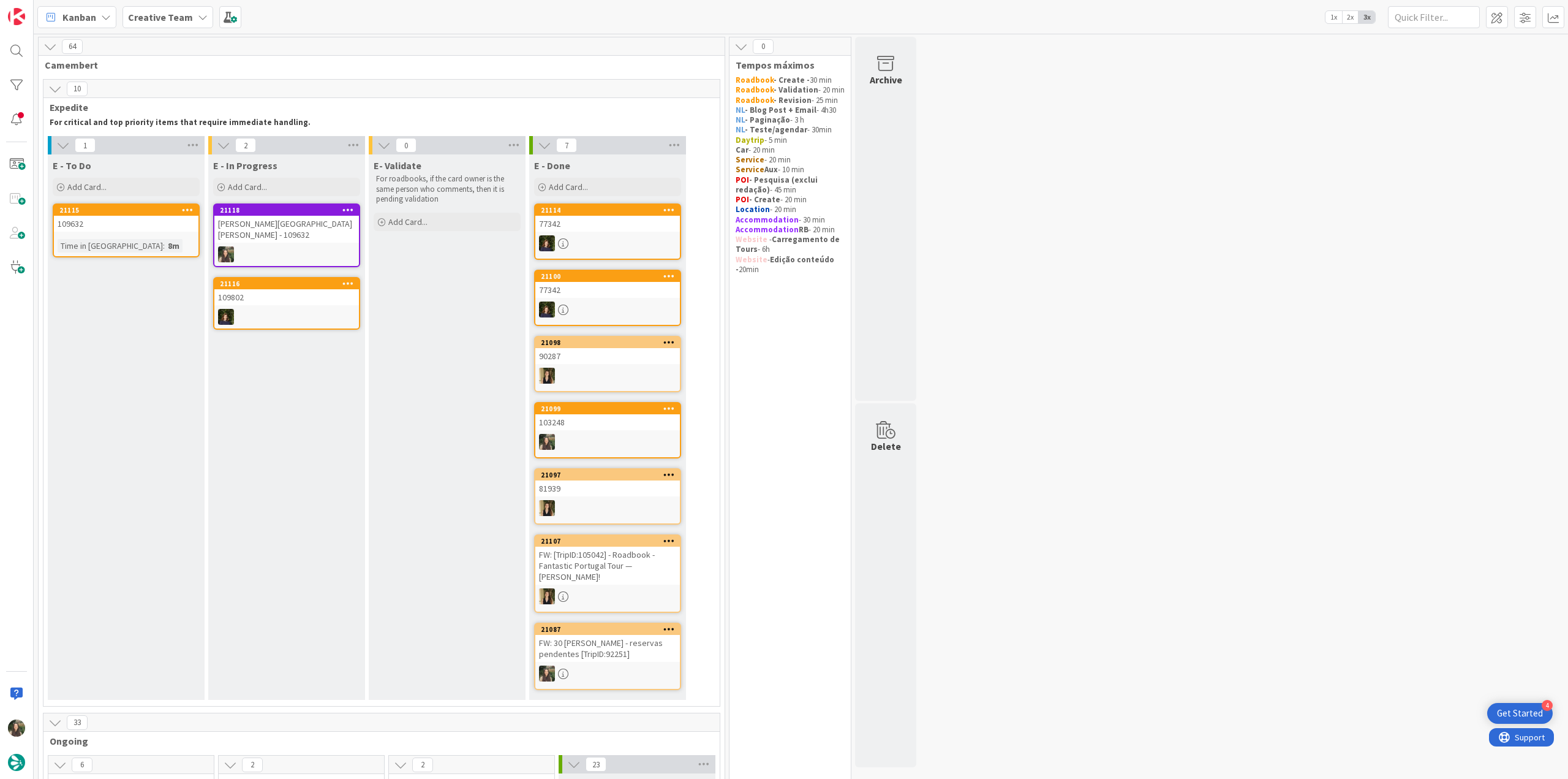
click at [284, 229] on div "[PERSON_NAME][GEOGRAPHIC_DATA][PERSON_NAME] - 109632" at bounding box center [287, 229] width 145 height 27
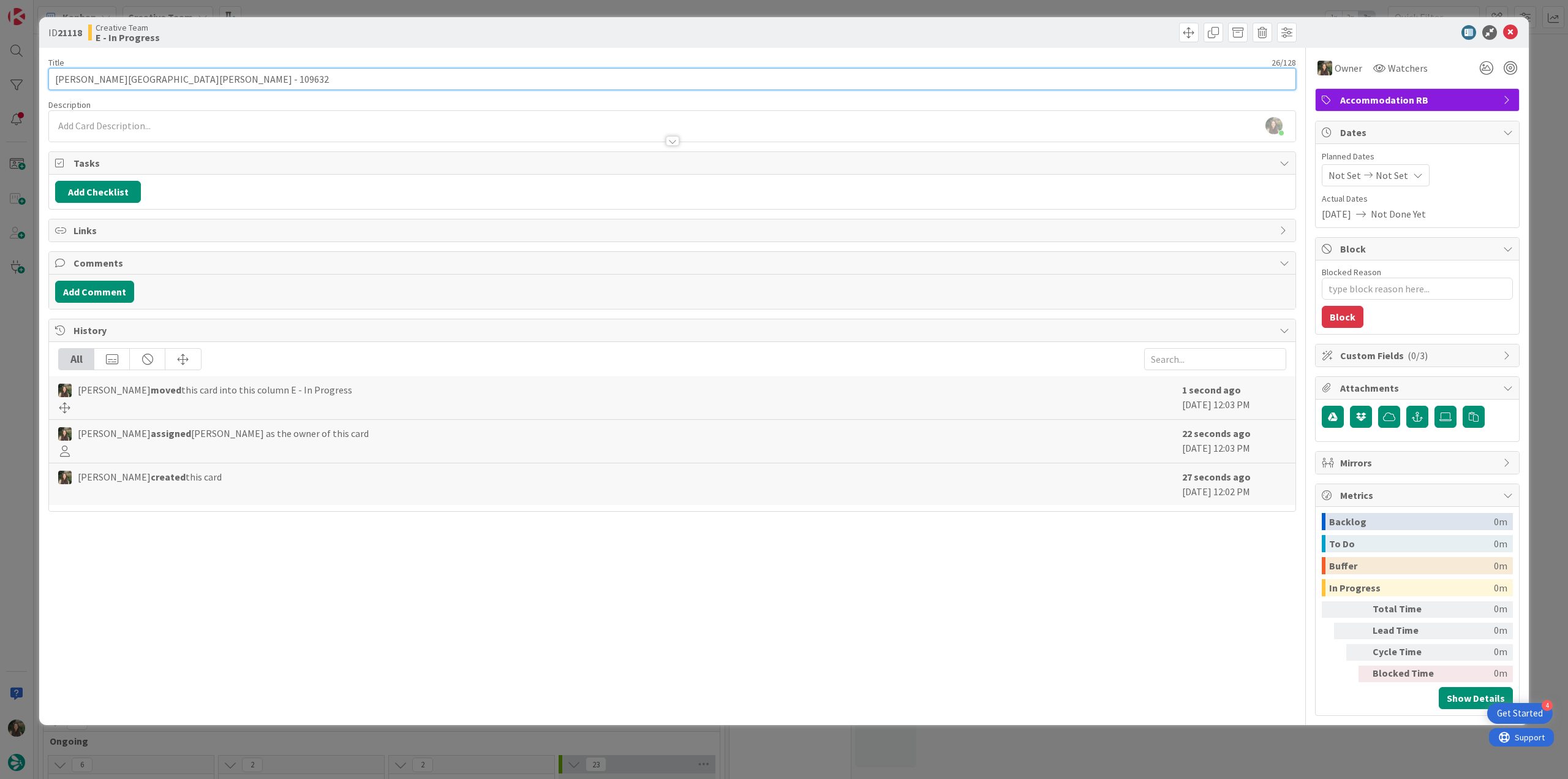
drag, startPoint x: 59, startPoint y: 80, endPoint x: 122, endPoint y: 87, distance: 63.4
click at [122, 87] on input "[PERSON_NAME][GEOGRAPHIC_DATA][PERSON_NAME] - 109632" at bounding box center [672, 78] width 1248 height 22
click at [29, 354] on div "ID 21118 Creative Team E - In Progress Title 26 / 128 Palácio de Tavira - 10963…" at bounding box center [784, 389] width 1568 height 779
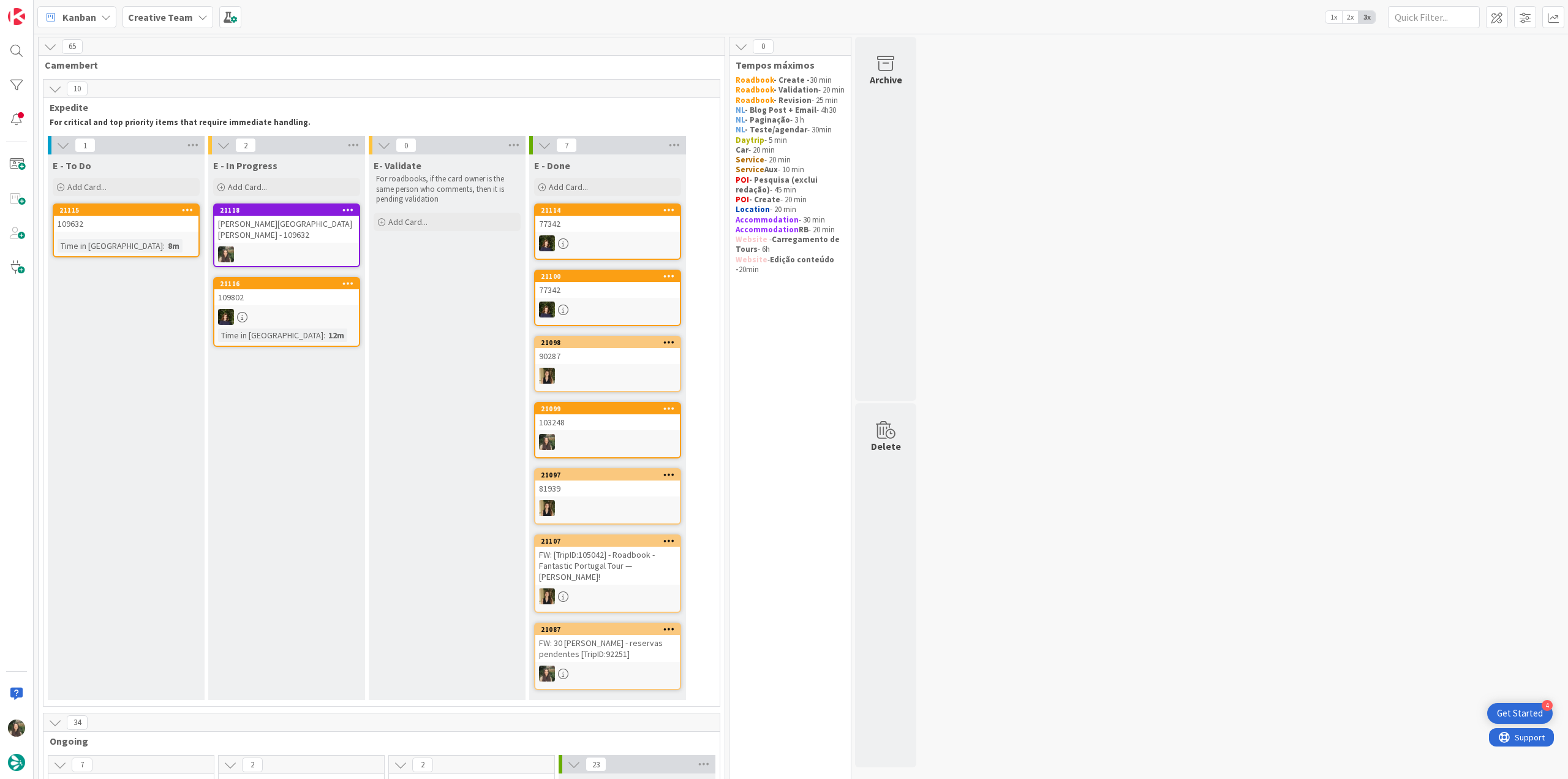
click at [309, 246] on div at bounding box center [287, 254] width 145 height 16
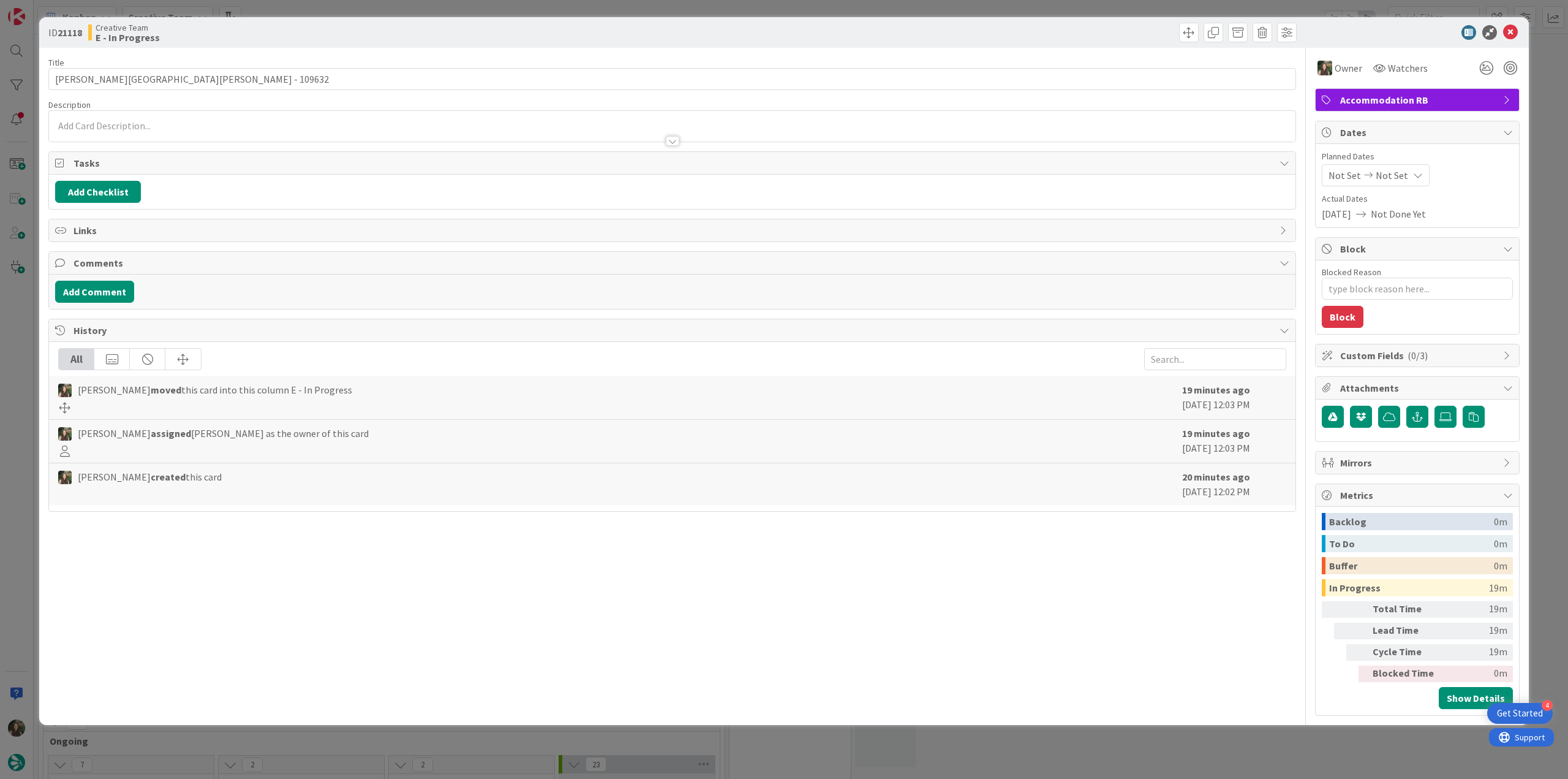
type textarea "x"
drag, startPoint x: 181, startPoint y: 80, endPoint x: 30, endPoint y: 92, distance: 151.5
click at [25, 83] on div "ID 21118 Creative Team E - In Progress Title 26 / 128 Palácio de Tavira - 10963…" at bounding box center [784, 389] width 1568 height 779
click at [27, 358] on div "ID 21118 Creative Team E - In Progress Title 26 / 128 Palácio de Tavira - 10963…" at bounding box center [784, 389] width 1568 height 779
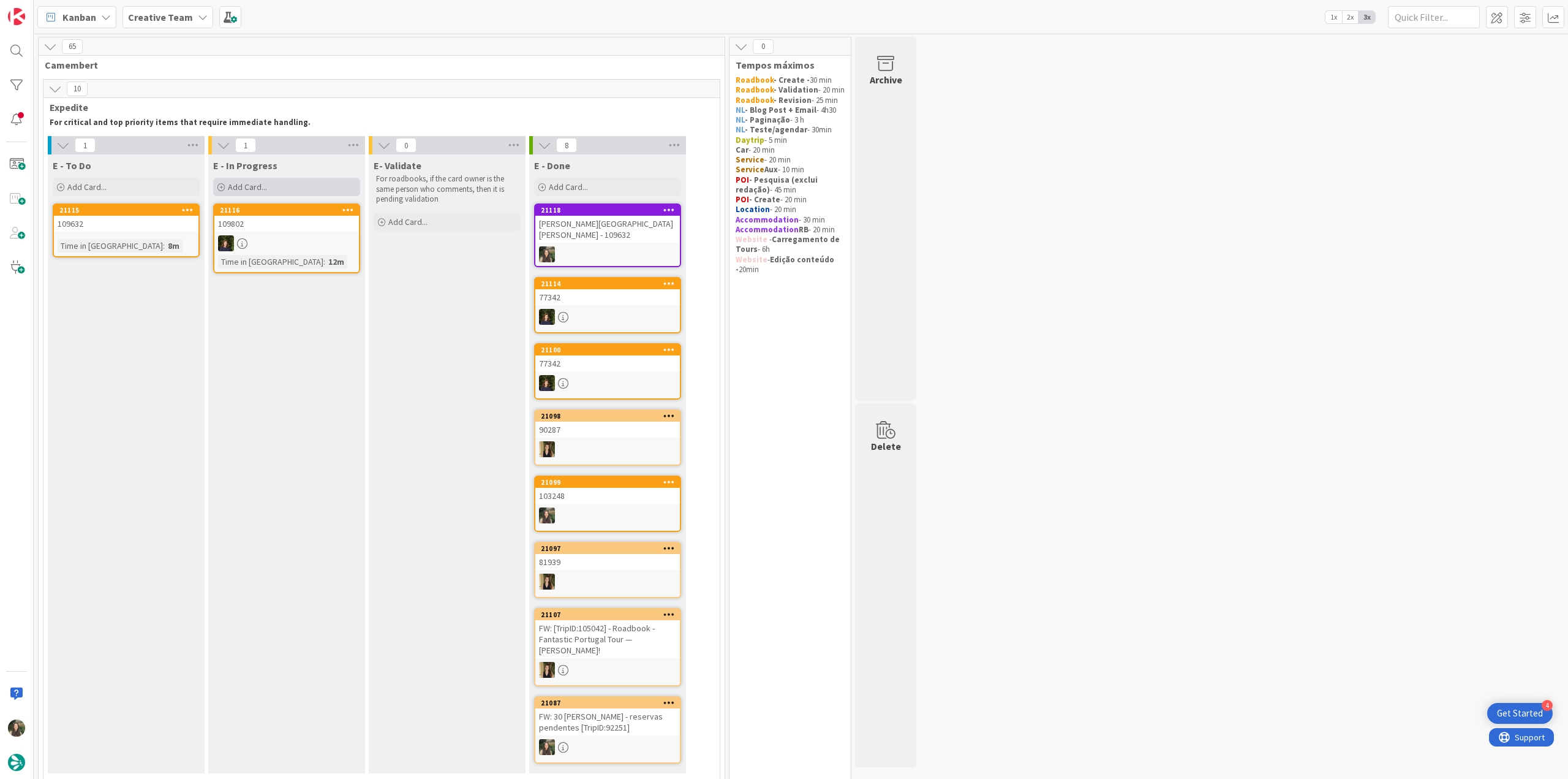
click at [295, 187] on div "Add Card..." at bounding box center [287, 187] width 147 height 18
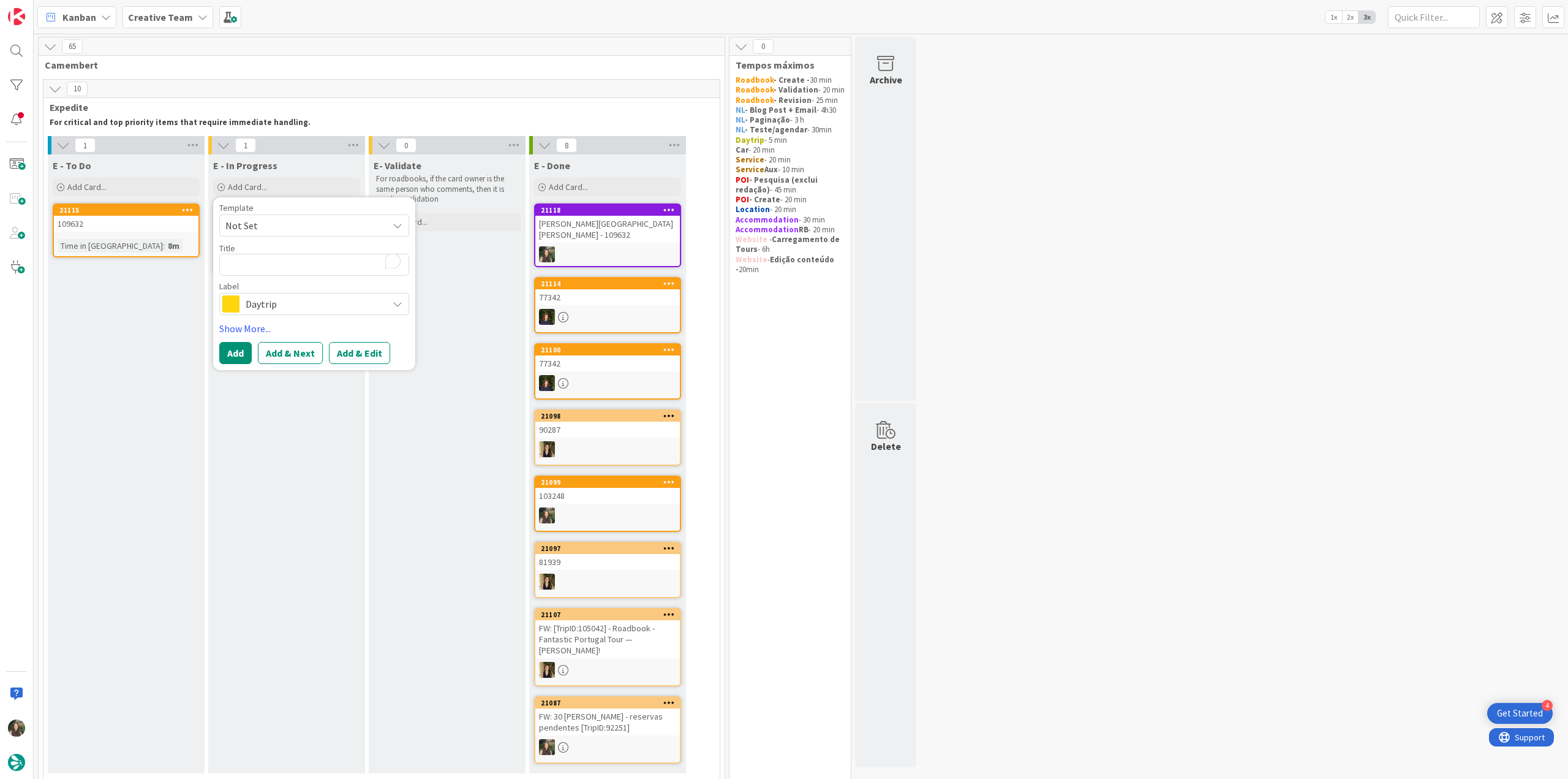
type textarea "[PERSON_NAME][GEOGRAPHIC_DATA][PERSON_NAME] - 109632"
type textarea "x"
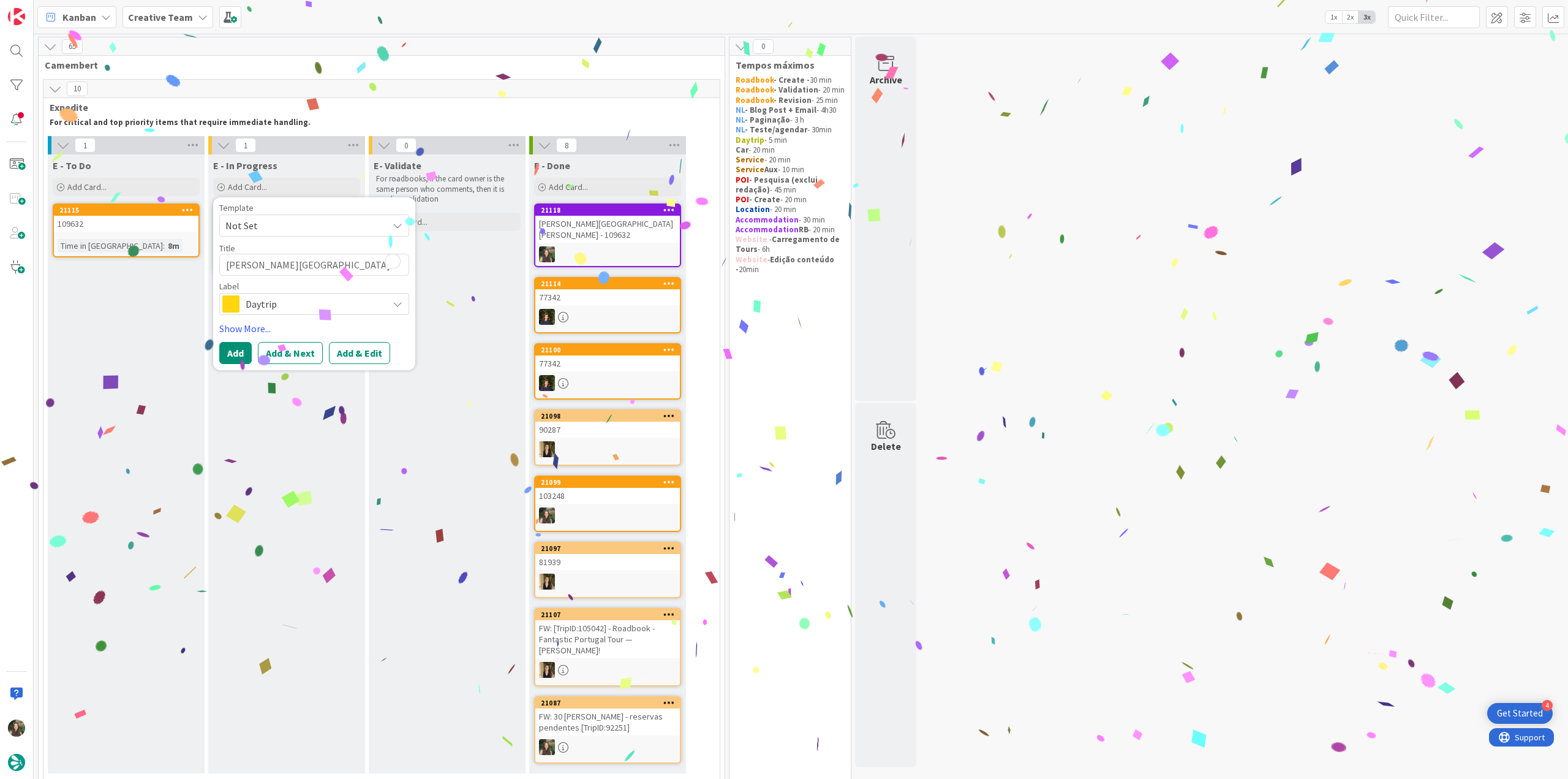
type textarea "[PERSON_NAME][GEOGRAPHIC_DATA][PERSON_NAME] - 109632"
click at [306, 296] on span "Daytrip" at bounding box center [313, 304] width 136 height 17
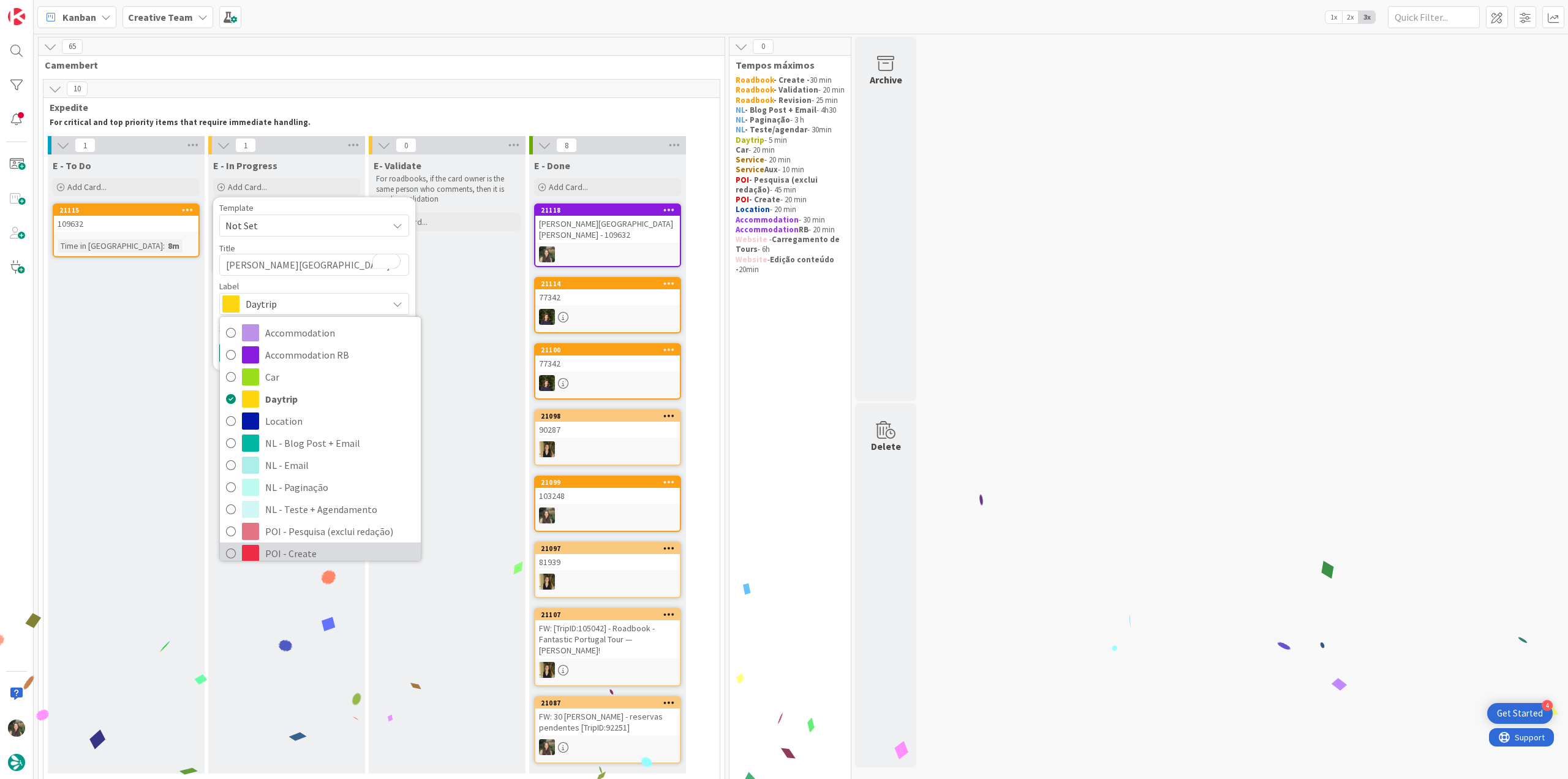
click at [301, 546] on span "POI - Create" at bounding box center [340, 553] width 149 height 18
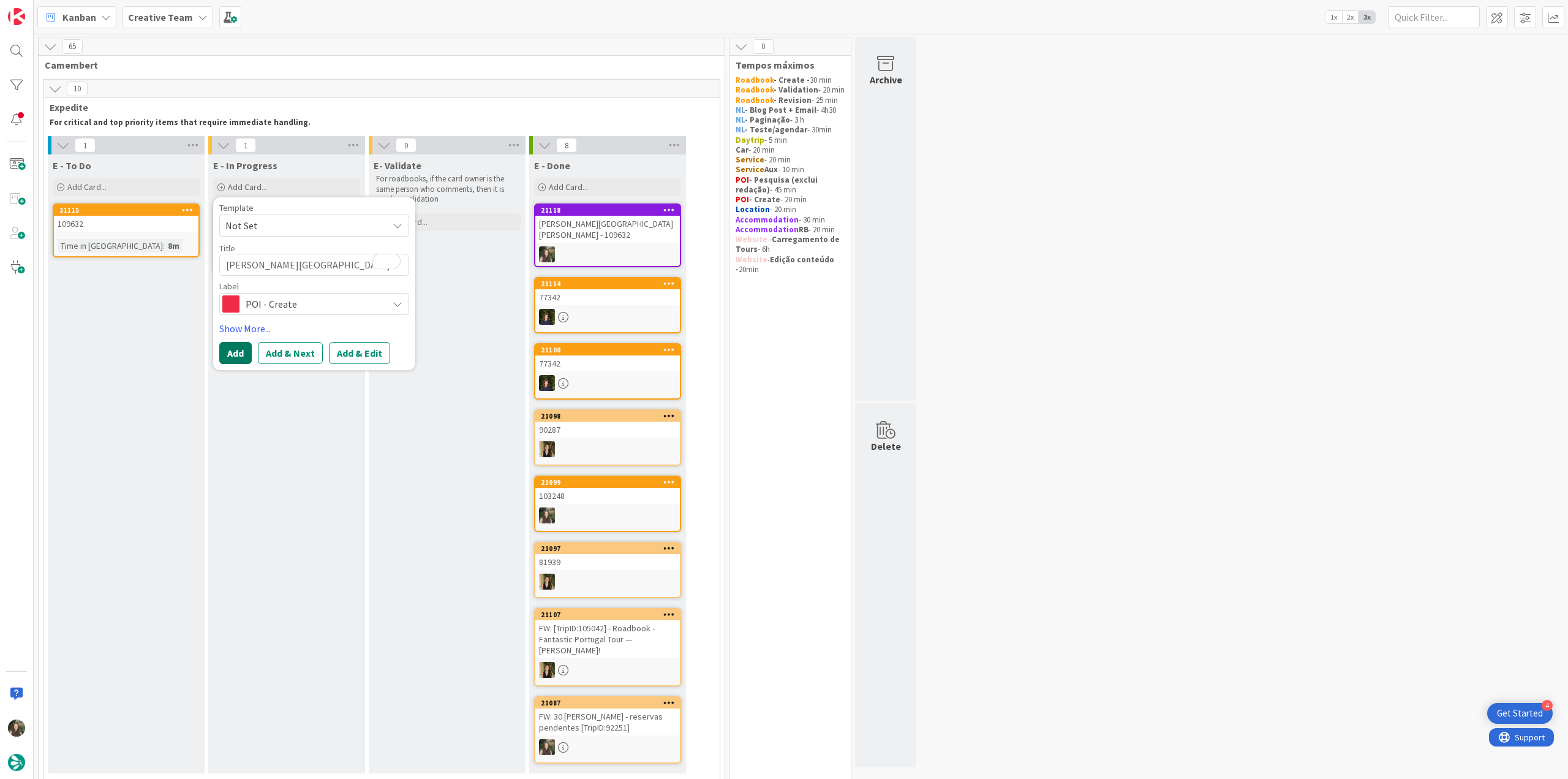
click at [237, 353] on button "Add" at bounding box center [235, 352] width 32 height 22
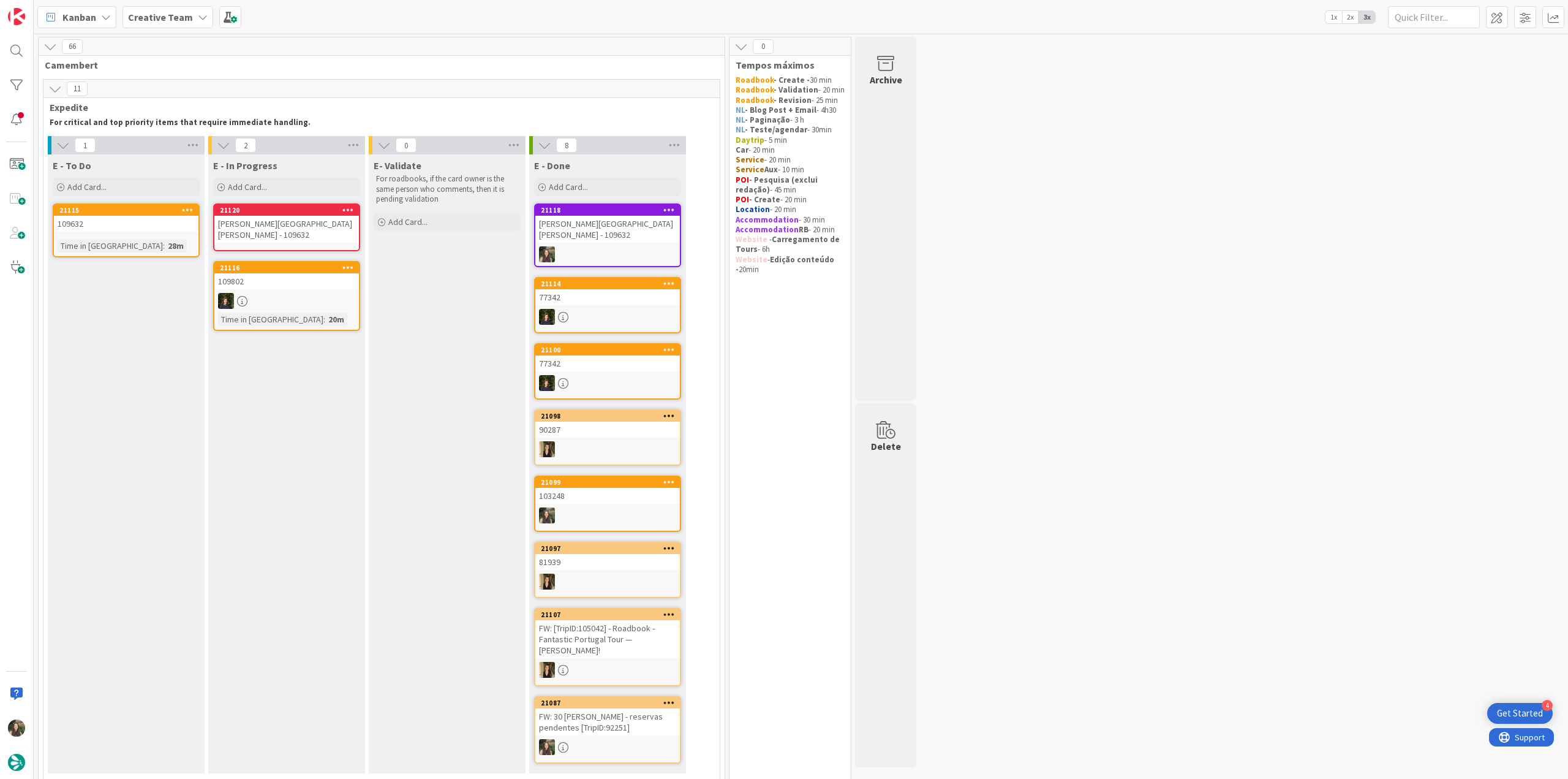
click at [280, 218] on div "[PERSON_NAME][GEOGRAPHIC_DATA][PERSON_NAME] - 109632" at bounding box center [287, 229] width 145 height 27
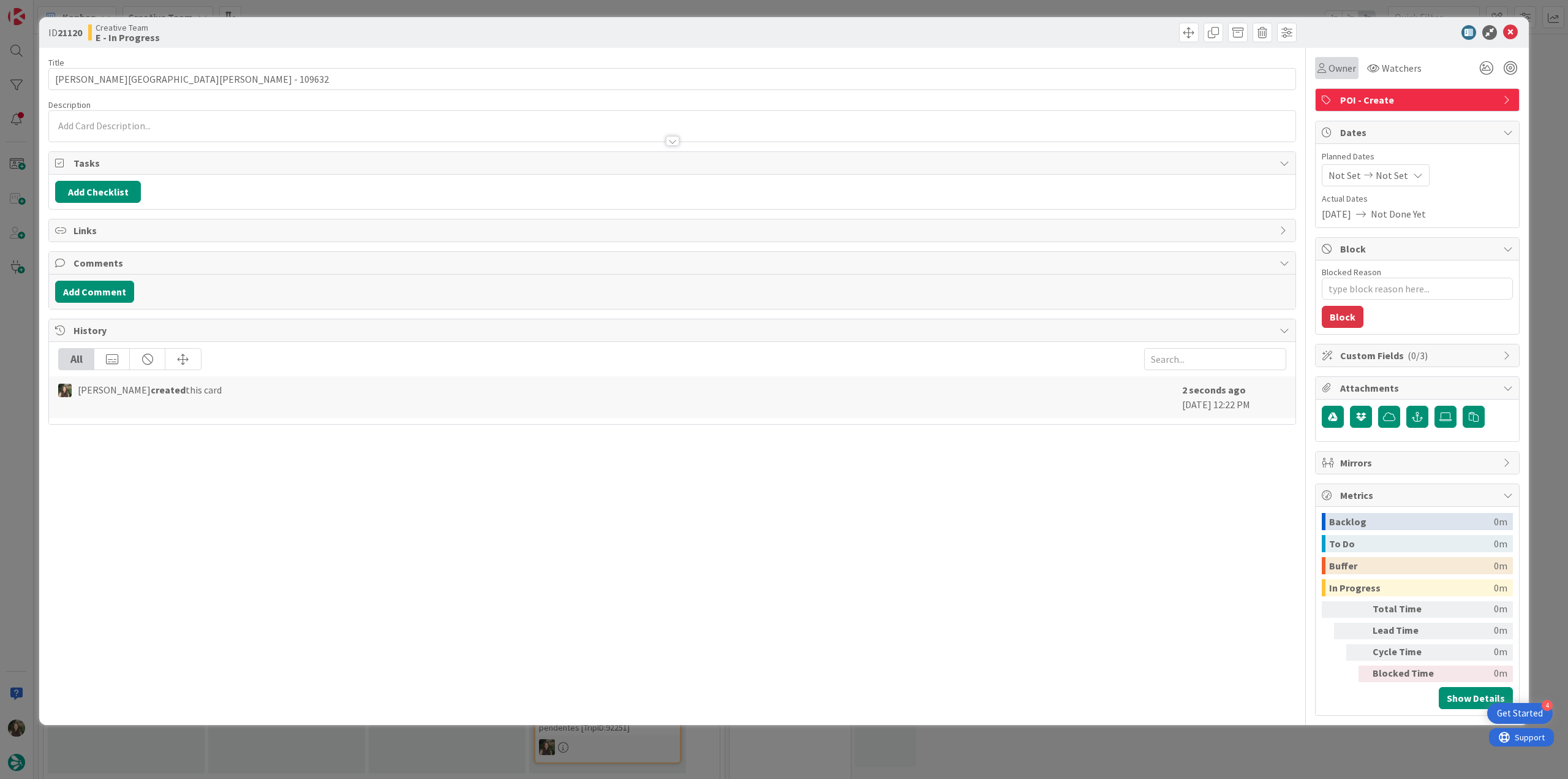
click at [1332, 70] on span "Owner" at bounding box center [1342, 68] width 28 height 15
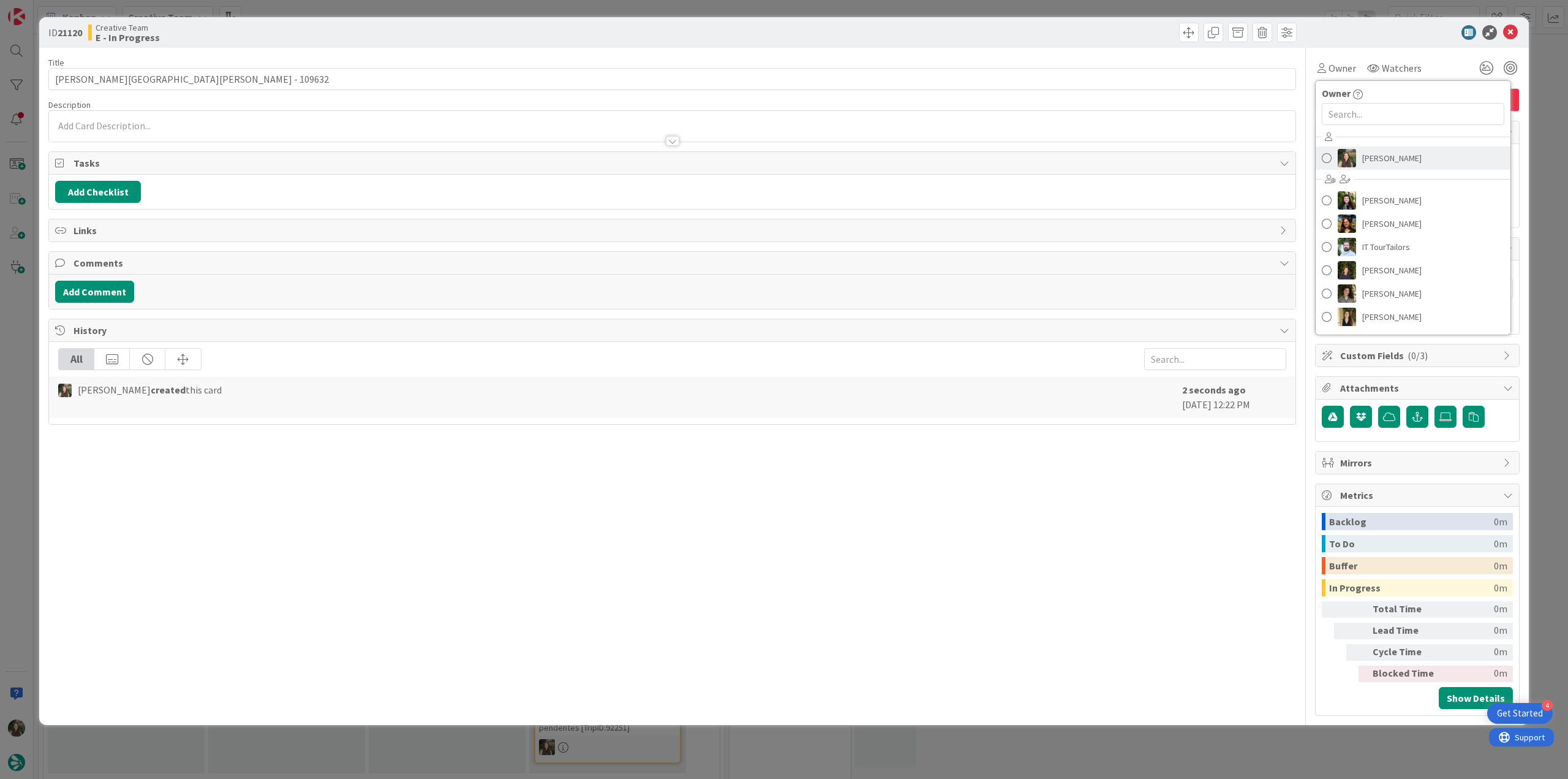
drag, startPoint x: 1357, startPoint y: 154, endPoint x: 1302, endPoint y: 147, distance: 55.4
click at [1357, 154] on link "[PERSON_NAME]" at bounding box center [1413, 158] width 195 height 23
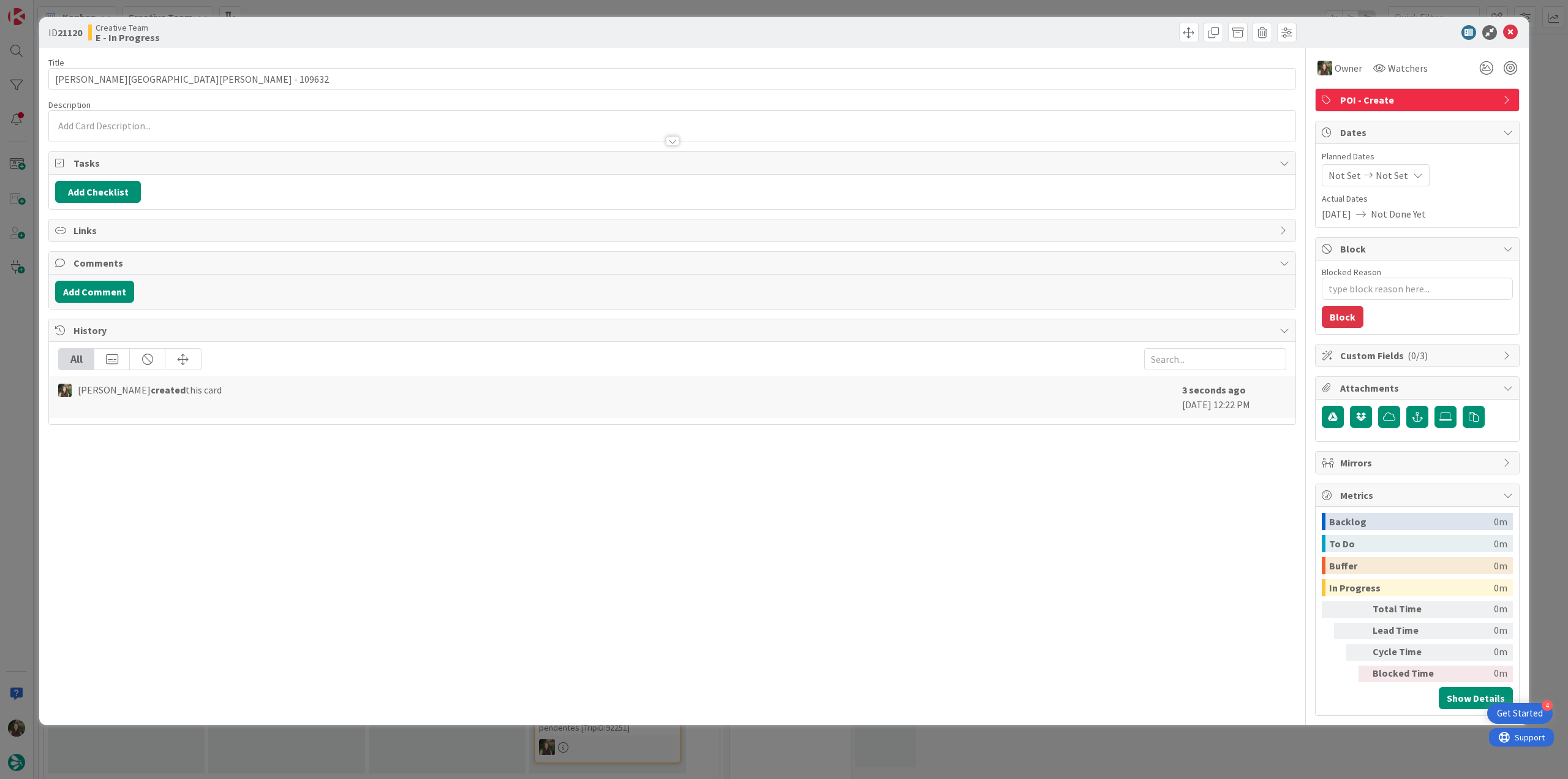
type textarea "x"
click at [184, 77] on input "[PERSON_NAME][GEOGRAPHIC_DATA][PERSON_NAME] - 109632" at bounding box center [672, 78] width 1248 height 22
type input "[PERSON_NAME][GEOGRAPHIC_DATA][PERSON_NAME] - 109632"
type textarea "x"
click at [123, 73] on input "[PERSON_NAME][GEOGRAPHIC_DATA][PERSON_NAME] - 109632" at bounding box center [672, 78] width 1248 height 22
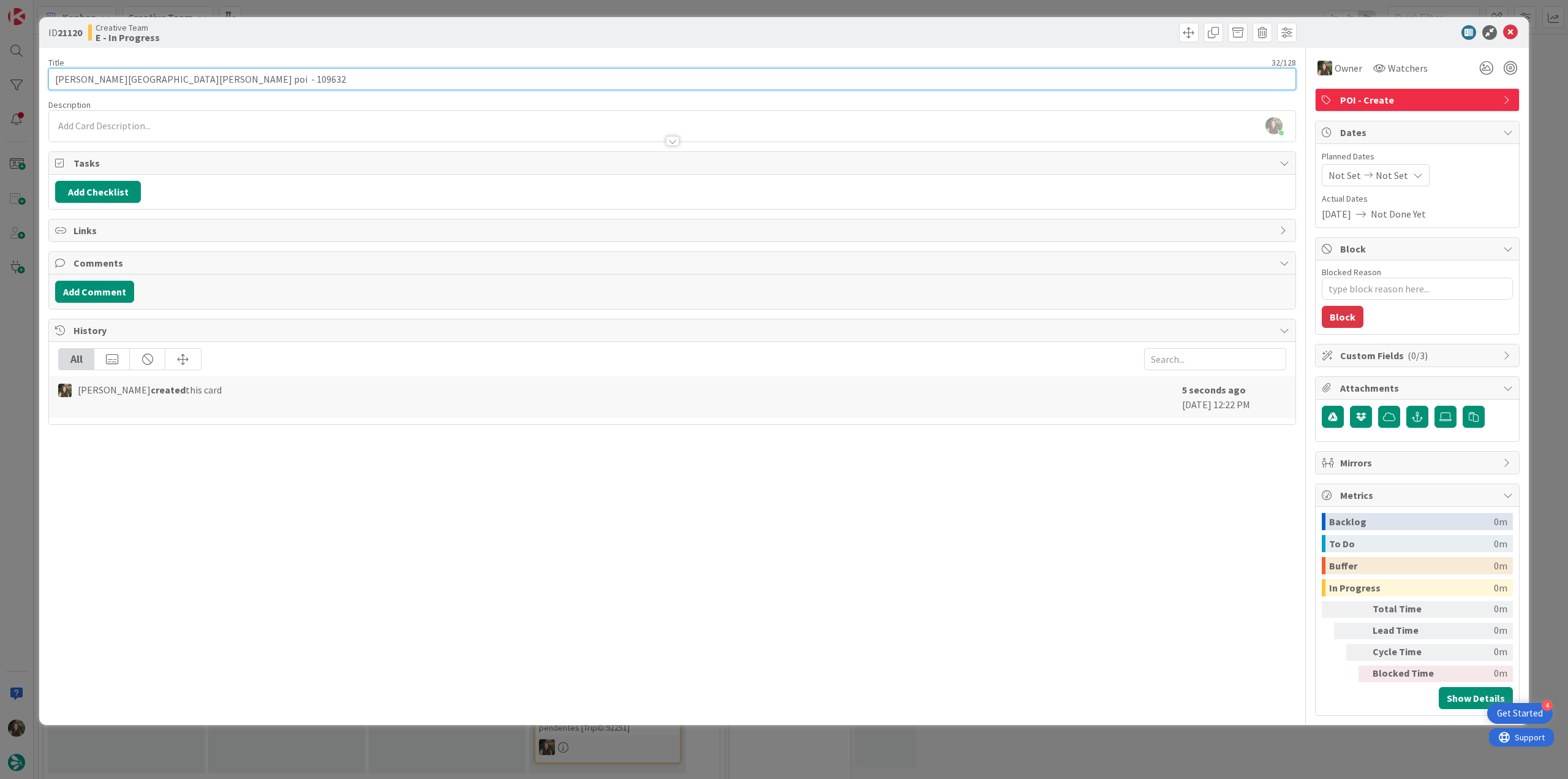
type input "Palácio de Tavira poi p - 109632"
type textarea "x"
type input "Palácio de Tavira - 109632"
type textarea "x"
type input "Palácio de Tavira POI - 109632"
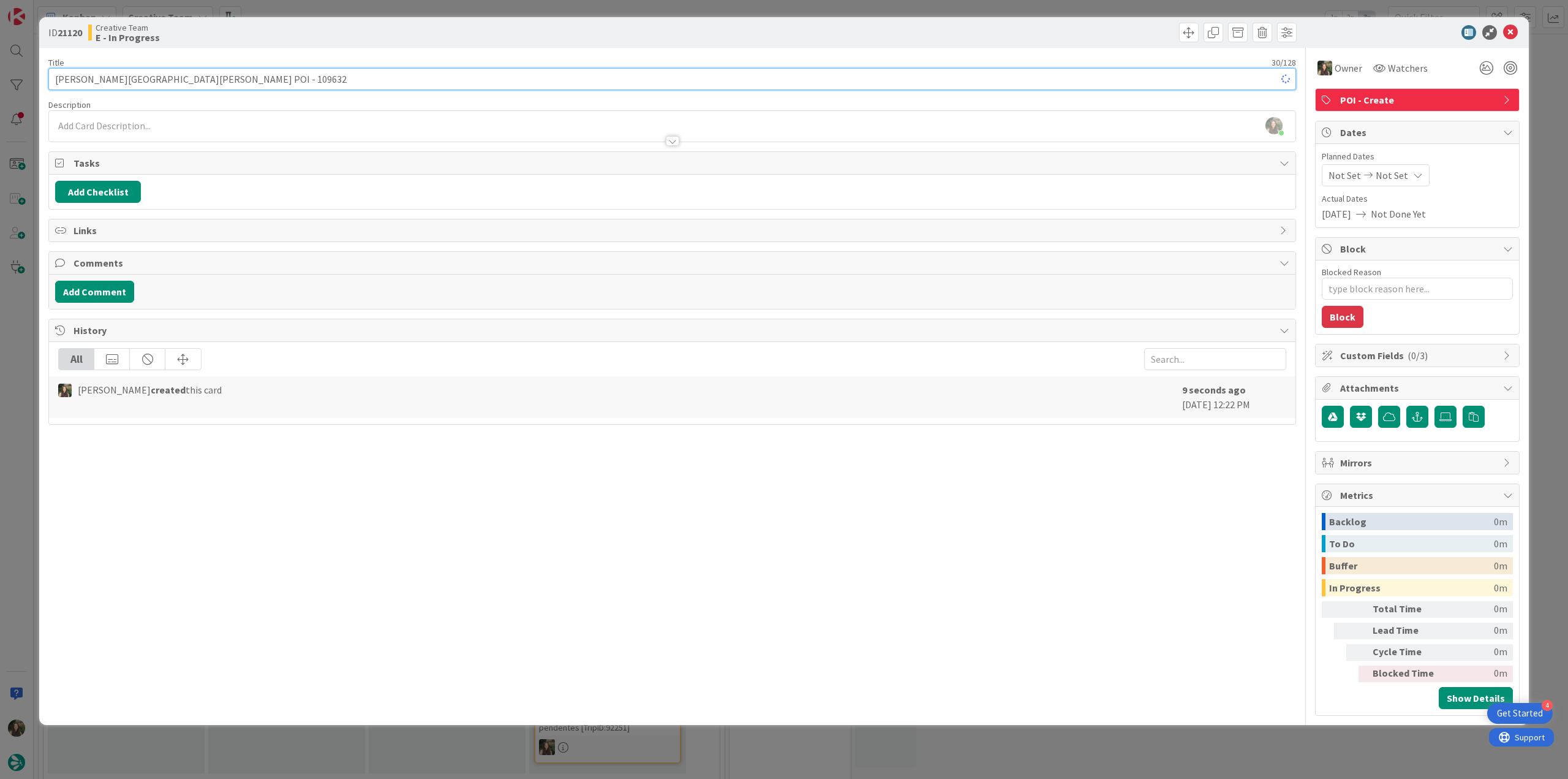
type textarea "x"
type input "[PERSON_NAME][GEOGRAPHIC_DATA][PERSON_NAME] POI P - 109632"
type textarea "x"
type input "[PERSON_NAME][GEOGRAPHIC_DATA][PERSON_NAME] POI P - 109632"
click at [26, 383] on div "ID 21120 Creative Team E - In Progress Title 33 / 128 Palácio de Tavira POI P -…" at bounding box center [784, 389] width 1568 height 779
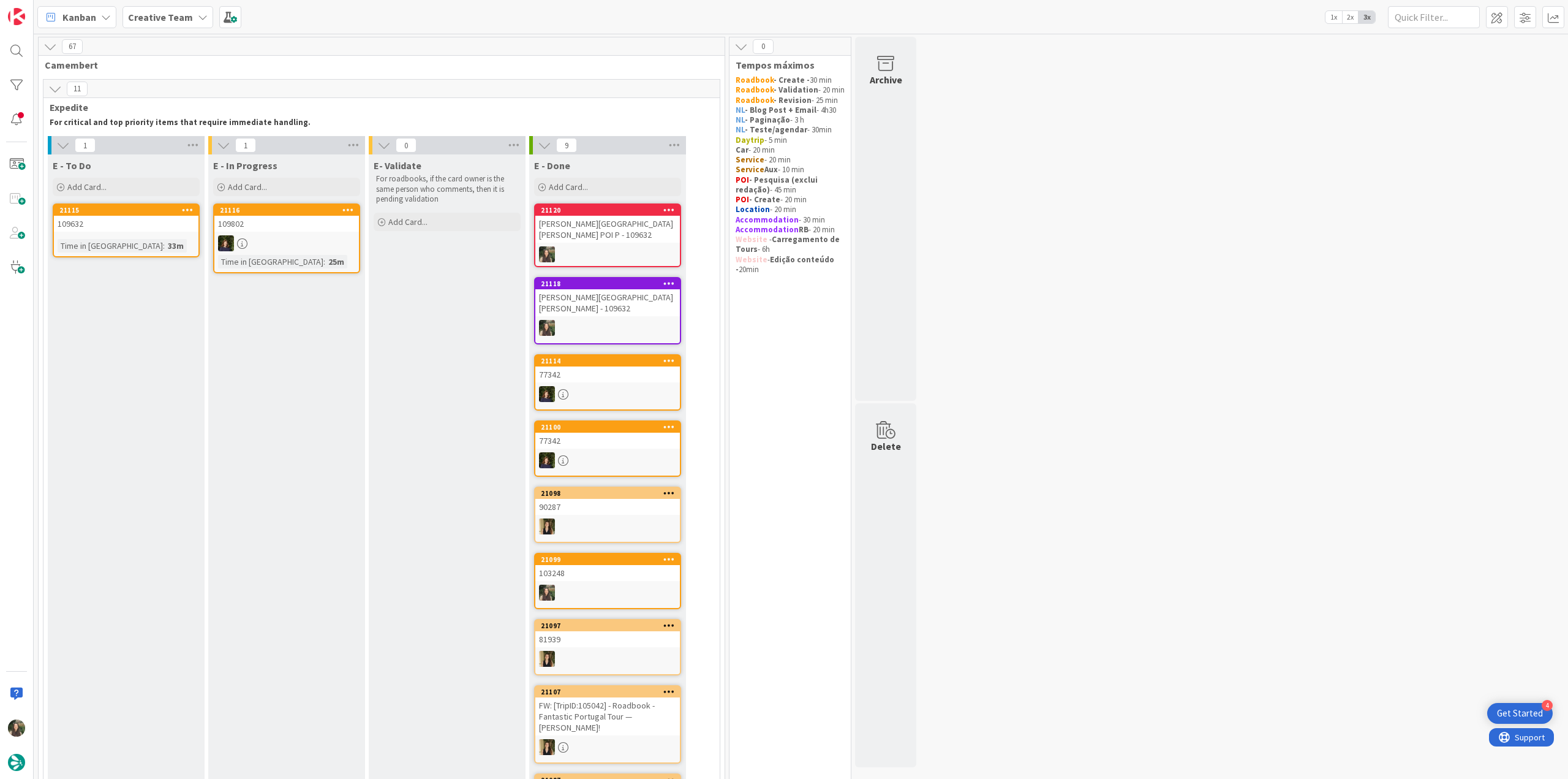
click at [638, 231] on div "[PERSON_NAME][GEOGRAPHIC_DATA][PERSON_NAME] POI P - 109632" at bounding box center [607, 229] width 145 height 27
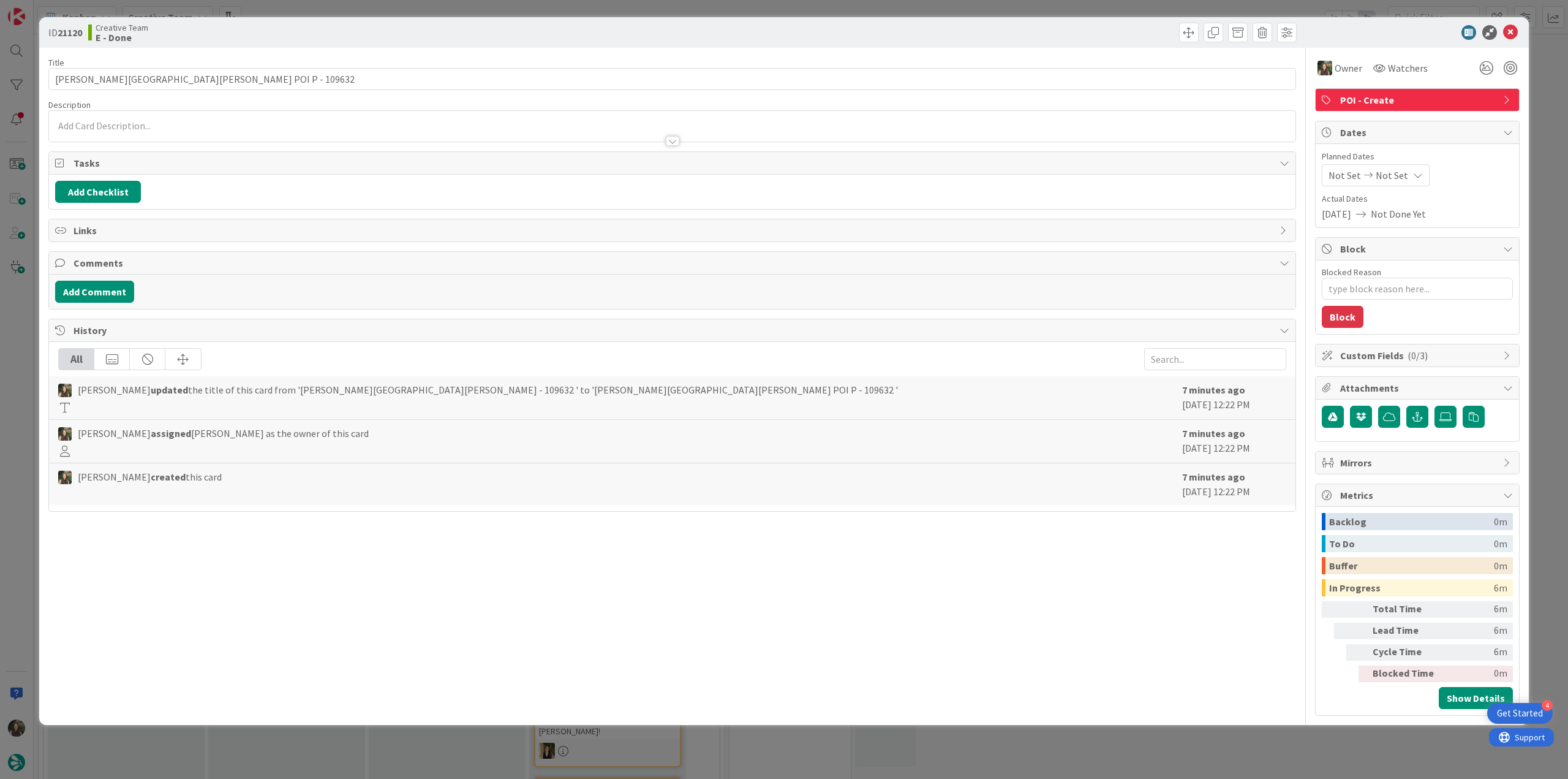
drag, startPoint x: 1168, startPoint y: 727, endPoint x: 999, endPoint y: 743, distance: 169.8
click at [1168, 727] on div "ID 21120 Creative Team E - Done Title 33 / 128 [PERSON_NAME][GEOGRAPHIC_DATA][P…" at bounding box center [784, 389] width 1568 height 779
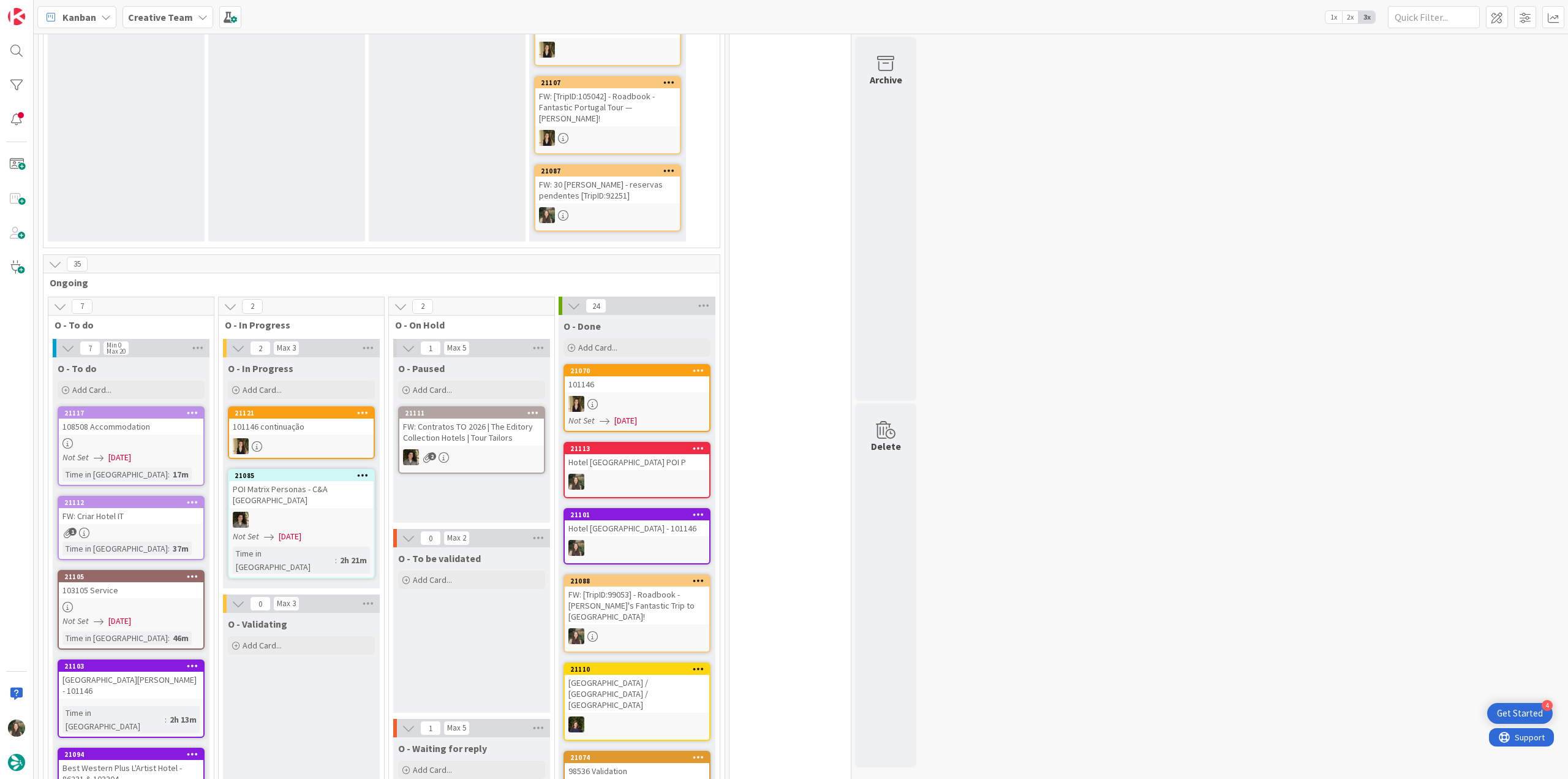
click at [172, 414] on link "21117 108508 Accommodation Not Set 08/18/2025 Time in Column : 17m" at bounding box center [131, 446] width 147 height 80
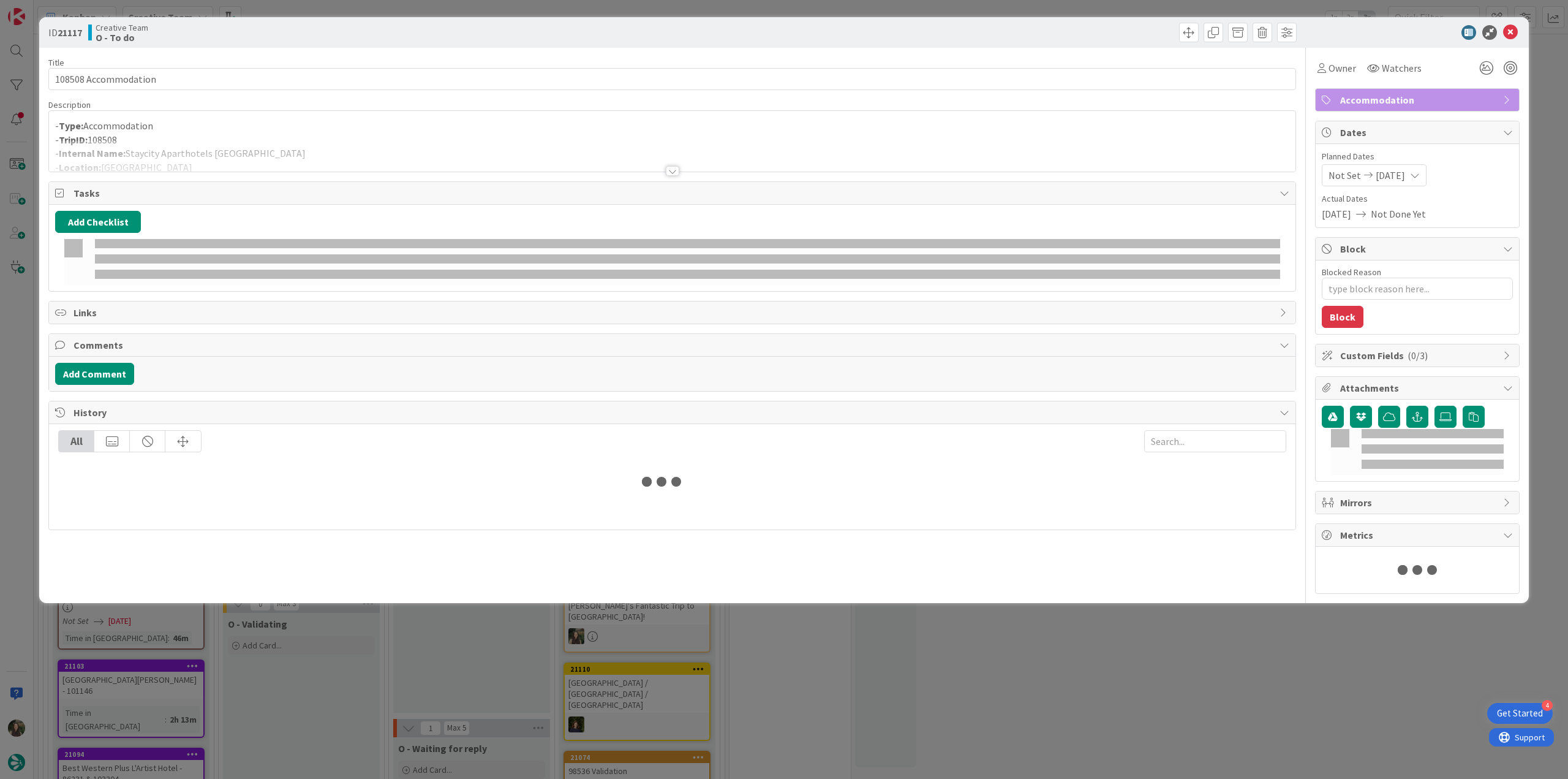
click at [334, 140] on div at bounding box center [672, 156] width 1247 height 31
type textarea "x"
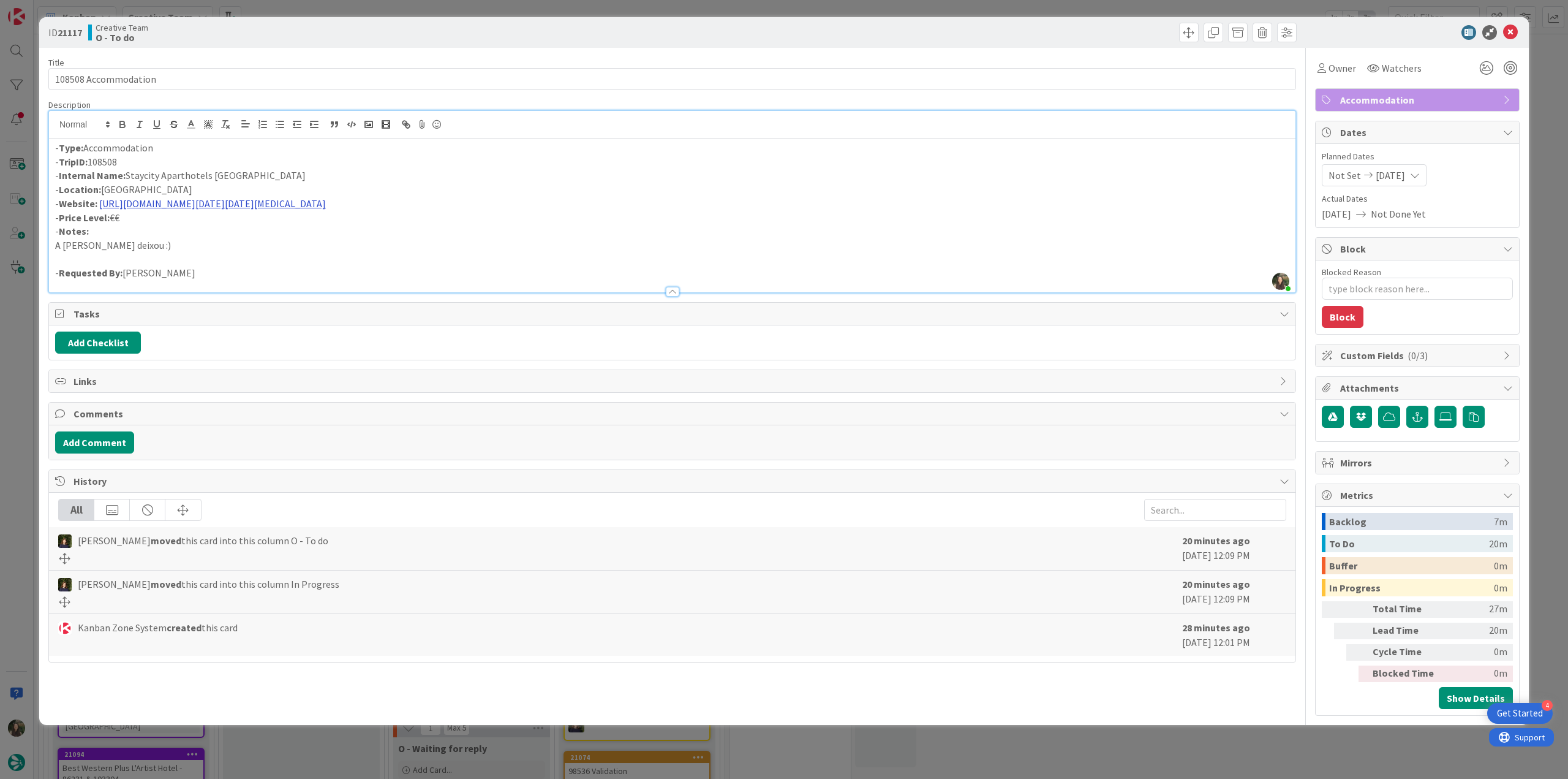
click at [326, 206] on link "https://booking.staycity.com/#/properties?city=Dublin&aparthotel=anyHotel&arriv…" at bounding box center [213, 203] width 226 height 12
click at [390, 220] on link "https://booking.staycity.com/#/properties?city=Dublin&aparthotel=anyHotel&arriv…" at bounding box center [440, 227] width 123 height 16
click at [1343, 69] on span "Owner" at bounding box center [1342, 68] width 28 height 15
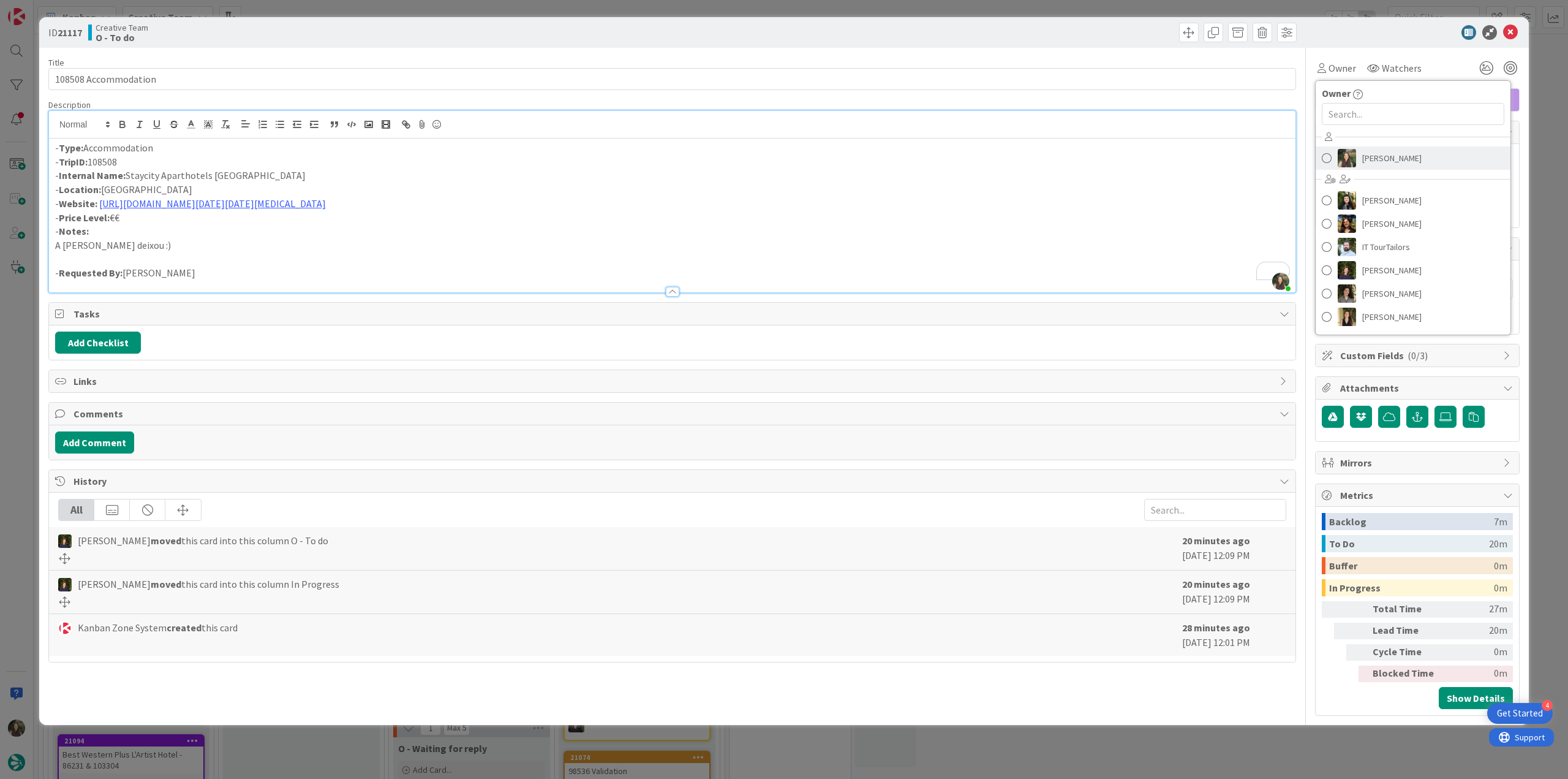
click at [1383, 159] on span "[PERSON_NAME]" at bounding box center [1392, 158] width 59 height 18
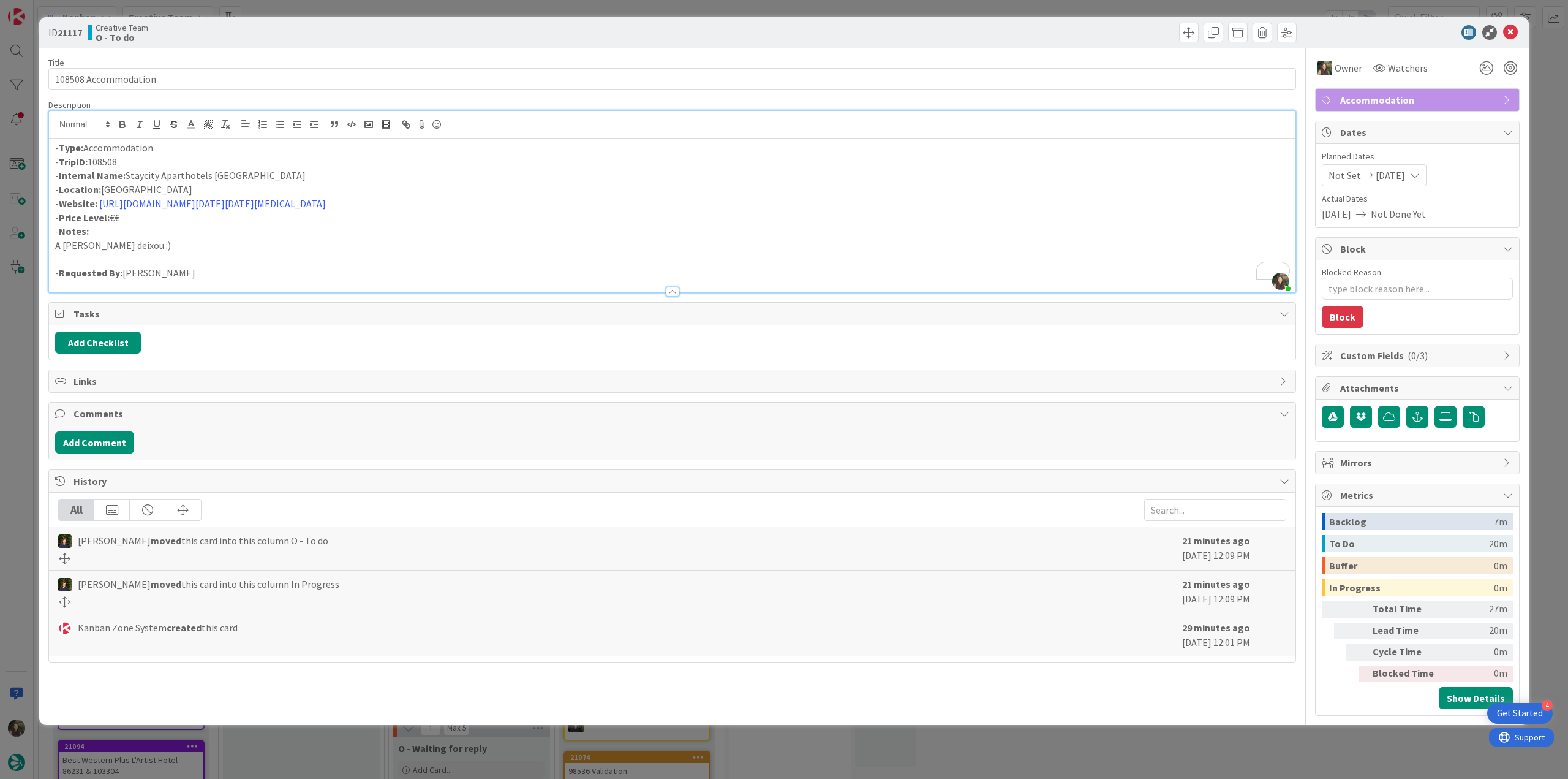
click at [46, 365] on div "ID 21117 Creative Team O - To do Title 20 / 128 108508 Accommodation Descriptio…" at bounding box center [784, 371] width 1490 height 707
click at [5, 361] on div "ID 21117 Creative Team O - To do Title 20 / 128 108508 Accommodation Descriptio…" at bounding box center [784, 389] width 1568 height 779
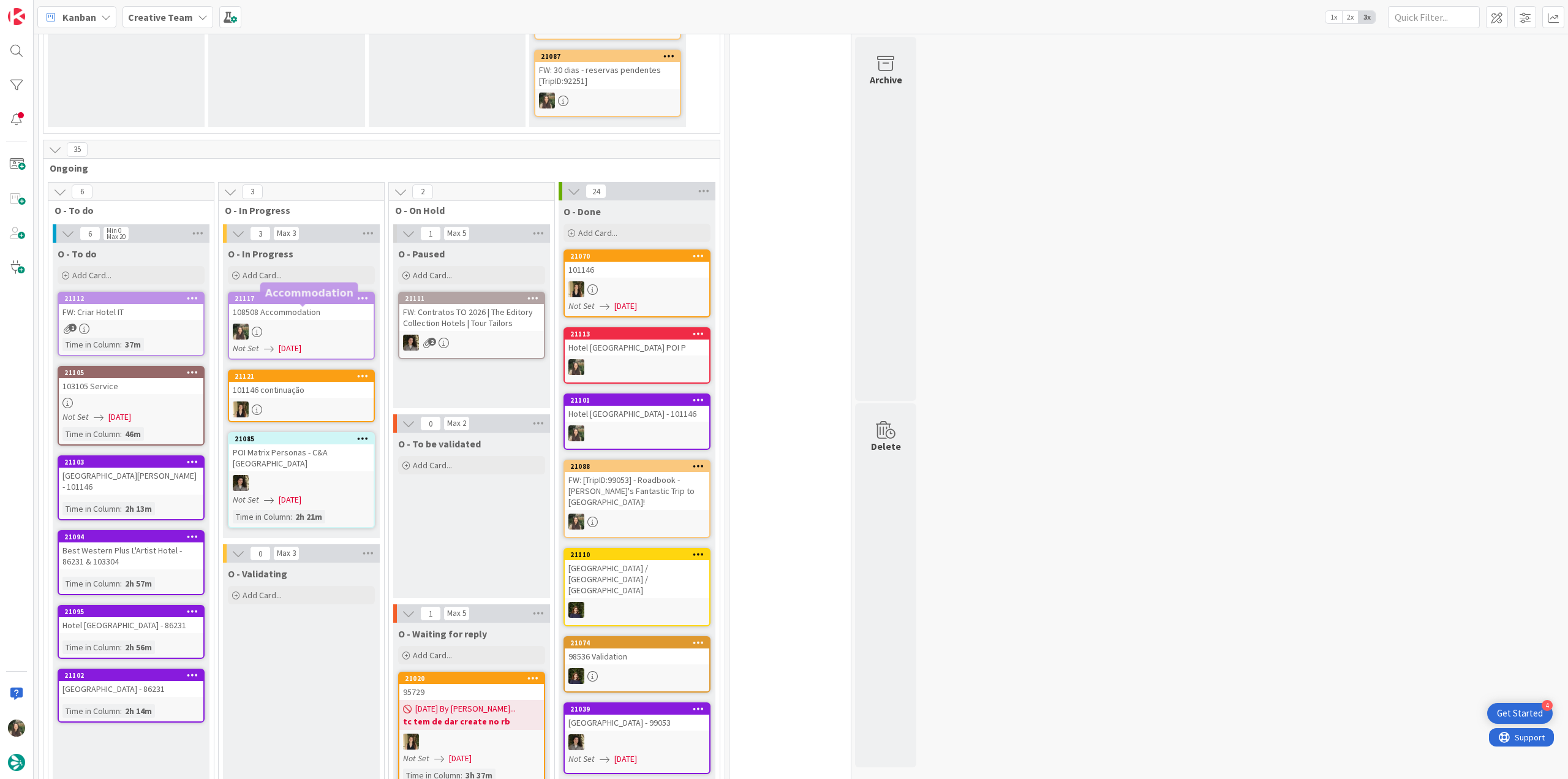
scroll to position [735, 0]
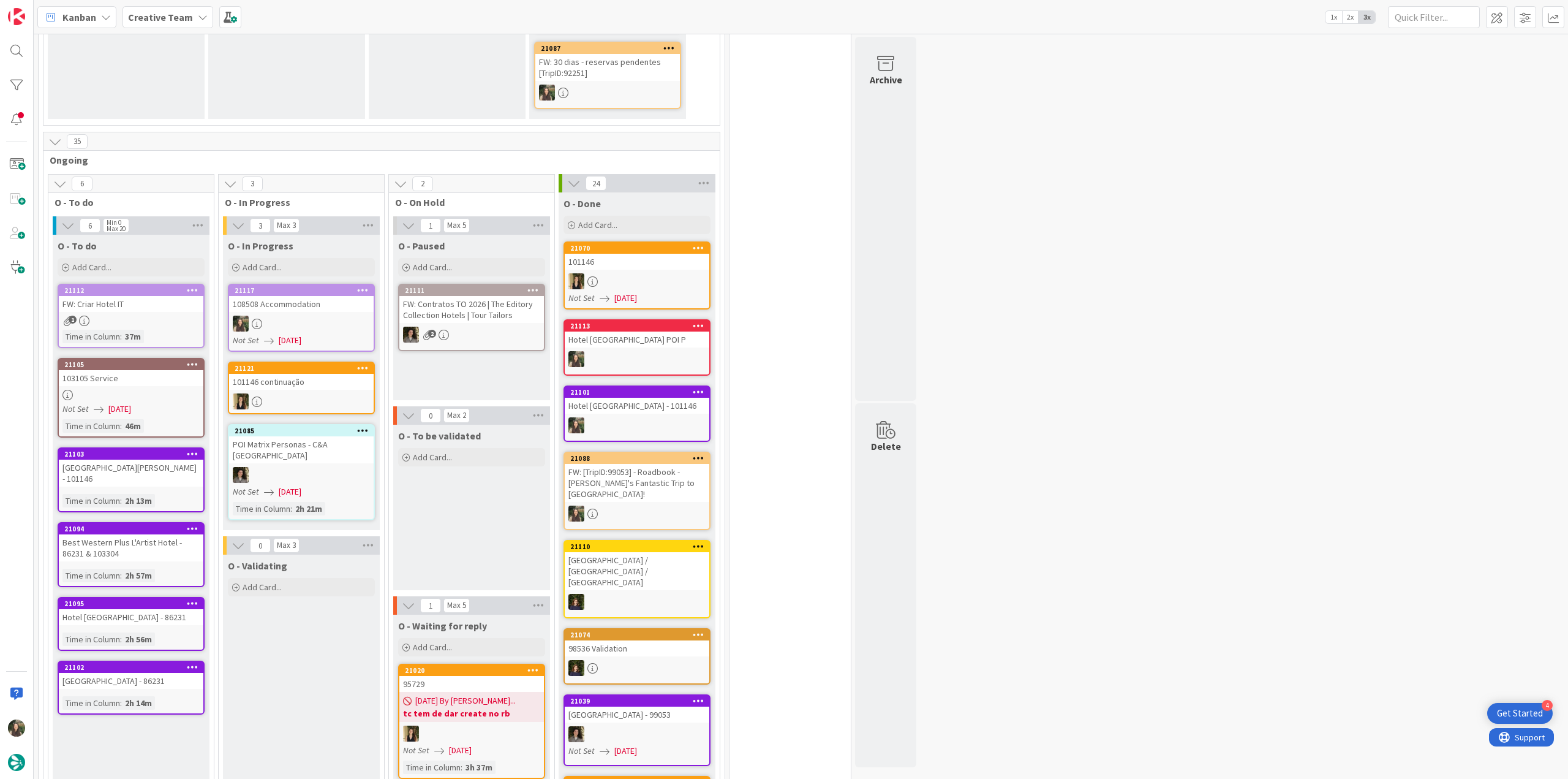
click at [335, 316] on div at bounding box center [301, 323] width 145 height 16
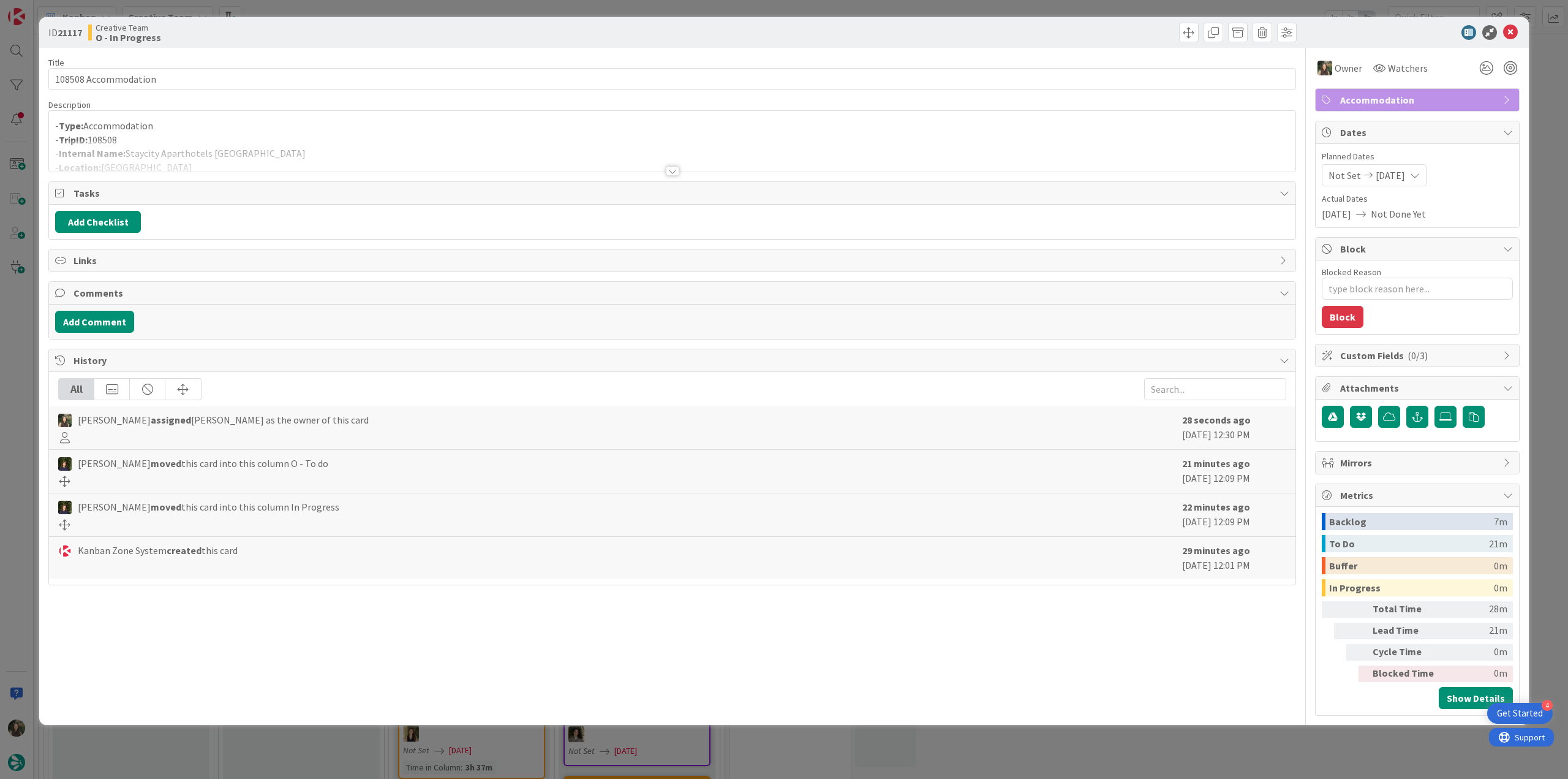
click at [251, 144] on div at bounding box center [672, 156] width 1247 height 31
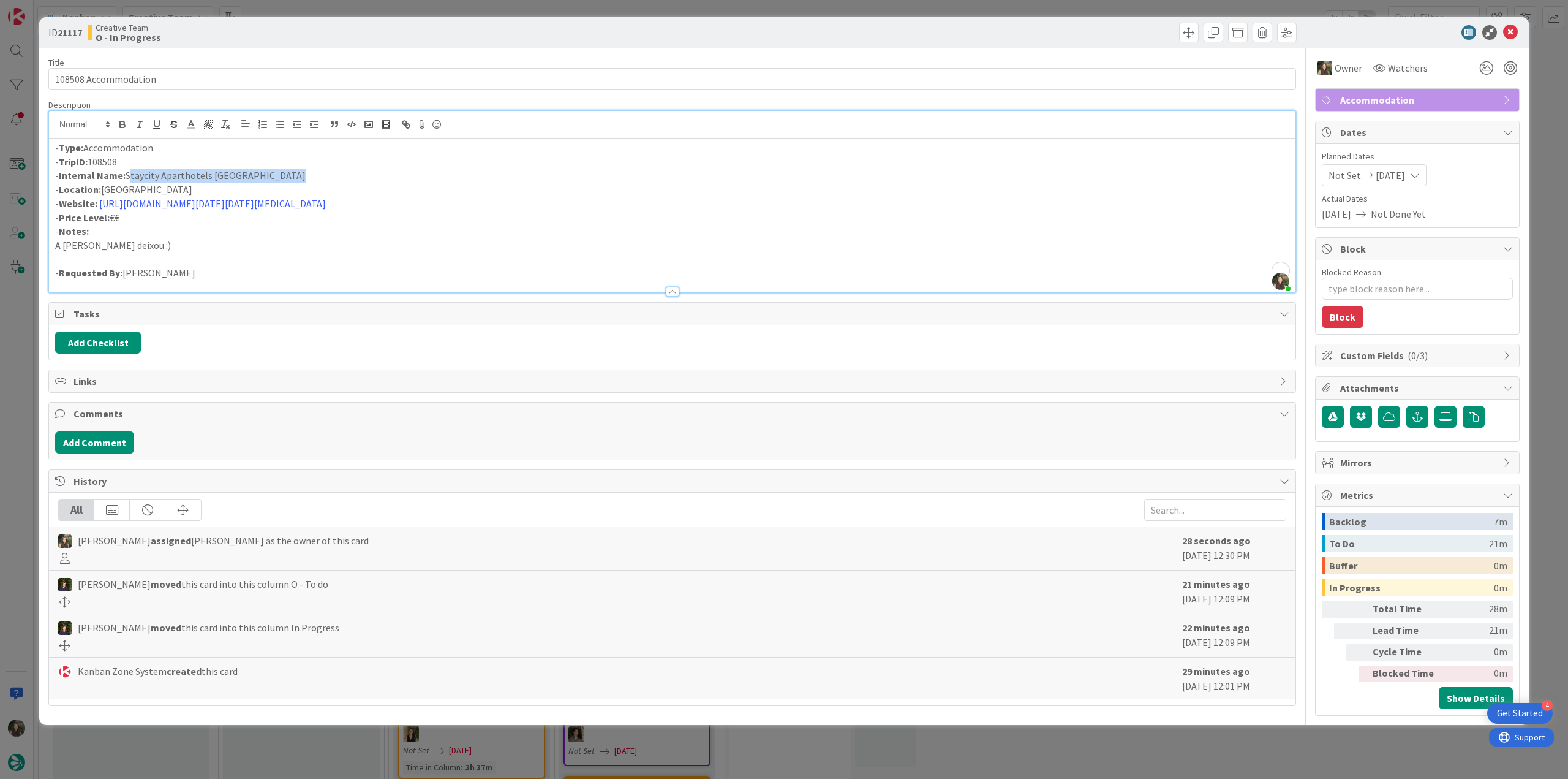
drag, startPoint x: 287, startPoint y: 171, endPoint x: 127, endPoint y: 175, distance: 160.0
click at [127, 175] on p "- Internal Name: Staycity Aparthotels [GEOGRAPHIC_DATA] [PERSON_NAME]" at bounding box center [672, 175] width 1234 height 14
copy p "Staycity Aparthotels [GEOGRAPHIC_DATA]"
click at [326, 206] on link "[URL][DOMAIN_NAME][DATE][DATE][MEDICAL_DATA]" at bounding box center [213, 203] width 226 height 12
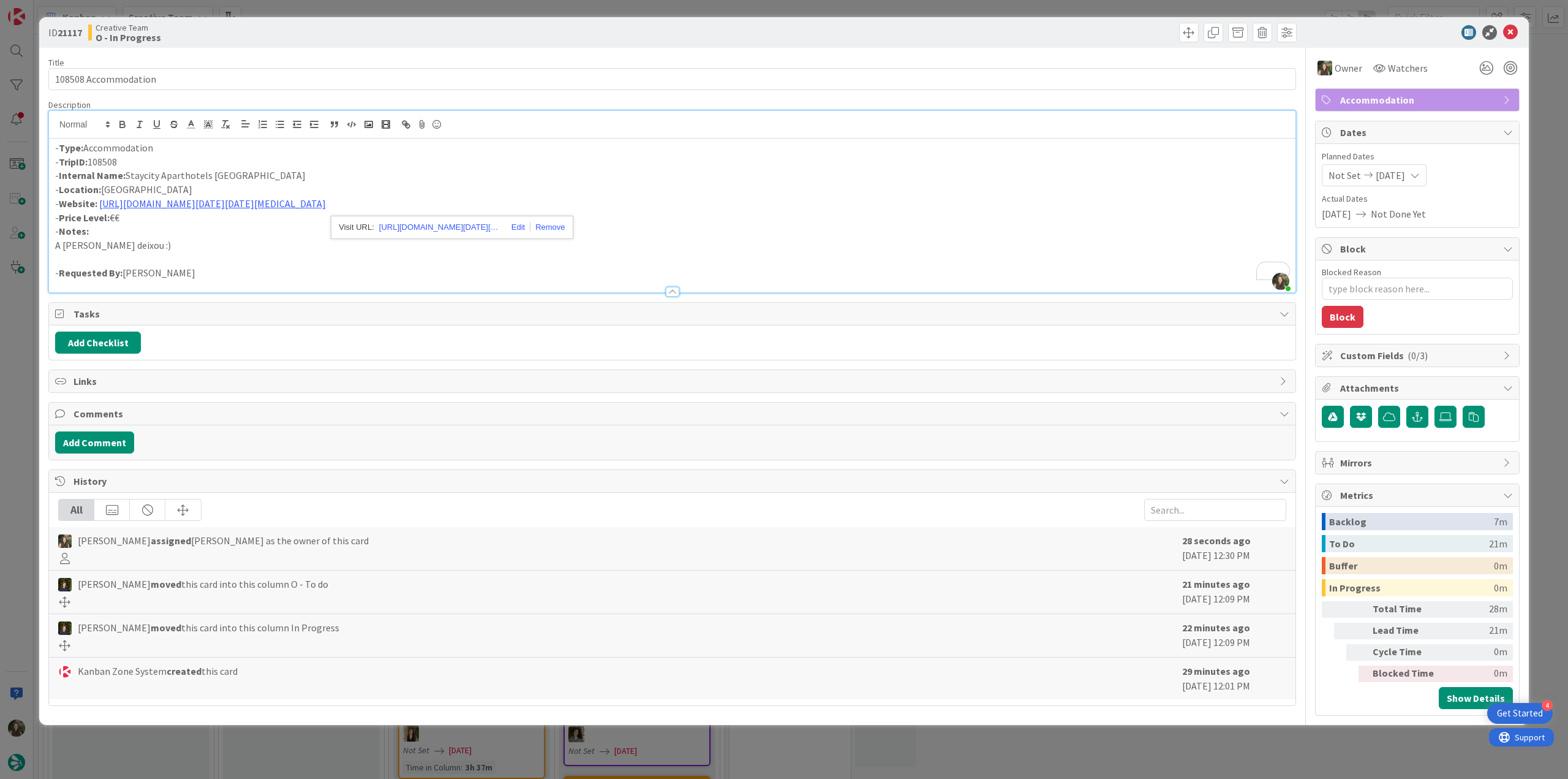
click at [17, 455] on div "ID 21117 Creative Team O - In Progress Title 20 / 128 108508 Accommodation Desc…" at bounding box center [784, 389] width 1568 height 779
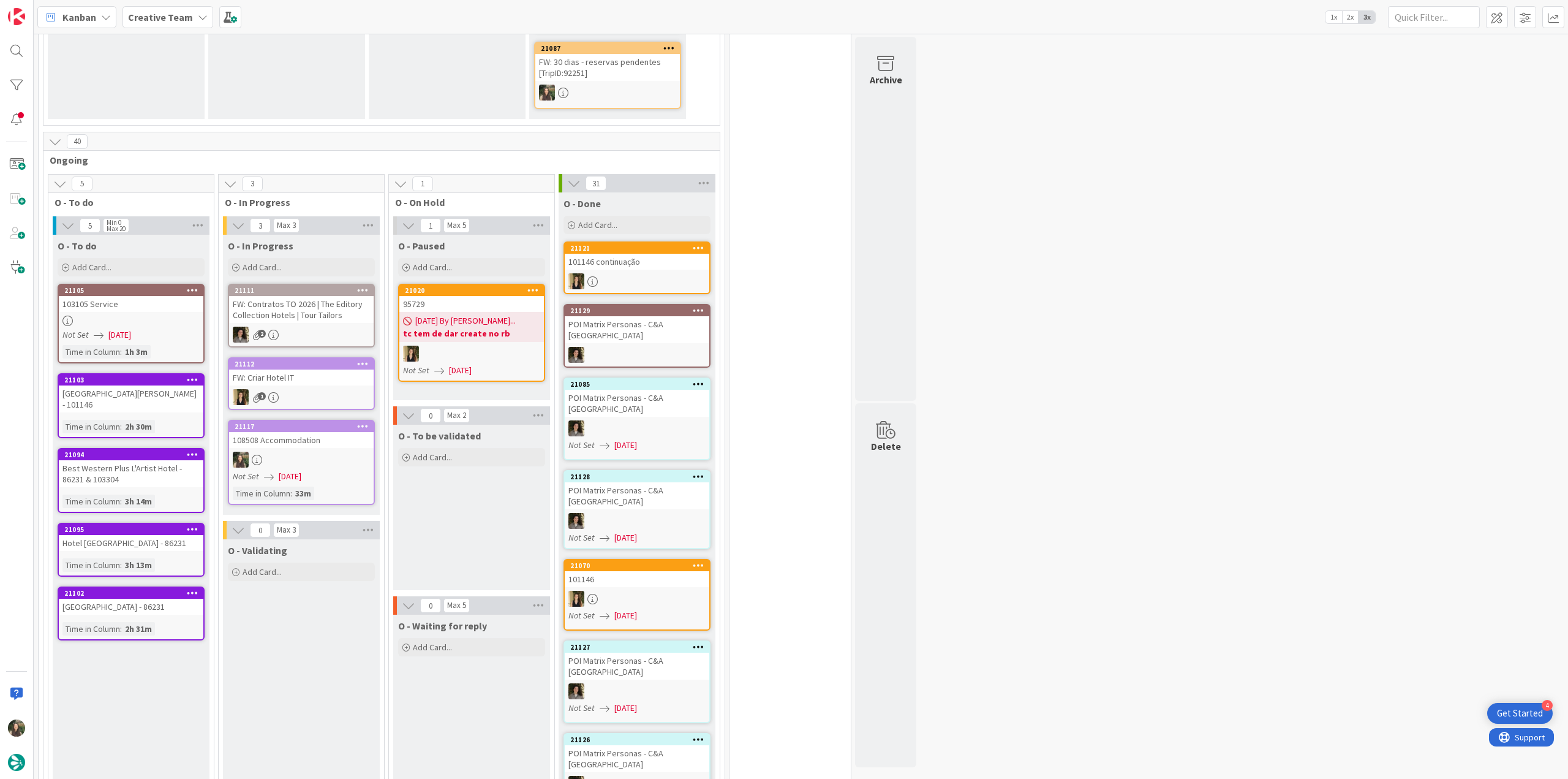
click at [335, 428] on link "21117 108508 Accommodation Not Set 08/18/2025 Time in Column : 33m" at bounding box center [301, 462] width 147 height 85
click at [336, 470] on div "Not Set 08/18/2025" at bounding box center [303, 477] width 141 height 13
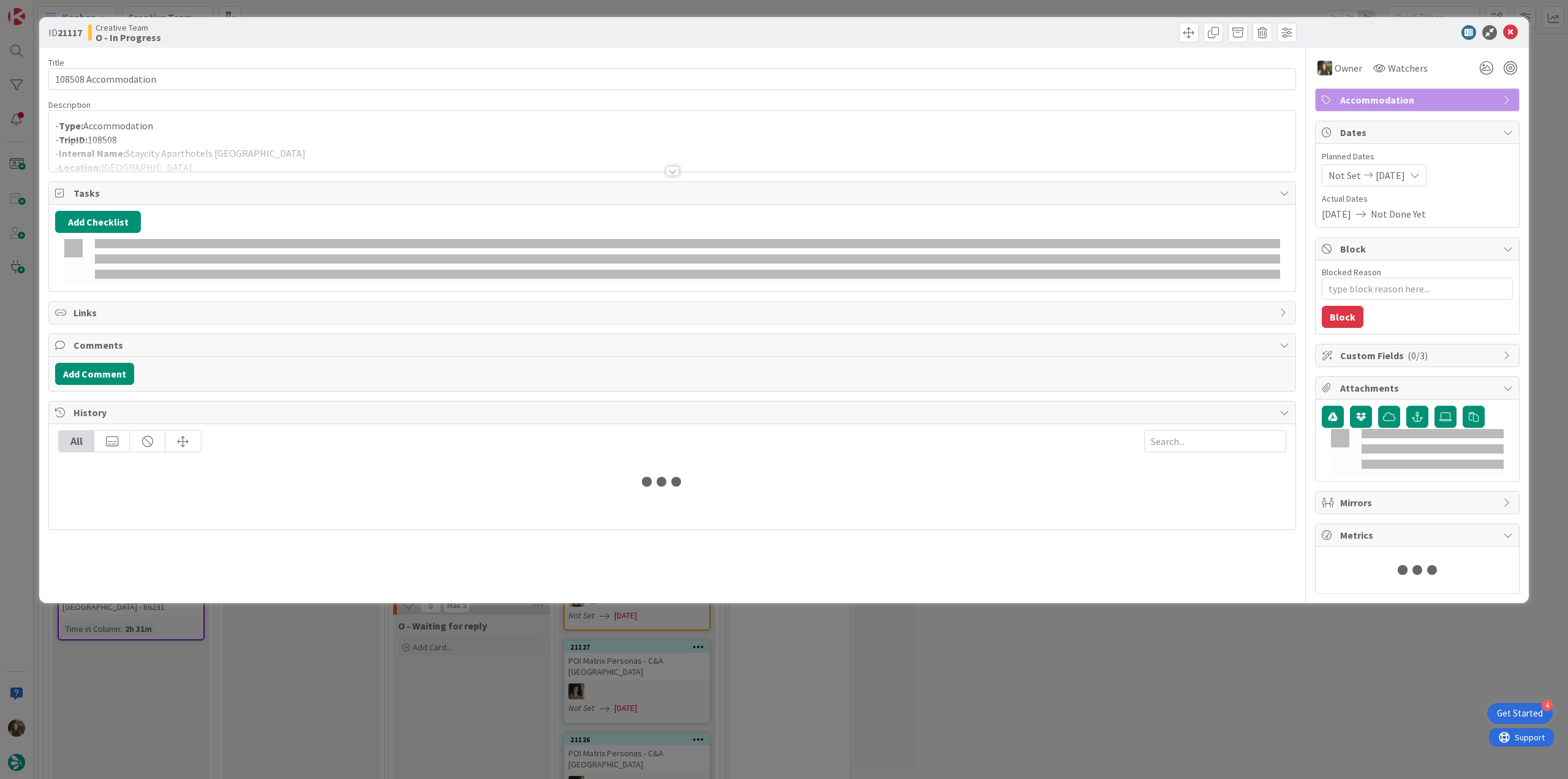
type textarea "x"
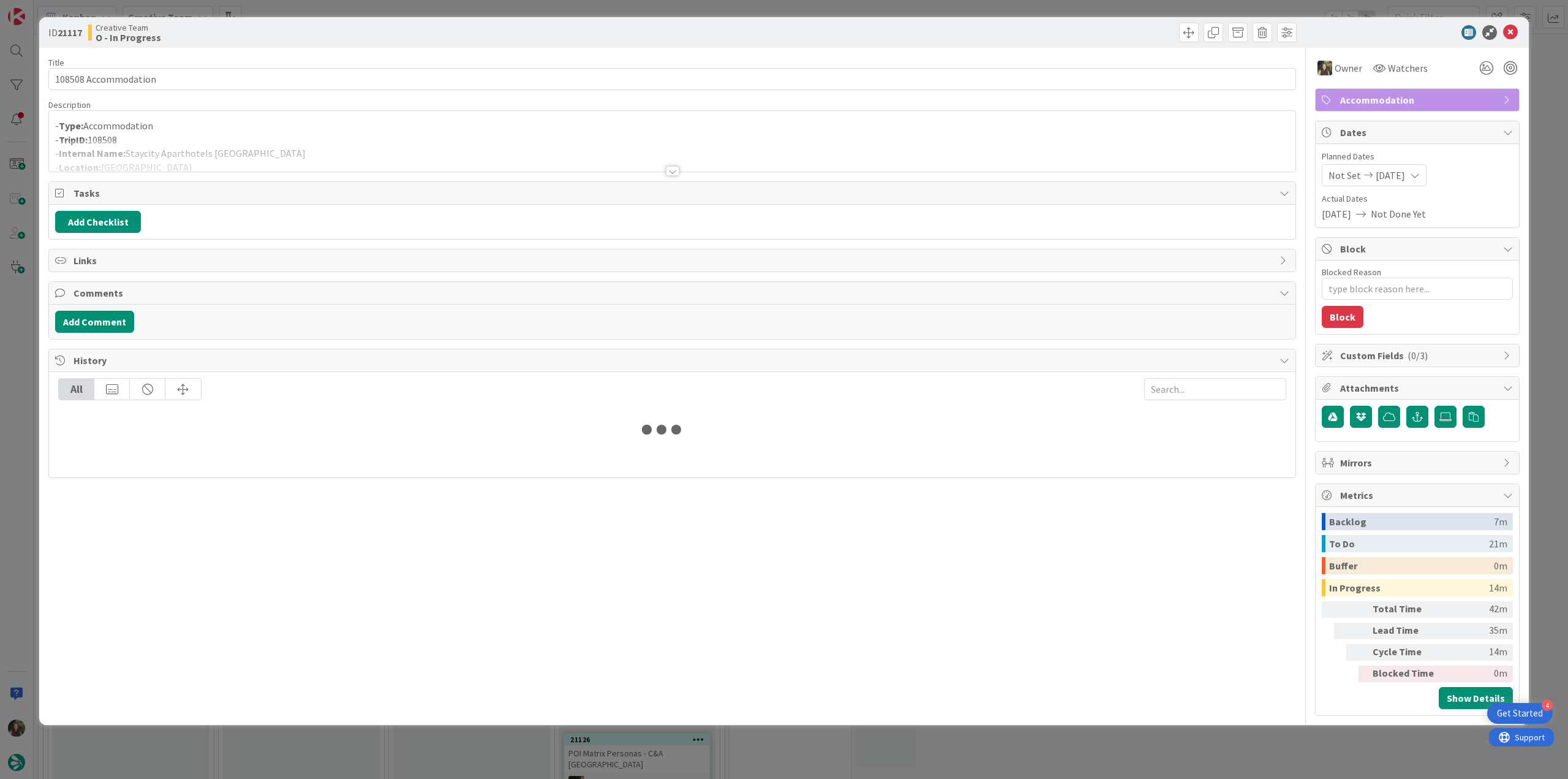
click at [324, 140] on div at bounding box center [672, 156] width 1247 height 31
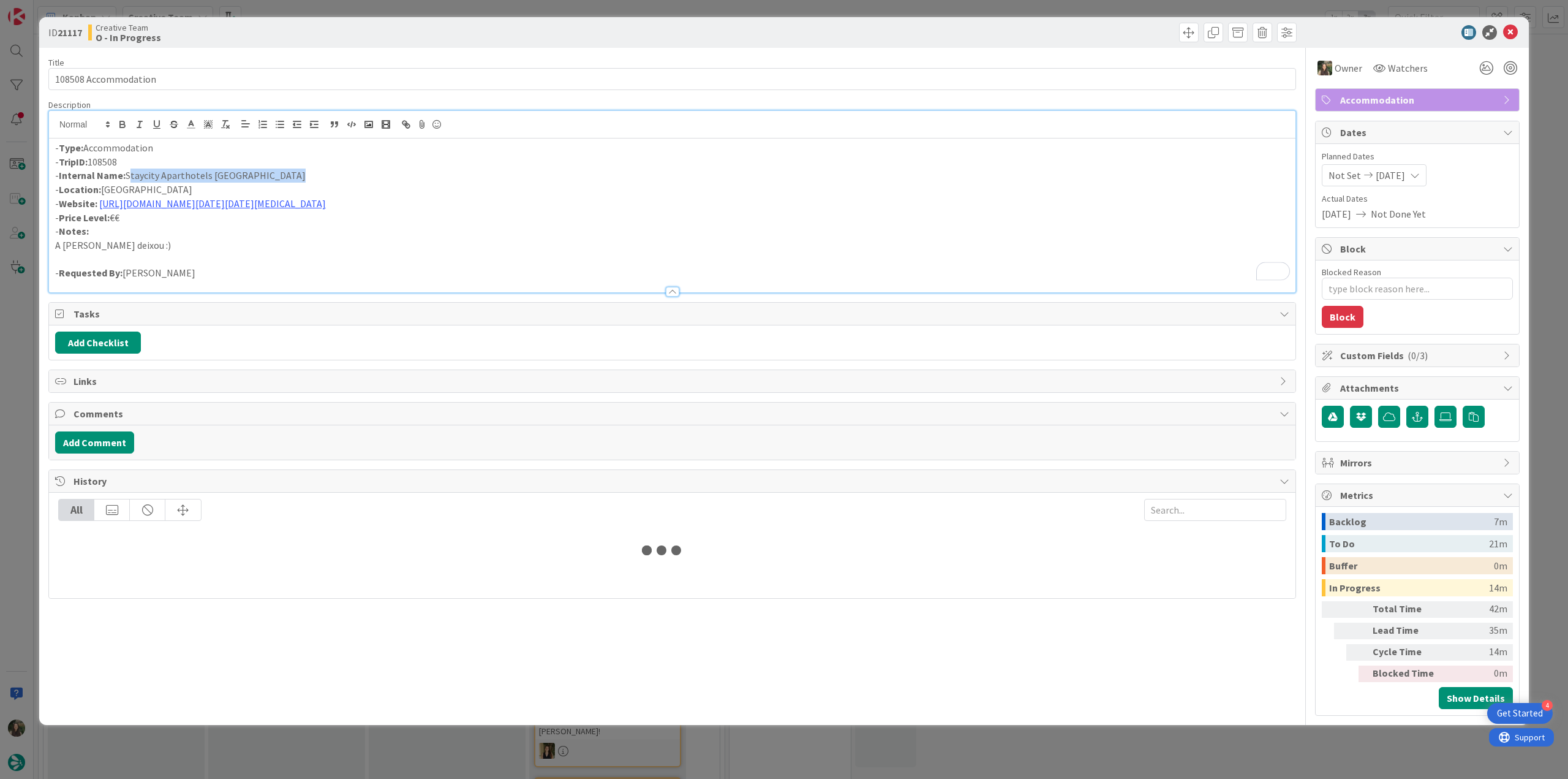
scroll to position [735, 0]
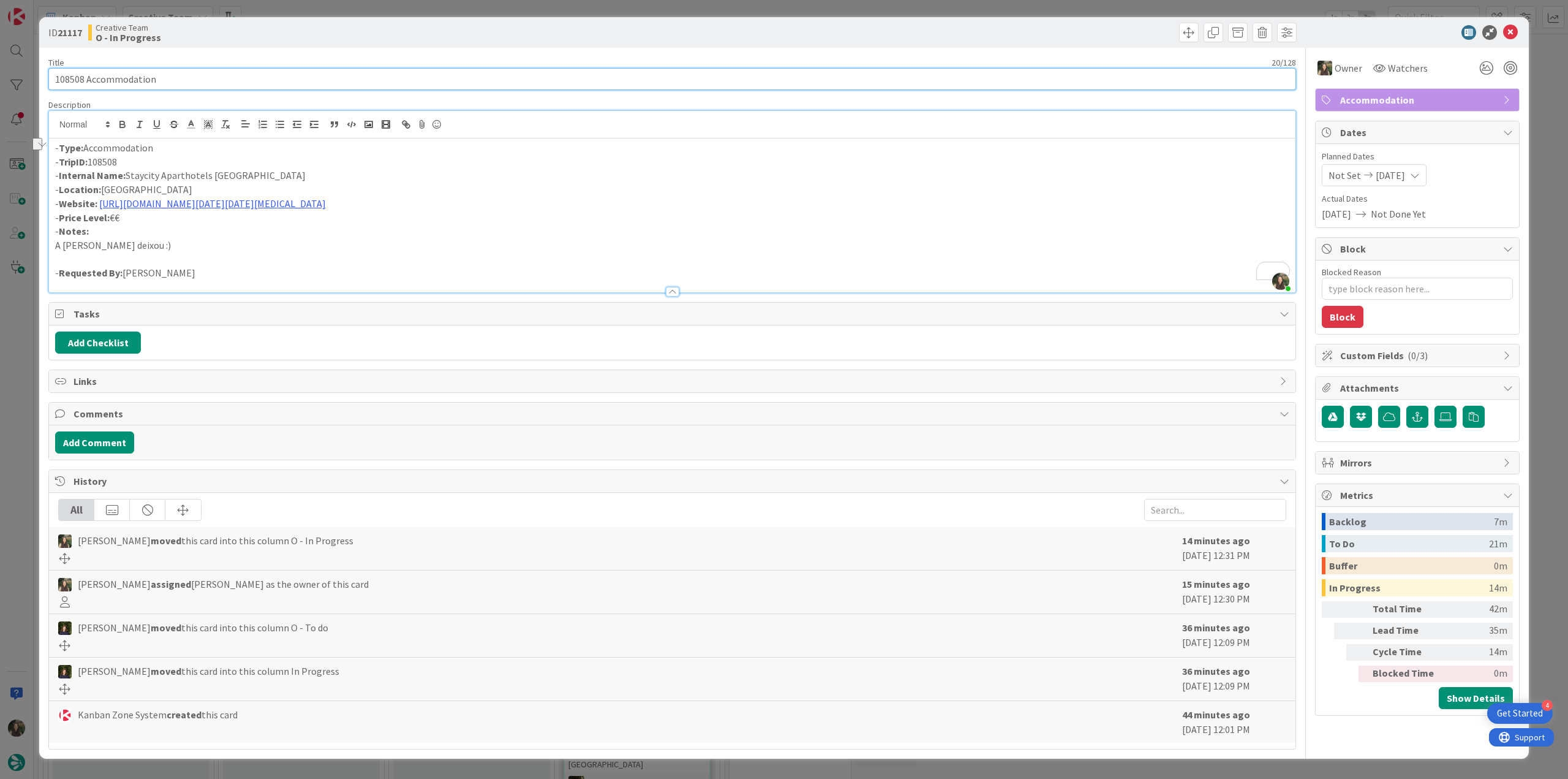
drag, startPoint x: 170, startPoint y: 77, endPoint x: 15, endPoint y: 82, distance: 155.1
click at [15, 79] on div "ID 21117 Creative Team O - In Progress Title 20 / 128 108508 Accommodation Desc…" at bounding box center [784, 389] width 1568 height 779
drag, startPoint x: 290, startPoint y: 182, endPoint x: 128, endPoint y: 175, distance: 162.2
click at [128, 175] on div "- Type: Accommodation - TripID: 108508 - Internal Name: Staycity Aparthotels [G…" at bounding box center [672, 215] width 1247 height 154
click at [175, 168] on p "- Internal Name: Staycity Aparthotels [GEOGRAPHIC_DATA] [PERSON_NAME]" at bounding box center [672, 175] width 1234 height 14
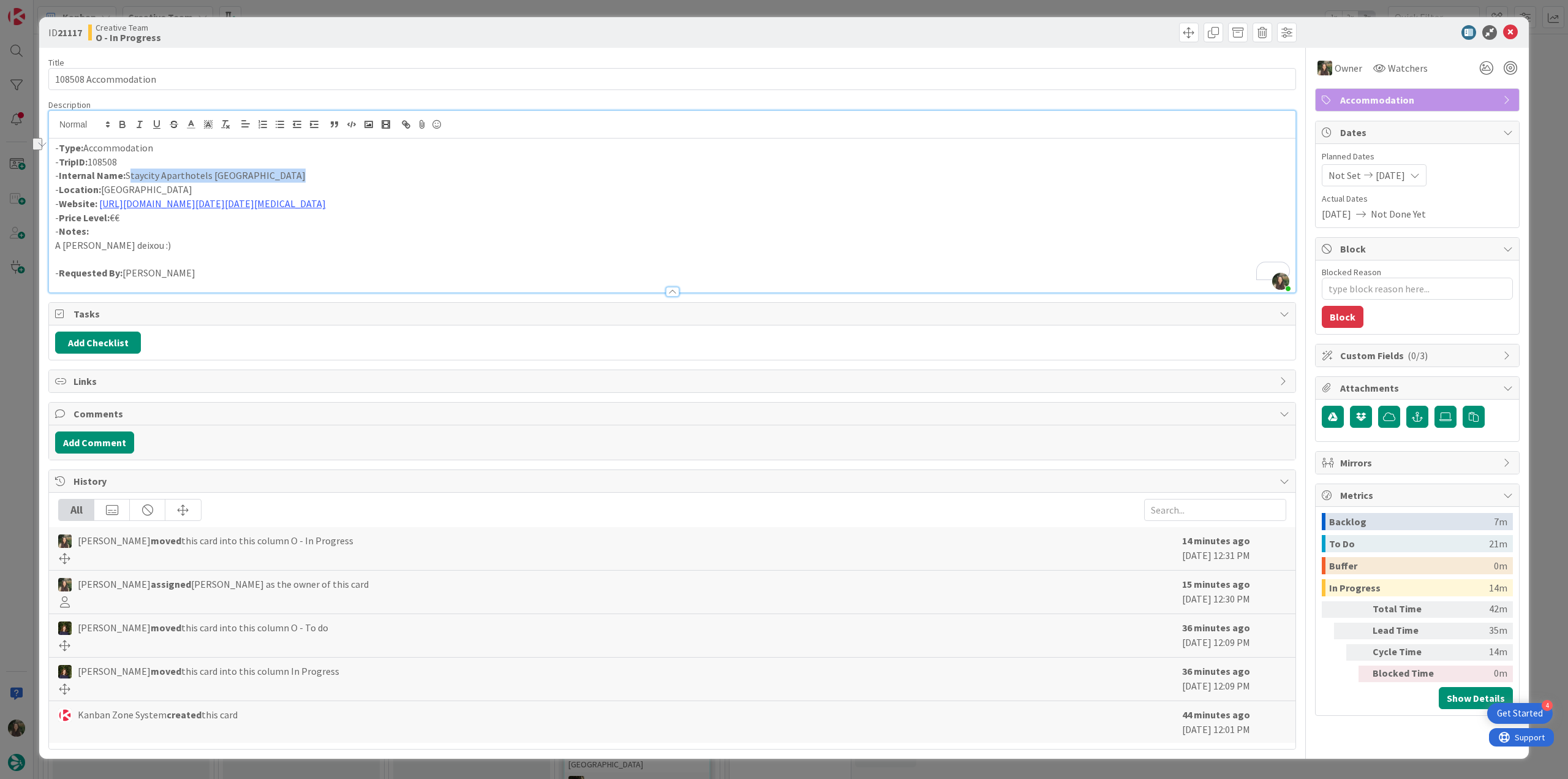
drag, startPoint x: 281, startPoint y: 173, endPoint x: 127, endPoint y: 175, distance: 154.0
click at [127, 175] on p "- Internal Name: Staycity Aparthotels [GEOGRAPHIC_DATA] [PERSON_NAME]" at bounding box center [672, 175] width 1234 height 14
copy p "Staycity Aparthotels [GEOGRAPHIC_DATA]"
click at [23, 368] on div "ID 21117 Creative Team O - In Progress Title 20 / 128 108508 Accommodation Desc…" at bounding box center [784, 389] width 1568 height 779
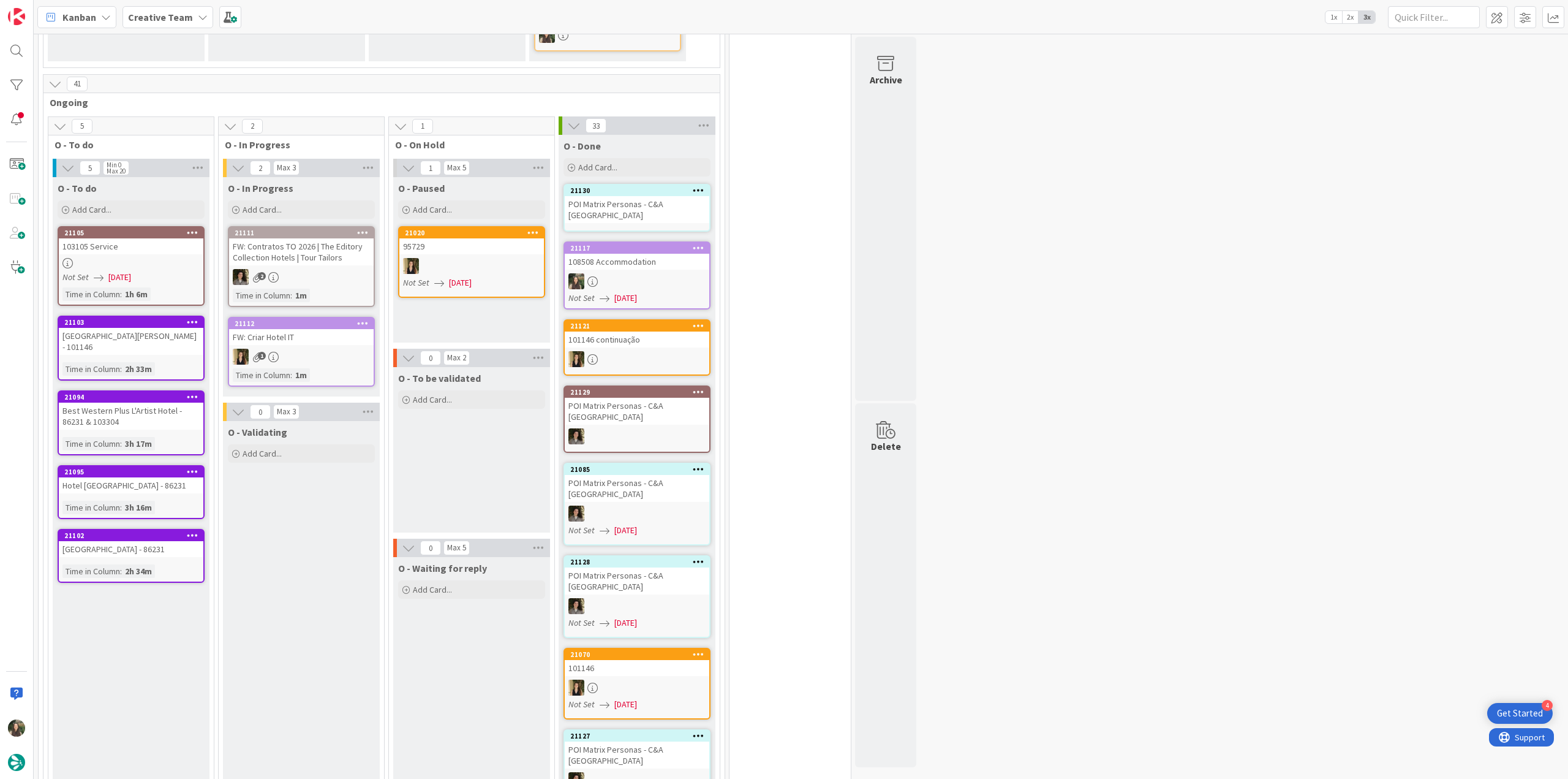
scroll to position [858, 0]
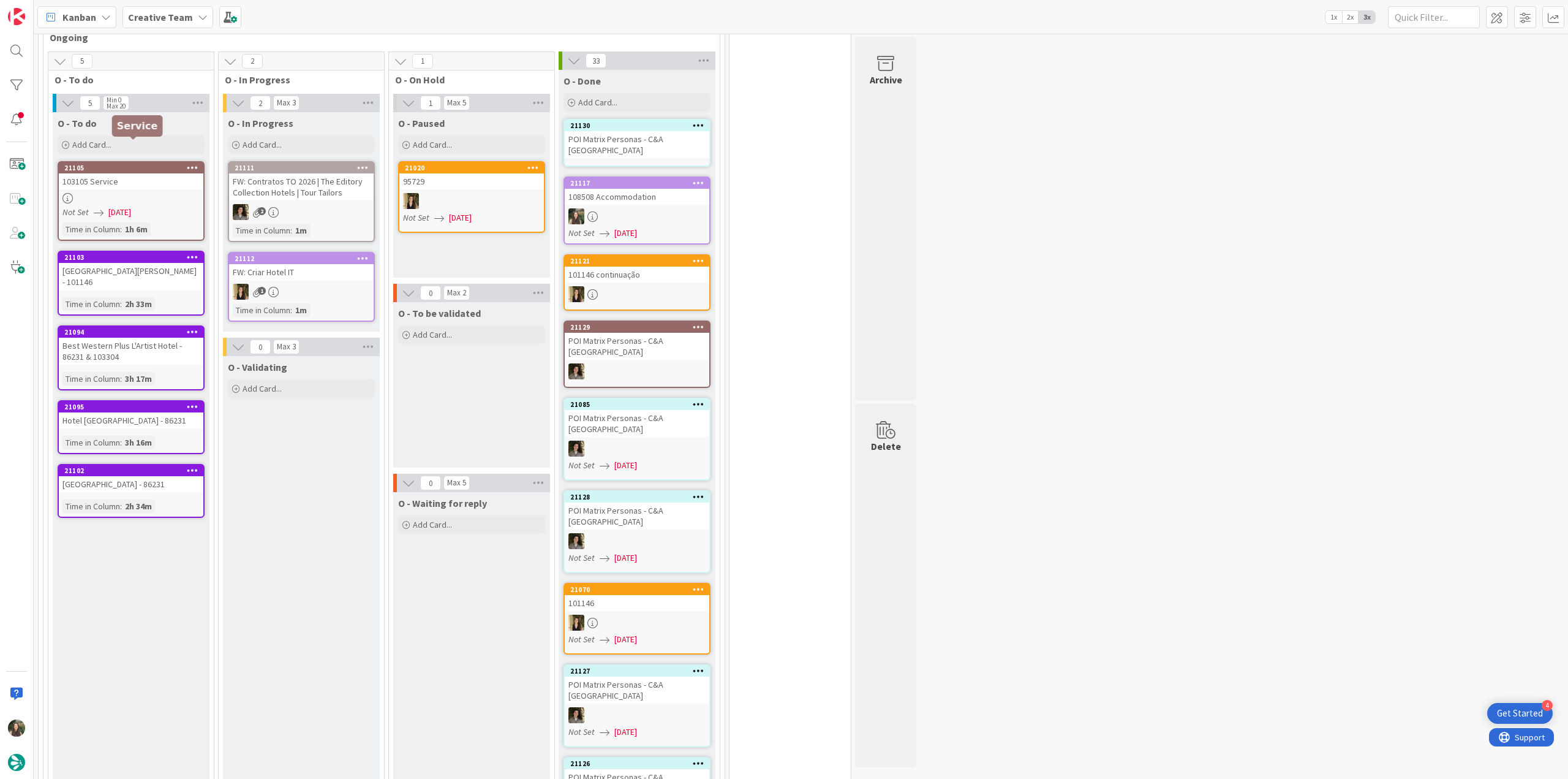
click at [168, 193] on div at bounding box center [131, 198] width 145 height 10
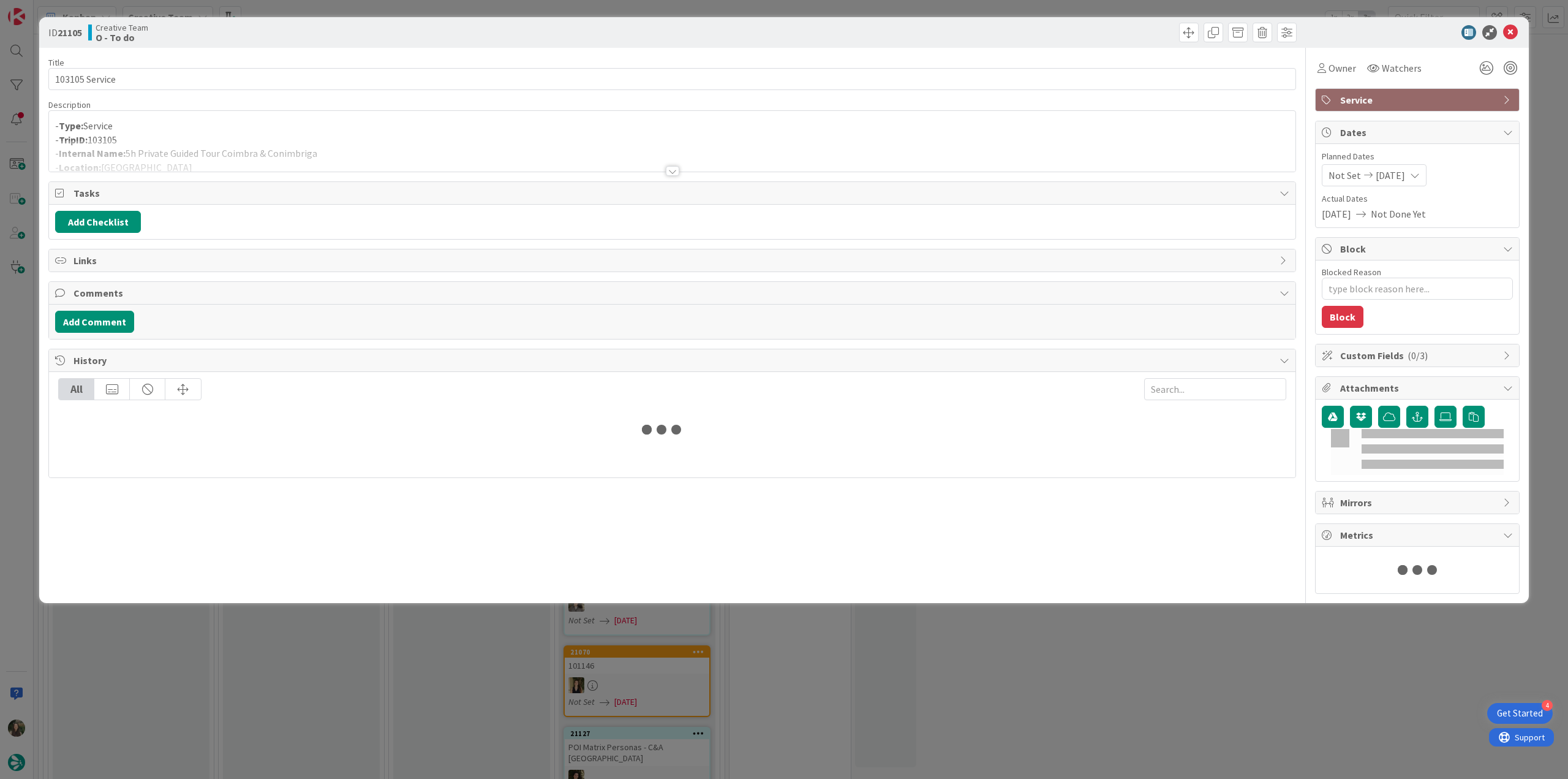
scroll to position [920, 0]
click at [428, 144] on div at bounding box center [672, 156] width 1247 height 31
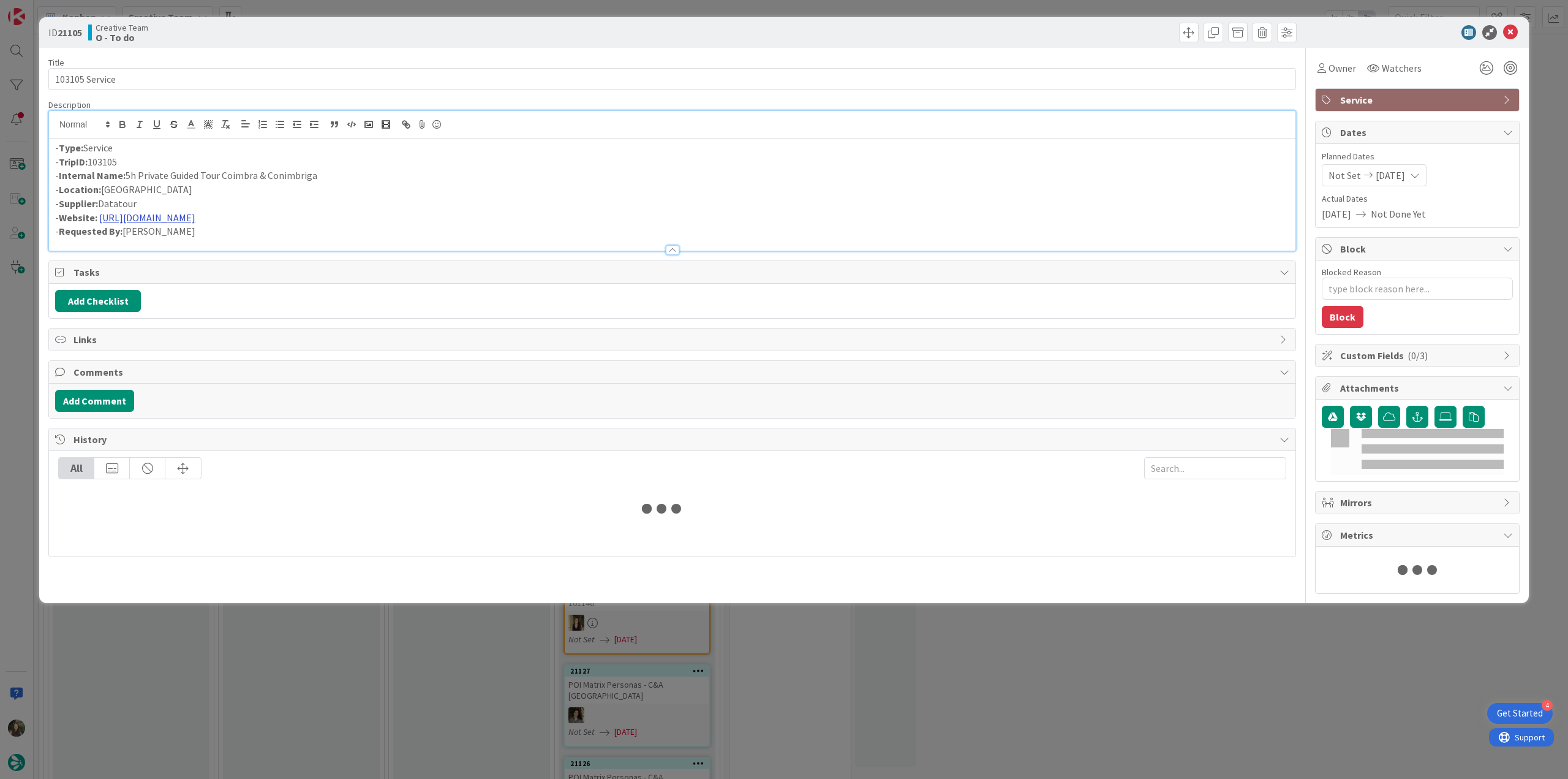
click at [162, 215] on link "https://datatour.pt/pt/" at bounding box center [147, 217] width 96 height 12
click at [144, 240] on link "https://datatour.pt/pt" at bounding box center [140, 241] width 84 height 16
click at [329, 213] on p "- Website: https://datatour.pt/pt/" at bounding box center [672, 218] width 1234 height 14
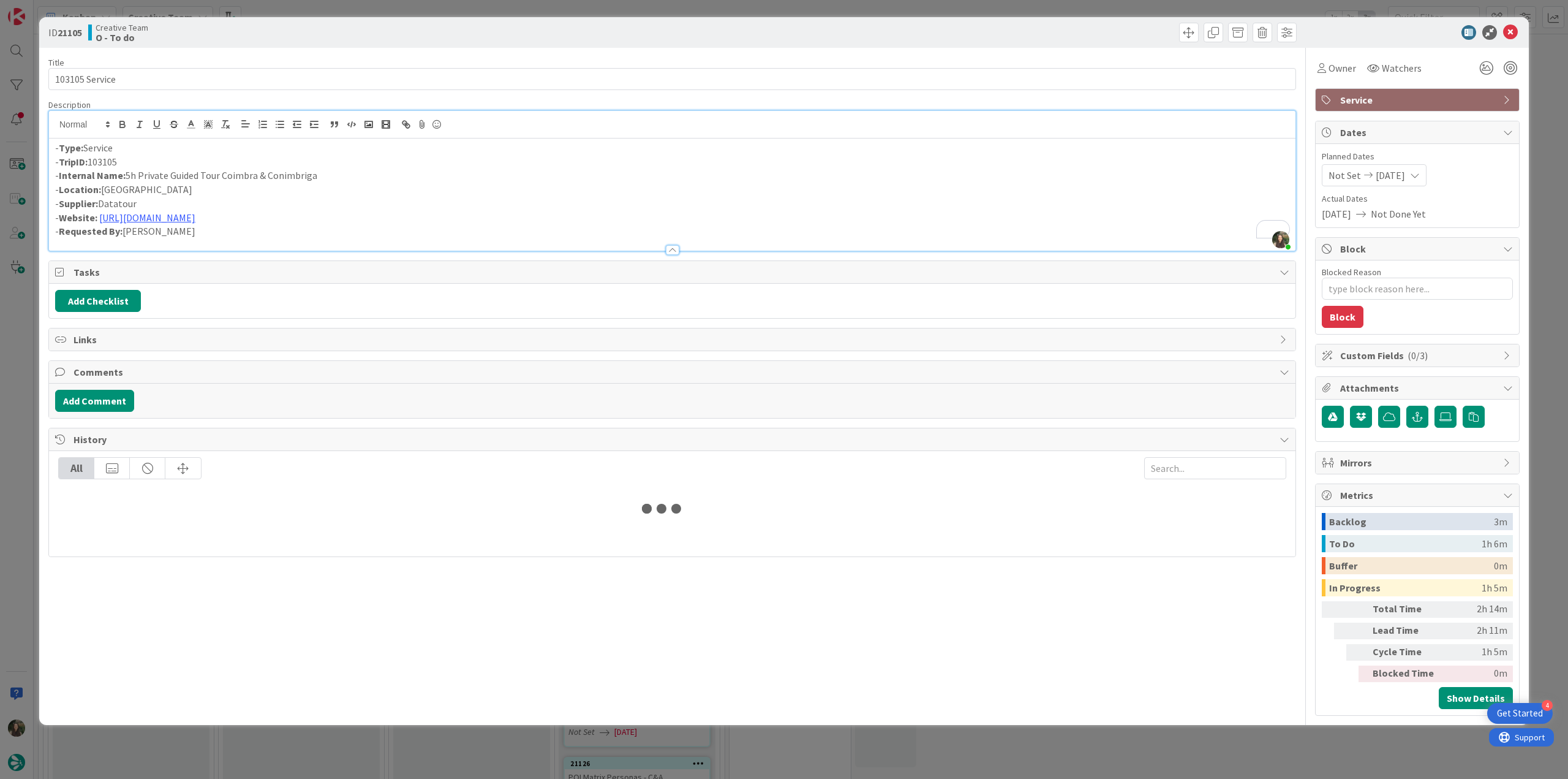
type textarea "x"
click at [170, 216] on link "https://datatour.pt/pt/" at bounding box center [147, 217] width 96 height 12
click at [147, 239] on link "https://datatour.pt/pt" at bounding box center [140, 241] width 84 height 16
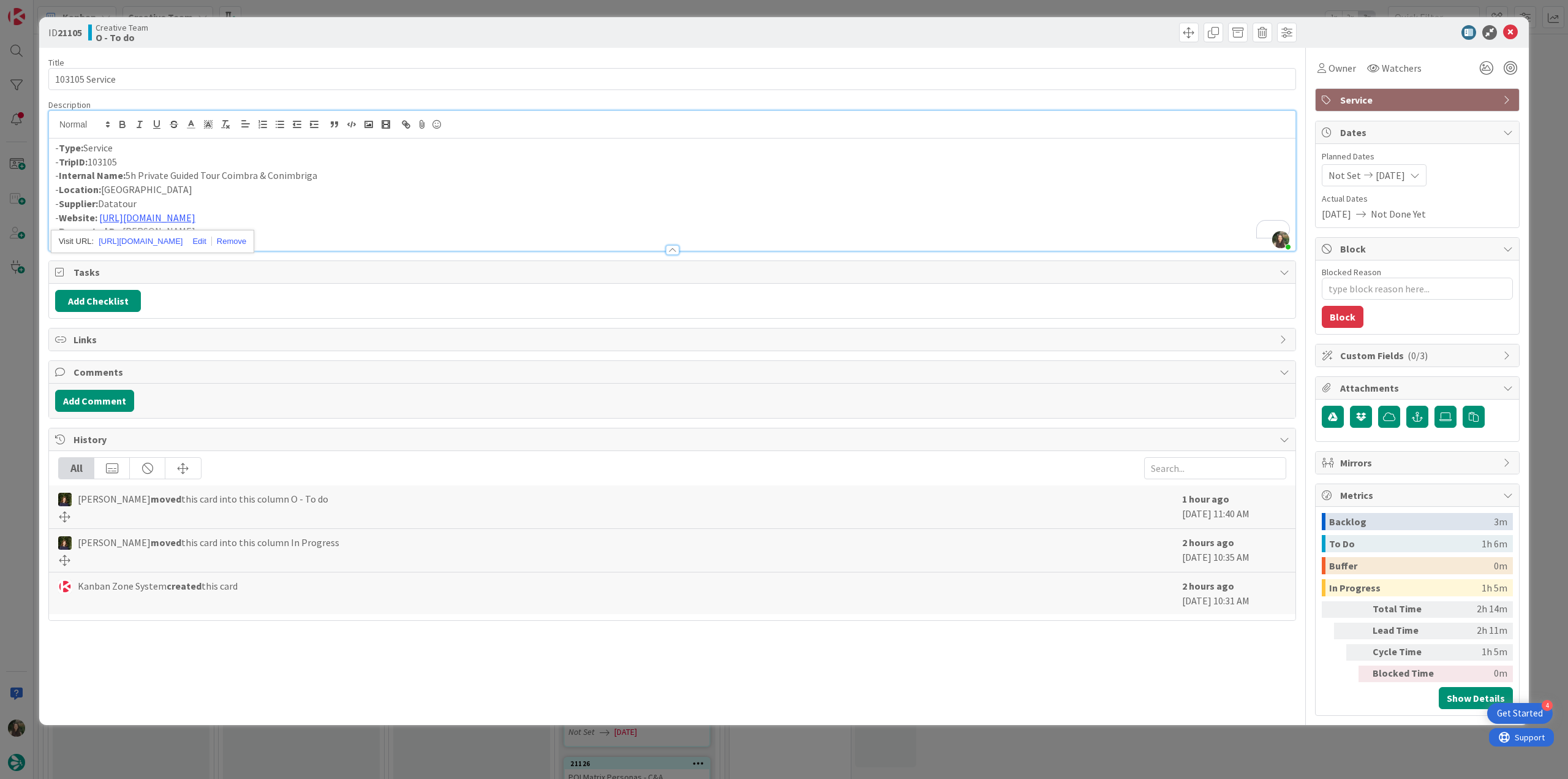
click at [16, 388] on div "ID 21105 Creative Team O - To do Title 14 / 128 103105 Service Description Inês…" at bounding box center [784, 389] width 1568 height 779
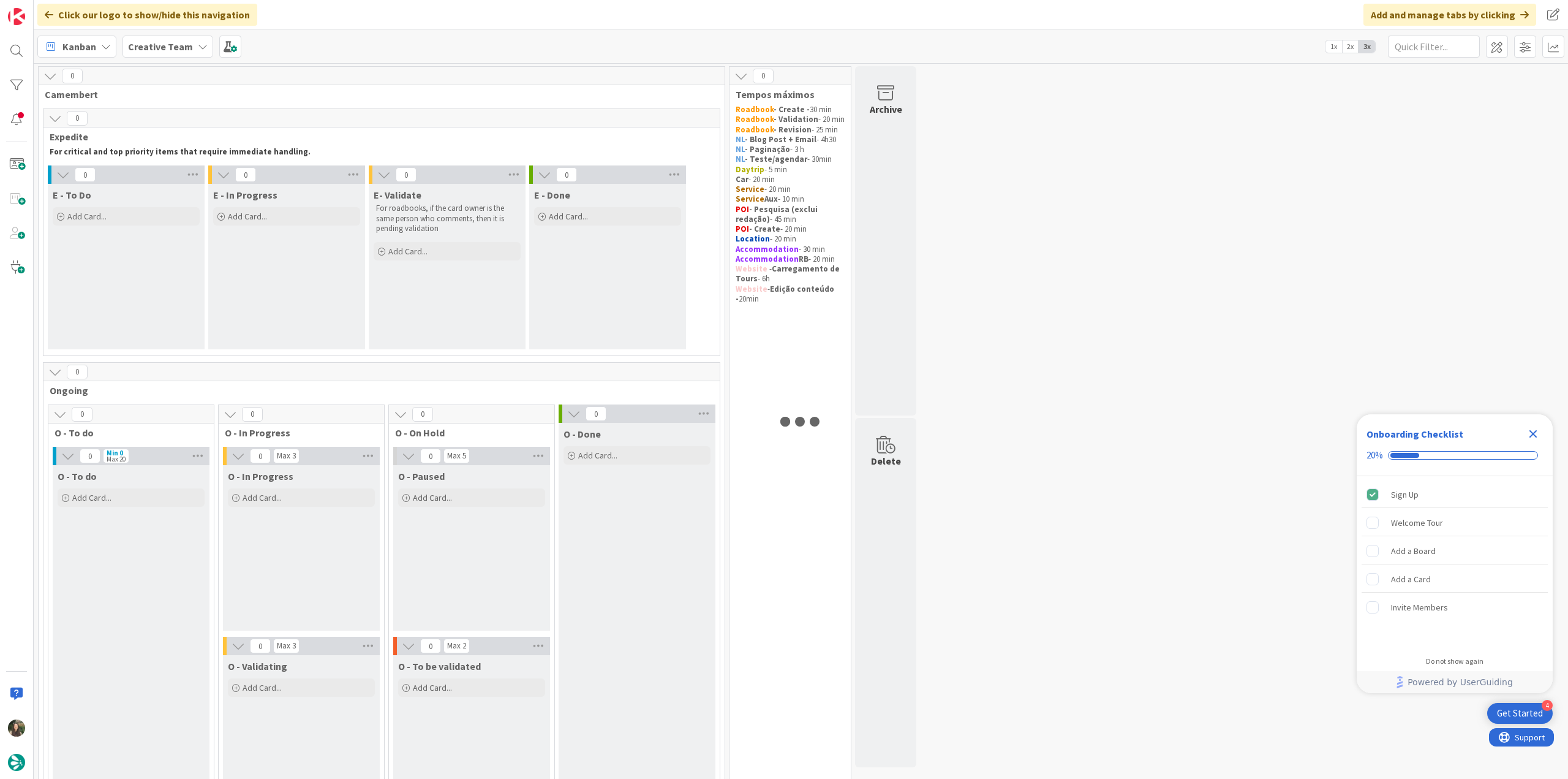
click at [1531, 428] on icon "Close Checklist" at bounding box center [1533, 433] width 15 height 15
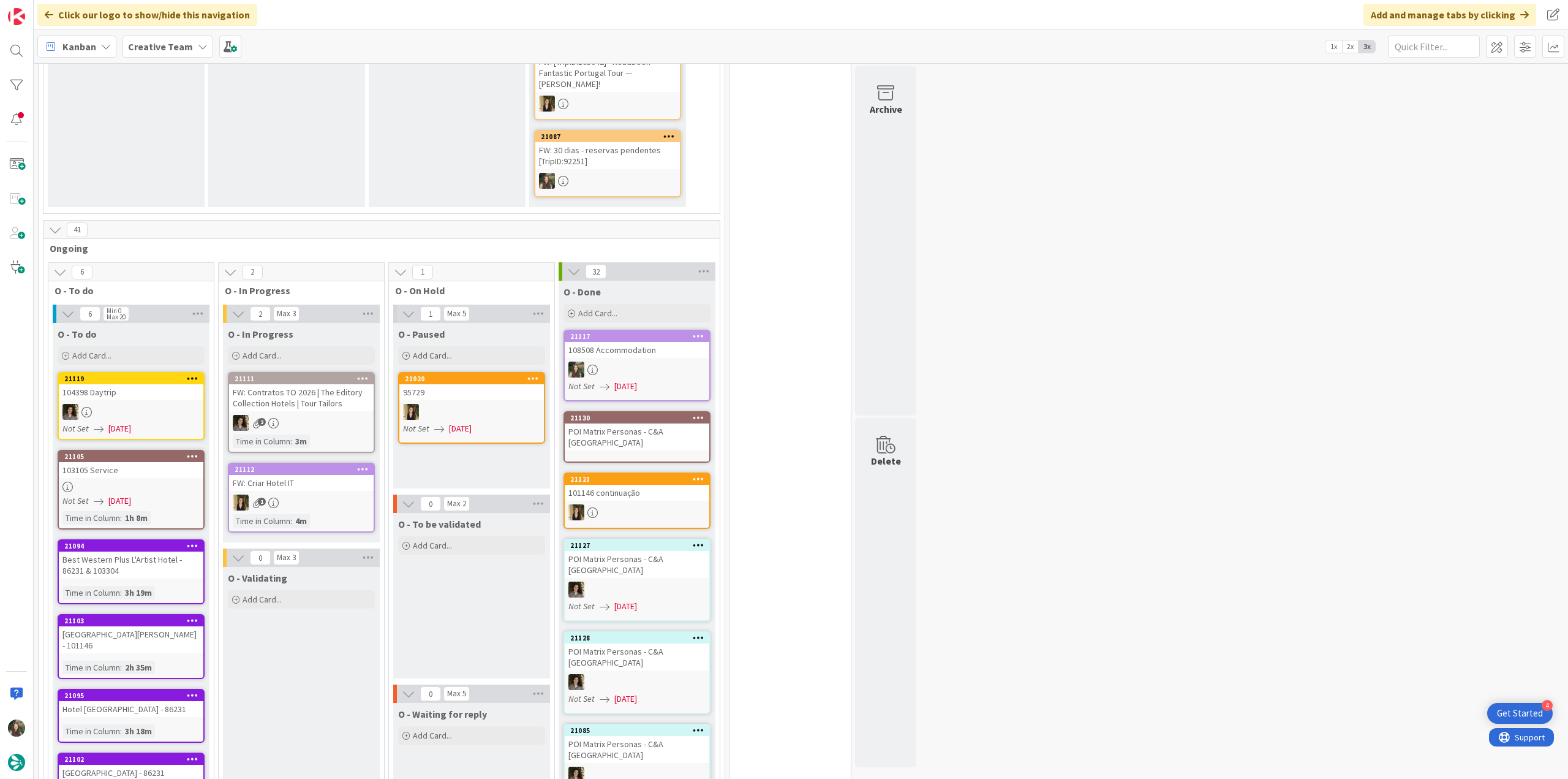
scroll to position [797, 0]
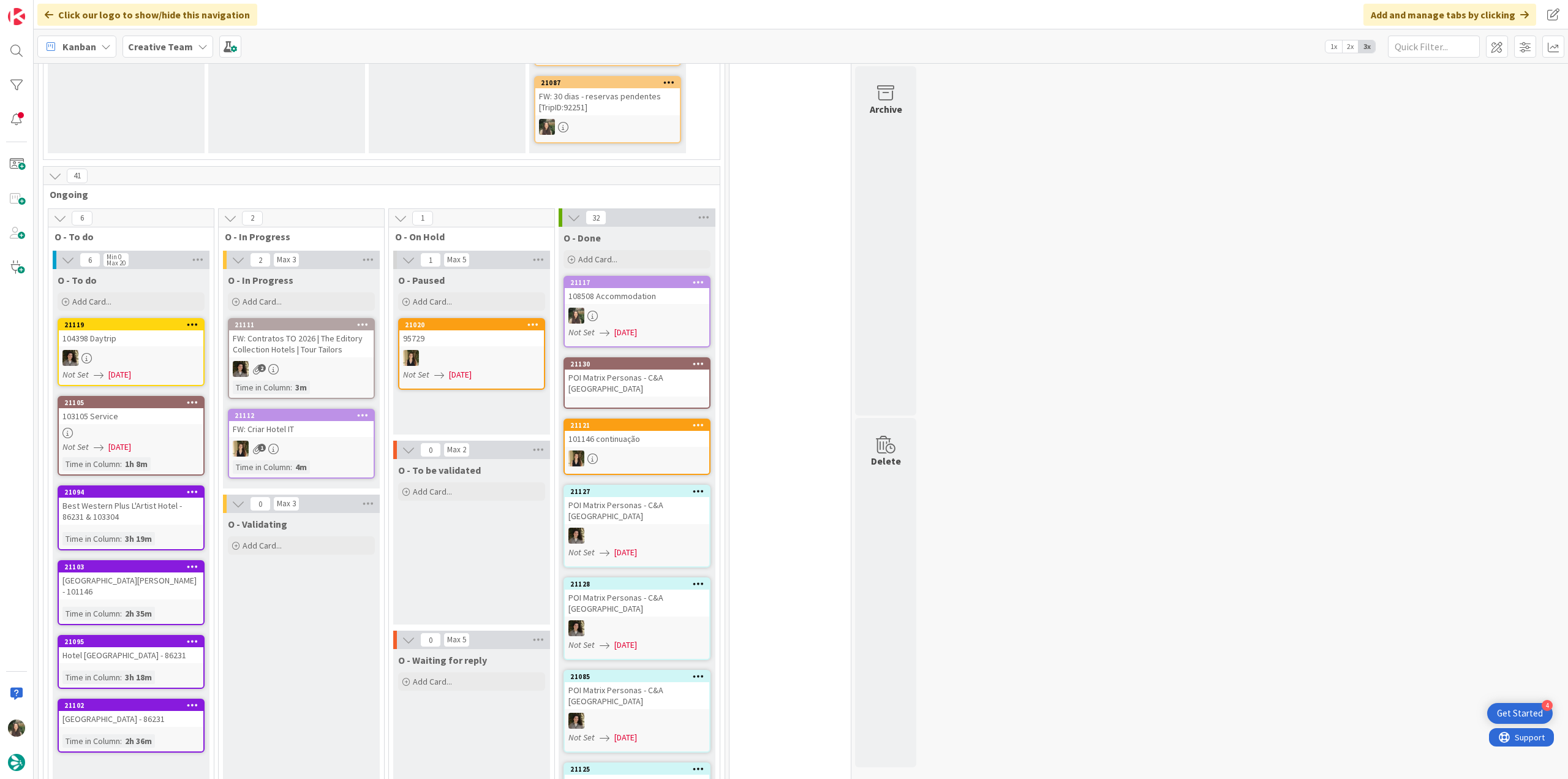
click at [166, 350] on div at bounding box center [131, 358] width 145 height 16
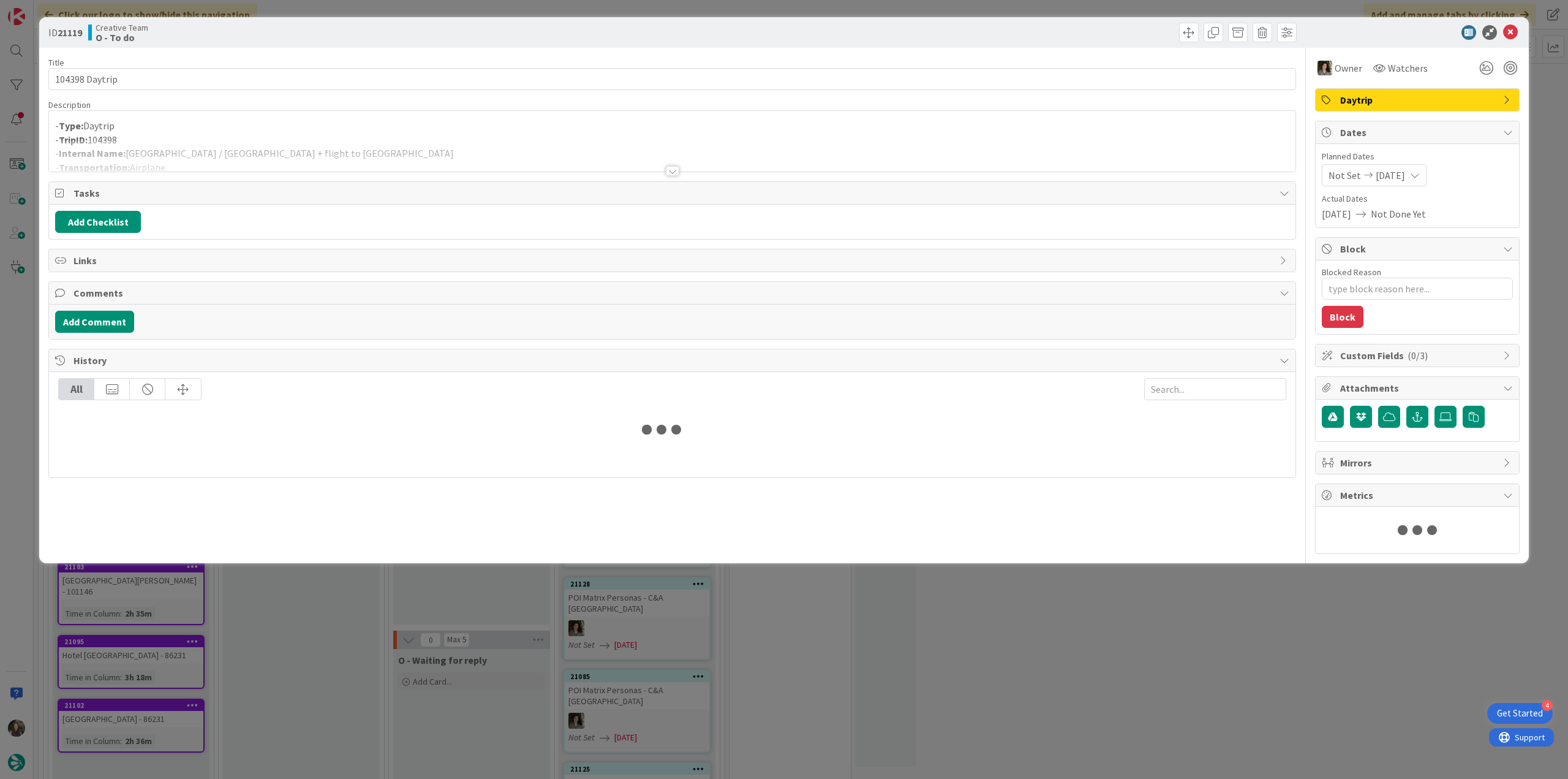
type textarea "x"
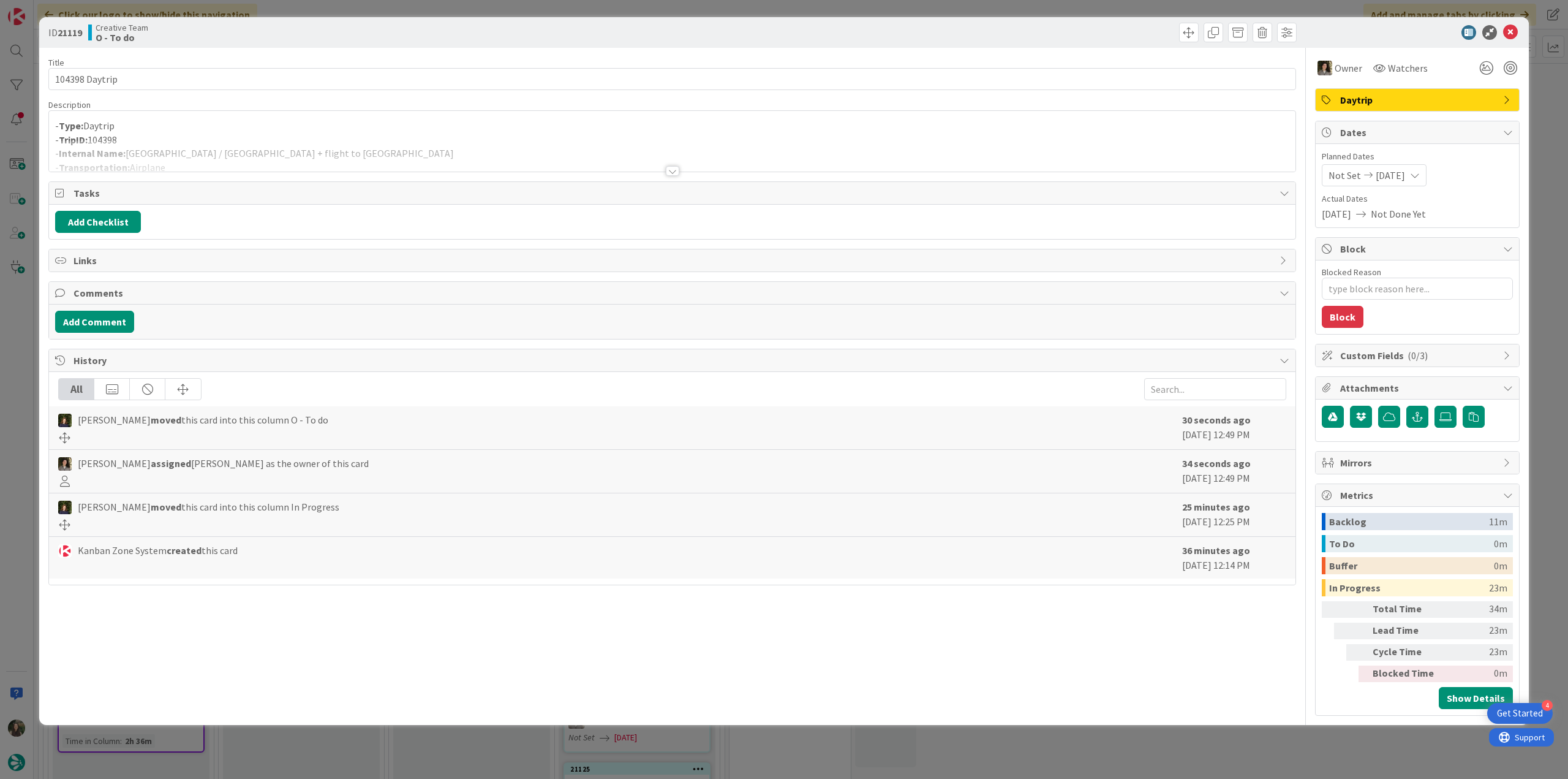
click at [20, 320] on div "ID 21119 Creative Team O - To do Title 14 / 128 104398 Daytrip Description - Ty…" at bounding box center [784, 389] width 1568 height 779
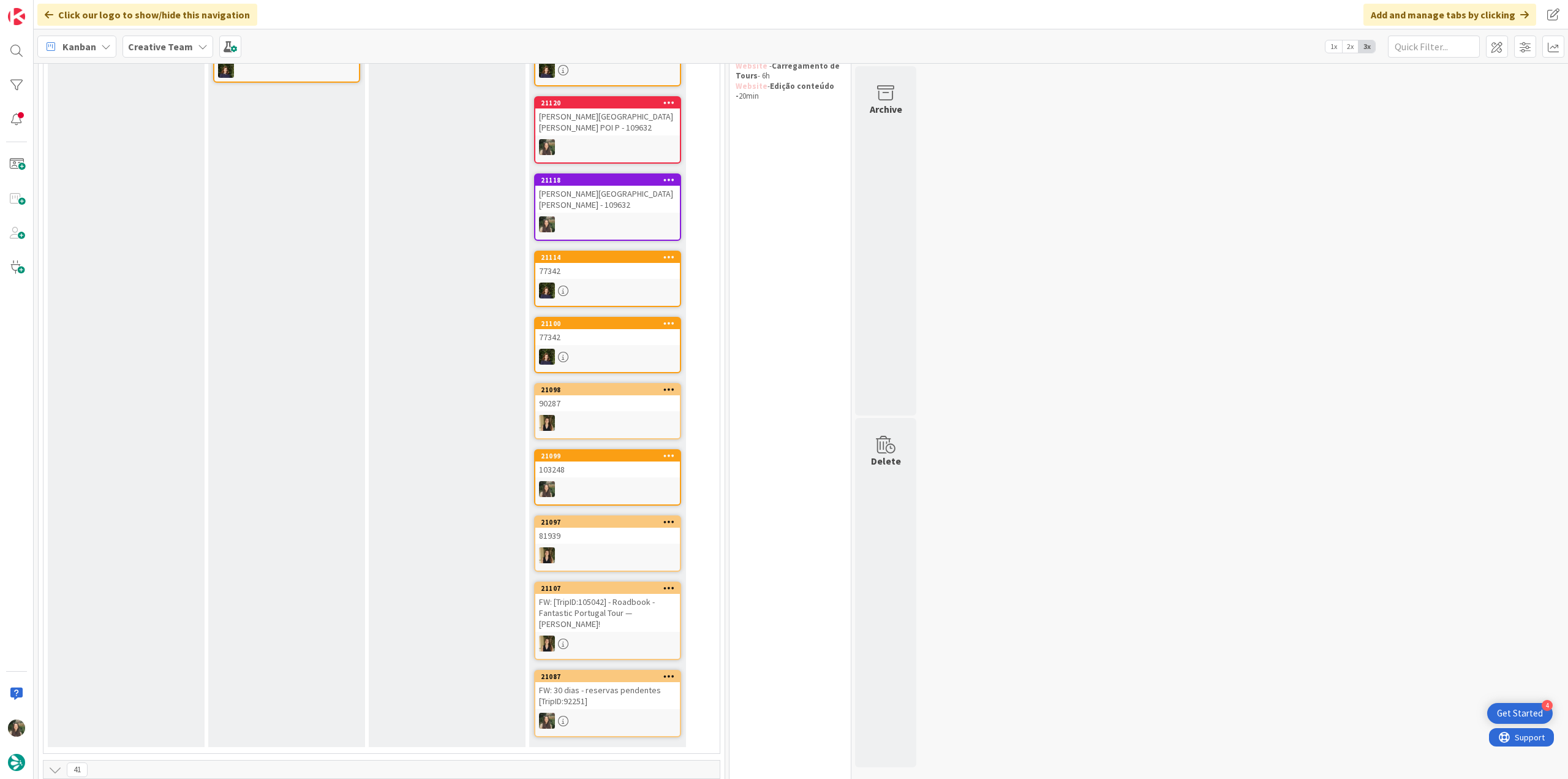
scroll to position [184, 0]
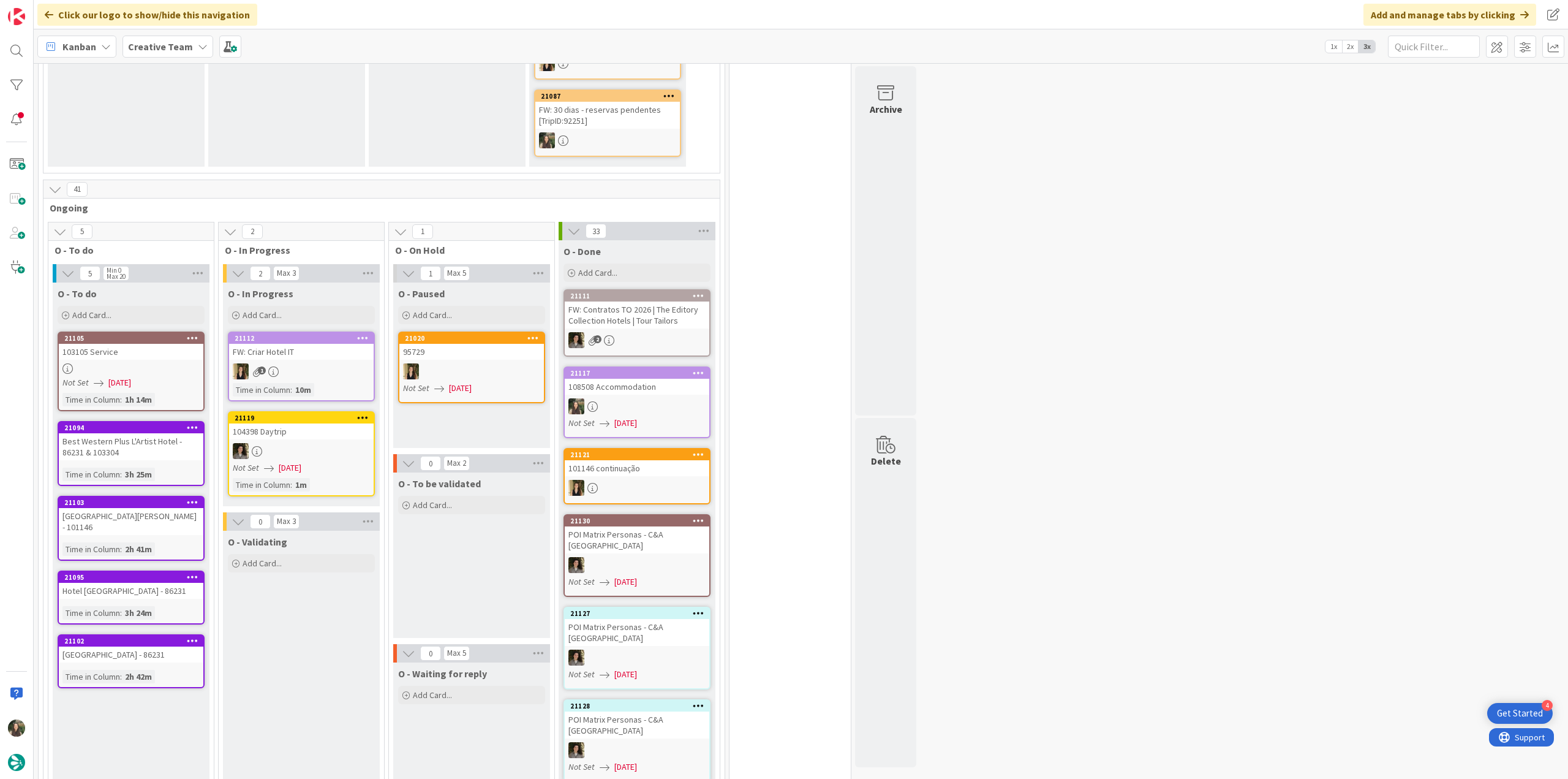
scroll to position [919, 0]
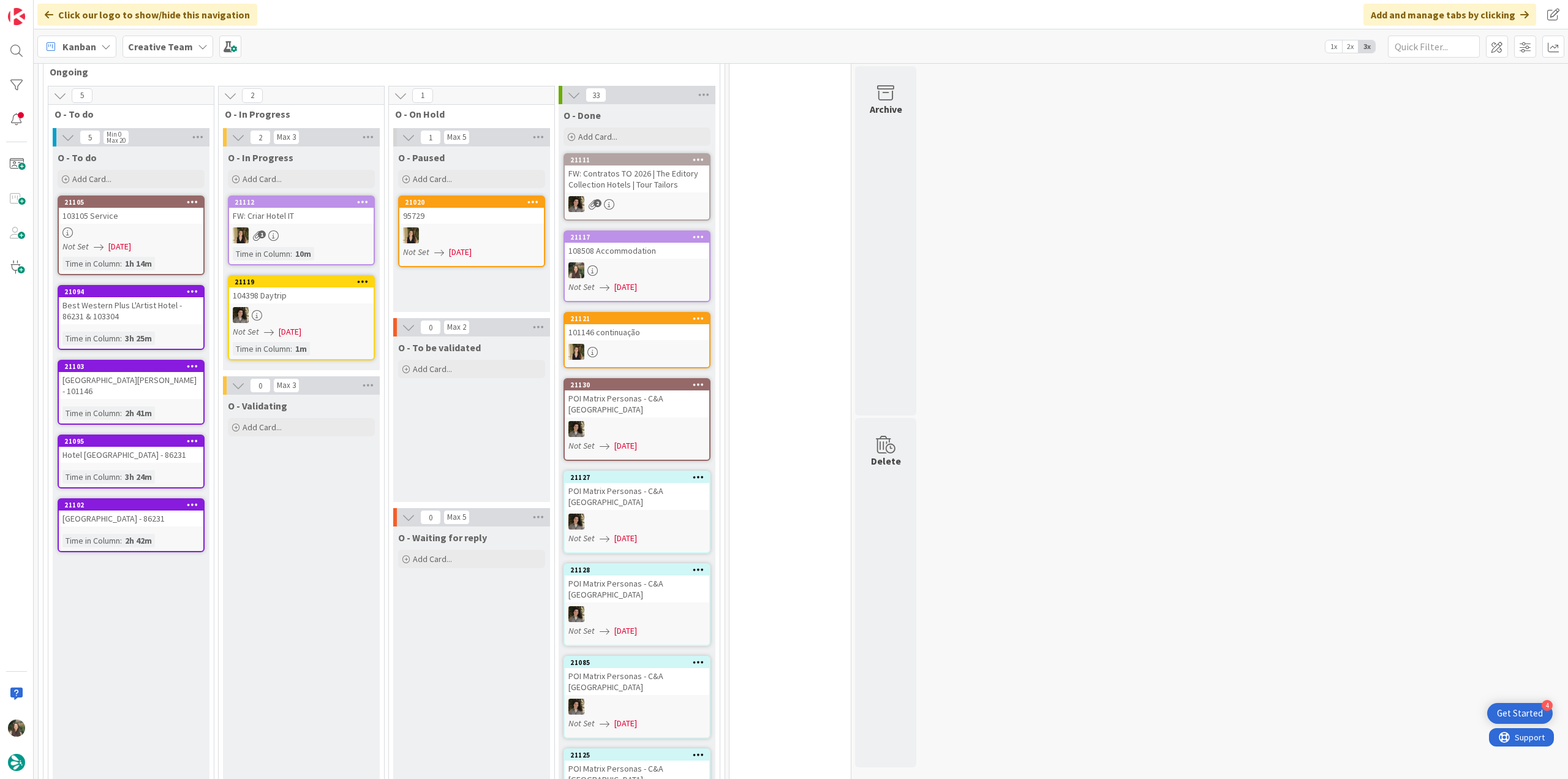
click at [166, 240] on div "Not Set [DATE]" at bounding box center [133, 247] width 141 height 13
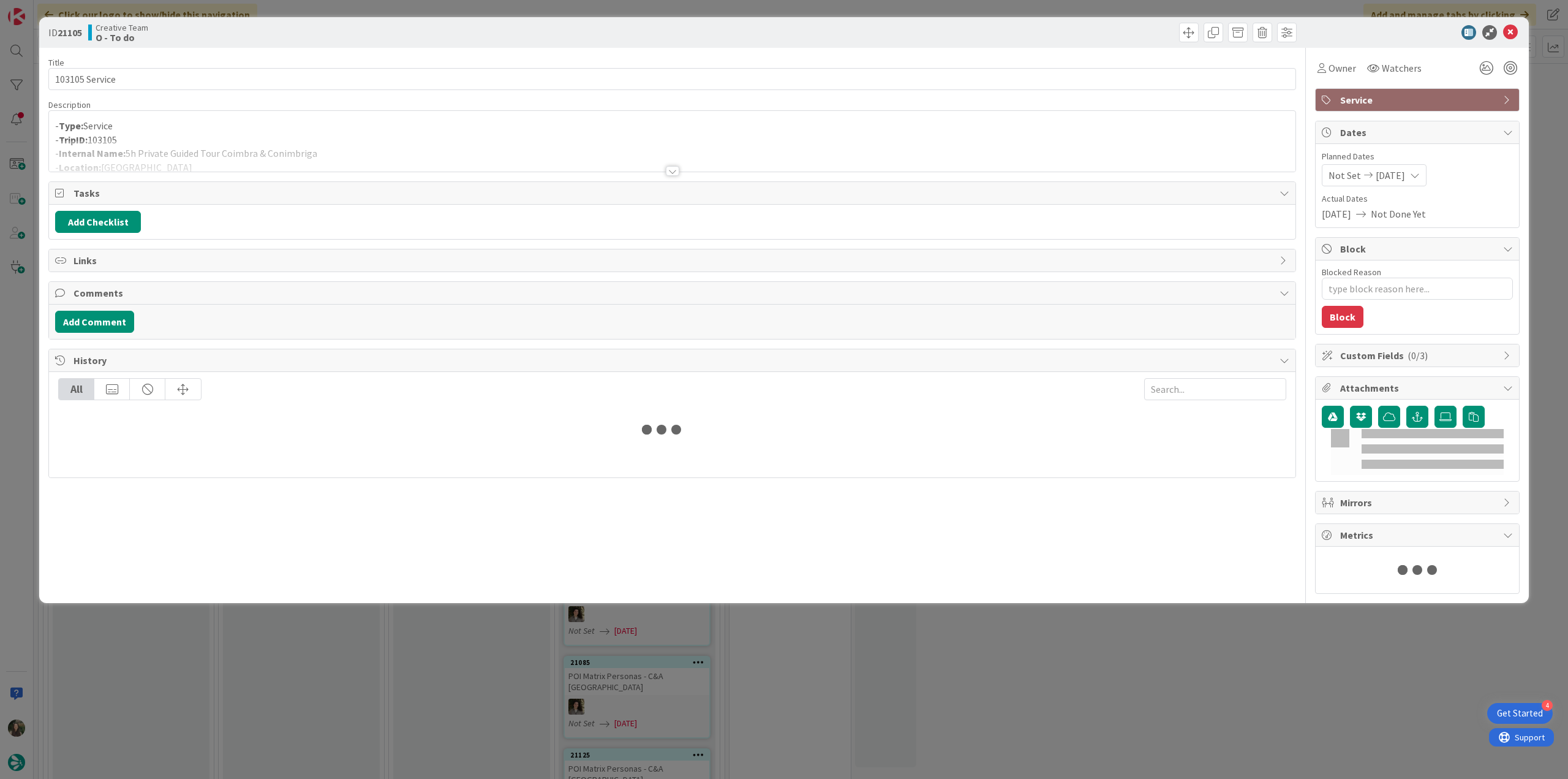
click at [347, 137] on p "- TripID: 103105" at bounding box center [672, 140] width 1234 height 14
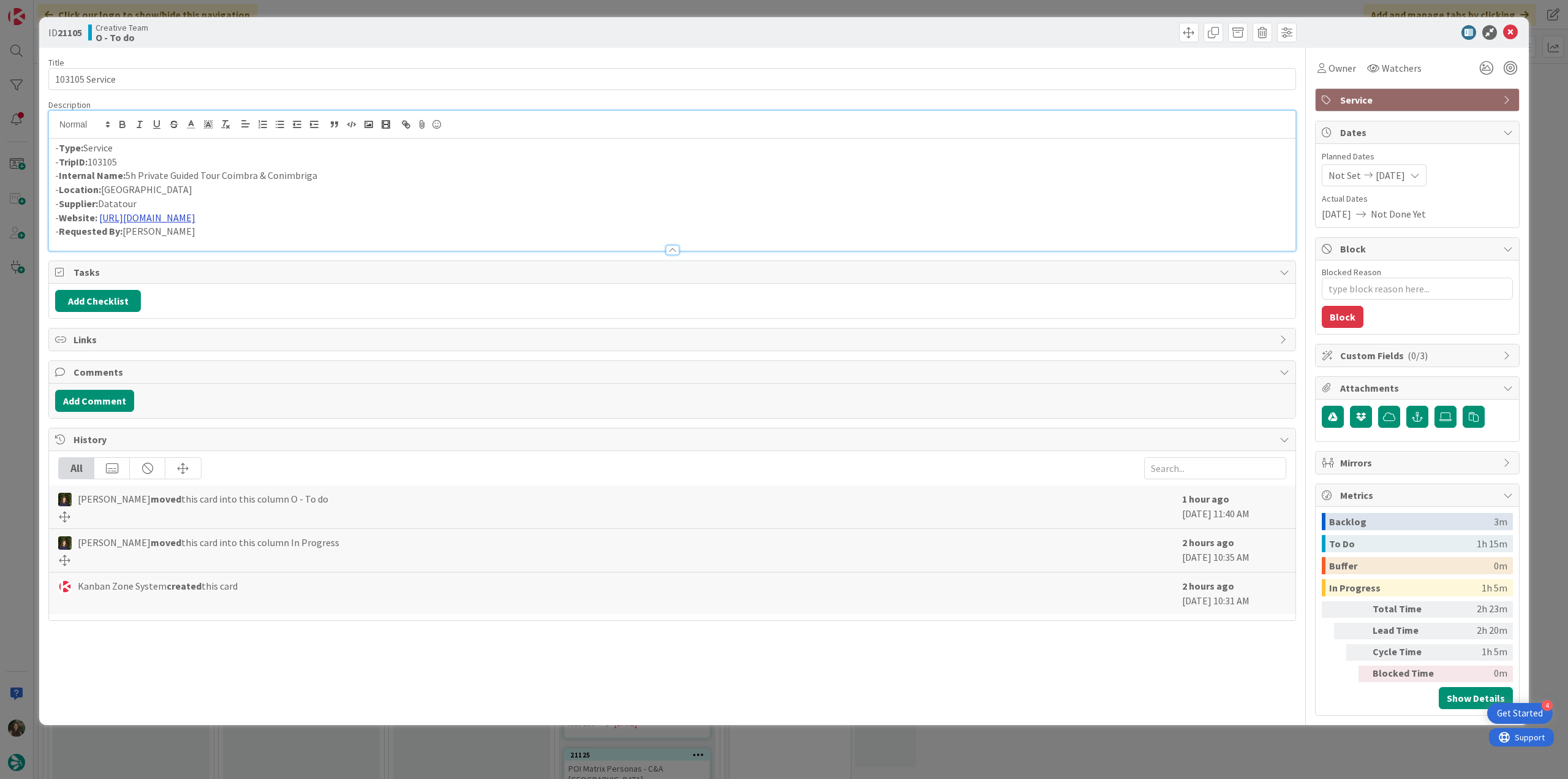
click at [165, 218] on link "https://datatour.pt/pt/" at bounding box center [147, 217] width 96 height 12
type textarea "x"
click at [137, 237] on link "https://datatour.pt/pt" at bounding box center [140, 241] width 84 height 16
click at [137, 242] on link "https://datatour.pt/pt" at bounding box center [140, 241] width 84 height 16
click at [12, 406] on div "ID 21105 Creative Team O - To do Title 14 / 128 103105 Service Description Inês…" at bounding box center [784, 389] width 1568 height 779
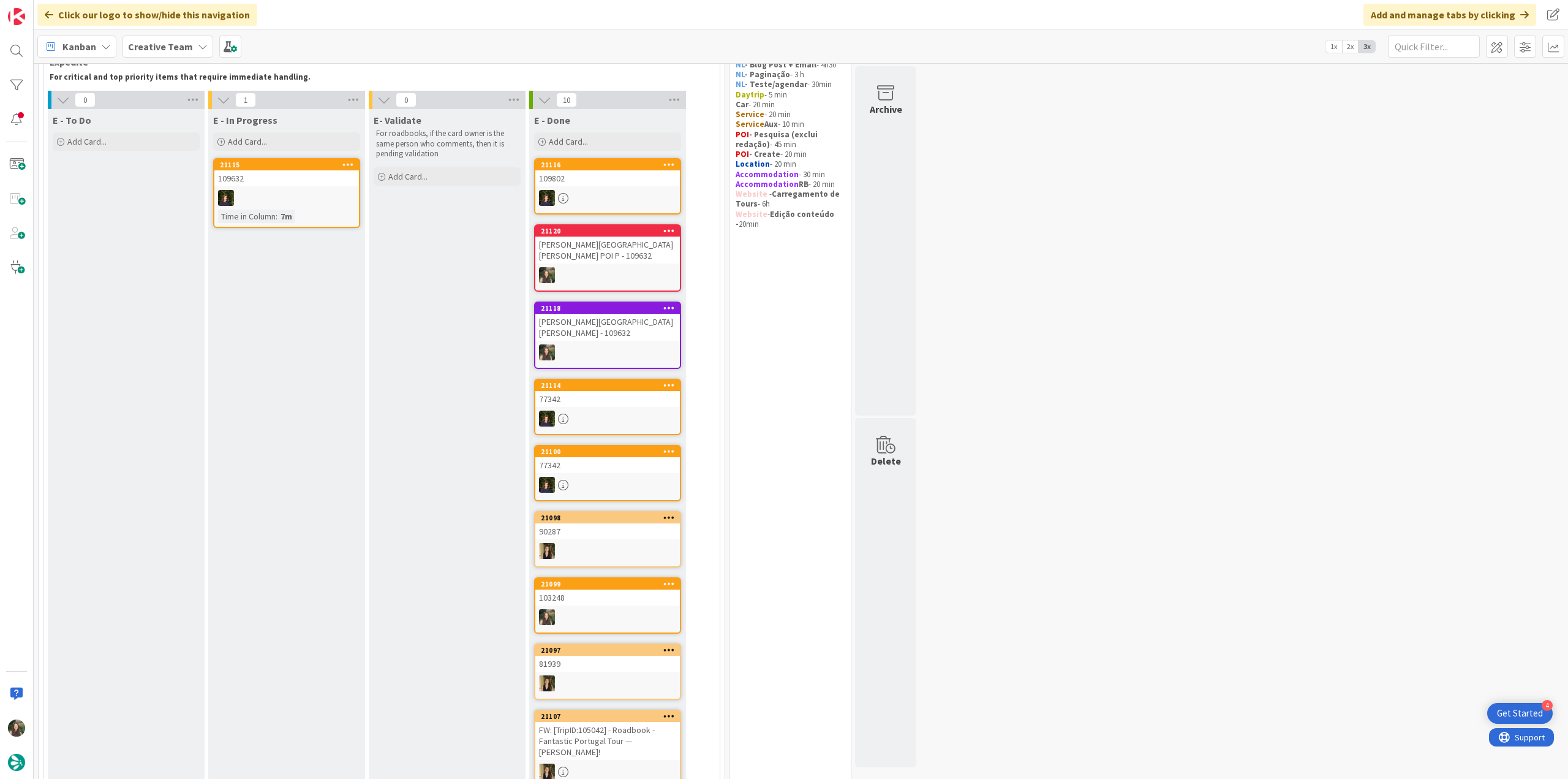
scroll to position [61, 0]
